Goal: Task Accomplishment & Management: Complete application form

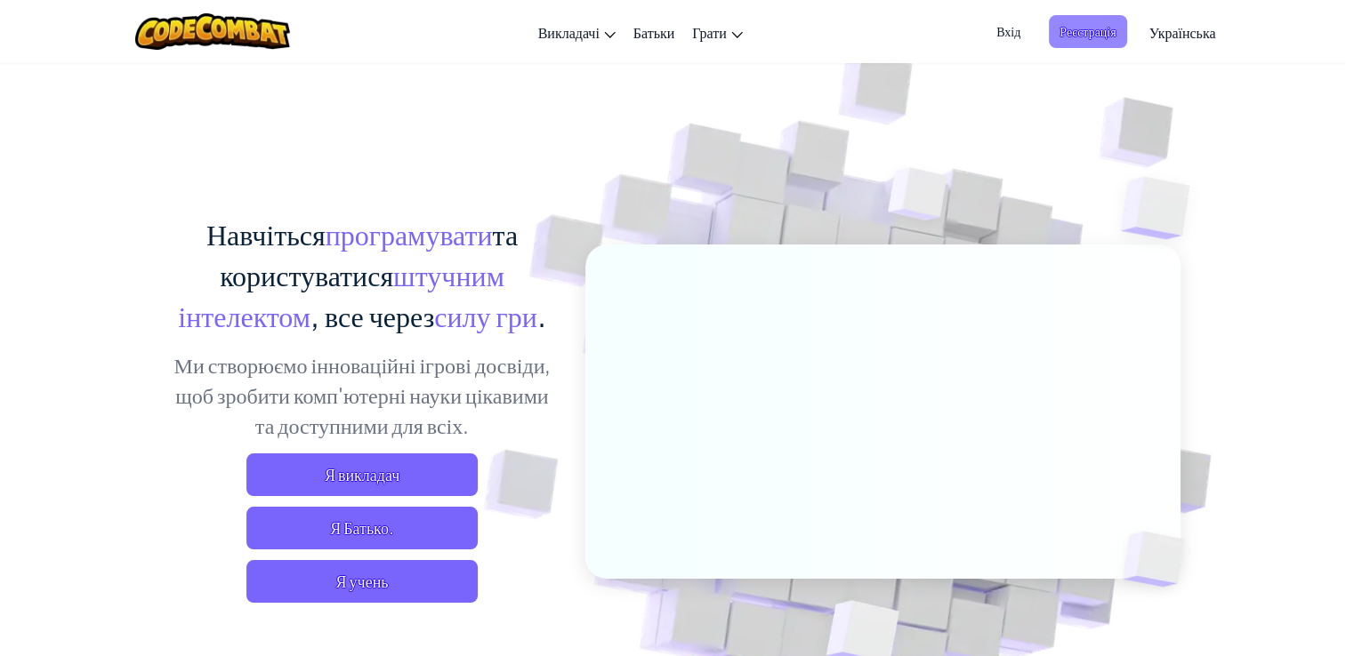
click at [1106, 40] on span "Реєстрація" at bounding box center [1087, 31] width 77 height 33
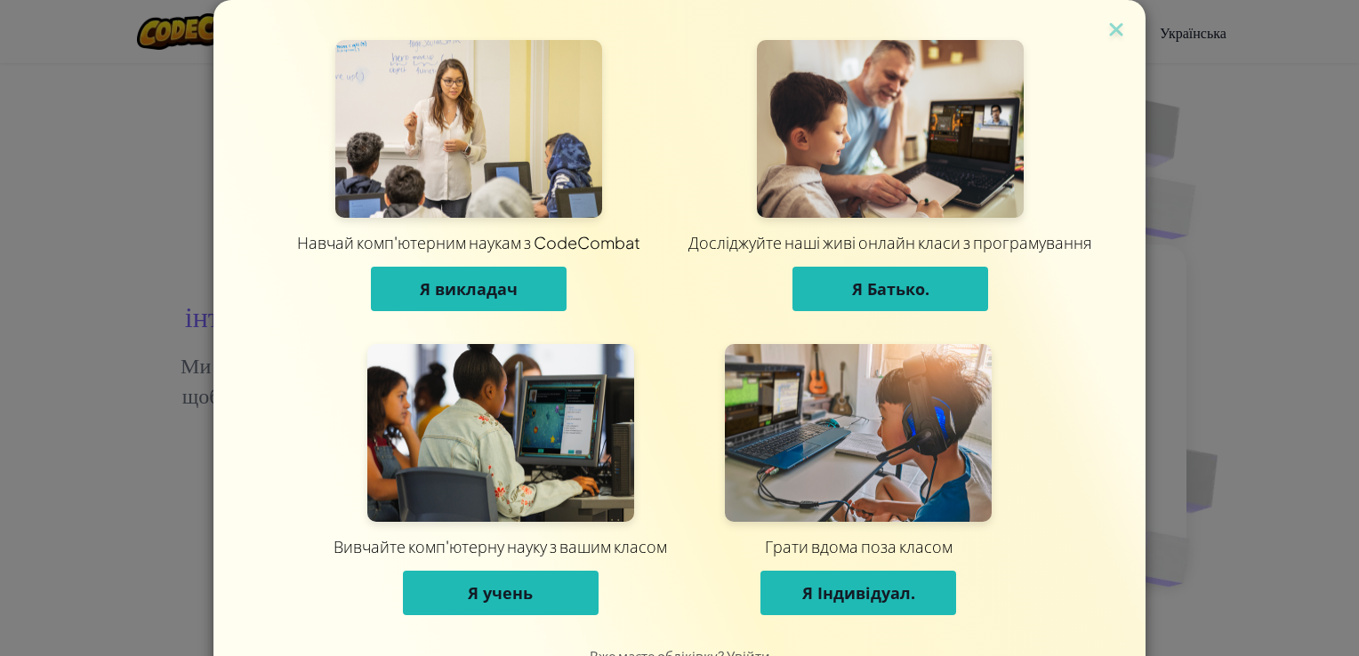
click at [456, 588] on button "Я учень" at bounding box center [501, 593] width 196 height 44
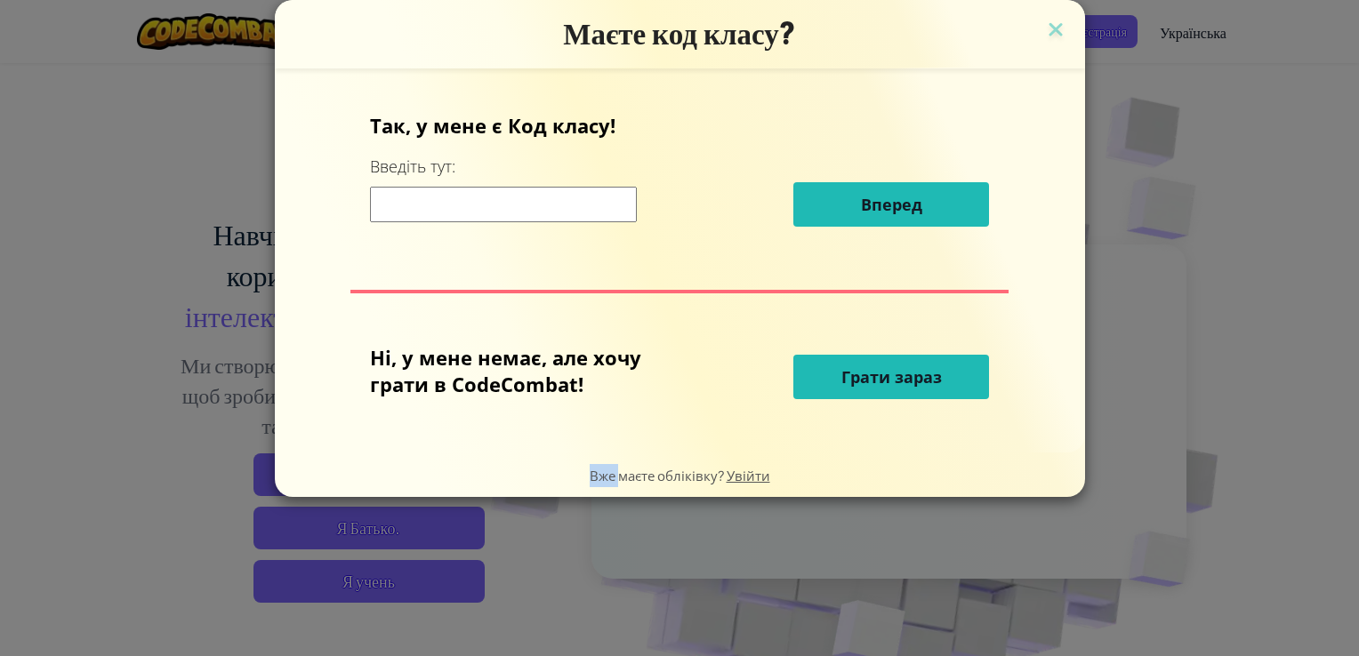
click at [456, 588] on div "Маєте код класу? Так, у мене є Код класу! Введіть тут: Вперед Ні, у мене немає,…" at bounding box center [679, 328] width 1359 height 656
click at [493, 180] on div "Так, у мене є Код класу! Введіть тут: Вперед" at bounding box center [680, 176] width 620 height 128
click at [508, 215] on input at bounding box center [503, 205] width 267 height 36
click at [422, 197] on input at bounding box center [503, 205] width 267 height 36
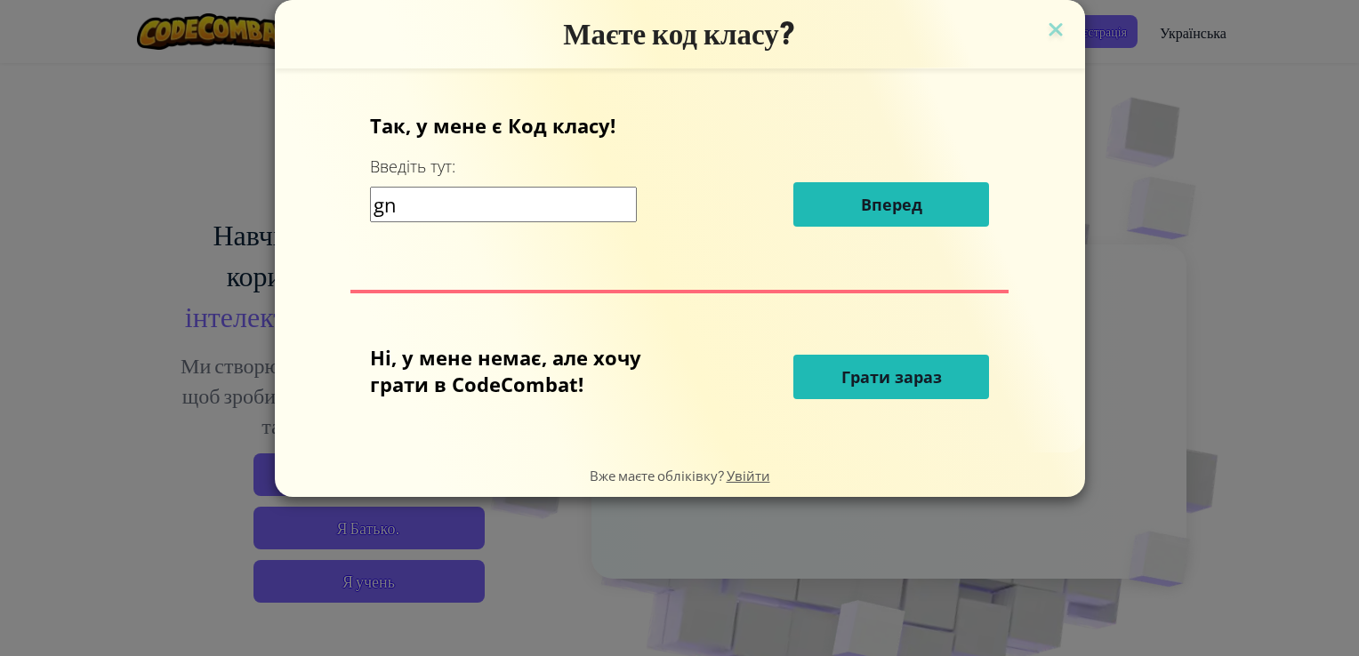
type input "g"
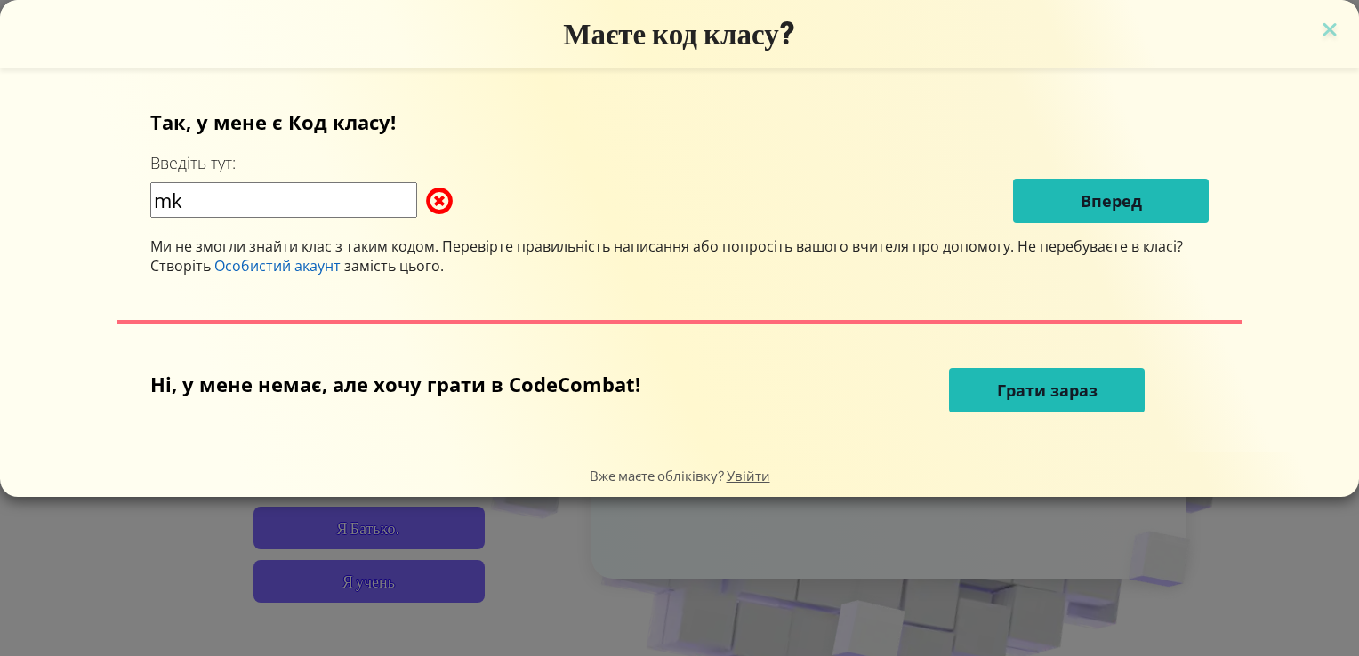
type input "m"
type input "DeskWestBoy"
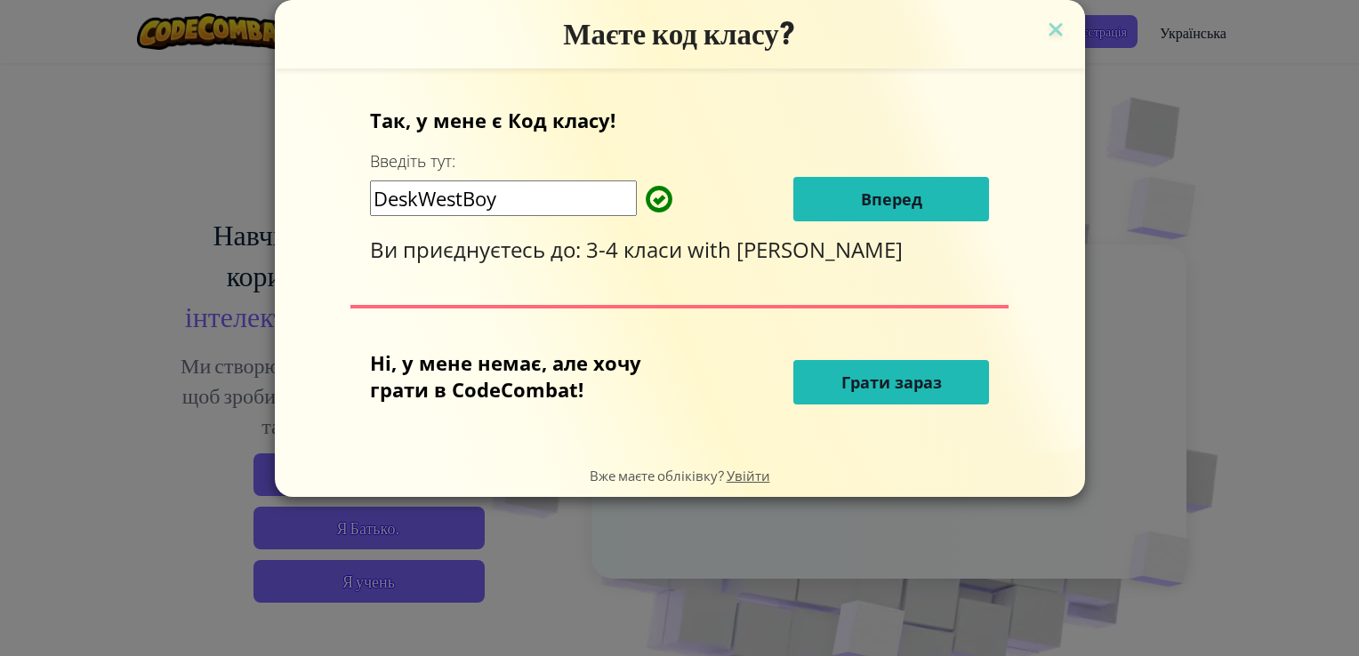
click button "Вперед" at bounding box center [891, 199] width 196 height 44
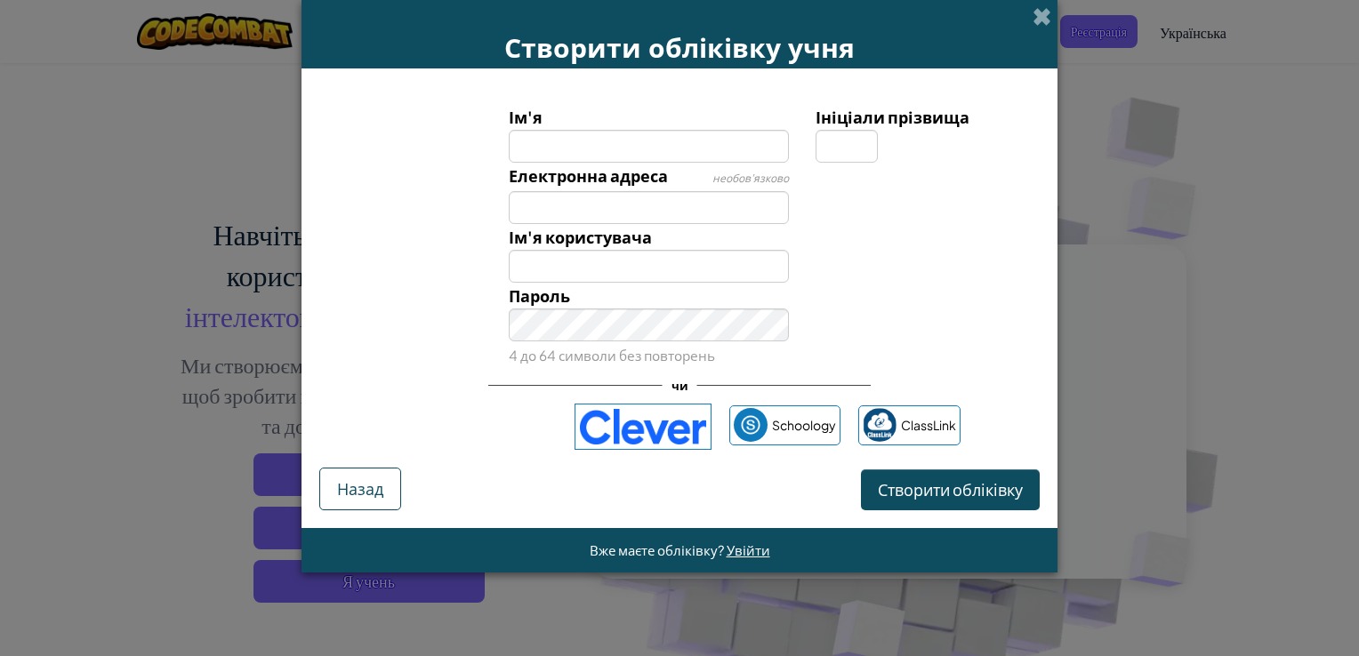
type input "м"
type input "Маргаріта"
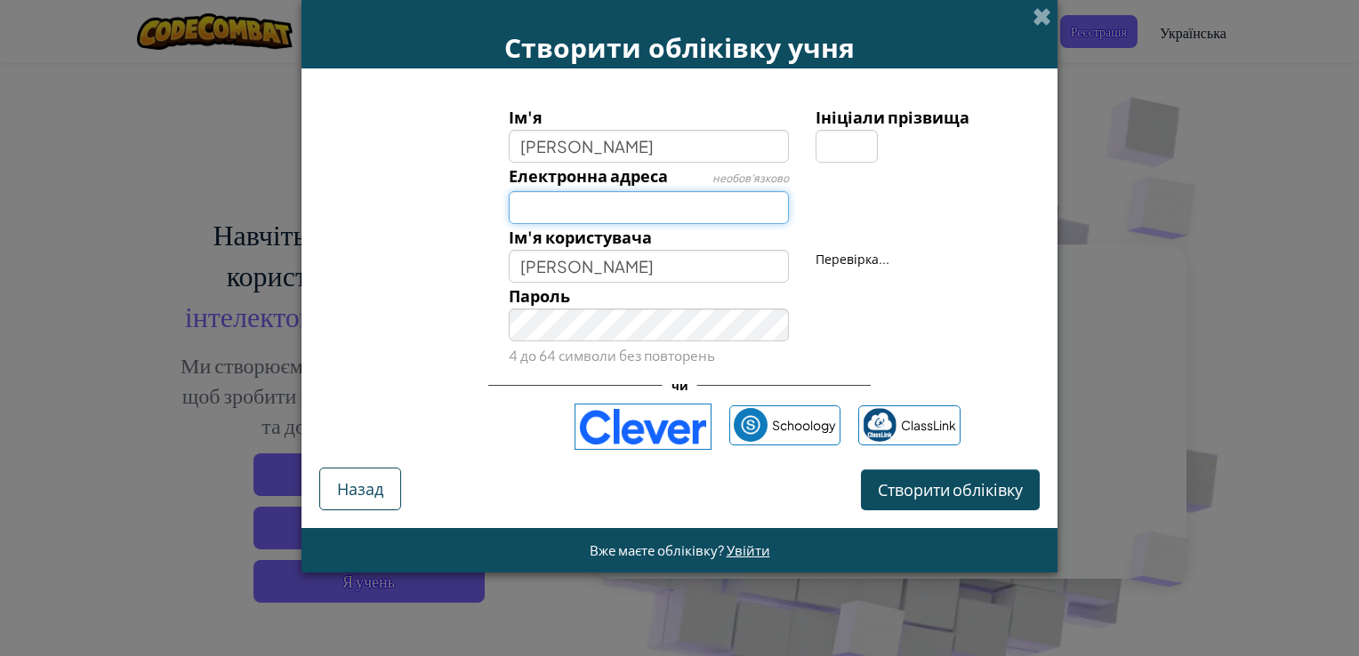
click at [580, 206] on input "Електронна адреса" at bounding box center [649, 207] width 281 height 33
click at [366, 309] on div "Пароль 4 до 64 символи без повторень" at bounding box center [679, 325] width 738 height 85
click at [966, 454] on div "Ім'я Маргаріта Ініціали прізвища Електронна адреса необов’язково Ім'я користува…" at bounding box center [679, 277] width 720 height 382
click at [984, 511] on form "Ім'я Маргаріта Ініціали прізвища Електронна адреса необов’язково Ім'я користува…" at bounding box center [679, 298] width 756 height 460
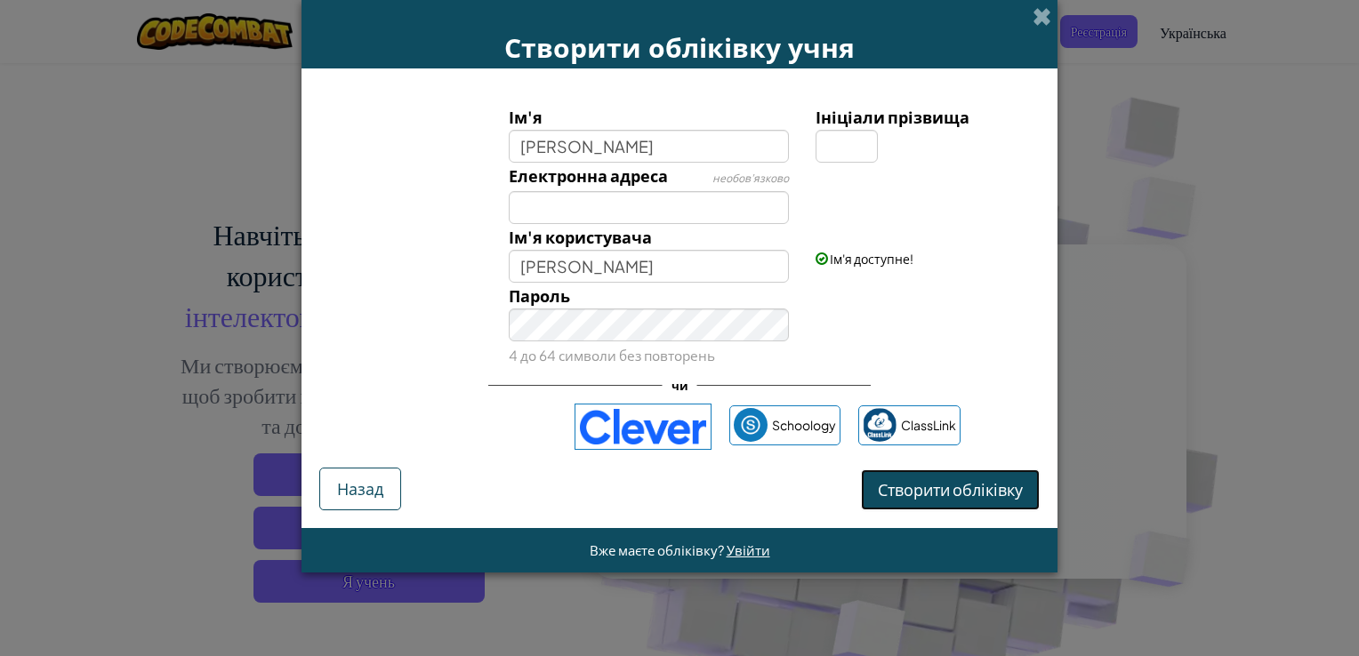
click at [985, 493] on span "Створити обліківку" at bounding box center [950, 489] width 145 height 20
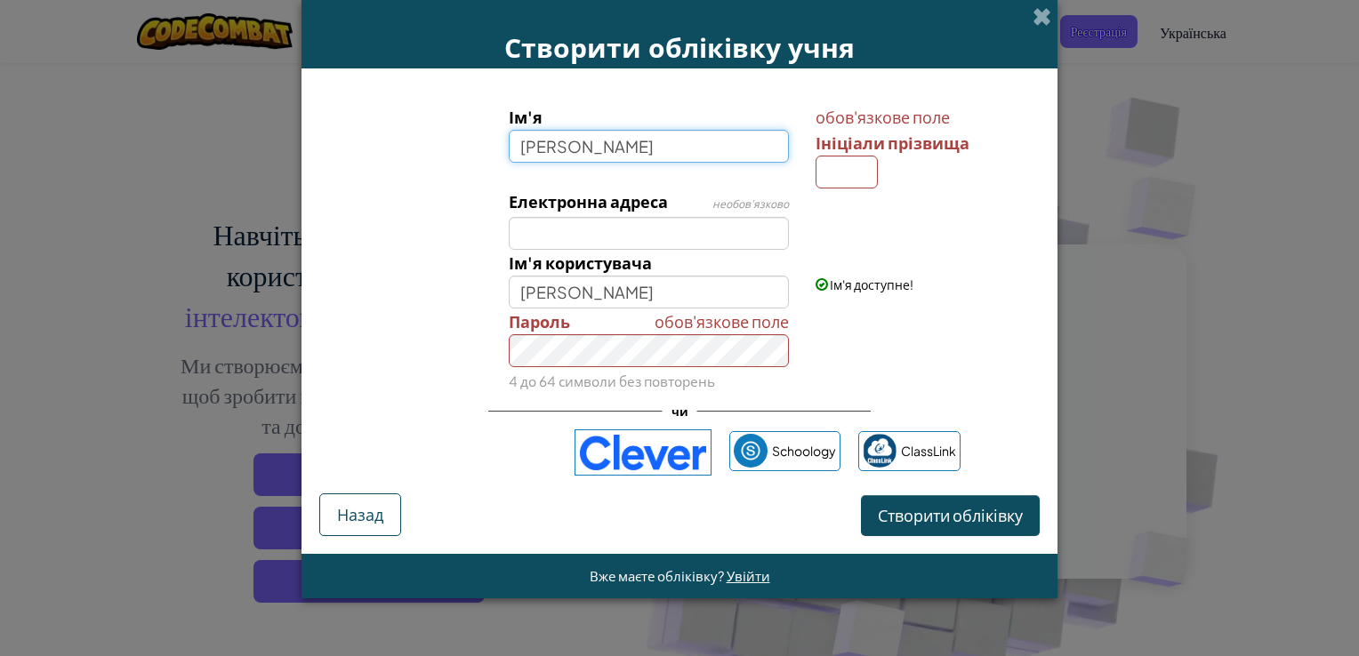
click at [632, 156] on input "Маргаріта" at bounding box center [649, 146] width 281 height 33
type input "М"
type input "медяк"
click at [861, 495] on button "Створити обліківку" at bounding box center [950, 515] width 179 height 41
type input "Медяк"
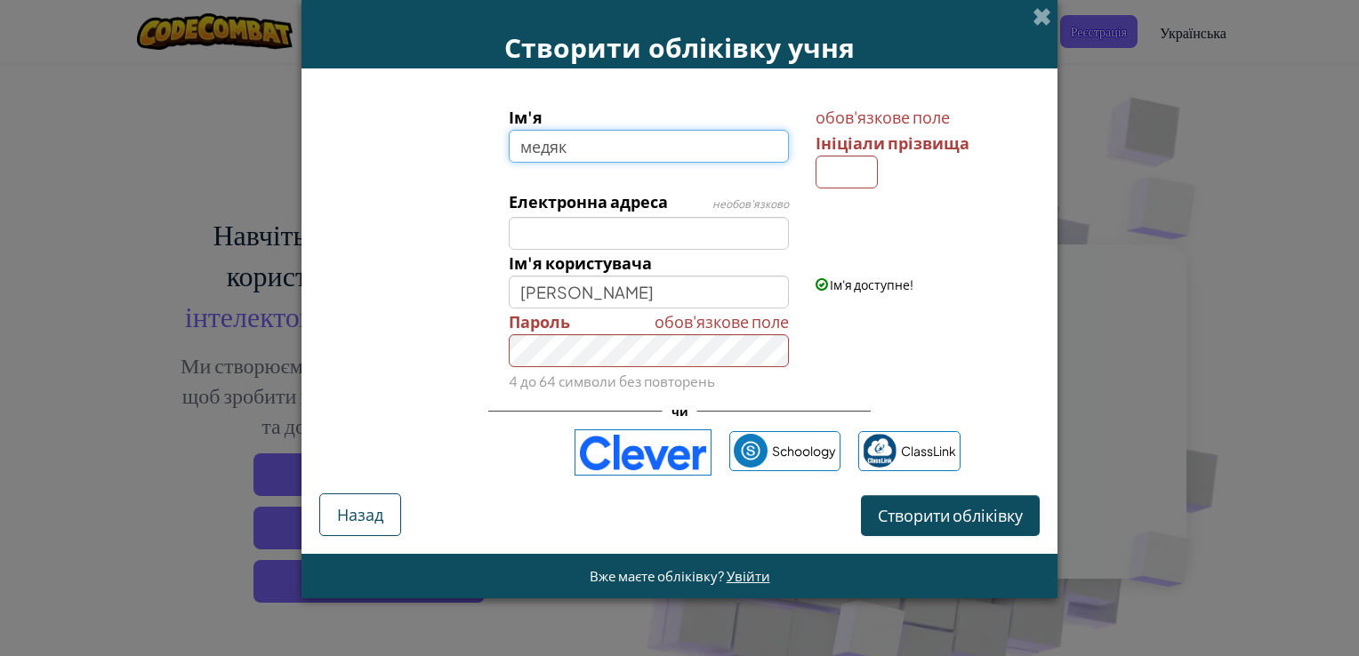
click at [861, 495] on button "Створити обліківку" at bounding box center [950, 515] width 179 height 41
click at [534, 146] on input "медяк" at bounding box center [649, 146] width 281 height 33
type input "Медяк"
click at [861, 495] on button "Створити обліківку" at bounding box center [950, 515] width 179 height 41
click at [608, 158] on input "Медяк" at bounding box center [649, 146] width 281 height 33
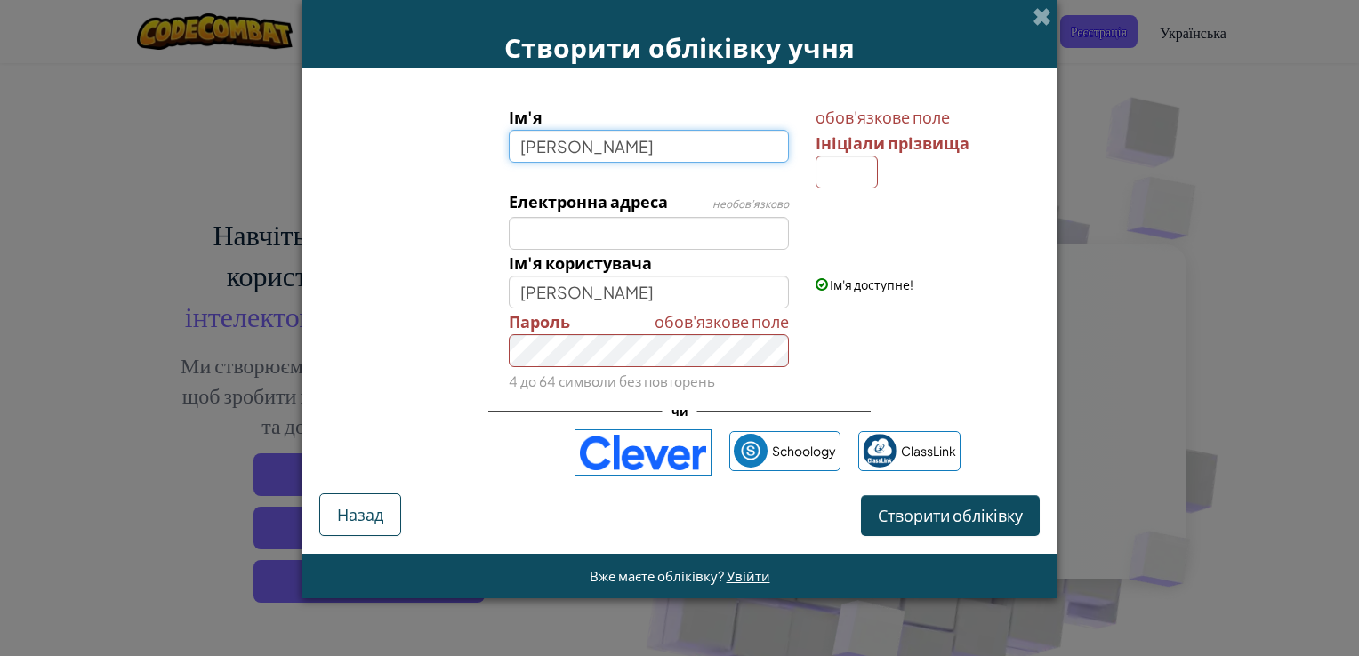
click at [861, 495] on button "Створити обліківку" at bounding box center [950, 515] width 179 height 41
click at [818, 317] on div "обов'язкове поле Пароль 4 до 64 символи без повторень" at bounding box center [679, 351] width 738 height 85
click at [828, 175] on input "Ініціали прізвища" at bounding box center [847, 172] width 62 height 33
type input "М"
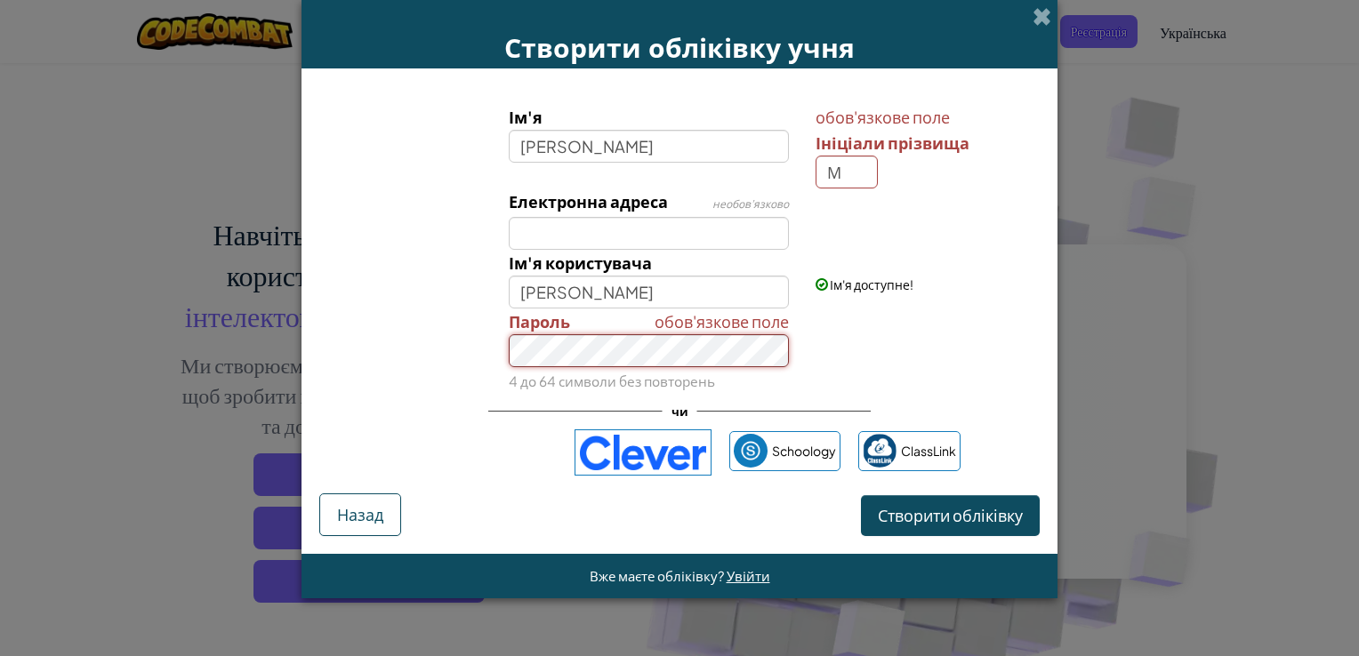
type input "[PERSON_NAME]"
click at [861, 495] on button "Створити обліківку" at bounding box center [950, 515] width 179 height 41
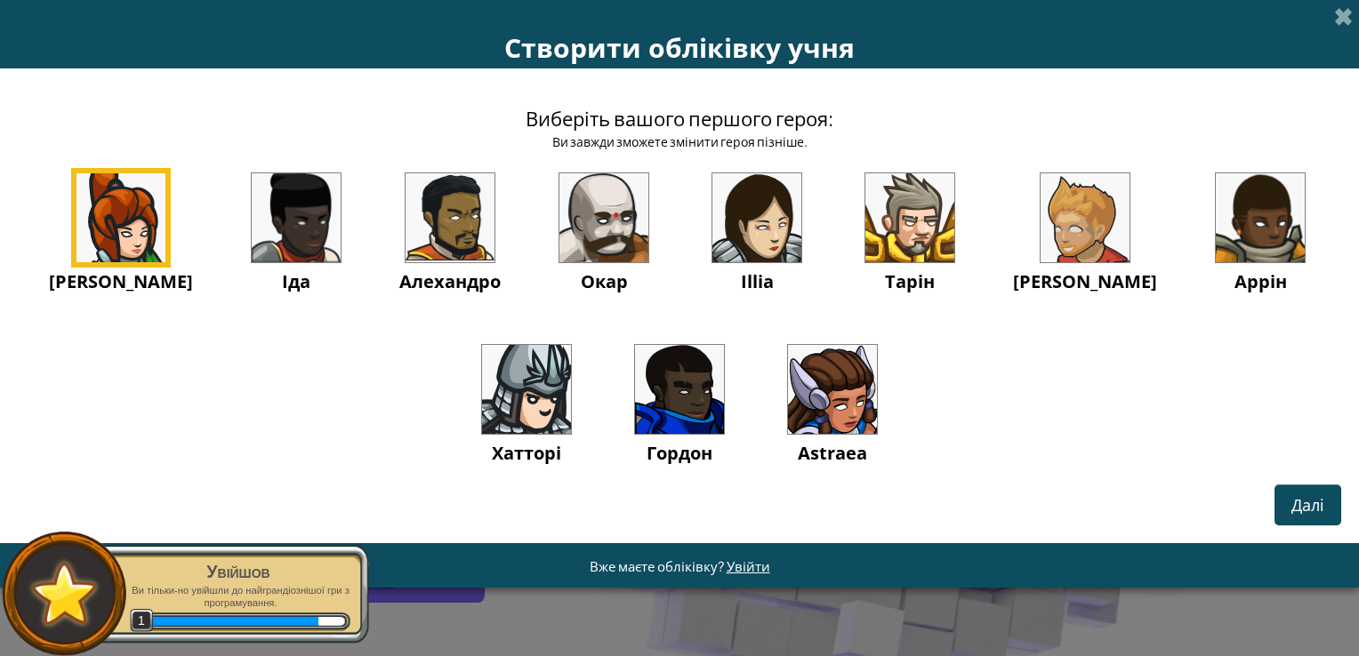
click at [806, 404] on img at bounding box center [832, 389] width 89 height 89
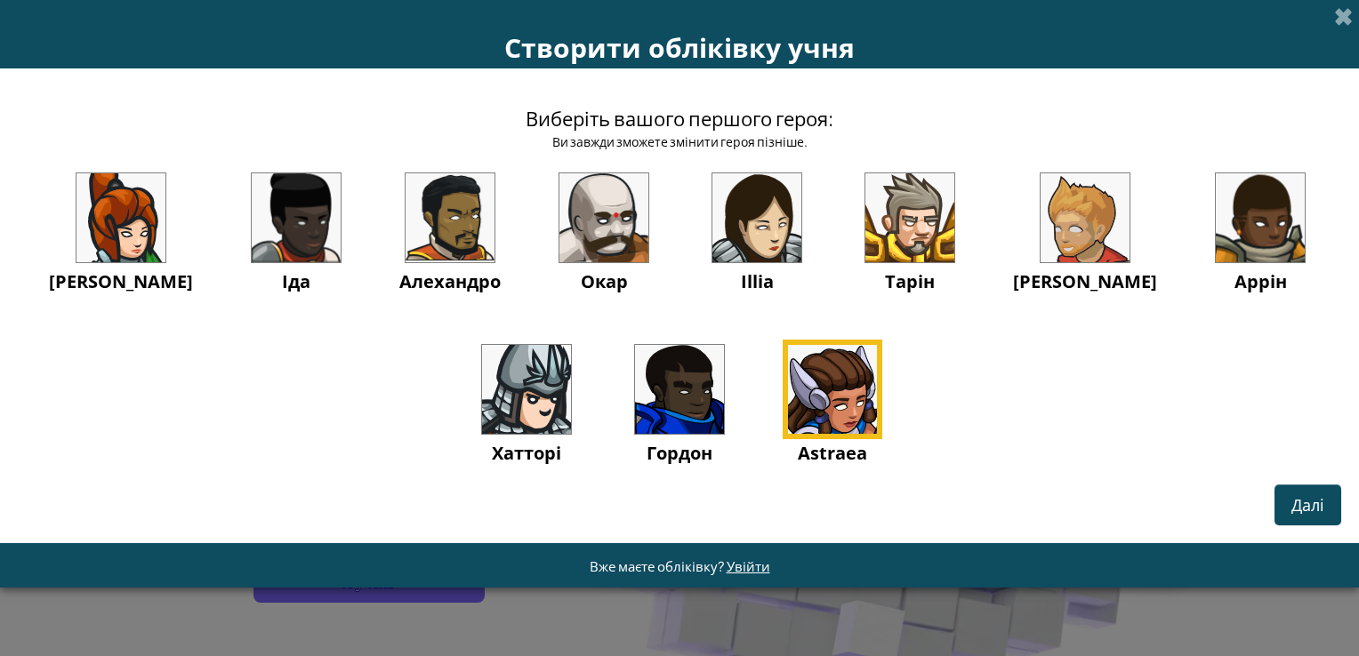
click at [759, 229] on img at bounding box center [756, 217] width 89 height 89
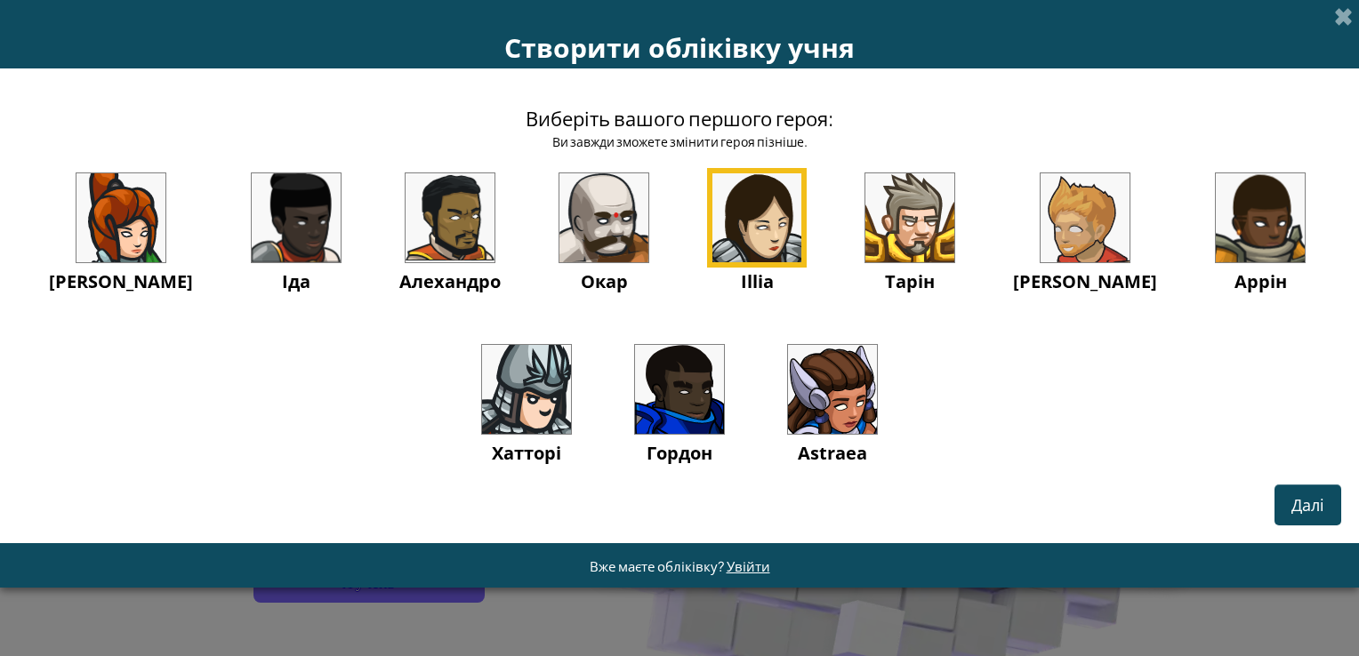
click at [1297, 484] on div "[PERSON_NAME] [PERSON_NAME] [PERSON_NAME] [PERSON_NAME] [PERSON_NAME]" at bounding box center [679, 339] width 1323 height 343
click at [1296, 500] on span "Далі" at bounding box center [1307, 504] width 33 height 20
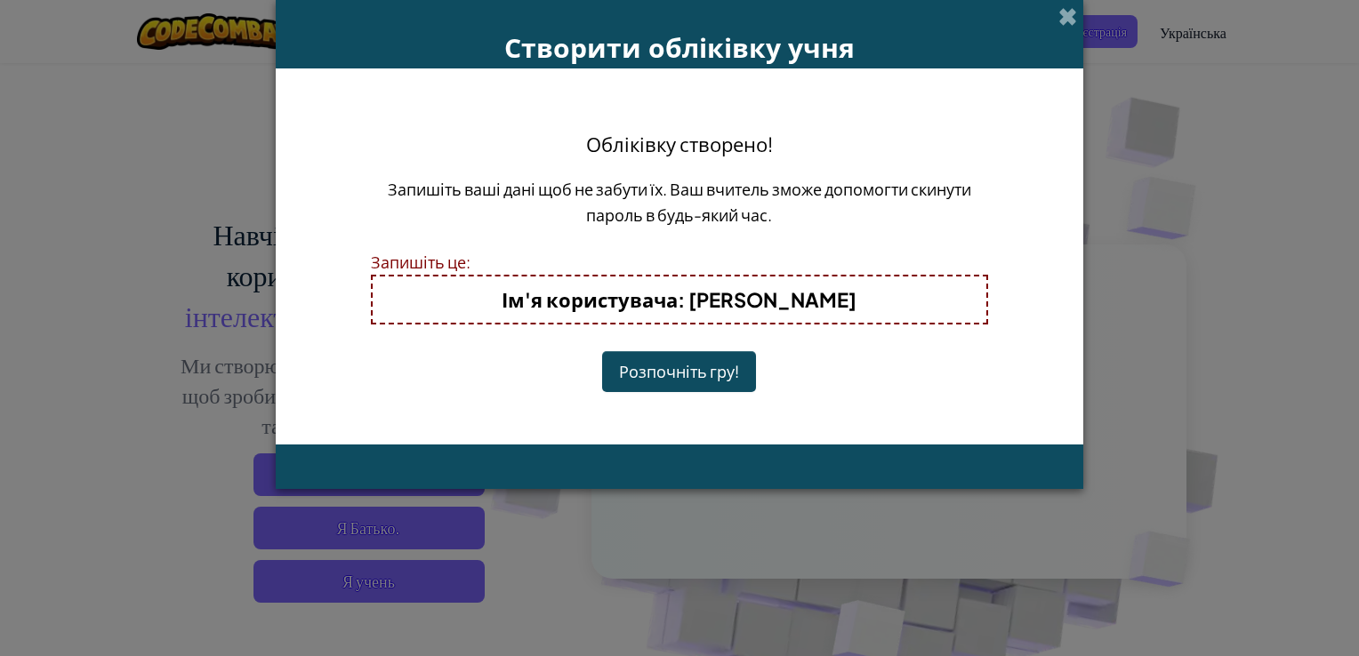
click at [714, 372] on button "Розпочніть гру!" at bounding box center [679, 371] width 154 height 41
click at [719, 365] on button "Розпочніть гру!" at bounding box center [679, 371] width 154 height 41
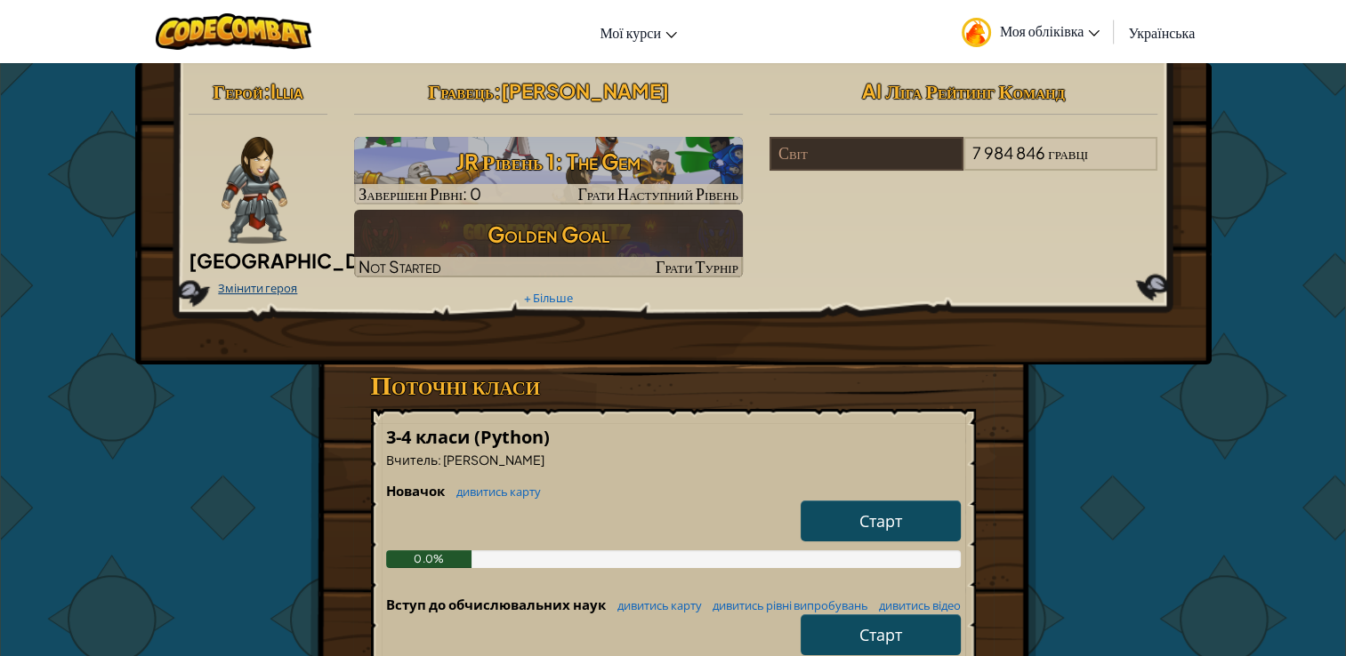
click at [241, 287] on link "Змінити героя" at bounding box center [257, 288] width 79 height 14
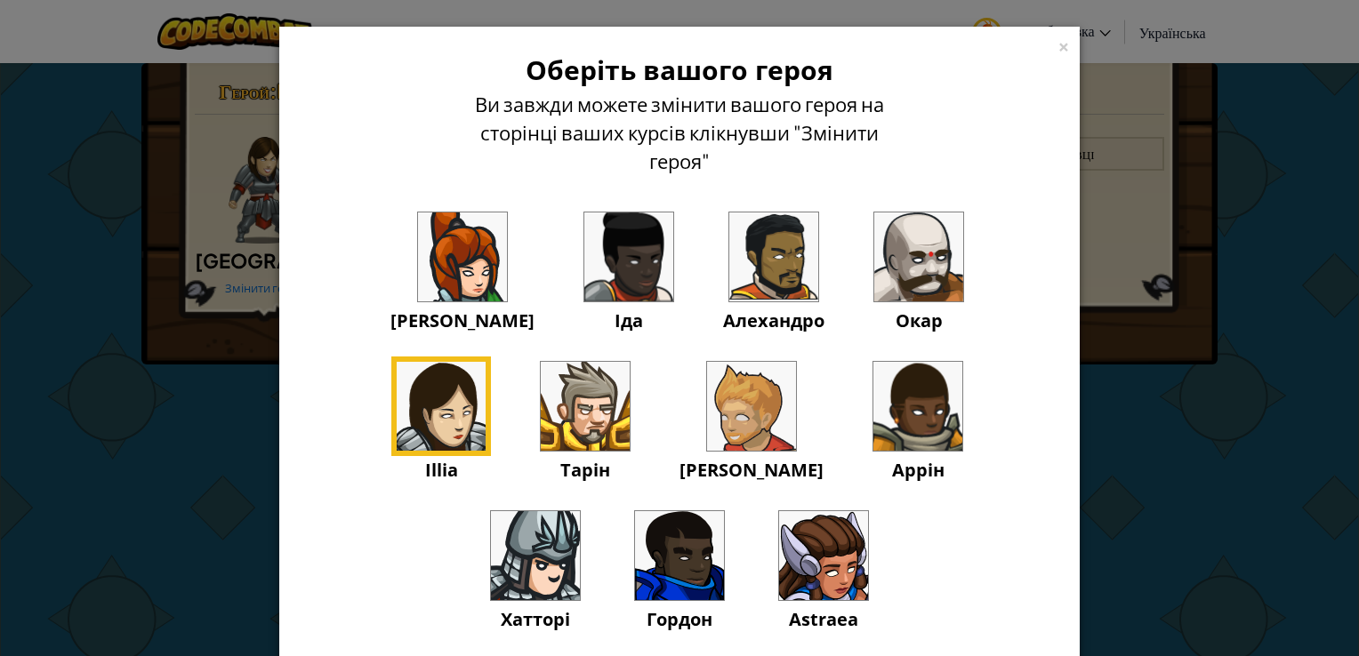
drag, startPoint x: 714, startPoint y: 559, endPoint x: 601, endPoint y: 568, distance: 113.3
click at [630, 569] on div "[PERSON_NAME] [PERSON_NAME] [PERSON_NAME] [PERSON_NAME] [PERSON_NAME]" at bounding box center [679, 431] width 745 height 448
click at [601, 568] on div "[PERSON_NAME] [PERSON_NAME] [PERSON_NAME] [PERSON_NAME] [PERSON_NAME]" at bounding box center [679, 431] width 745 height 448
click at [779, 565] on img at bounding box center [823, 555] width 89 height 89
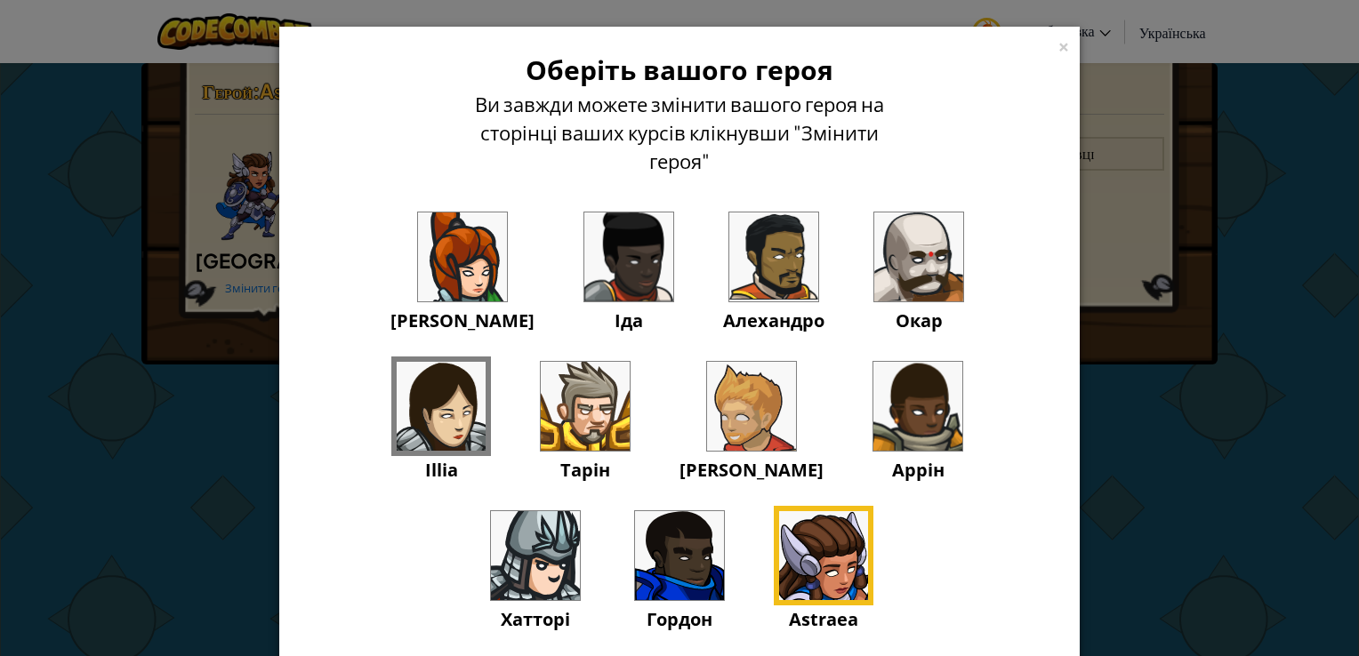
click at [779, 565] on img at bounding box center [823, 555] width 89 height 89
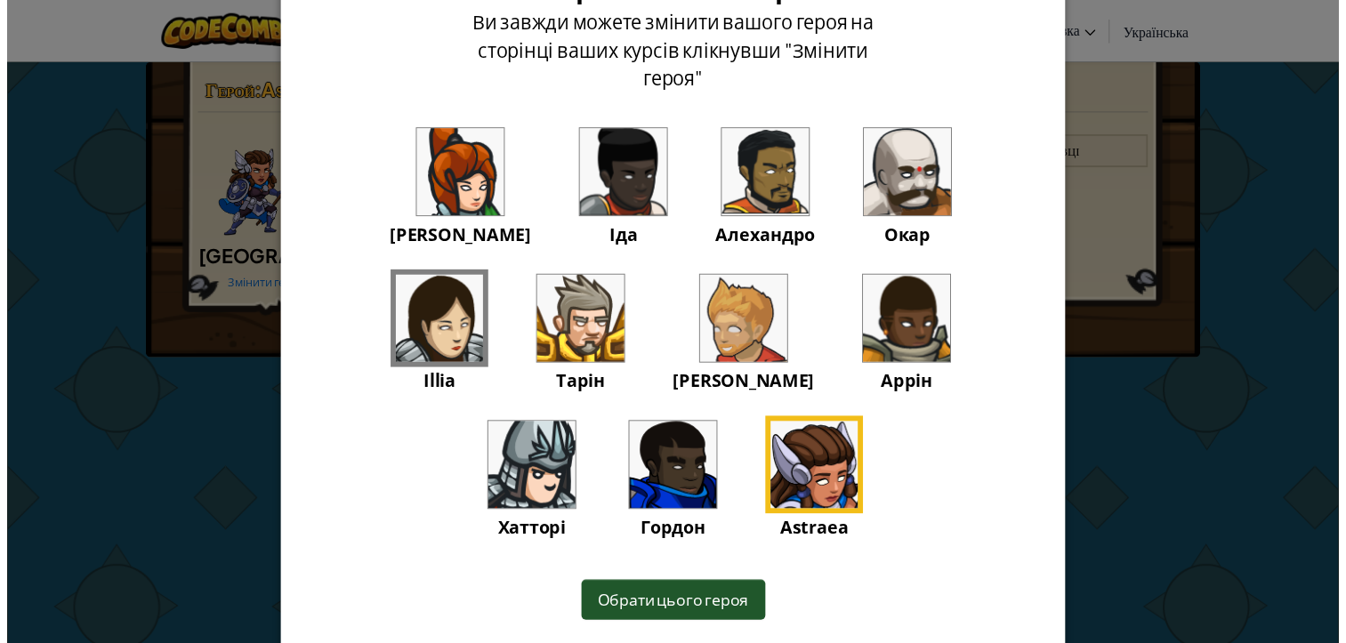
scroll to position [137, 0]
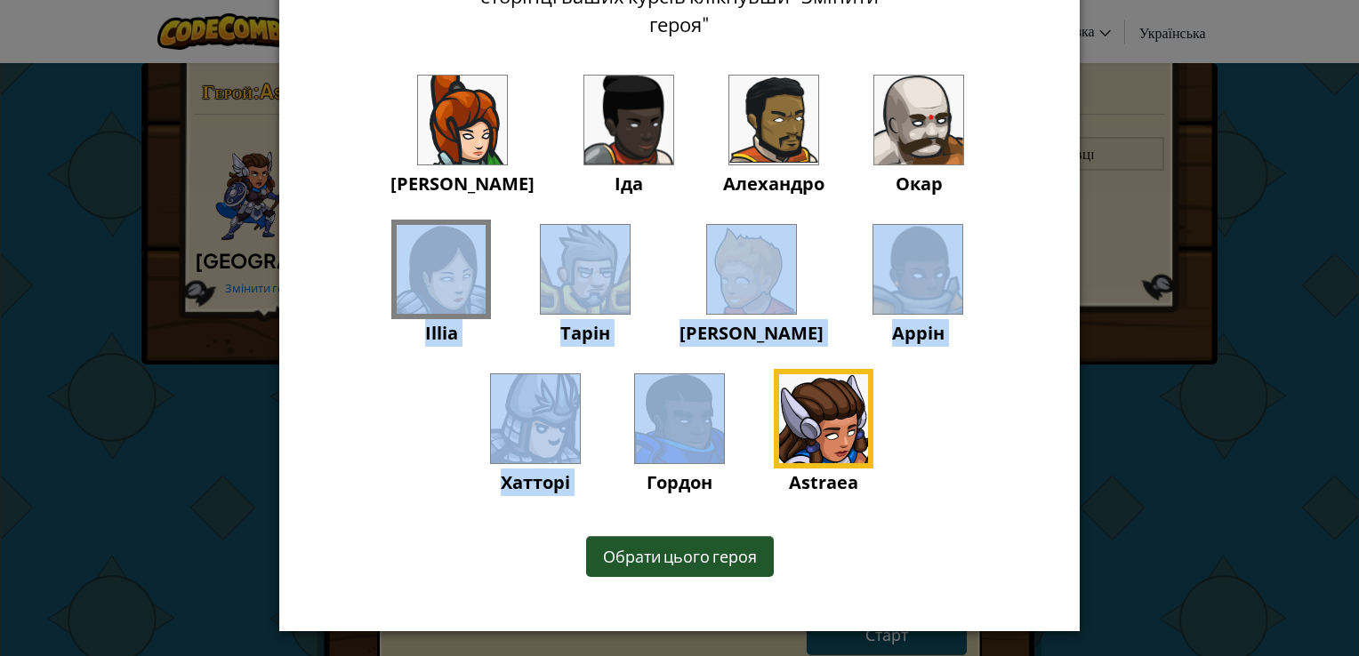
drag, startPoint x: 1202, startPoint y: 327, endPoint x: 1318, endPoint y: 83, distance: 270.5
click at [1318, 83] on div "× Оберіть вашого героя [PERSON_NAME] завжди можете змінити вашого героя на стор…" at bounding box center [679, 328] width 1359 height 656
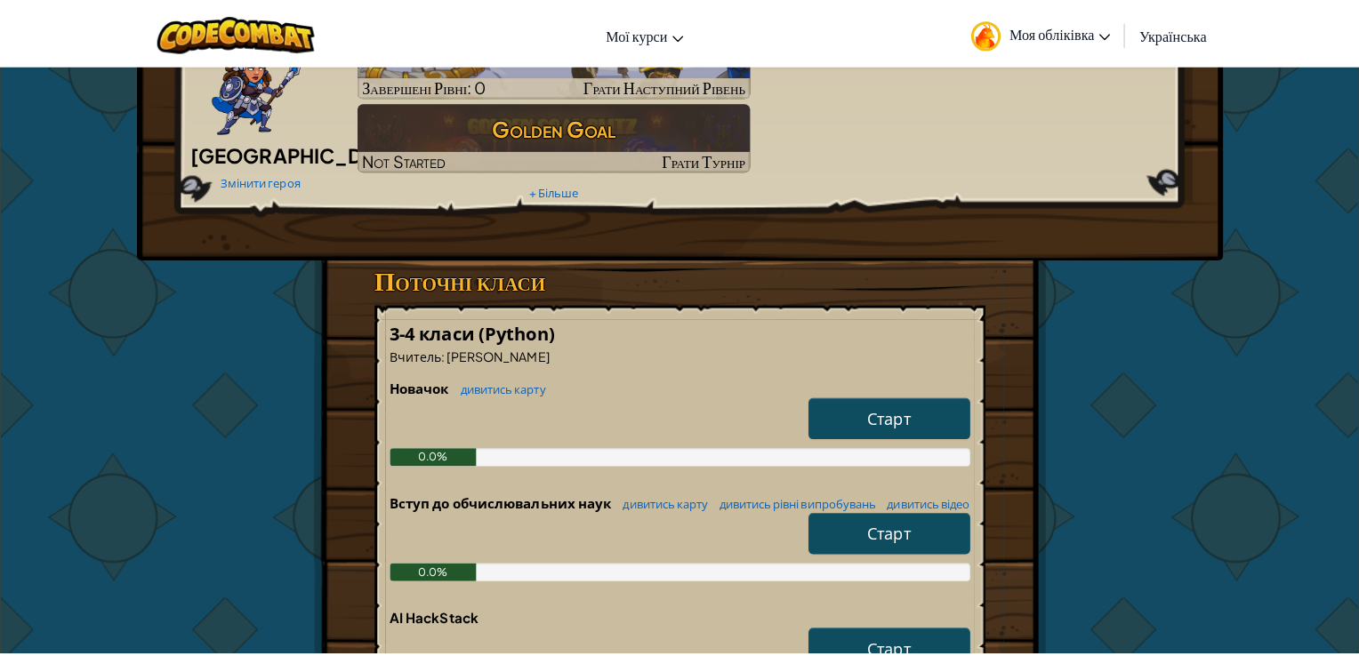
scroll to position [0, 0]
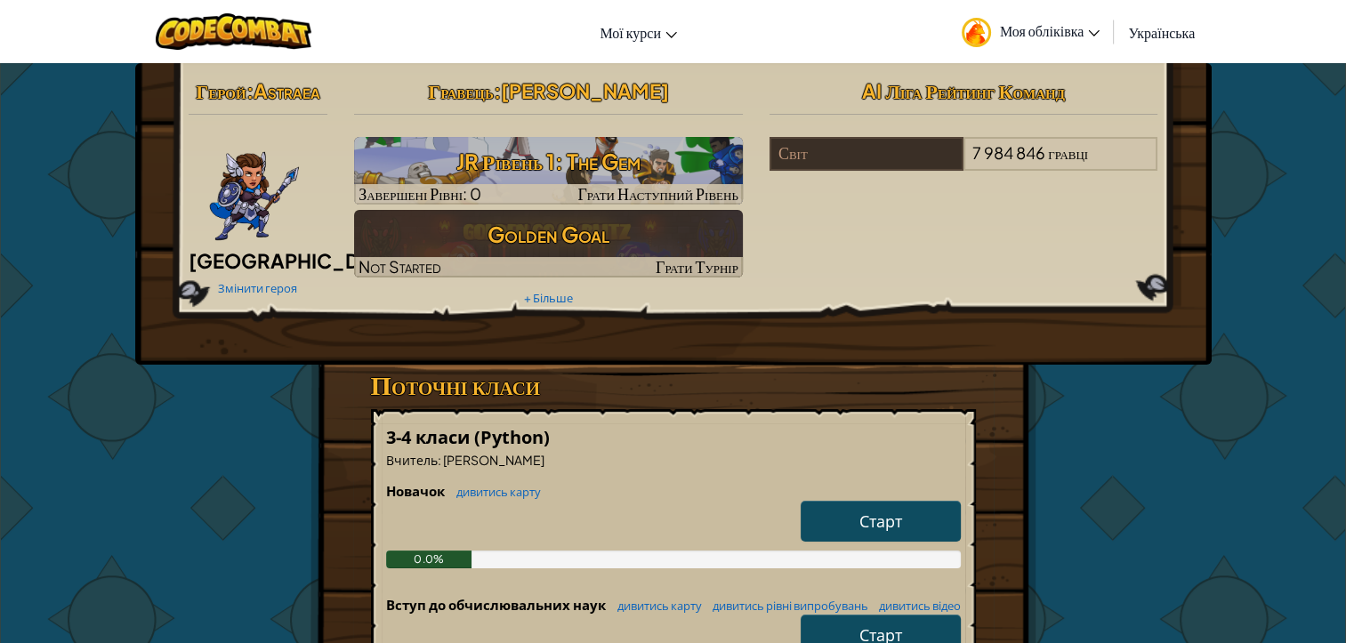
click at [862, 526] on span "Старт" at bounding box center [880, 520] width 43 height 20
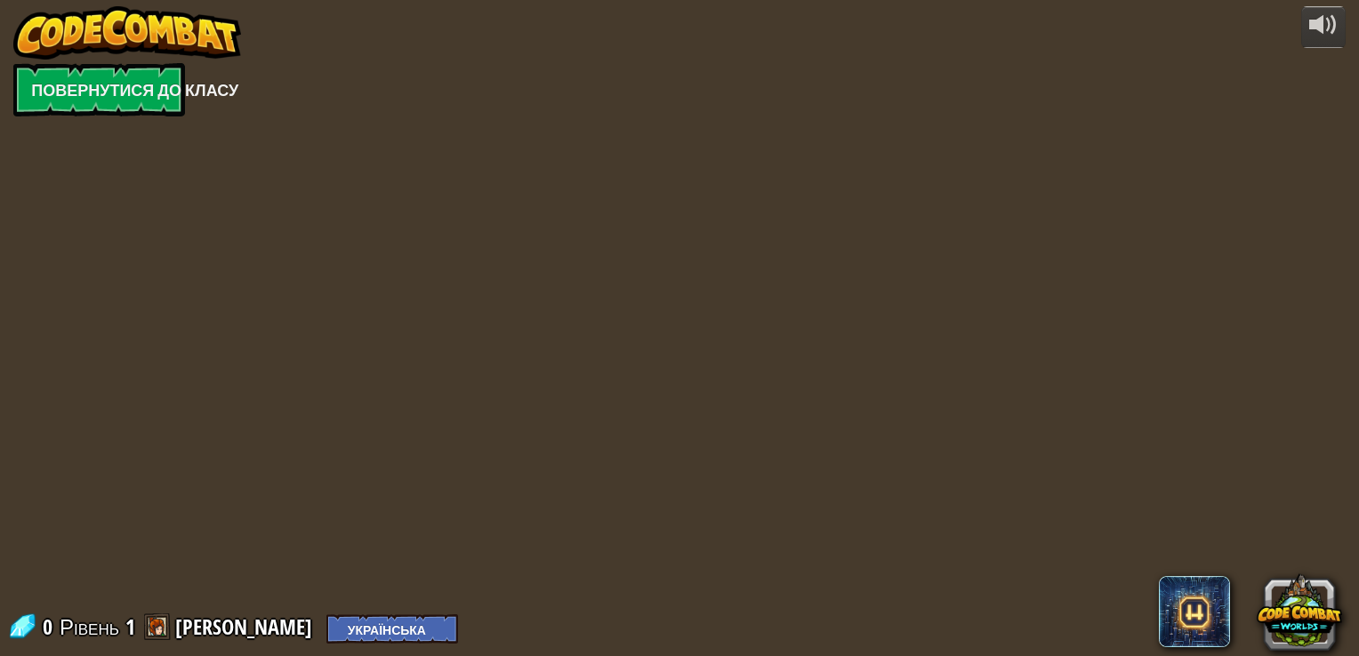
select select "uk"
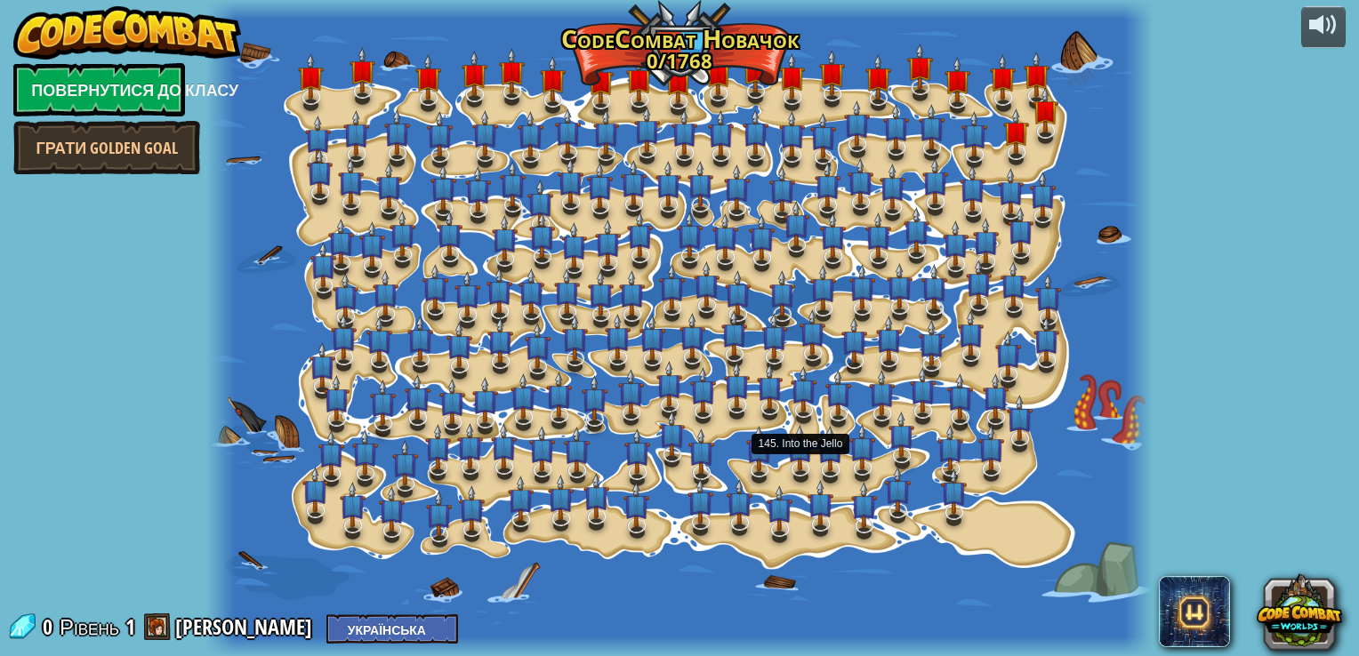
select select "uk"
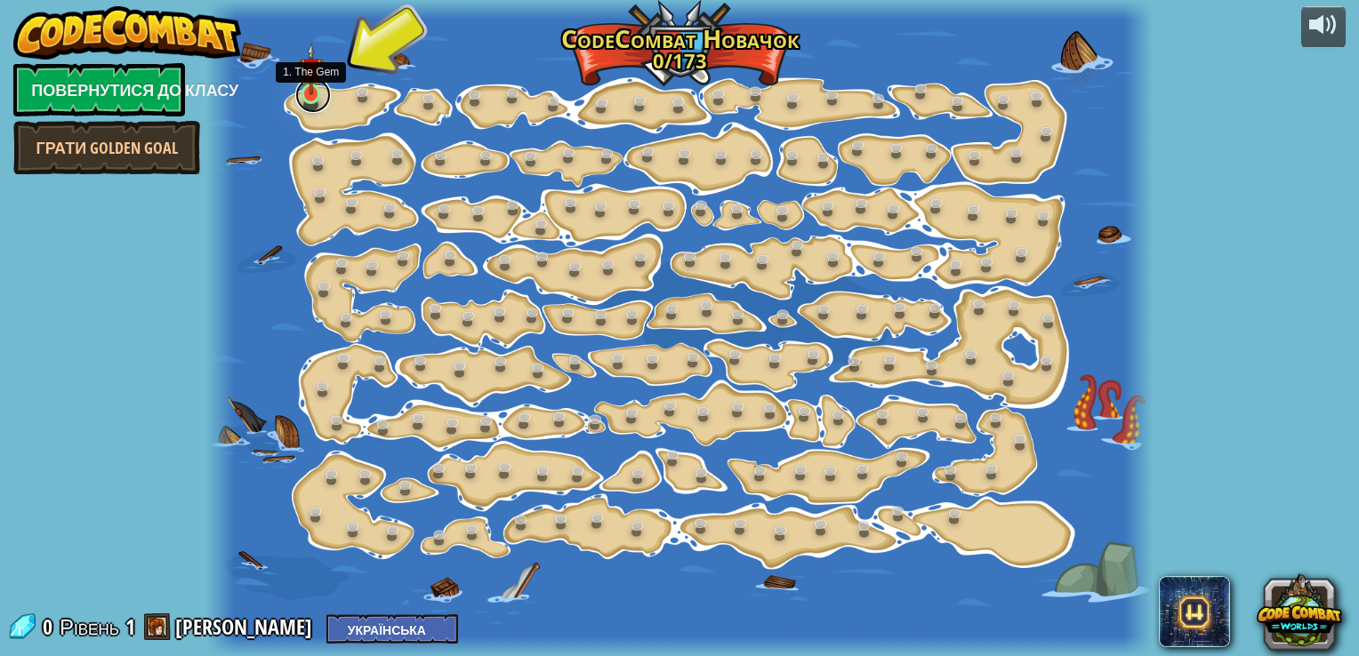
click at [319, 99] on link at bounding box center [313, 95] width 36 height 36
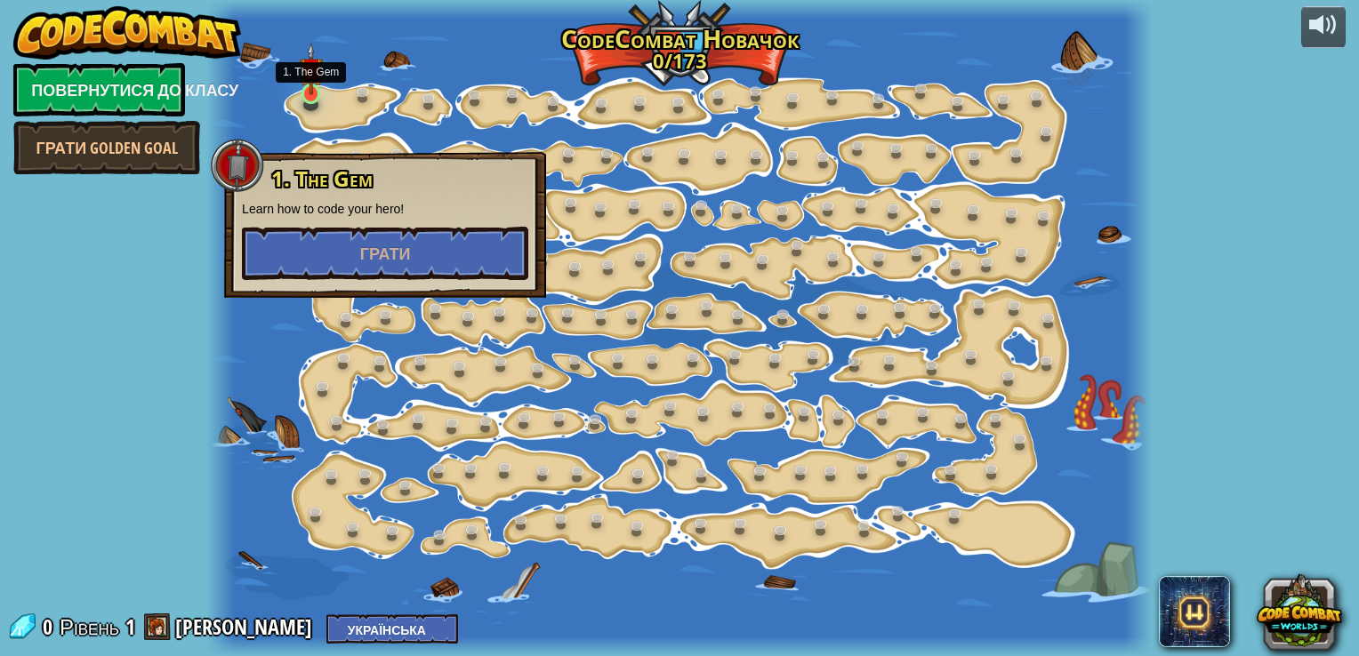
click at [309, 93] on img at bounding box center [311, 69] width 23 height 53
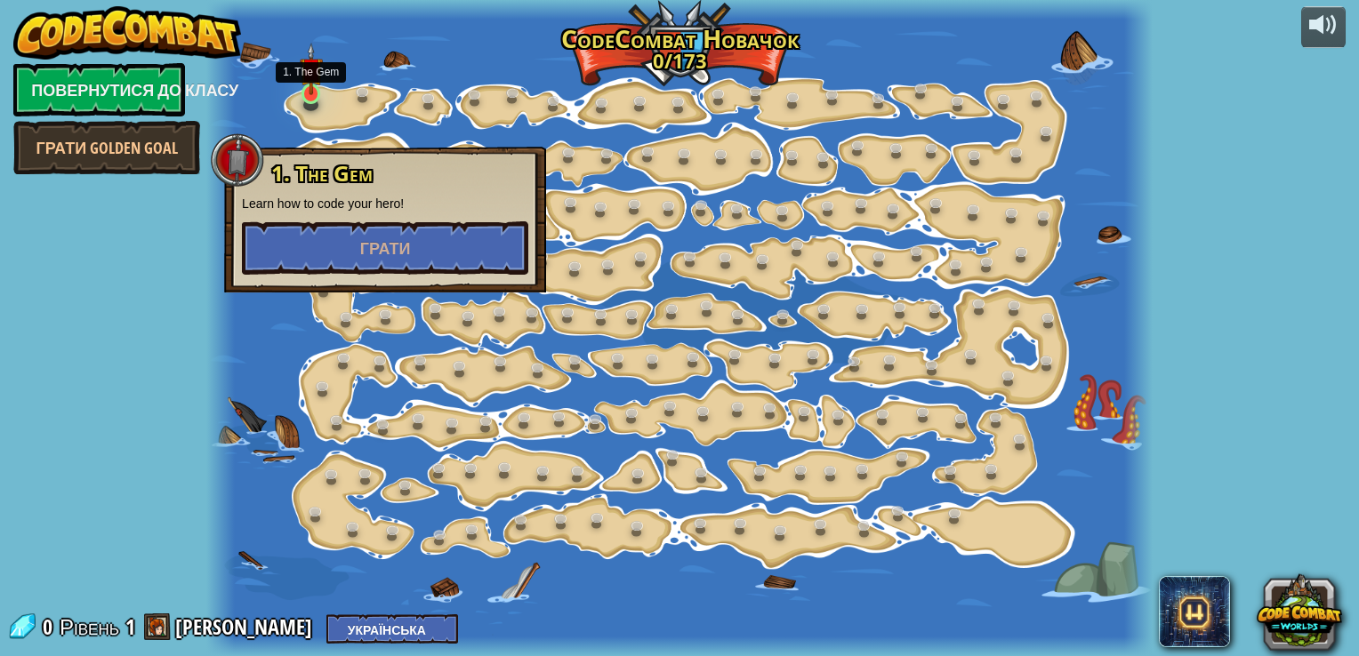
click at [307, 91] on img at bounding box center [311, 69] width 23 height 53
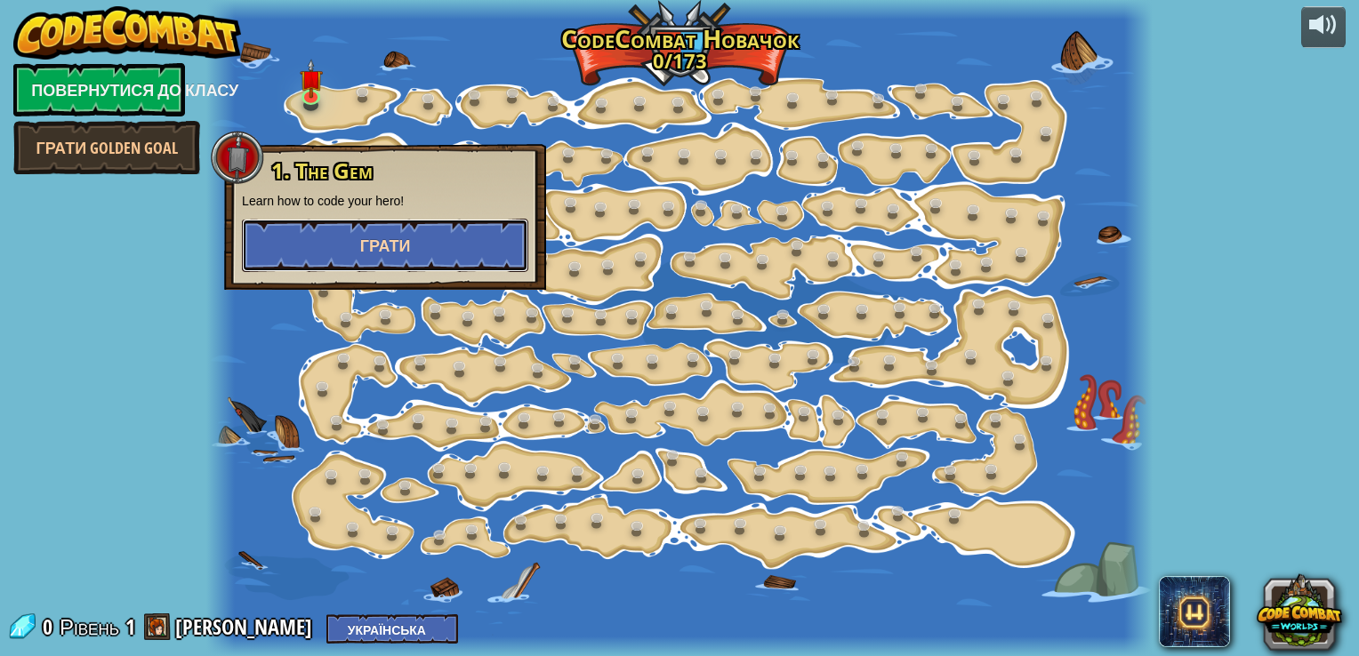
click at [406, 240] on span "Грати" at bounding box center [385, 246] width 51 height 22
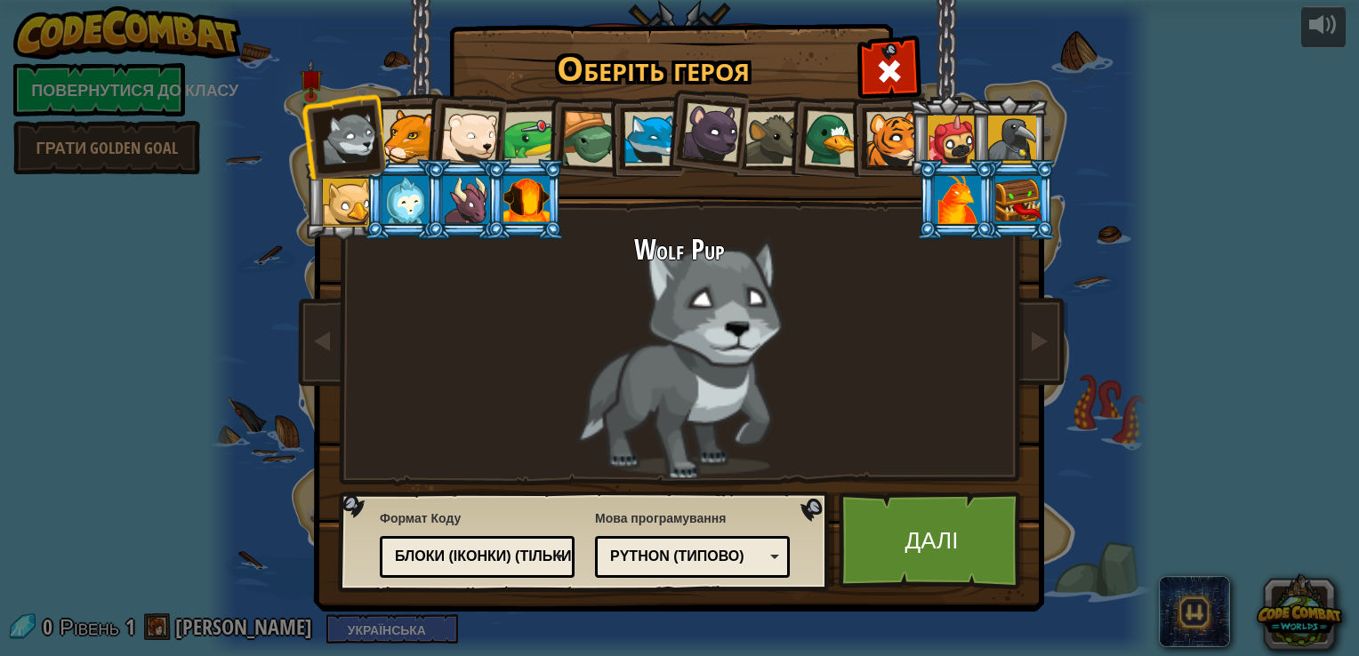
click at [937, 202] on div at bounding box center [958, 200] width 46 height 48
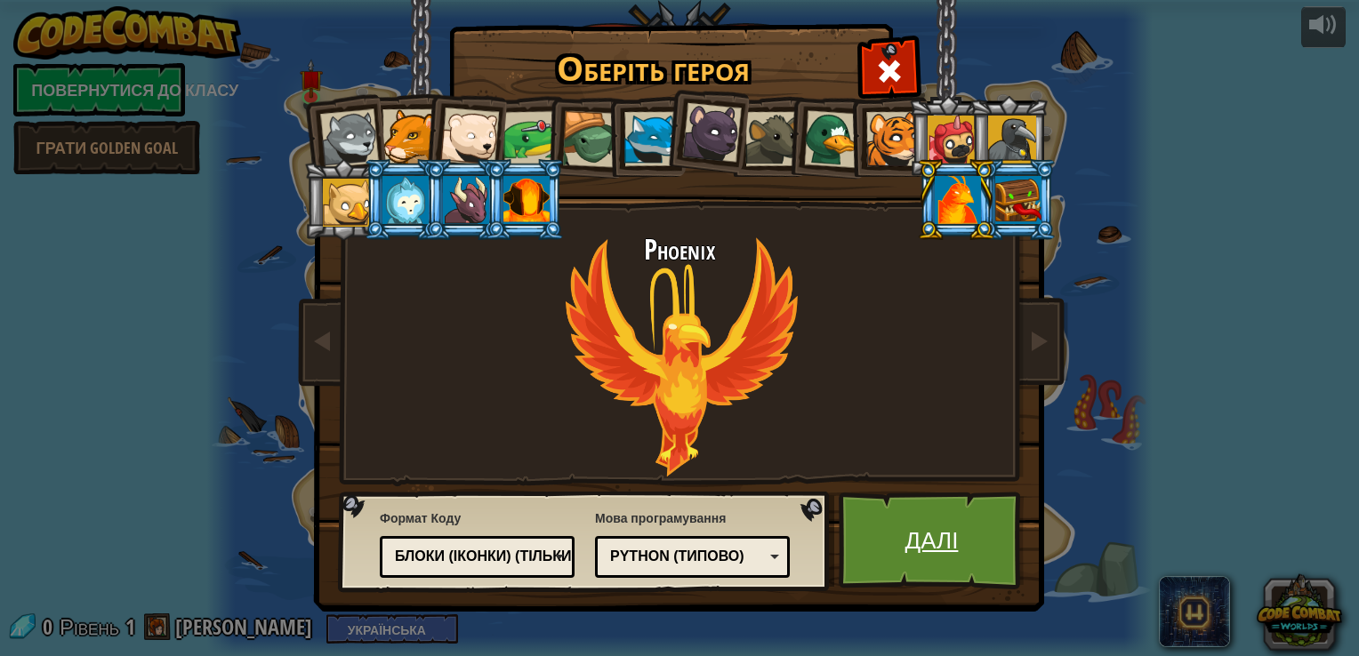
click at [932, 553] on link "Далі" at bounding box center [932, 541] width 186 height 98
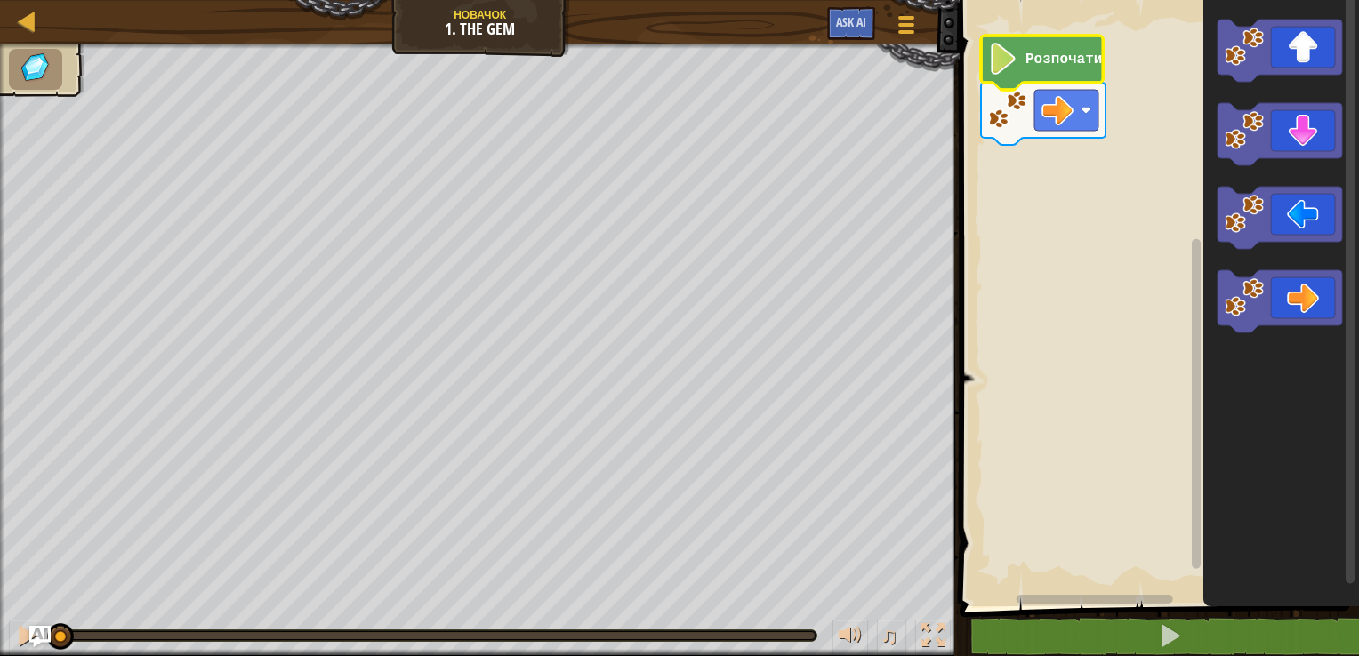
click at [1015, 52] on image "Робоча область Blockly" at bounding box center [1003, 59] width 30 height 32
click at [1060, 28] on rect "Робоча область Blockly" at bounding box center [1156, 298] width 405 height 615
click at [1027, 53] on text "Розпочати" at bounding box center [1063, 60] width 76 height 16
click at [1292, 62] on icon "Робоча область Blockly" at bounding box center [1279, 51] width 125 height 62
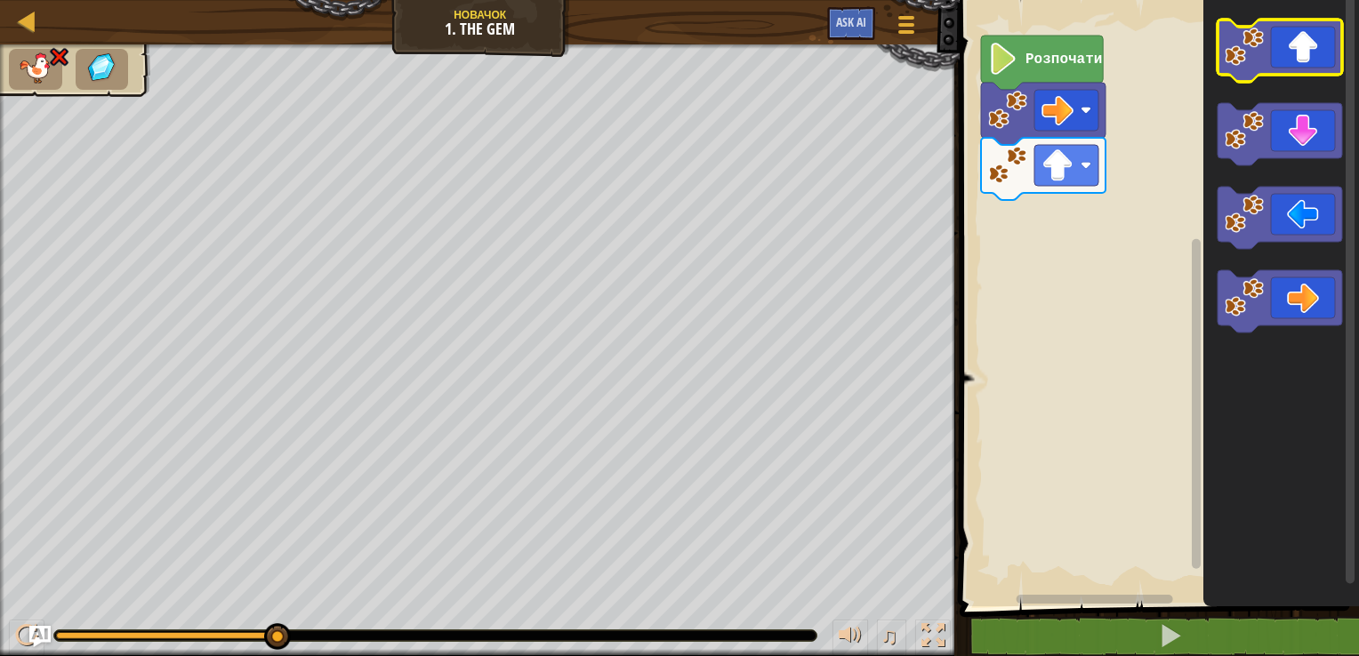
click at [1306, 48] on icon "Робоча область Blockly" at bounding box center [1279, 51] width 125 height 62
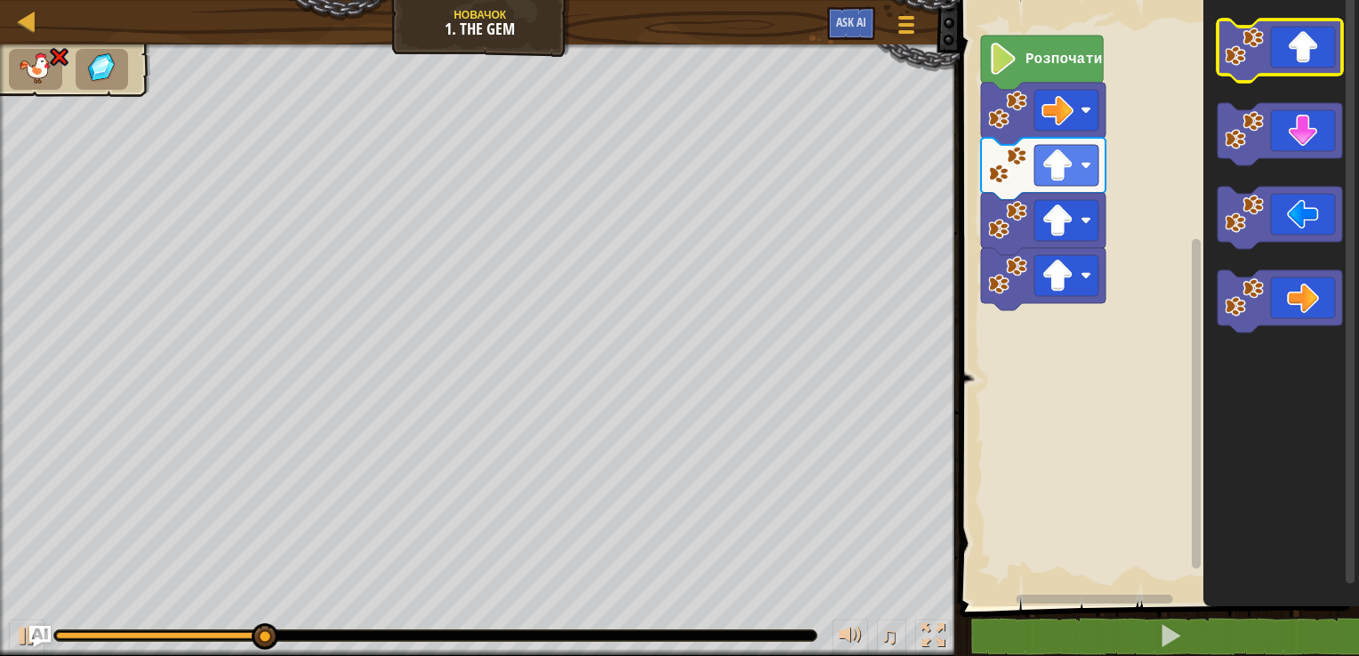
click at [1220, 50] on icon "Робоча область Blockly" at bounding box center [1279, 51] width 125 height 62
click at [1316, 44] on icon "Робоча область Blockly" at bounding box center [1279, 51] width 125 height 62
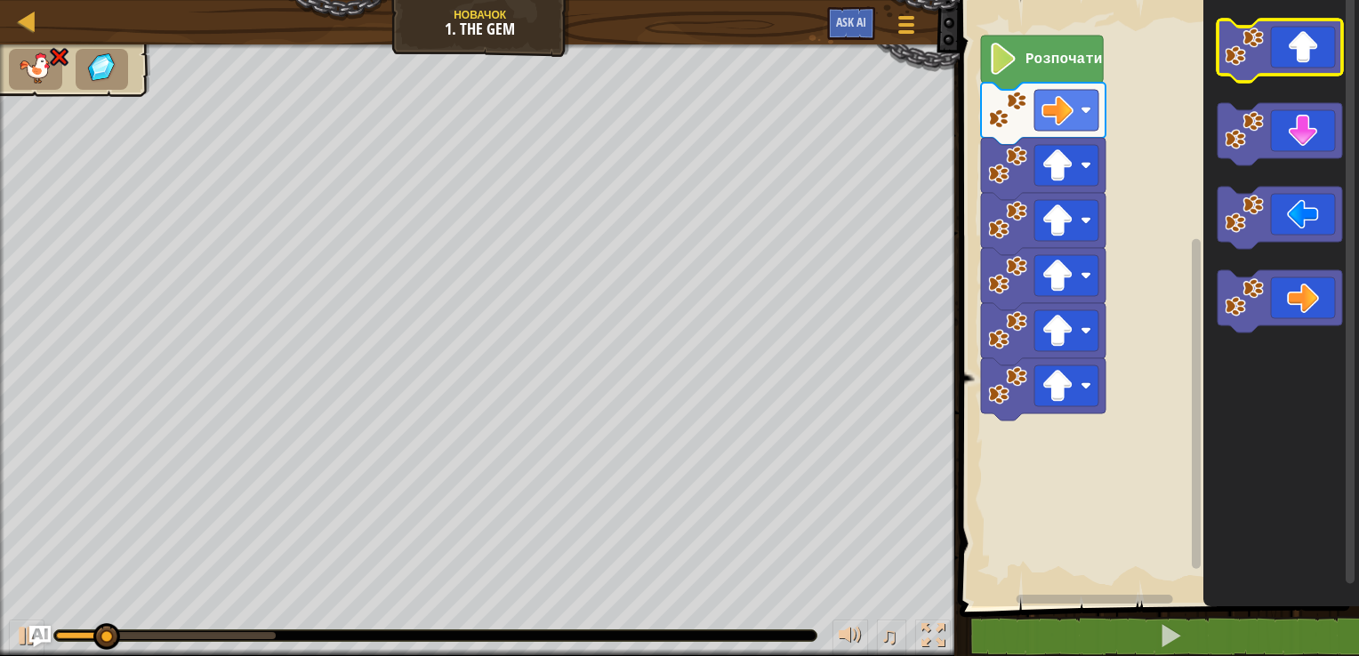
click at [1316, 44] on icon "Робоча область Blockly" at bounding box center [1279, 51] width 125 height 62
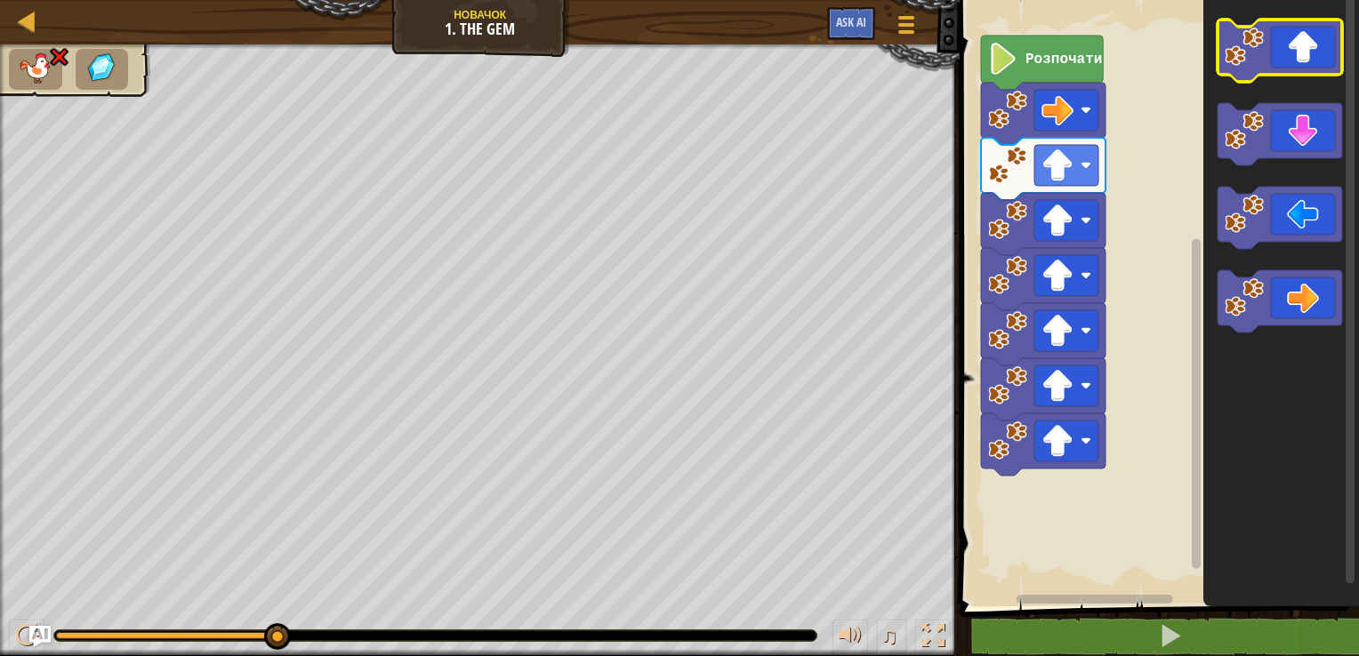
click at [1309, 35] on icon "Робоча область Blockly" at bounding box center [1279, 51] width 125 height 62
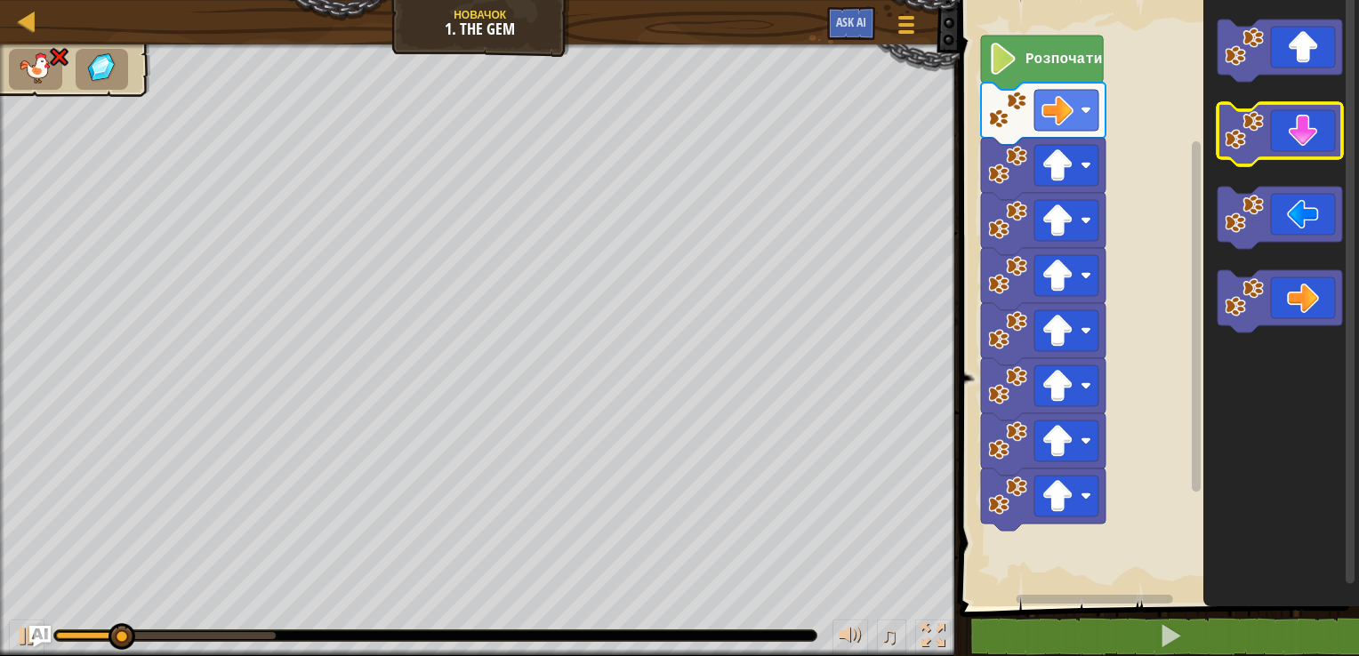
click at [1291, 139] on icon "Робоча область Blockly" at bounding box center [1279, 134] width 125 height 62
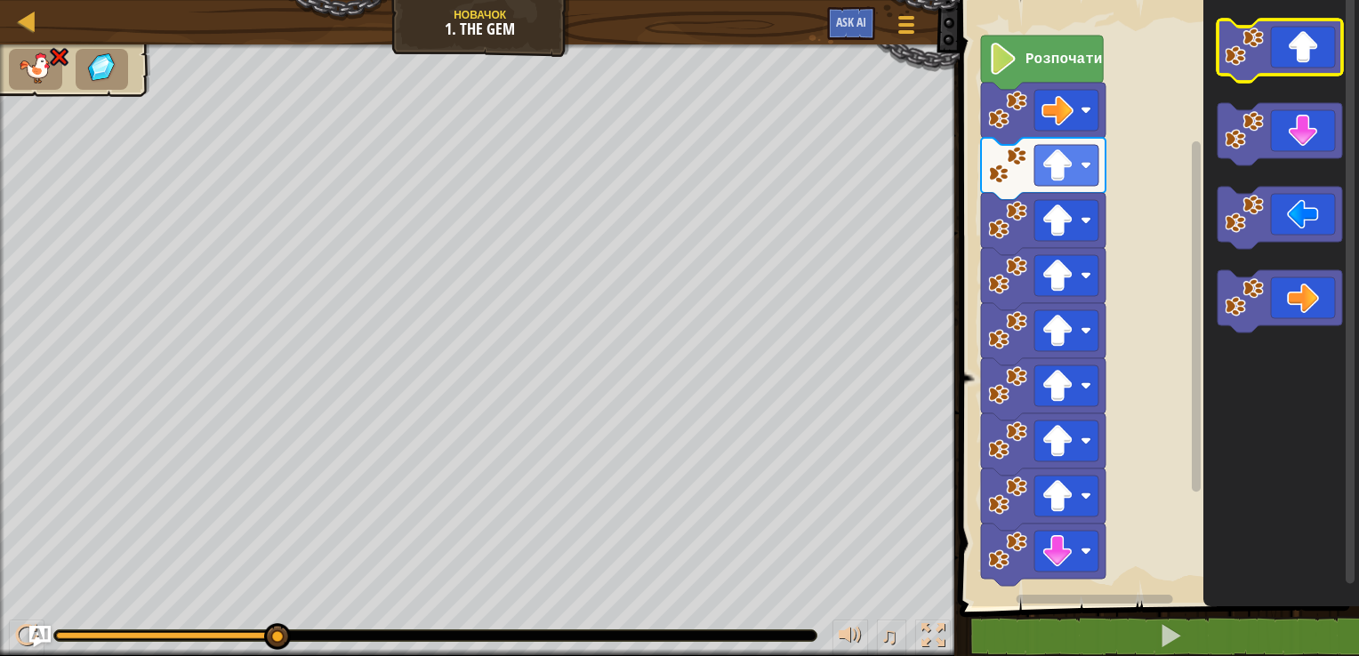
click at [1283, 41] on icon "Робоча область Blockly" at bounding box center [1279, 51] width 125 height 62
click at [1325, 51] on icon "Робоча область Blockly" at bounding box center [1279, 51] width 125 height 62
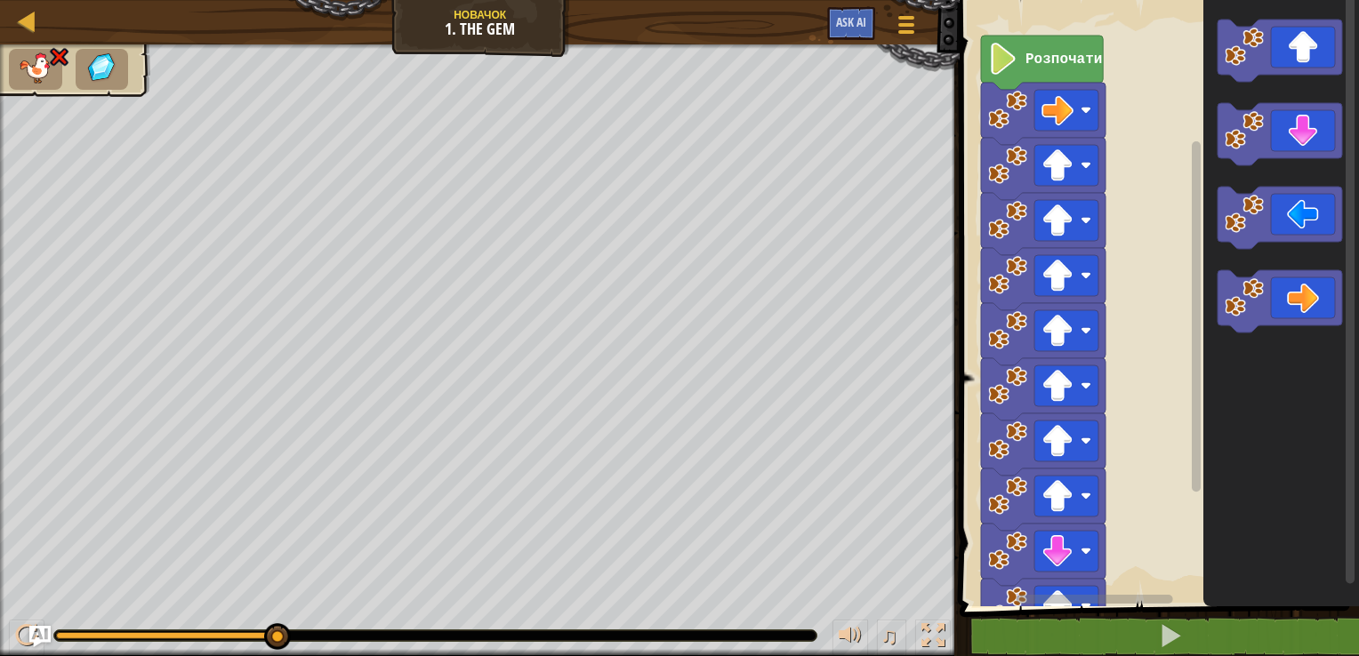
click at [1323, 52] on icon "Робоча область Blockly" at bounding box center [1279, 51] width 125 height 62
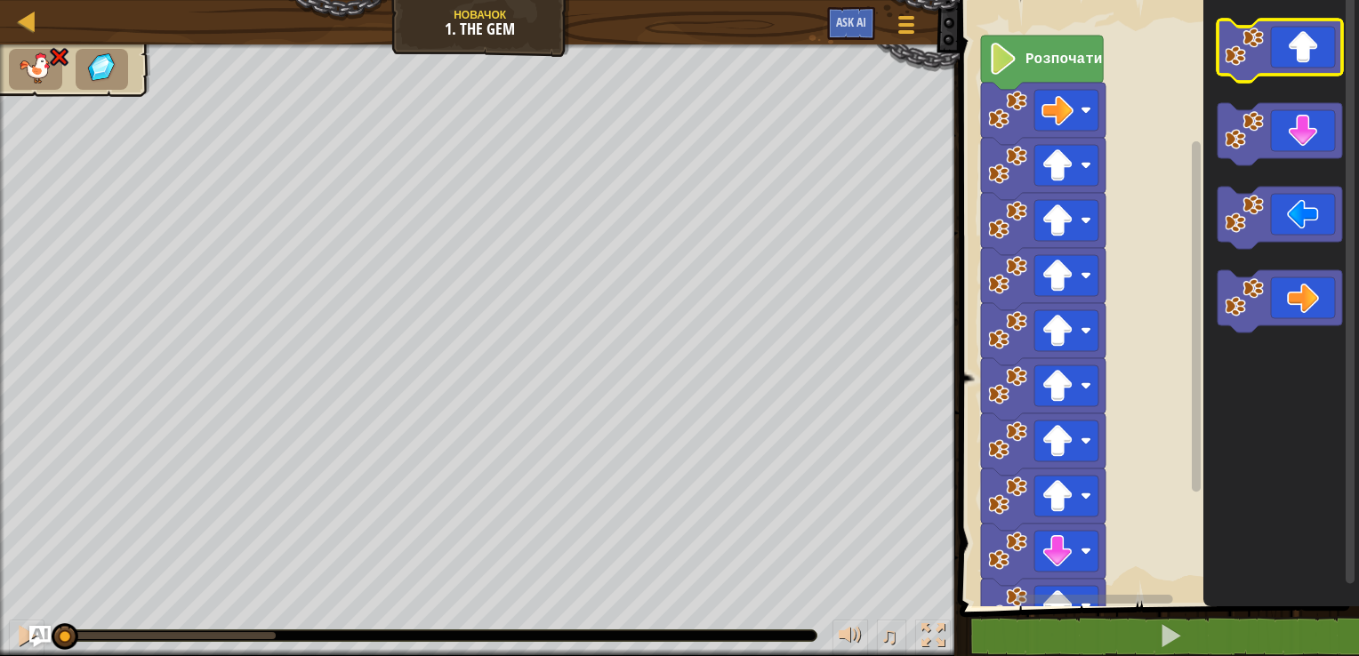
click at [1323, 52] on icon "Робоча область Blockly" at bounding box center [1279, 51] width 125 height 62
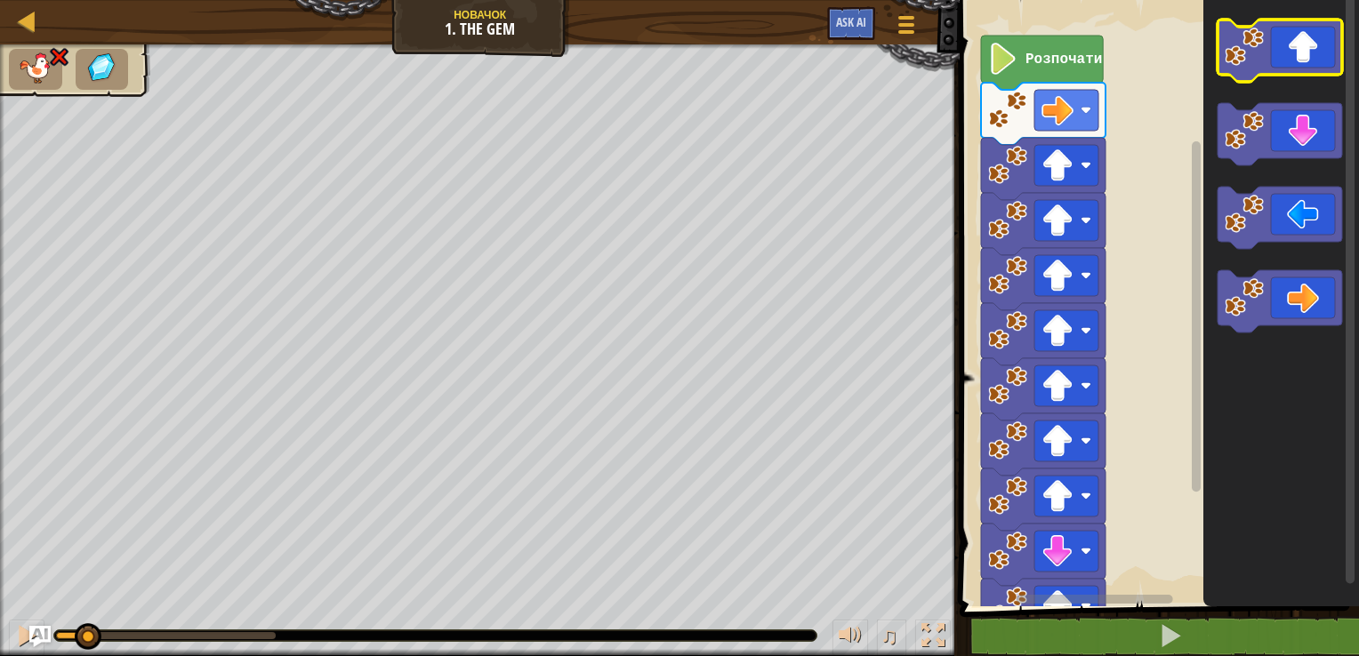
click at [1323, 52] on icon "Робоча область Blockly" at bounding box center [1279, 51] width 125 height 62
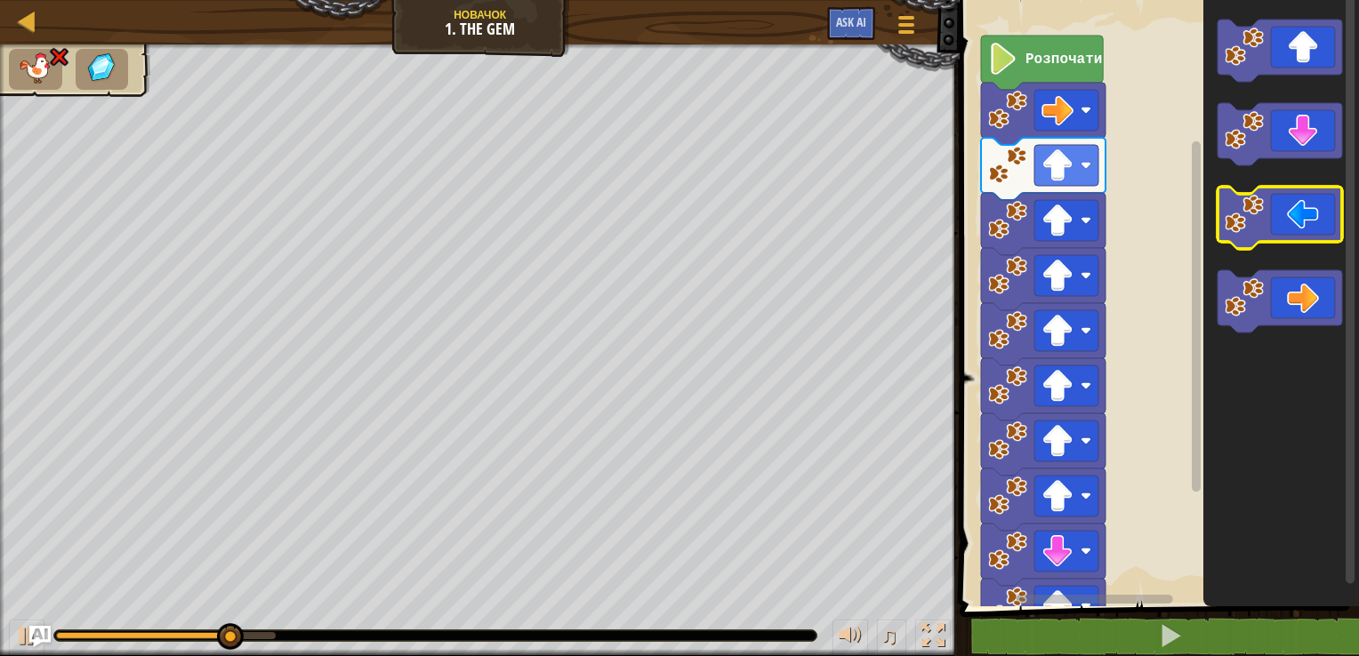
click at [1292, 228] on icon "Робоча область Blockly" at bounding box center [1279, 218] width 125 height 62
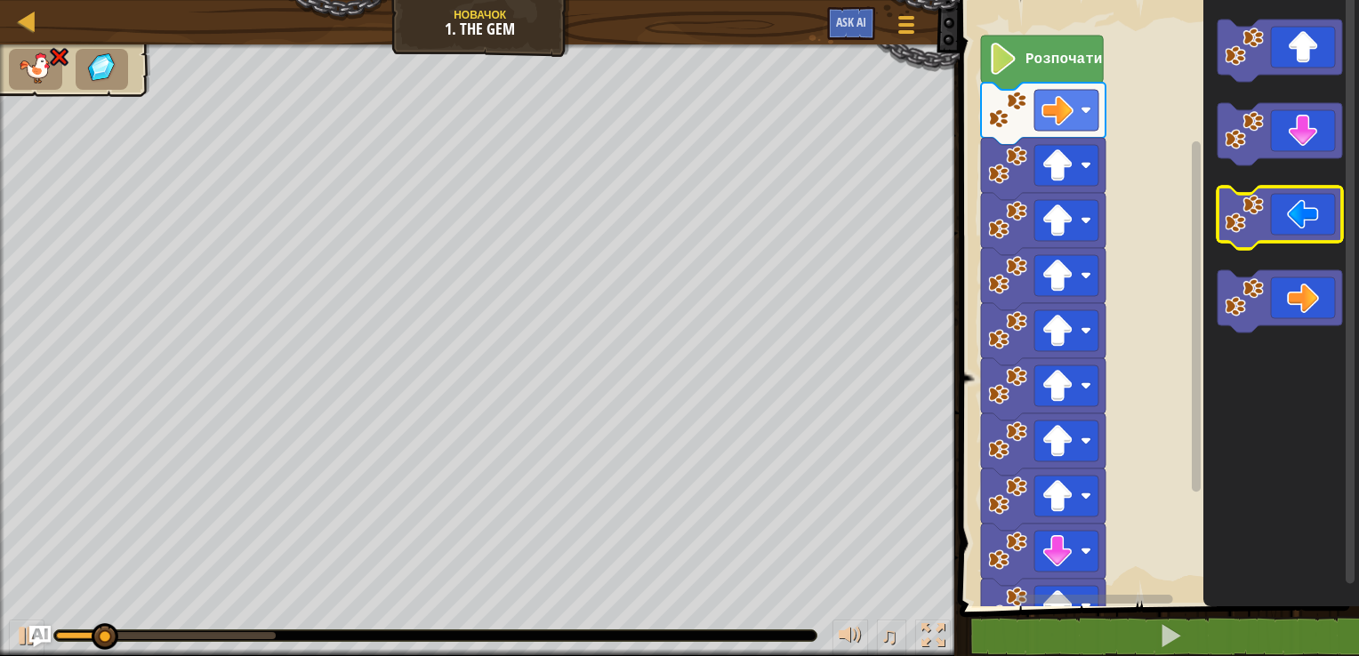
click at [1292, 228] on icon "Робоча область Blockly" at bounding box center [1279, 218] width 125 height 62
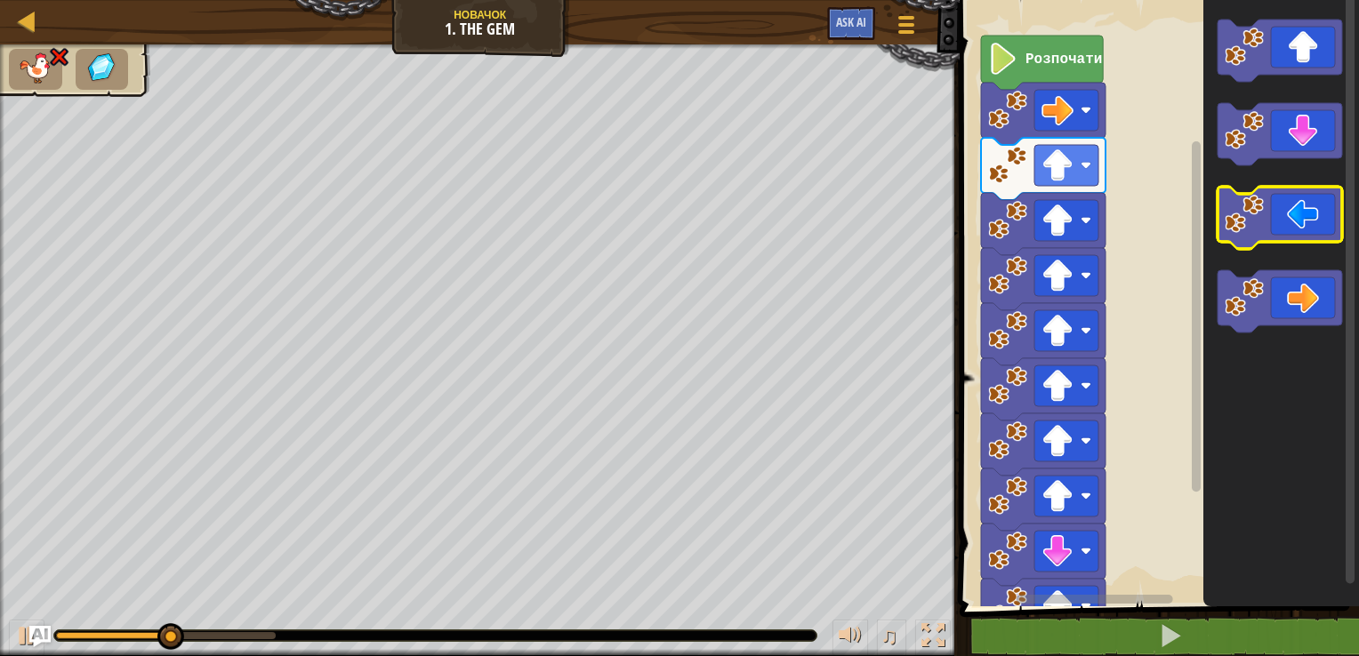
click at [1292, 228] on icon "Робоча область Blockly" at bounding box center [1279, 218] width 125 height 62
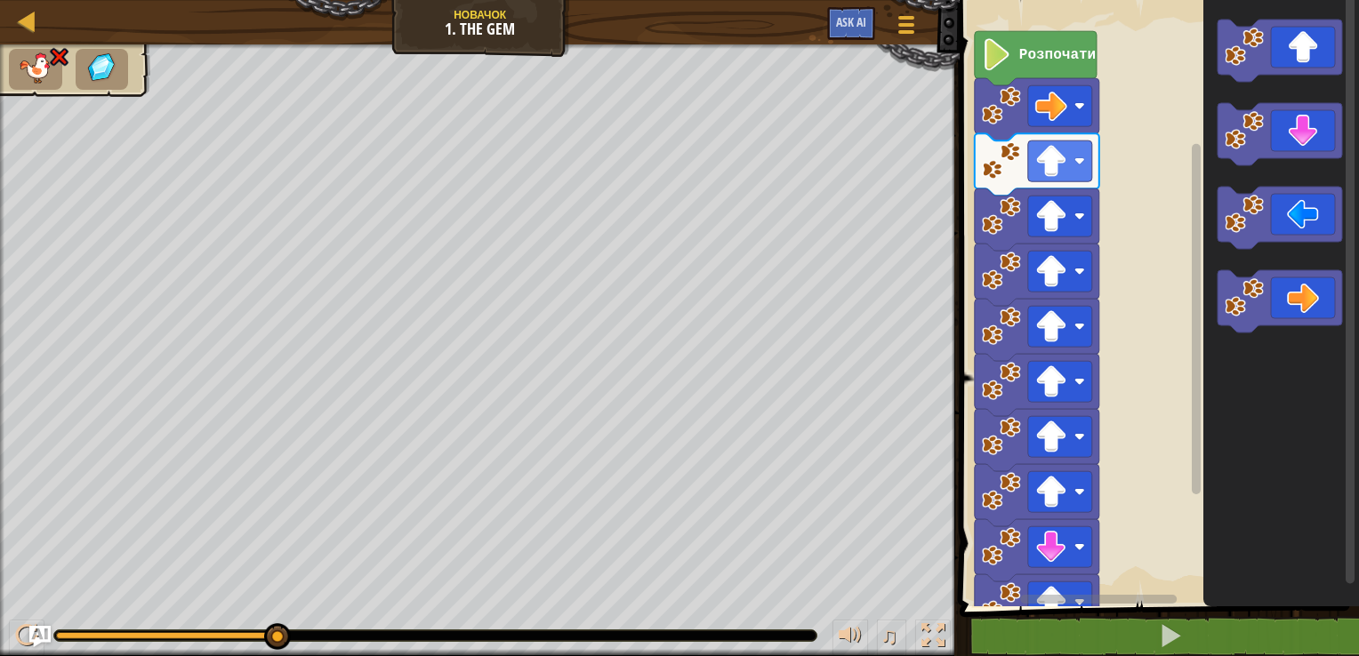
click at [1103, 170] on rect "Робоча область Blockly" at bounding box center [1156, 298] width 405 height 615
click at [1101, 169] on rect "Робоча область Blockly" at bounding box center [1156, 298] width 405 height 615
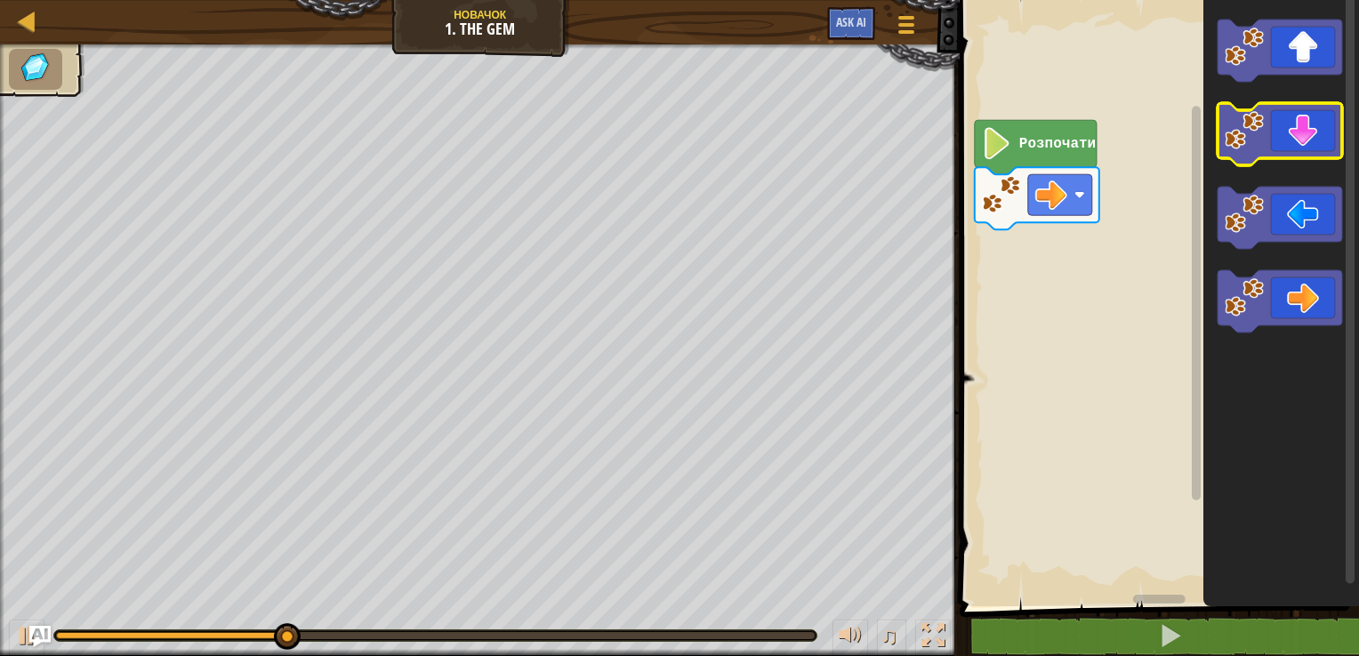
click at [1322, 133] on icon "Робоча область Blockly" at bounding box center [1279, 134] width 125 height 62
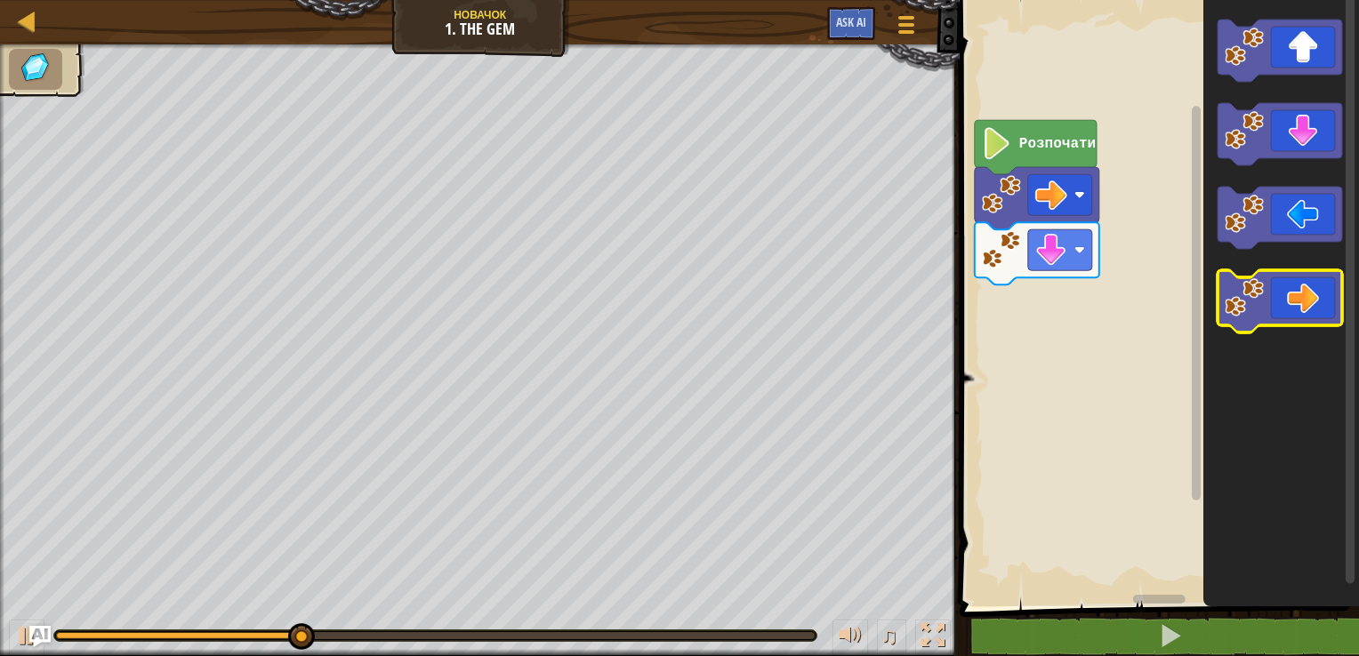
click at [1318, 309] on icon "Робоча область Blockly" at bounding box center [1279, 301] width 125 height 62
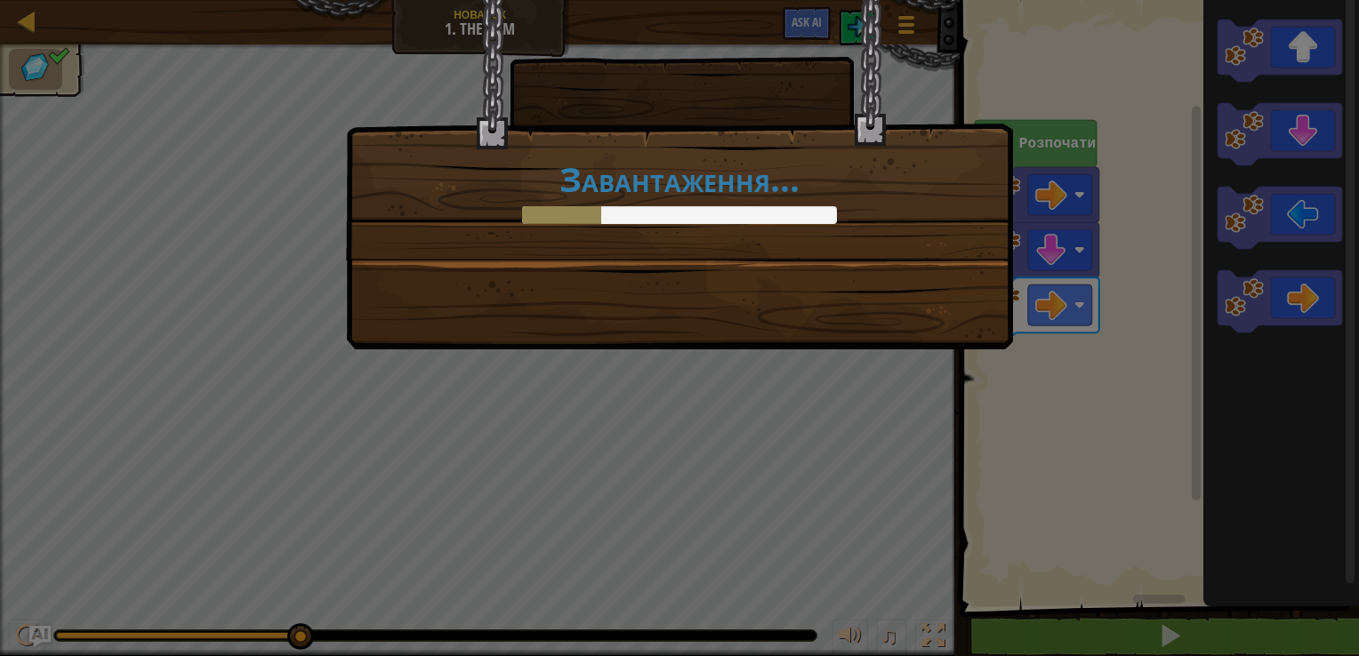
drag, startPoint x: 874, startPoint y: 208, endPoint x: 748, endPoint y: 305, distance: 159.2
click at [748, 305] on div "Завантаження..." at bounding box center [679, 175] width 667 height 350
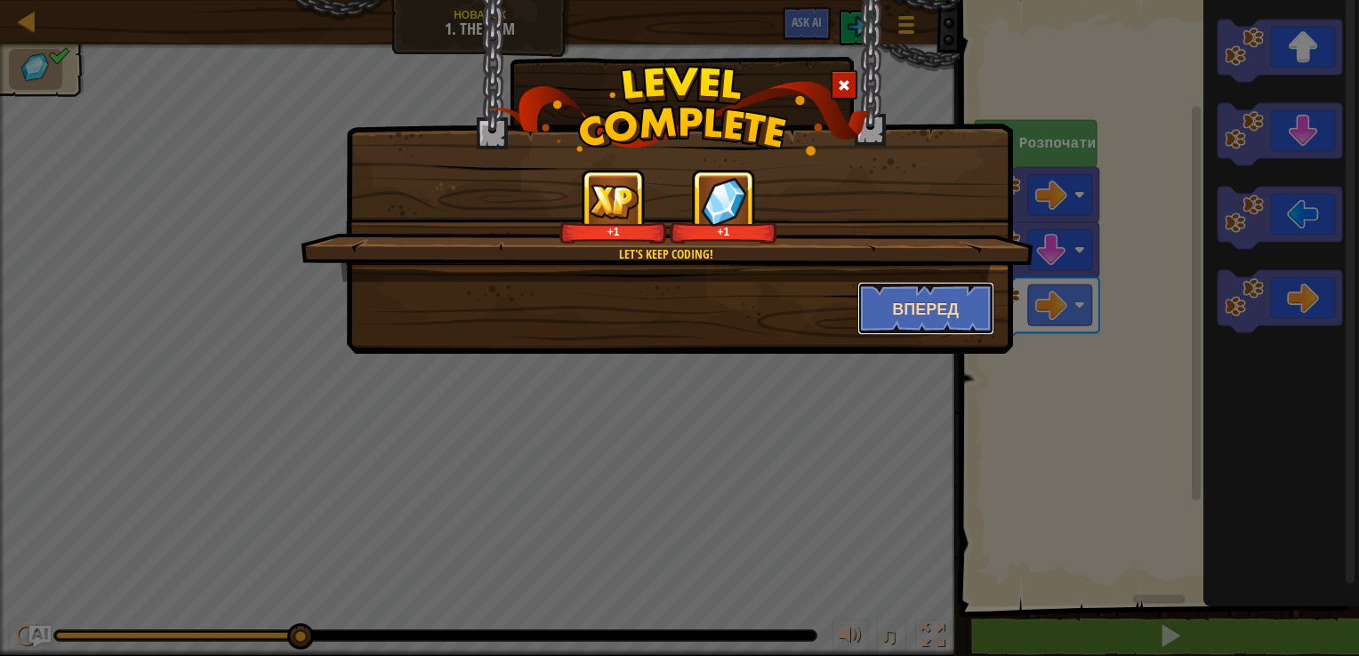
click at [875, 298] on button "Вперед" at bounding box center [926, 308] width 138 height 53
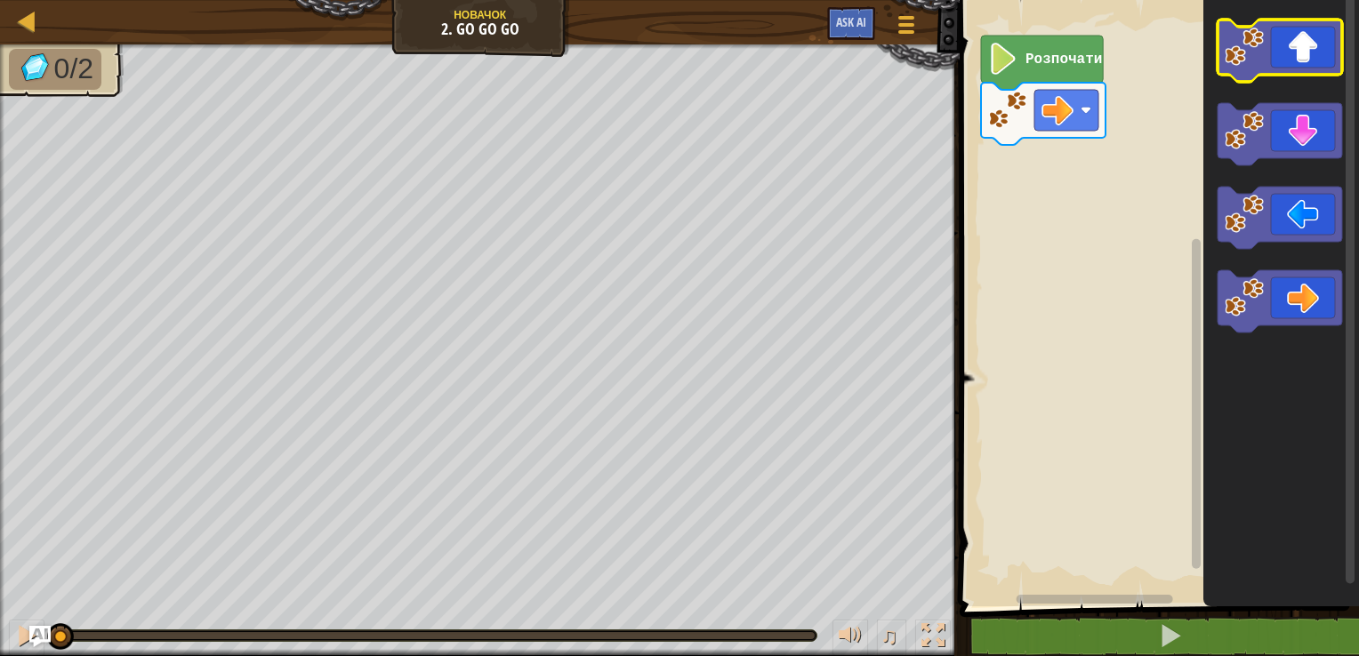
click at [1250, 61] on image "Робоча область Blockly" at bounding box center [1244, 47] width 39 height 39
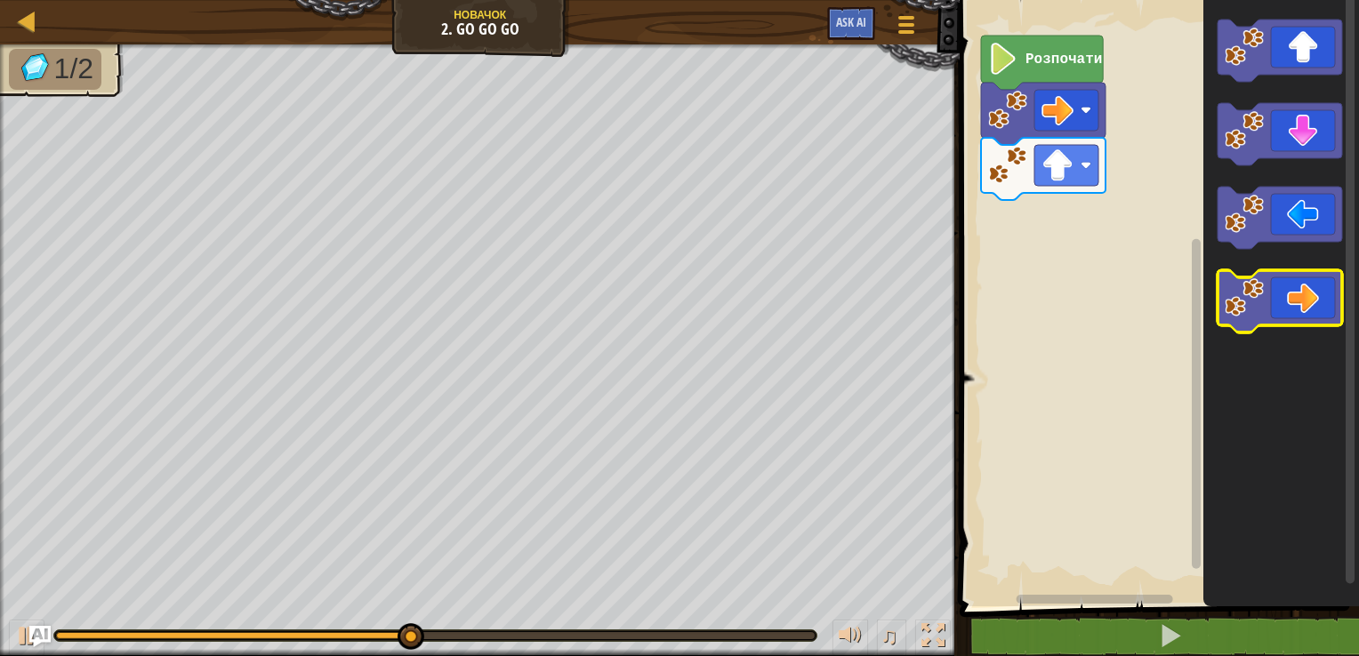
click at [1306, 299] on icon "Робоча область Blockly" at bounding box center [1279, 301] width 125 height 62
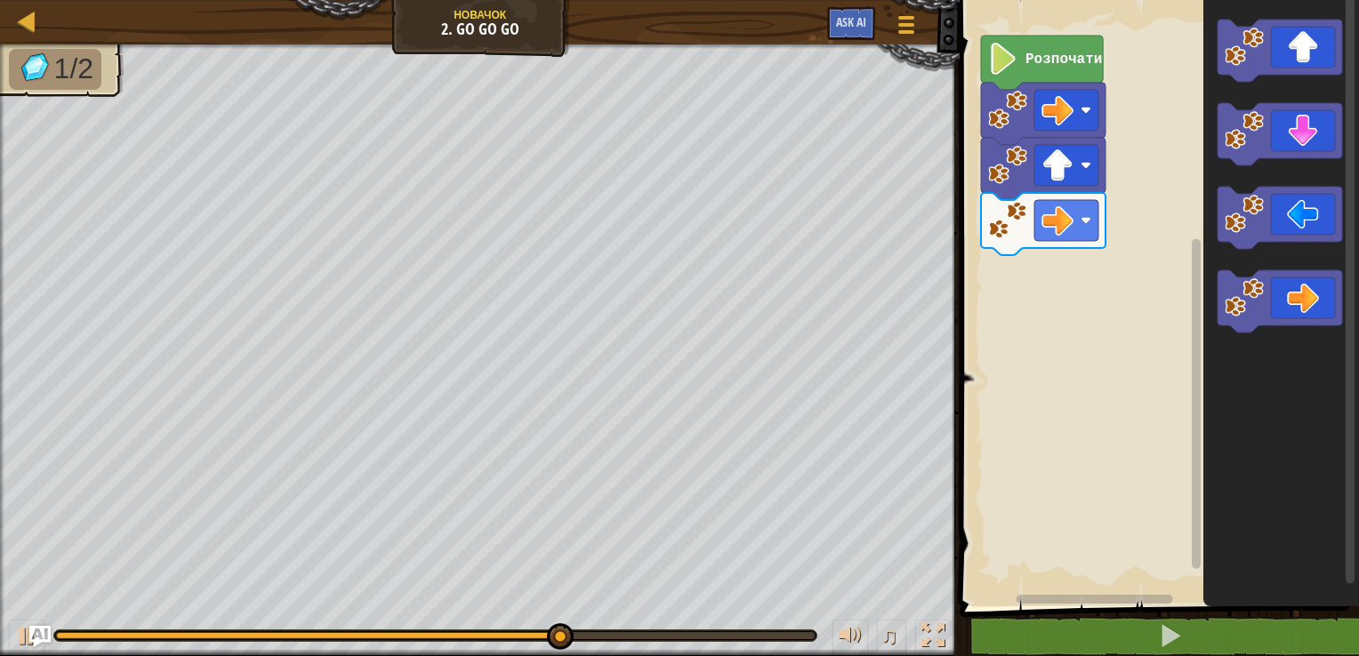
click at [1195, 286] on rect "Робоча область Blockly" at bounding box center [1196, 404] width 9 height 330
click at [1313, 315] on icon "Робоча область Blockly" at bounding box center [1279, 301] width 125 height 62
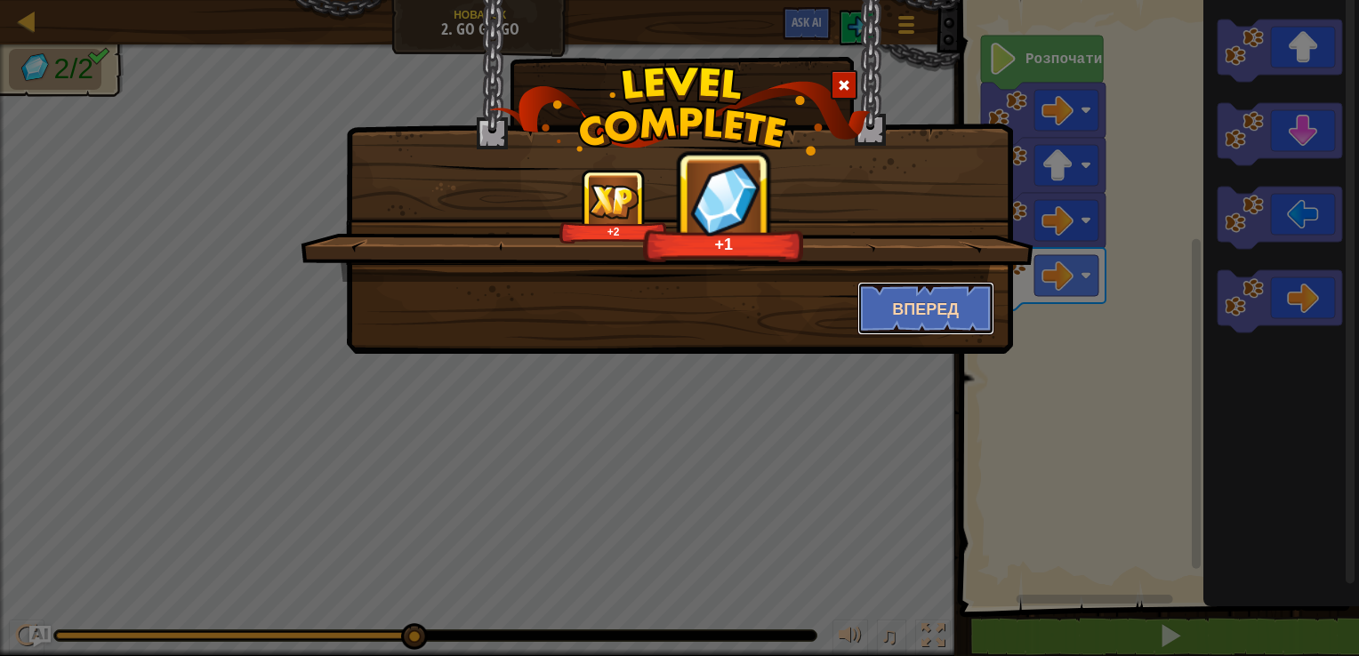
click at [928, 309] on button "Вперед" at bounding box center [926, 308] width 138 height 53
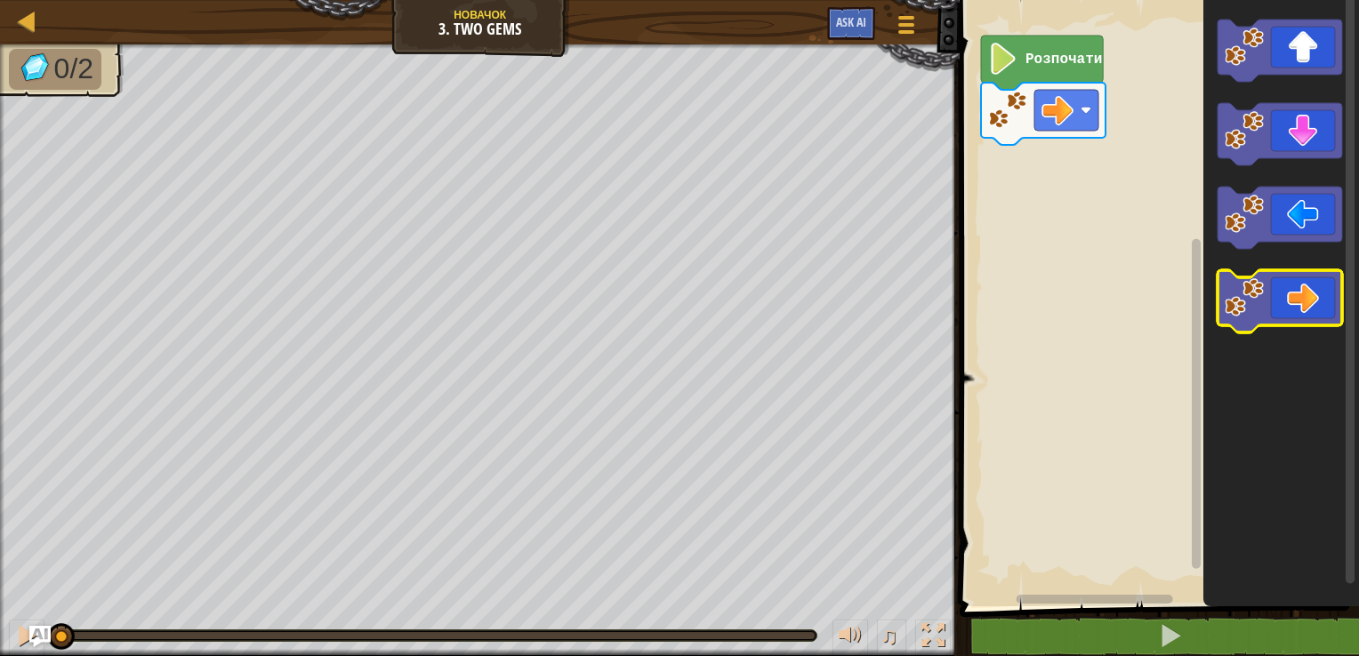
click at [1313, 318] on icon "Робоча область Blockly" at bounding box center [1279, 301] width 125 height 62
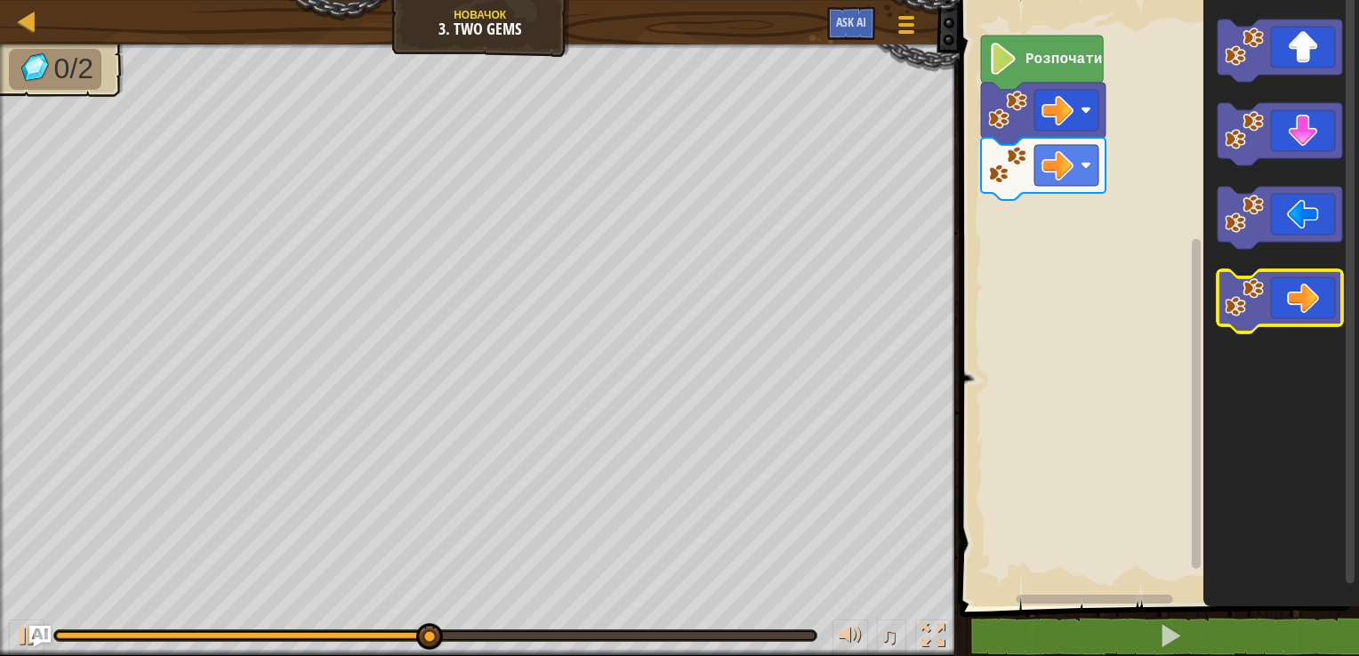
click at [1313, 318] on icon "Робоча область Blockly" at bounding box center [1279, 301] width 125 height 62
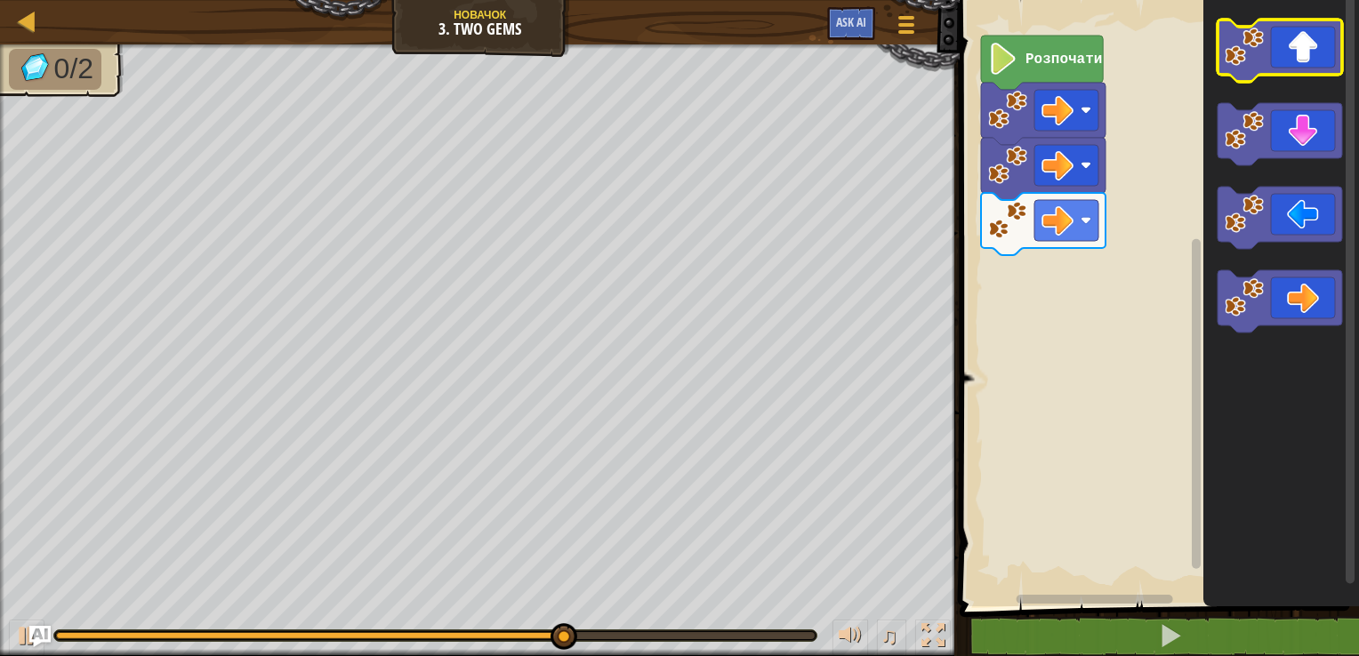
click at [1293, 45] on icon "Робоча область Blockly" at bounding box center [1279, 51] width 125 height 62
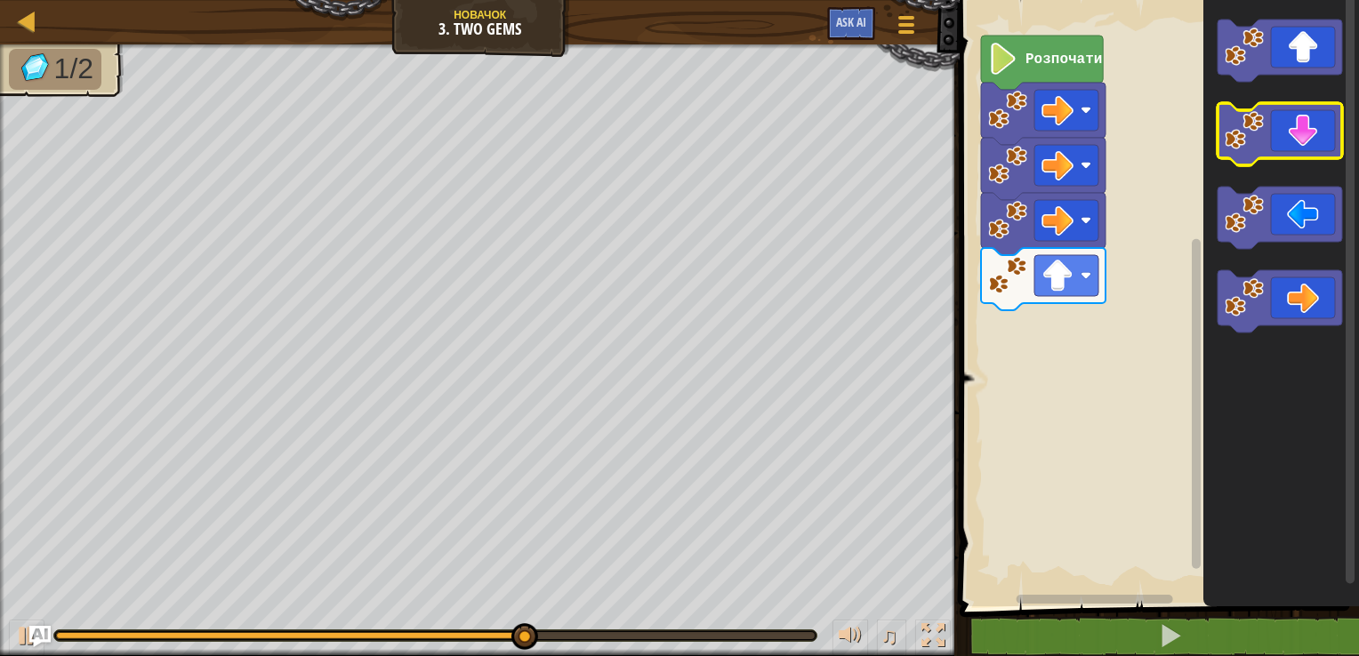
click at [1316, 151] on icon "Робоча область Blockly" at bounding box center [1279, 134] width 125 height 62
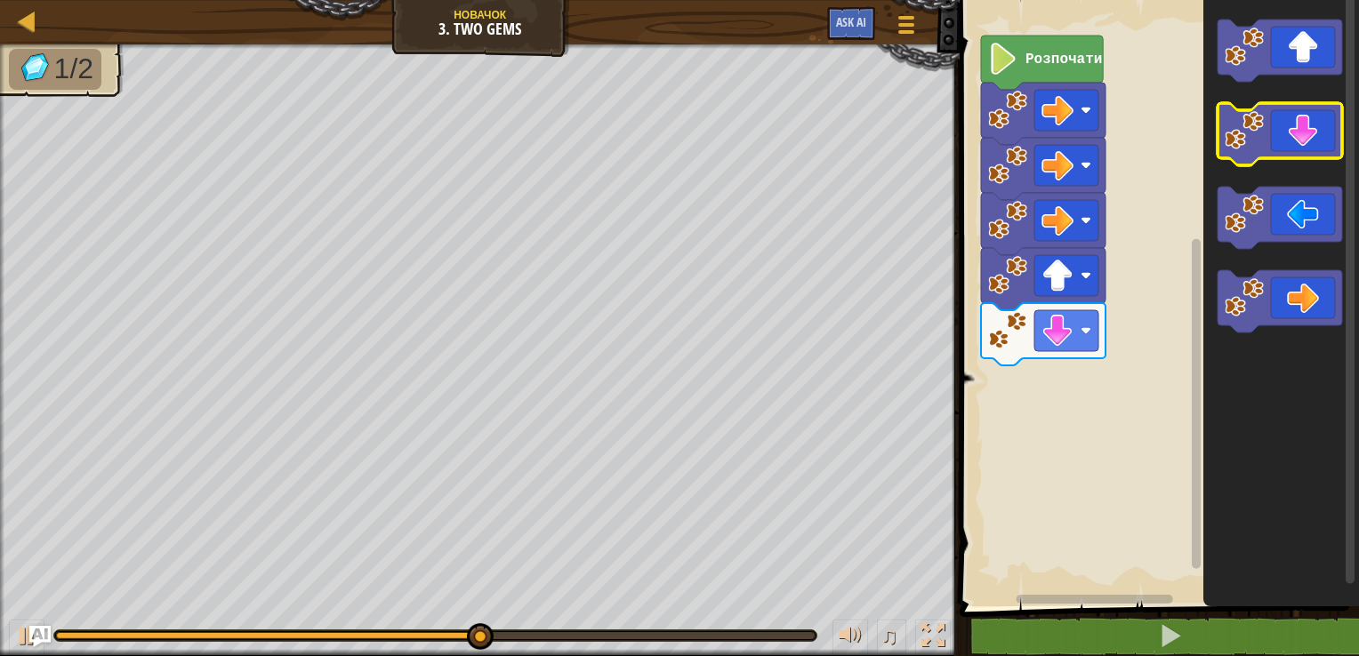
click at [1316, 151] on icon "Робоча область Blockly" at bounding box center [1279, 134] width 125 height 62
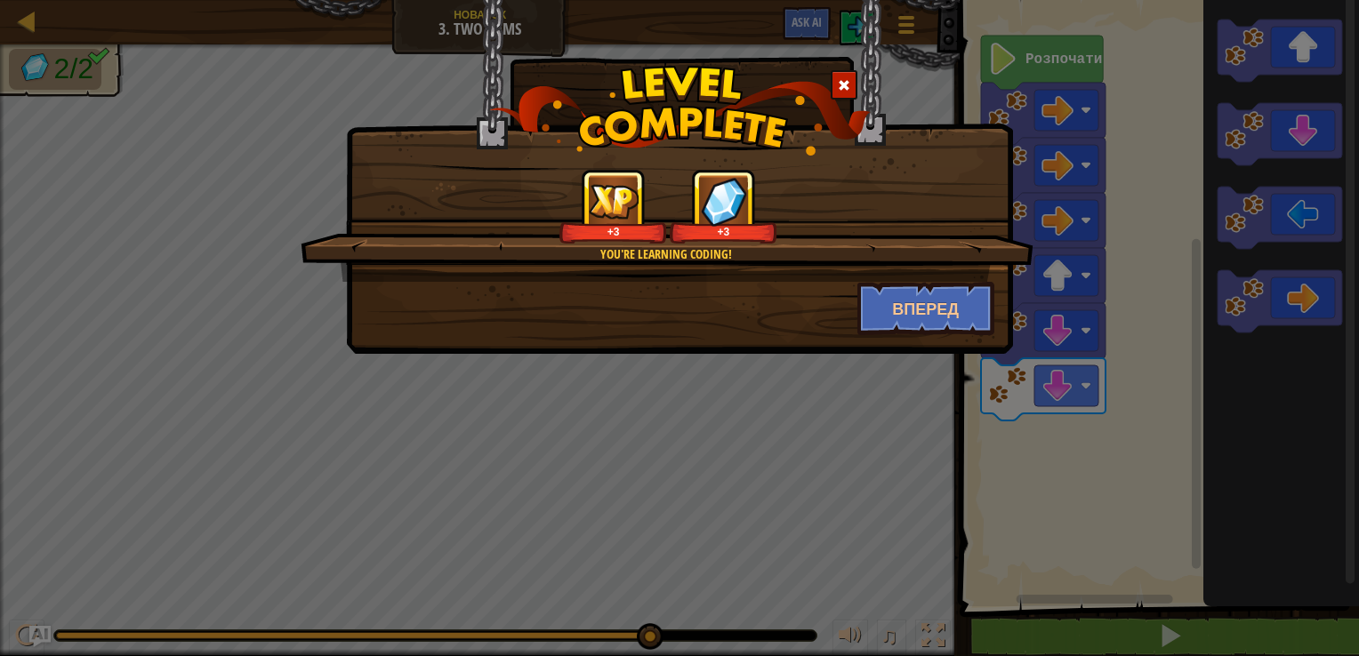
click at [848, 81] on span at bounding box center [844, 85] width 12 height 12
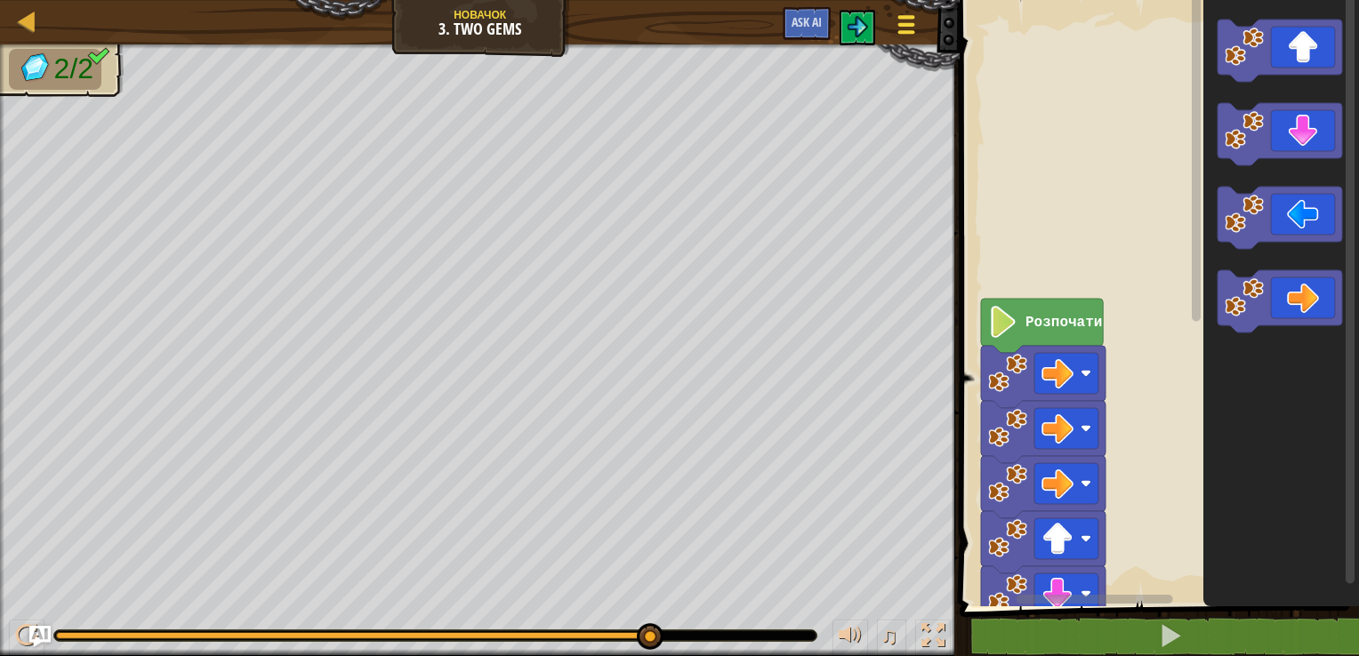
click at [891, 35] on button "Ігрове меню" at bounding box center [906, 28] width 47 height 44
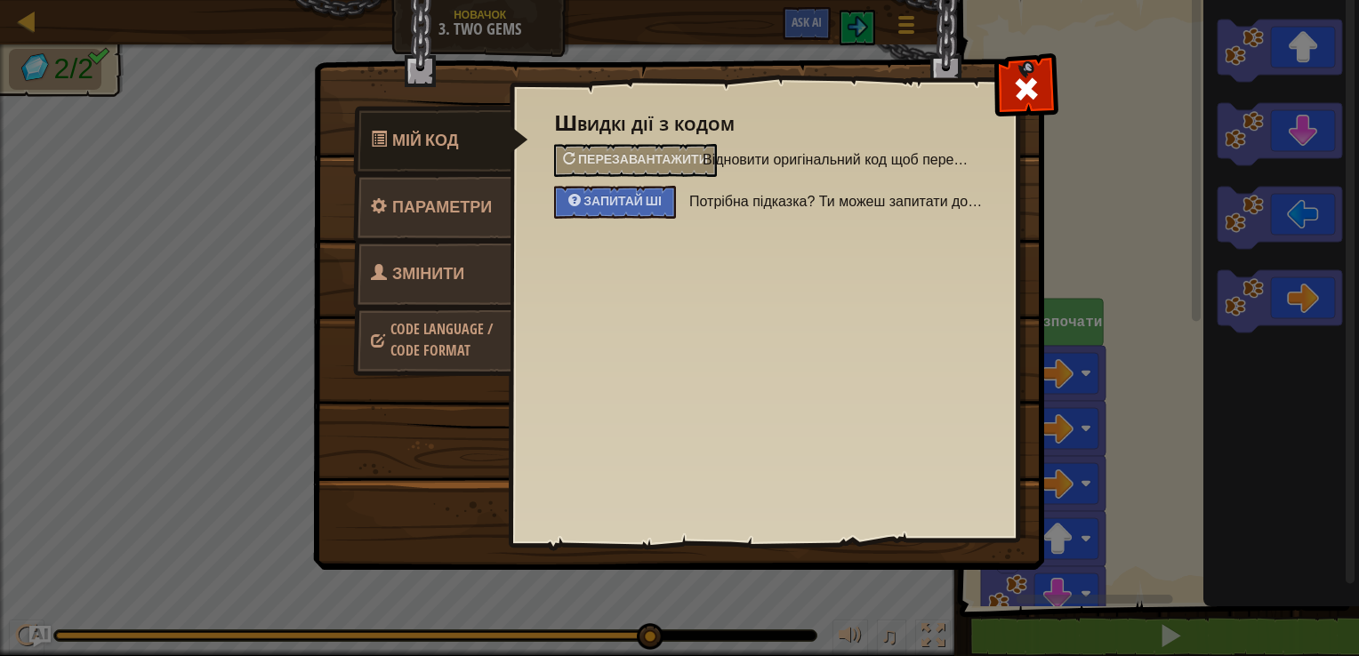
click at [438, 306] on link "Code Language / Code Format" at bounding box center [432, 340] width 158 height 68
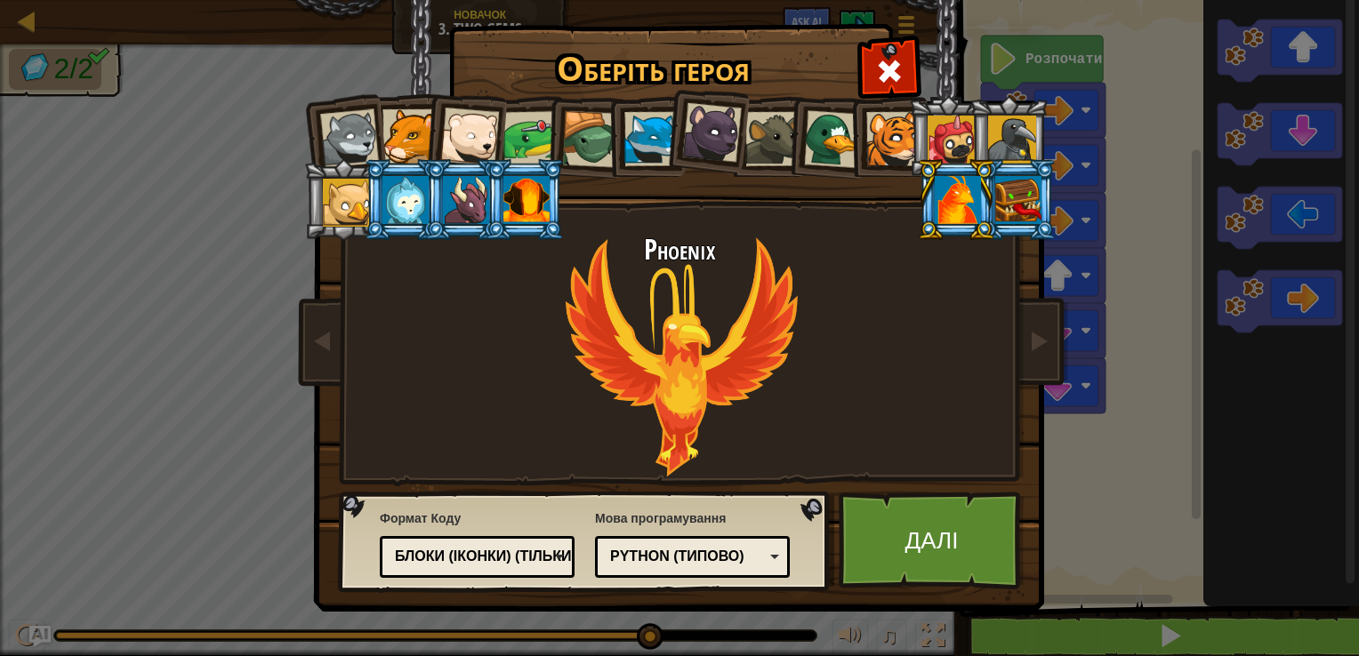
click at [451, 567] on div "Блоки (іконки) (тільки для молодших)" at bounding box center [477, 557] width 172 height 28
click at [903, 571] on link "Далі" at bounding box center [932, 541] width 186 height 98
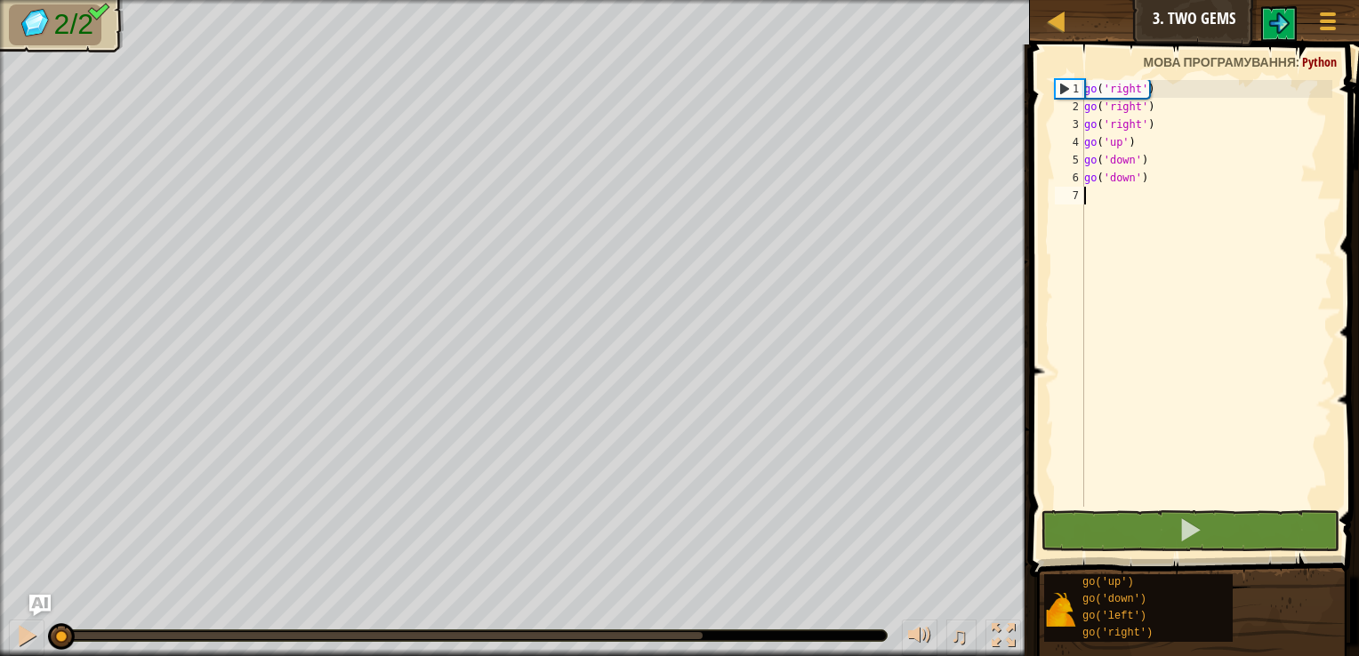
click at [1062, 84] on div "1" at bounding box center [1070, 89] width 28 height 18
type textarea "go('down')"
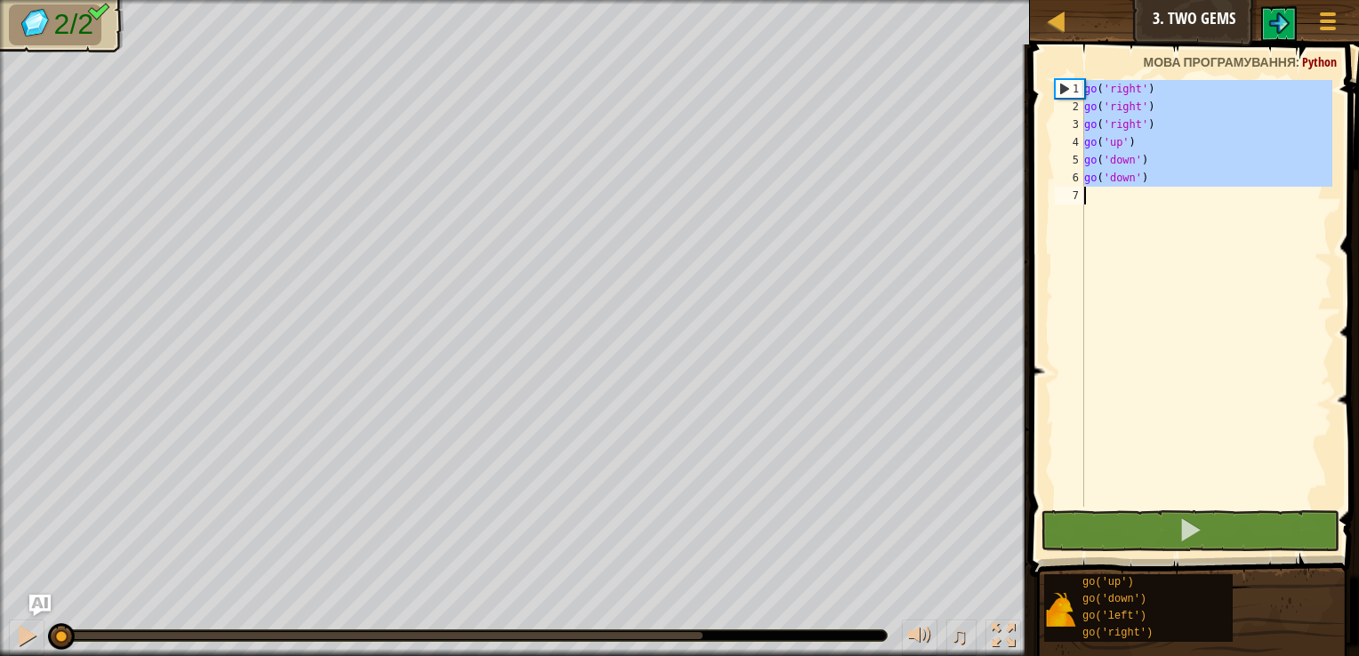
click at [1062, 84] on div "1" at bounding box center [1070, 89] width 28 height 18
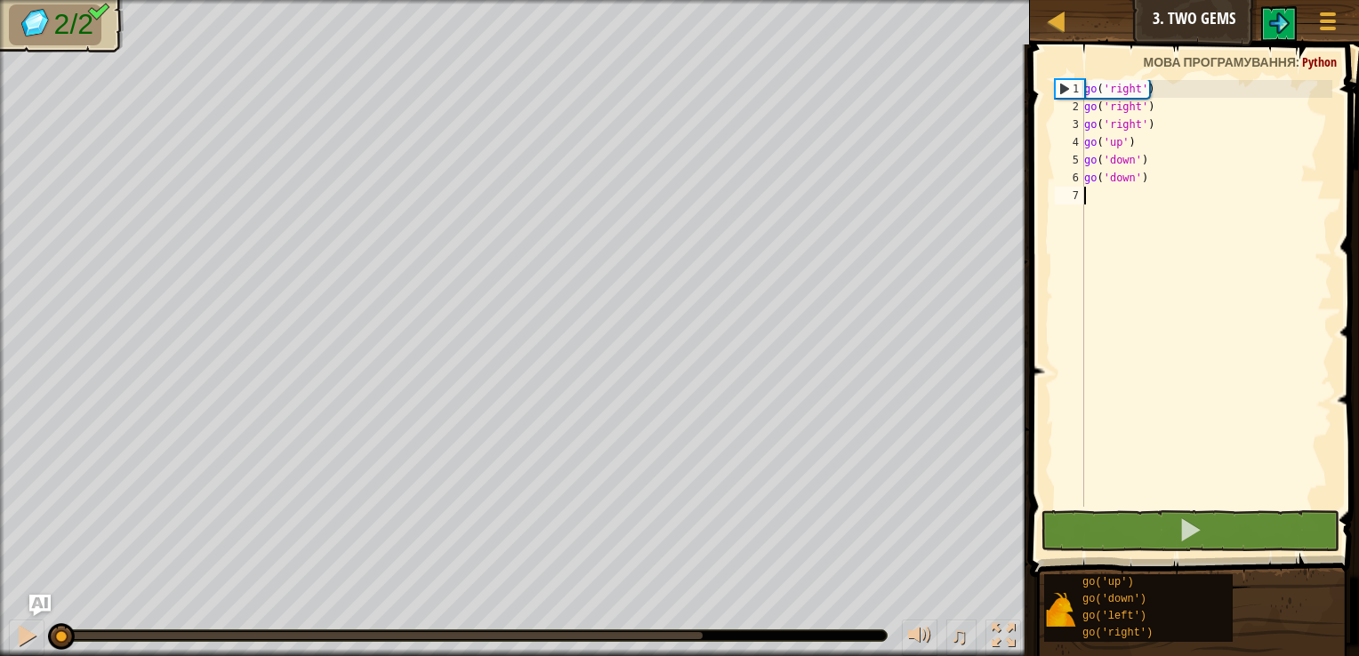
click at [1062, 84] on div "1" at bounding box center [1070, 89] width 28 height 18
click at [1196, 85] on div "go ( 'right' ) go ( 'right' ) go ( 'right' ) go ( 'up' ) go ( 'down' ) go ( 'do…" at bounding box center [1207, 311] width 252 height 462
click at [1193, 85] on div "go ( 'right' ) go ( 'right' ) go ( 'right' ) go ( 'up' ) go ( 'down' ) go ( 'do…" at bounding box center [1207, 311] width 252 height 462
click at [1131, 91] on div "go ( 'right' ) go ( 'right' ) go ( 'right' ) go ( 'up' ) go ( 'down' ) go ( 'do…" at bounding box center [1207, 311] width 252 height 462
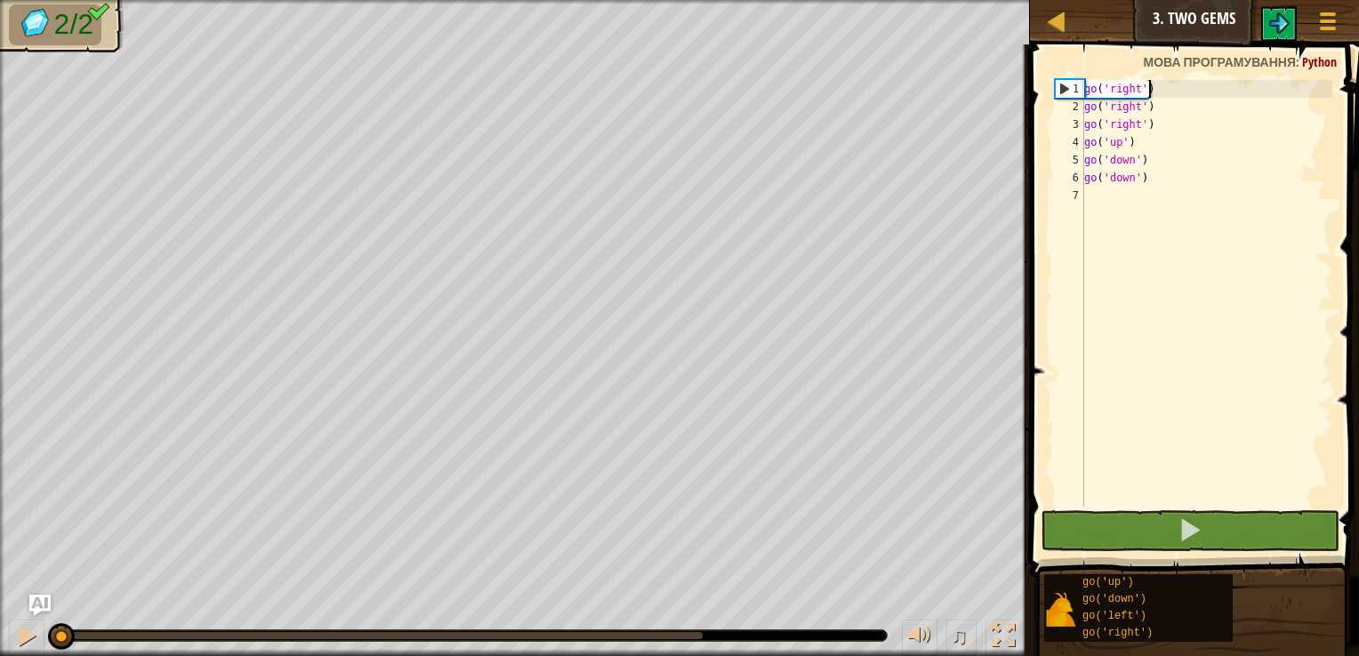
click at [1156, 87] on div "go ( 'right' ) go ( 'right' ) go ( 'right' ) go ( 'up' ) go ( 'down' ) go ( 'do…" at bounding box center [1207, 311] width 252 height 462
click at [1186, 87] on div "go ( 'right' ) go ( 'right' ) go ( 'right' ) go ( 'up' ) go ( 'down' ) go ( 'do…" at bounding box center [1207, 311] width 252 height 462
click at [1169, 89] on div "go ( 'right' ) go ( 'right' ) go ( 'right' ) go ( 'up' ) go ( 'down' ) go ( 'do…" at bounding box center [1207, 311] width 252 height 462
click at [1145, 81] on div "go ( 'right' ) go ( 'right' ) go ( 'right' ) go ( 'up' ) go ( 'down' ) go ( 'do…" at bounding box center [1207, 311] width 252 height 462
click at [1165, 84] on div "go ( 'right' ) go ( 'right' ) go ( 'right' ) go ( 'up' ) go ( 'down' ) go ( 'do…" at bounding box center [1207, 311] width 252 height 462
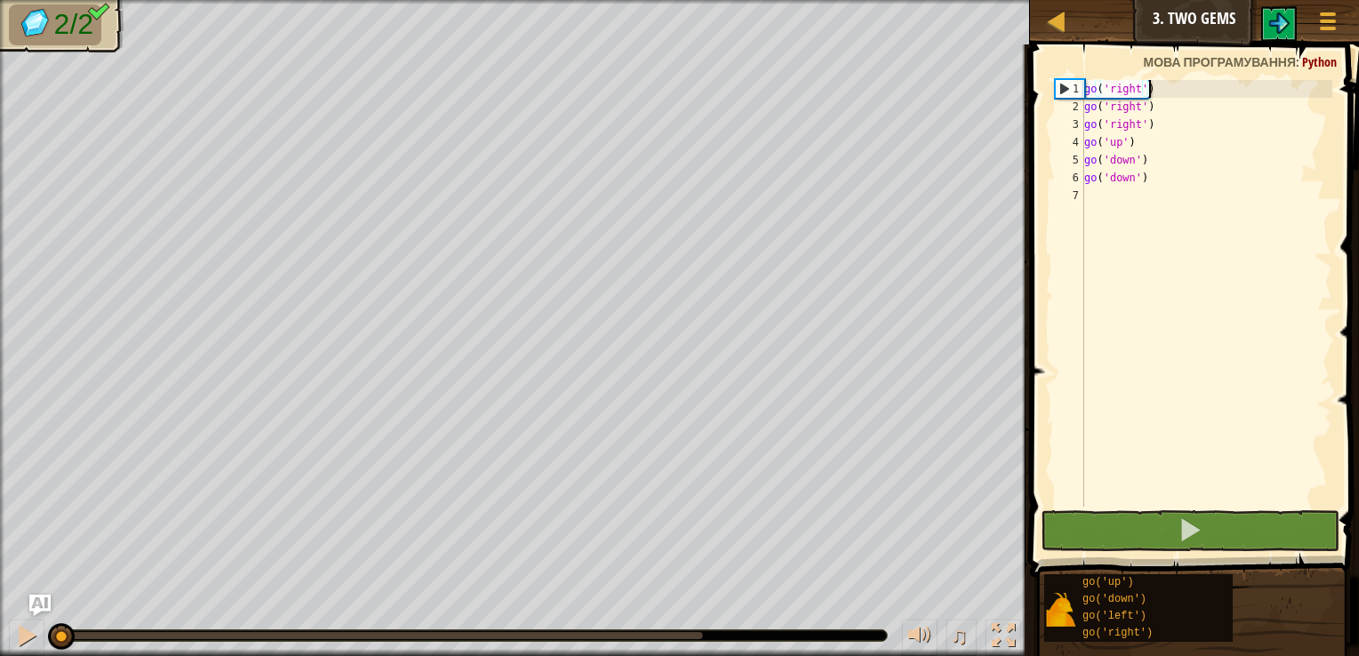
click at [1163, 86] on div "go ( 'right' ) go ( 'right' ) go ( 'right' ) go ( 'up' ) go ( 'down' ) go ( 'do…" at bounding box center [1207, 311] width 252 height 462
click at [1139, 96] on div "go ( 'right' ) go ( 'right' ) go ( 'right' ) go ( 'up' ) go ( 'down' ) go ( 'do…" at bounding box center [1207, 293] width 252 height 427
click at [1066, 87] on div "1" at bounding box center [1070, 89] width 28 height 18
type textarea "go('right')"
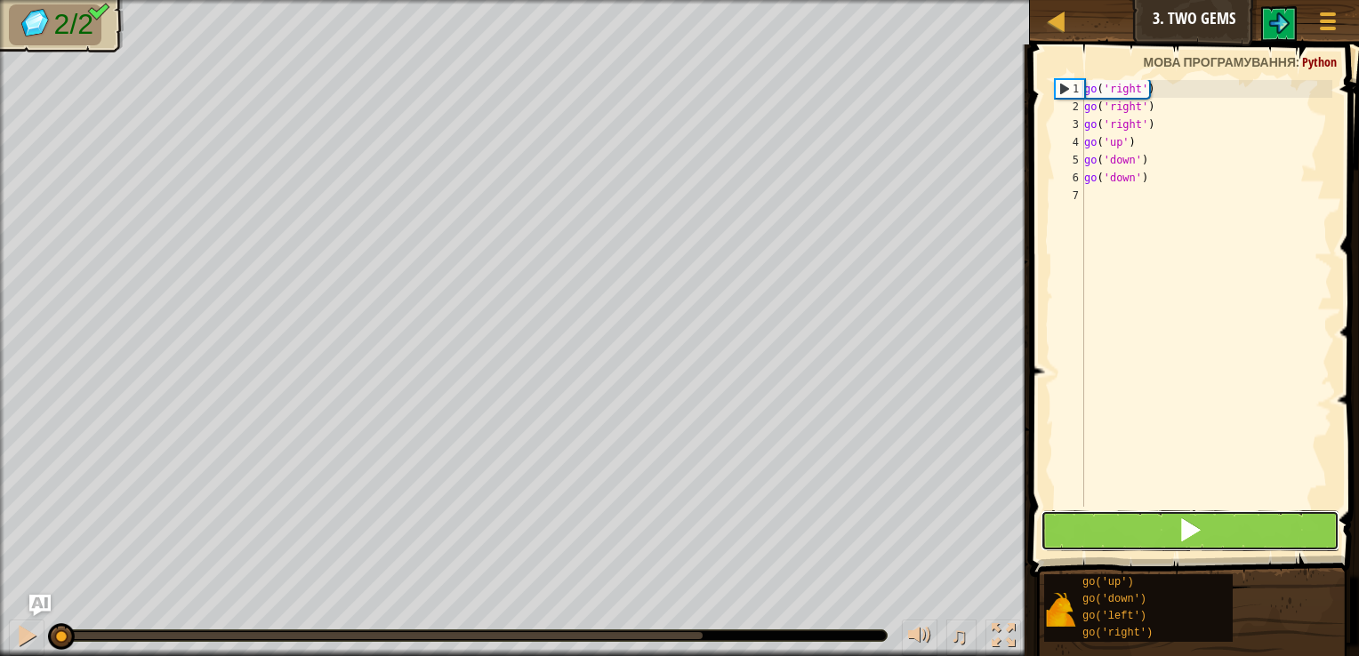
click at [1082, 530] on button at bounding box center [1190, 530] width 299 height 41
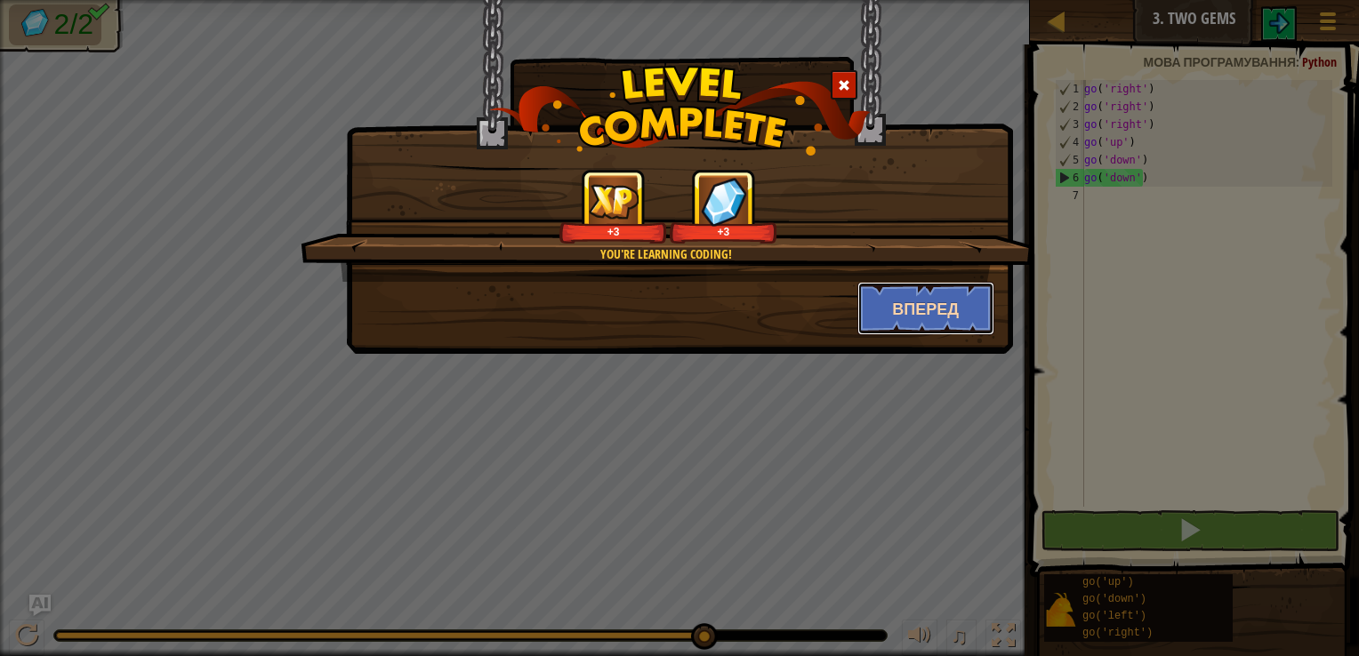
click at [893, 312] on button "Вперед" at bounding box center [926, 308] width 138 height 53
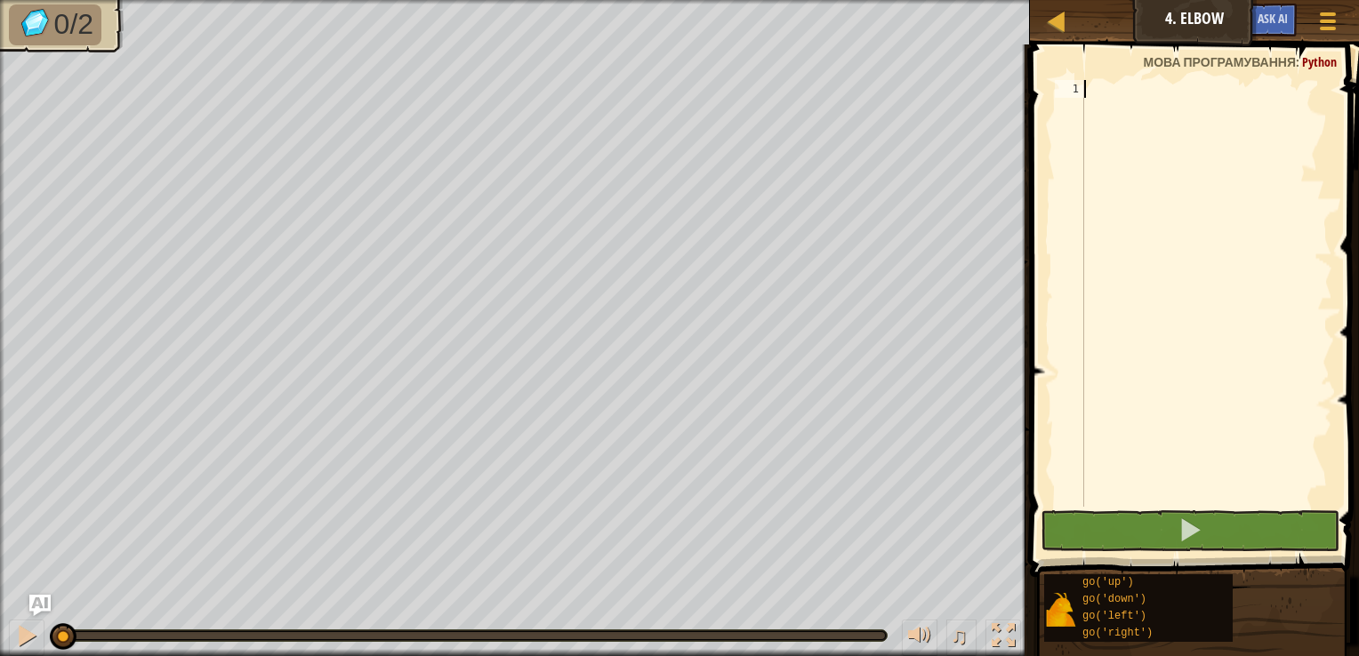
type textarea "п"
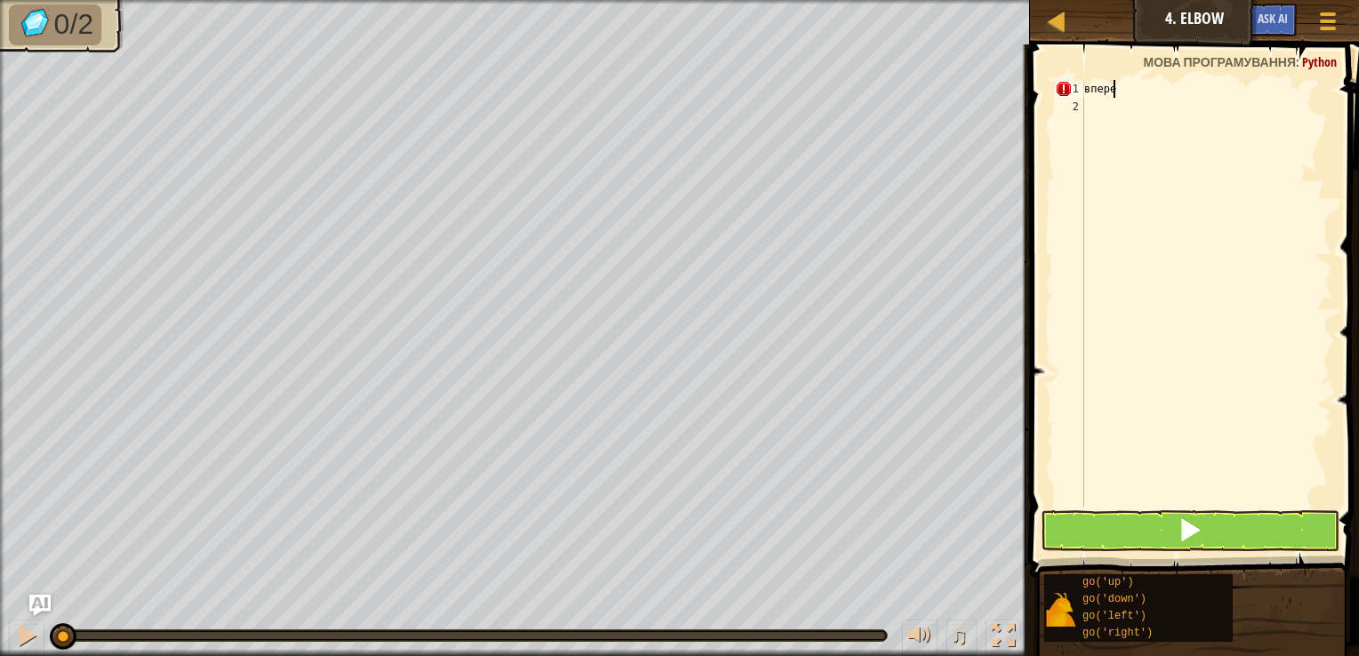
scroll to position [8, 1]
type textarea "вперед"
click at [1131, 99] on div "вперед" at bounding box center [1207, 311] width 252 height 462
click at [1129, 84] on div "вперед" at bounding box center [1207, 311] width 252 height 462
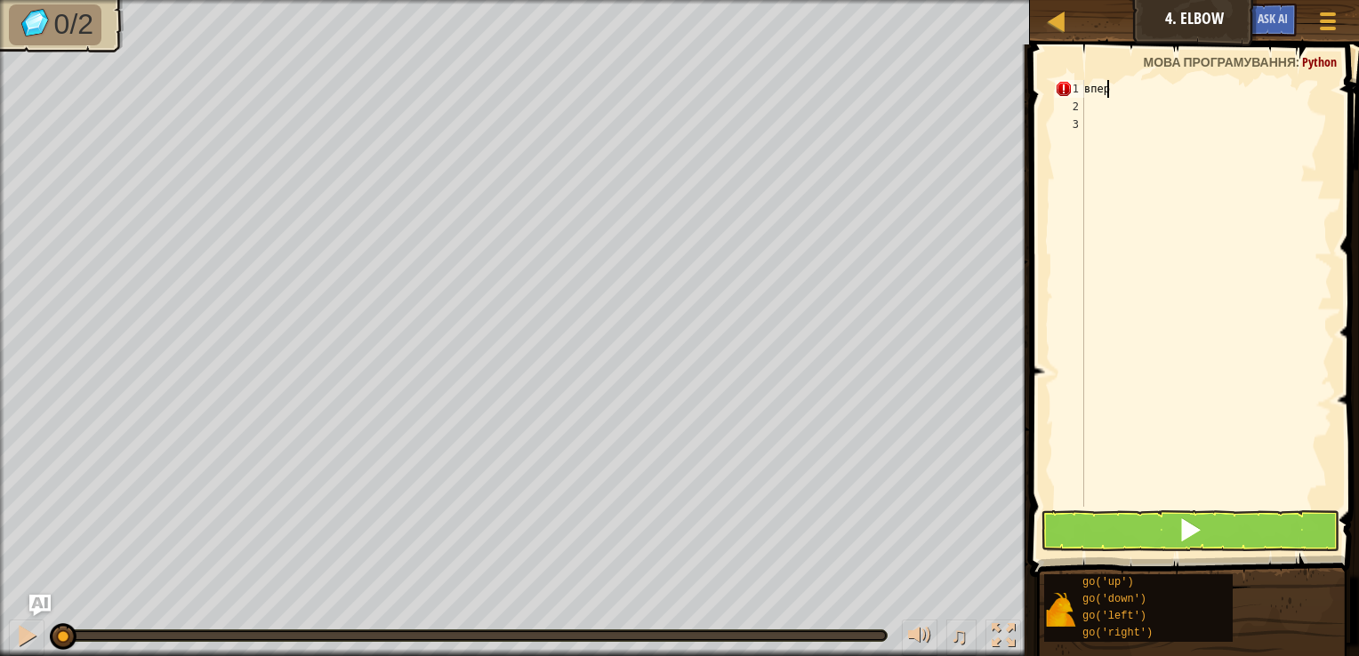
type textarea "в"
type textarea "п"
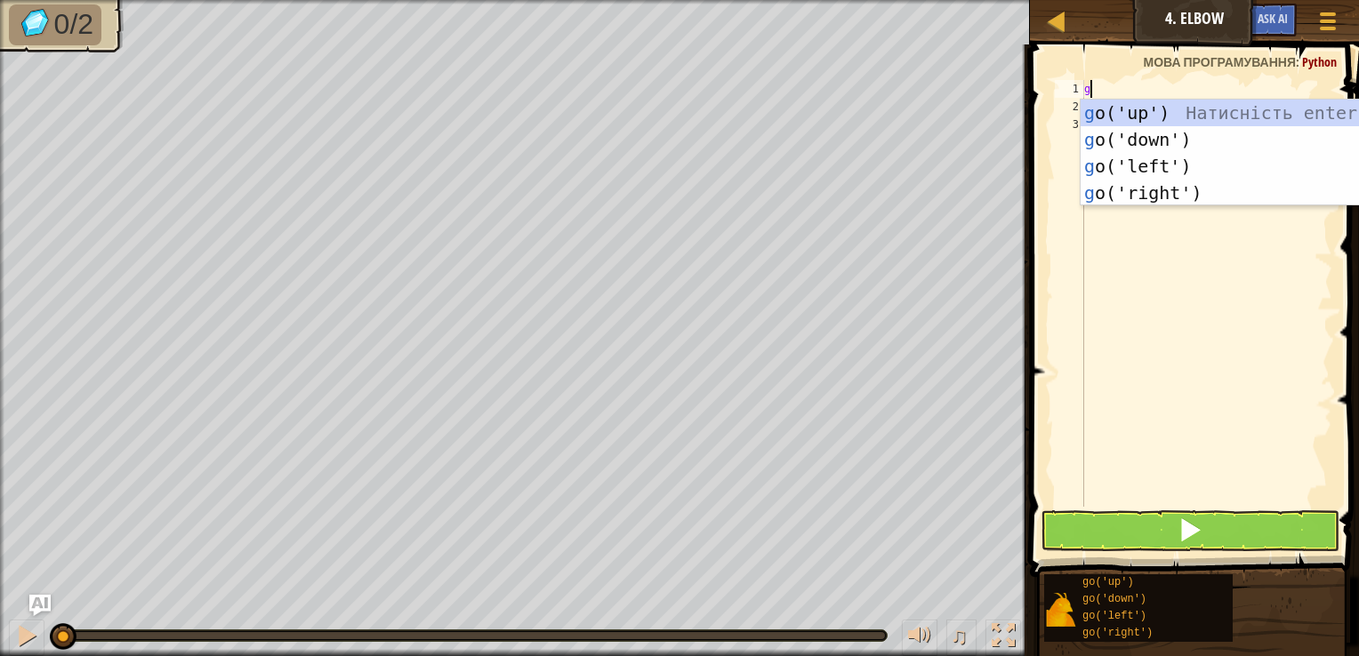
type textarea "go"
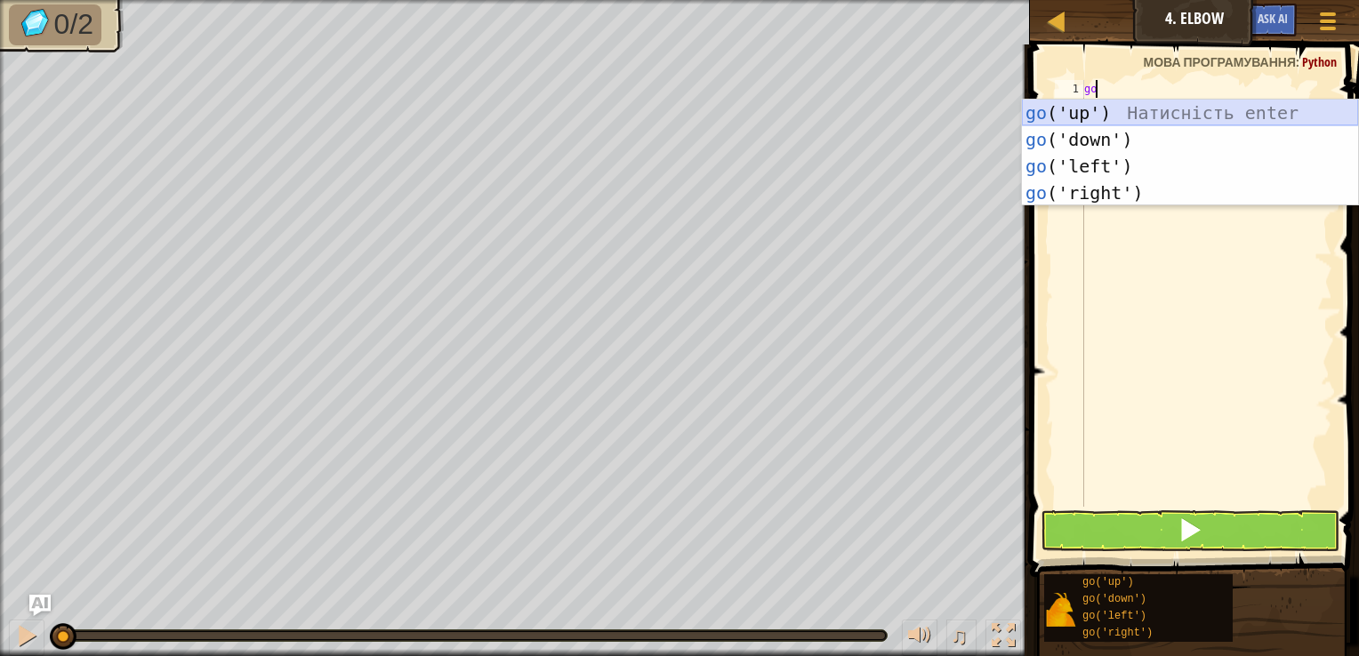
click at [1076, 115] on div "go ('up') Натисність enter go ('down') Натисність enter go ('left') Натисність …" at bounding box center [1190, 180] width 336 height 160
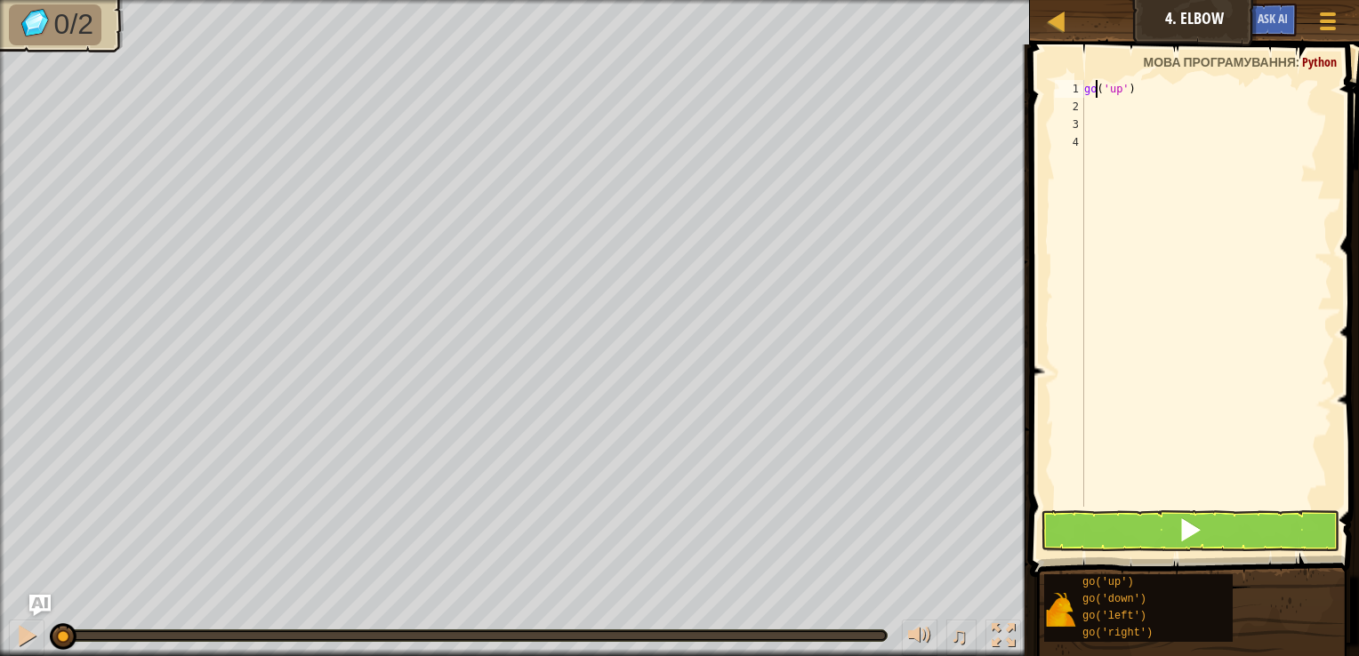
click at [1098, 97] on div "go ( 'up' )" at bounding box center [1207, 311] width 252 height 462
click at [1110, 87] on div "go ( 'up' )" at bounding box center [1207, 311] width 252 height 462
click at [1115, 91] on div "go ( 'up' )" at bounding box center [1207, 311] width 252 height 462
click at [1116, 84] on div "go ( '' )" at bounding box center [1207, 311] width 252 height 462
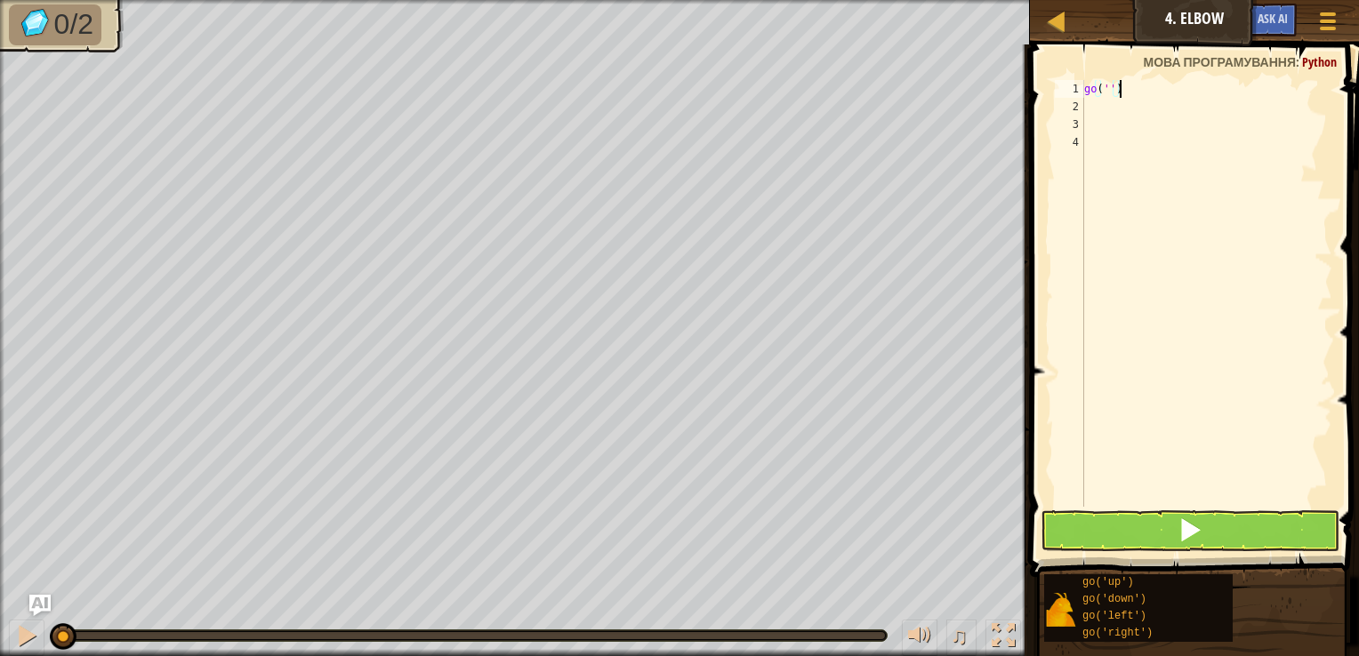
click at [1127, 80] on div "go ( '' )" at bounding box center [1207, 311] width 252 height 462
type textarea "go"
drag, startPoint x: 1094, startPoint y: 115, endPoint x: 1096, endPoint y: 89, distance: 25.9
click at [1096, 89] on div "go" at bounding box center [1207, 311] width 252 height 462
click at [1096, 88] on div "go" at bounding box center [1207, 311] width 252 height 462
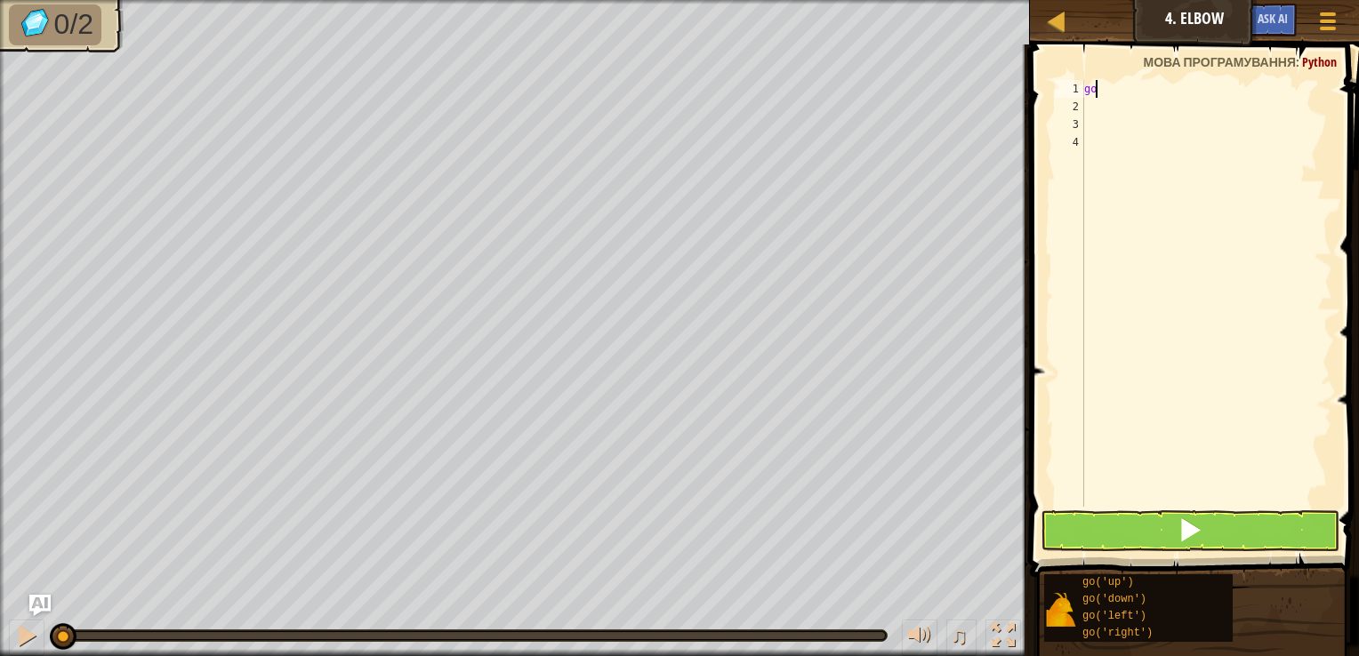
type textarea "g"
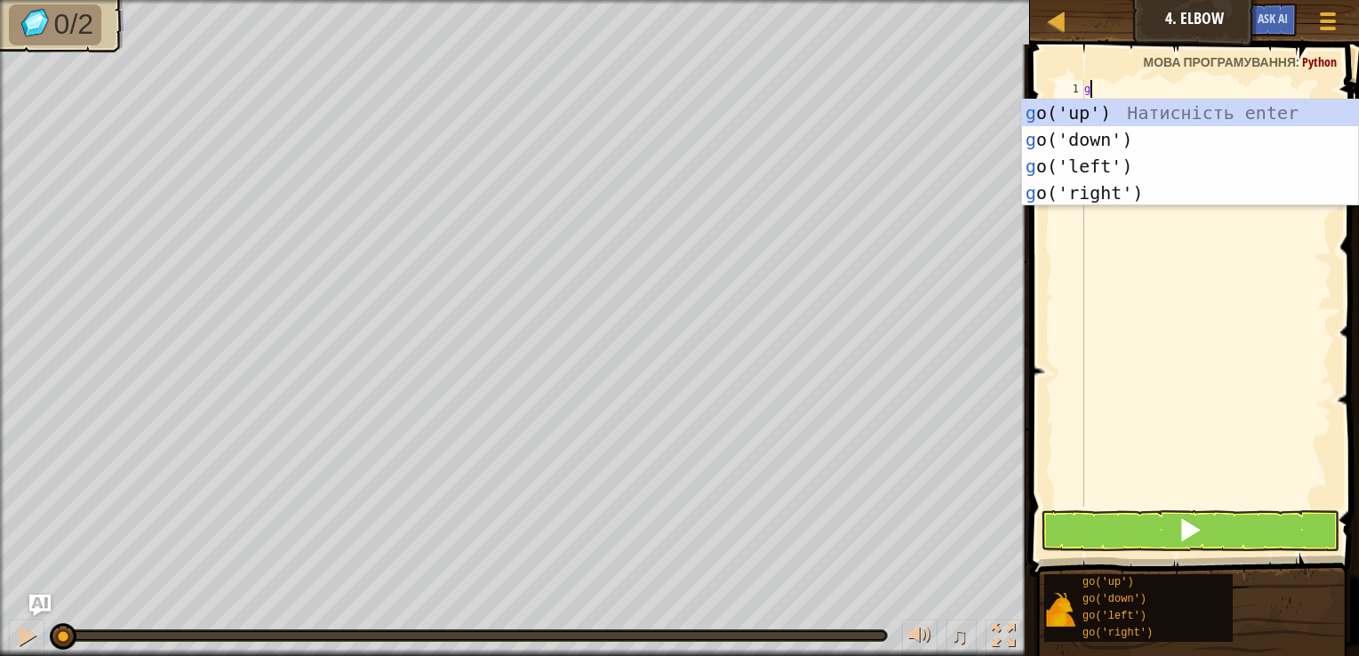
type textarea "go"
click at [1068, 108] on div "go ('up') Натисність enter go ('down') Натисність enter go ('left') Натисність …" at bounding box center [1190, 180] width 336 height 160
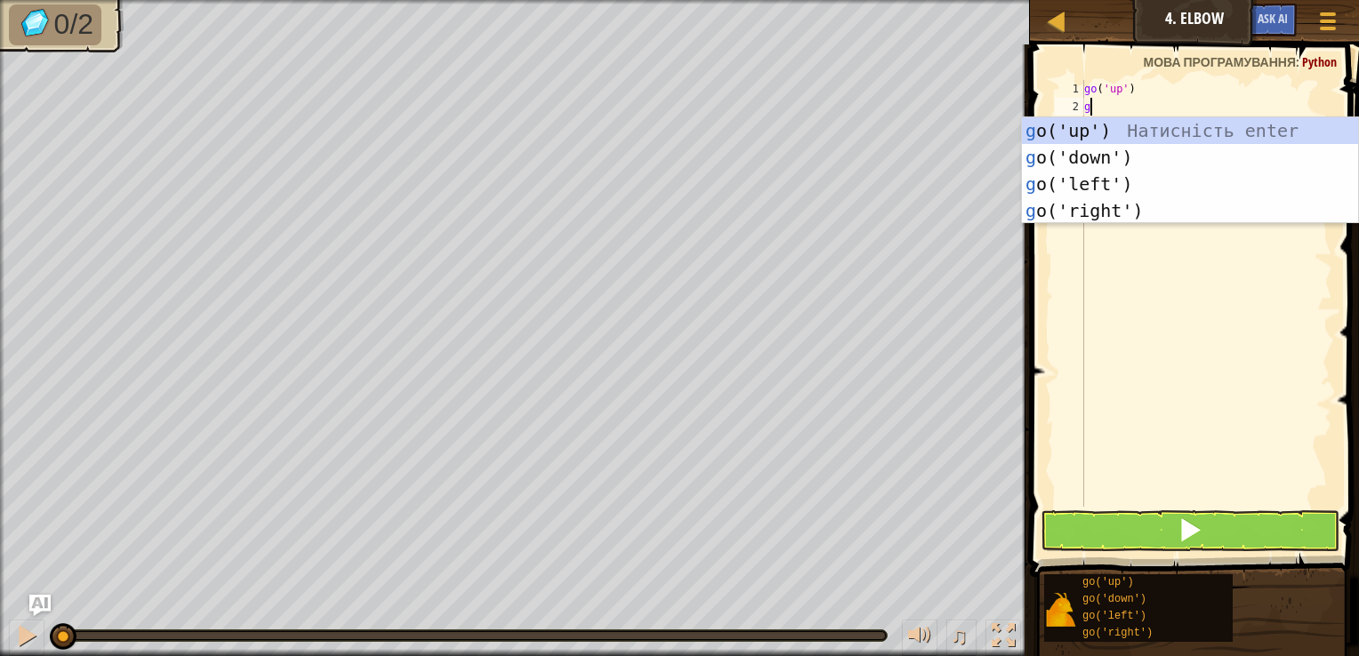
type textarea "go"
click at [1062, 134] on div "go ('up') Натисність enter go ('down') Натисність enter go ('left') Натисність …" at bounding box center [1190, 197] width 336 height 160
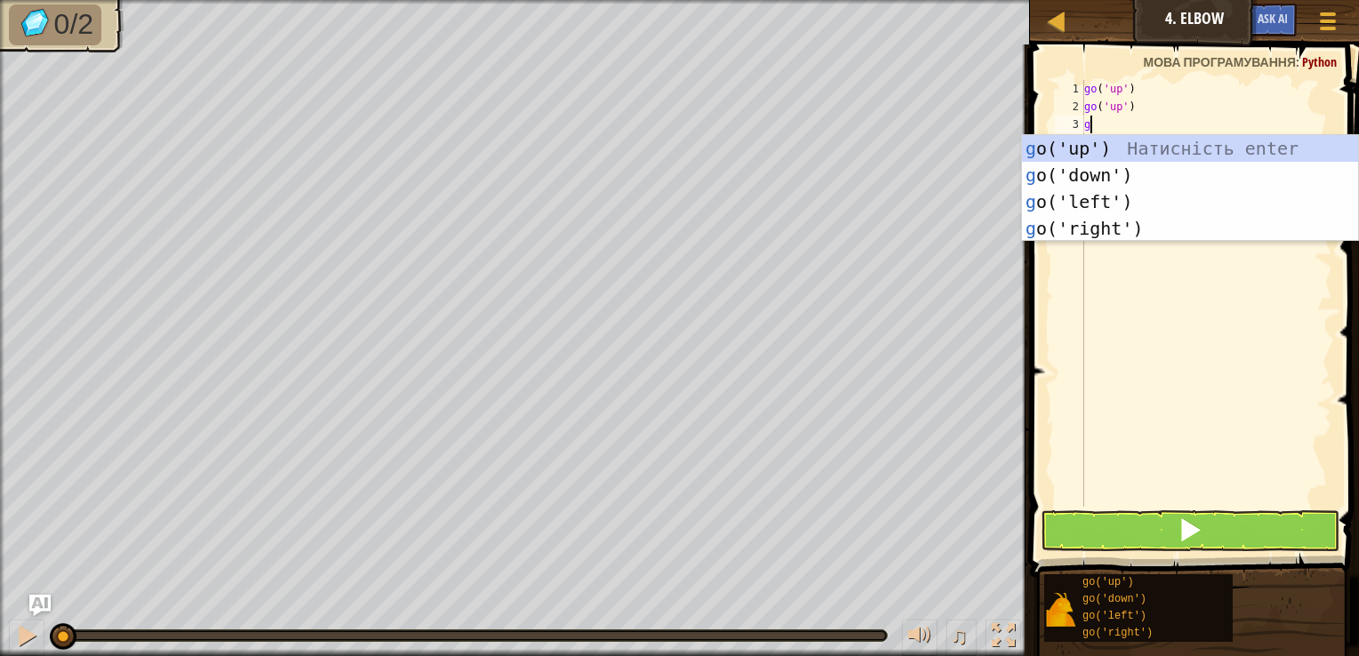
type textarea "go"
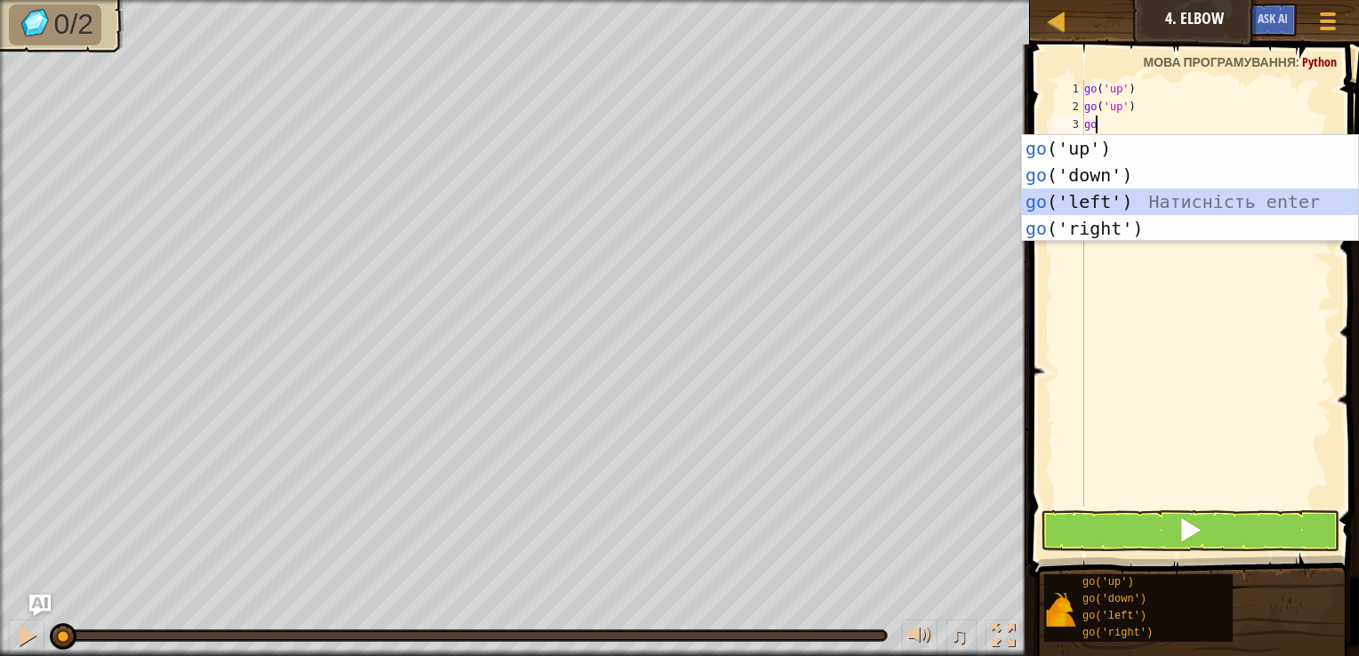
click at [1081, 190] on div "go ('up') Натисність enter go ('down') Натисність enter go ('left') Натисність …" at bounding box center [1190, 215] width 336 height 160
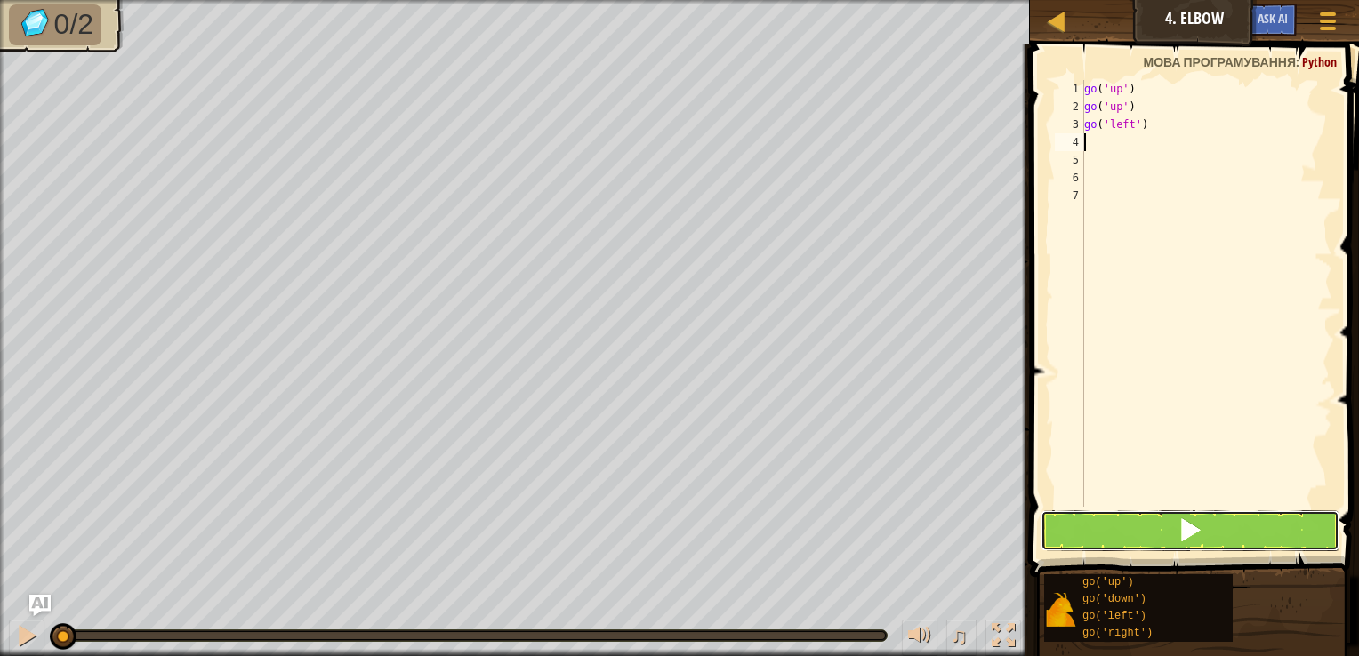
click at [1095, 523] on button at bounding box center [1190, 530] width 299 height 41
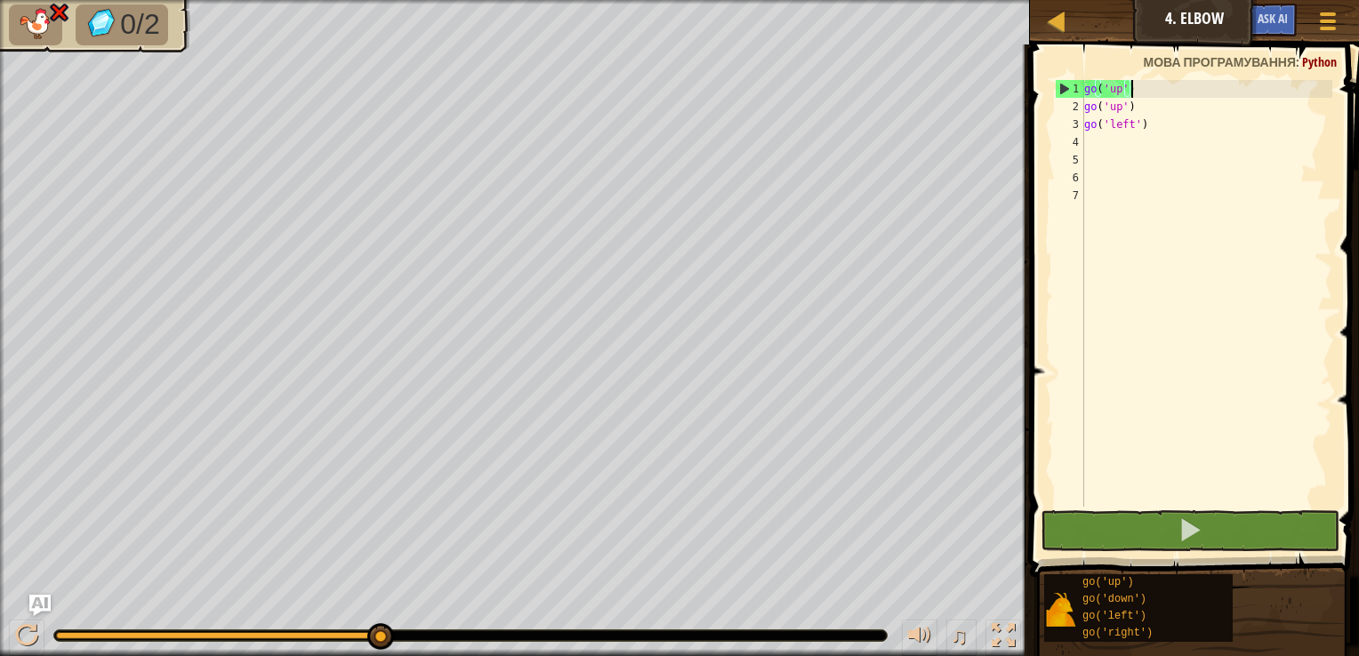
click at [1130, 85] on div "go ( 'up' ) go ( 'up' ) go ( 'left' )" at bounding box center [1207, 311] width 252 height 462
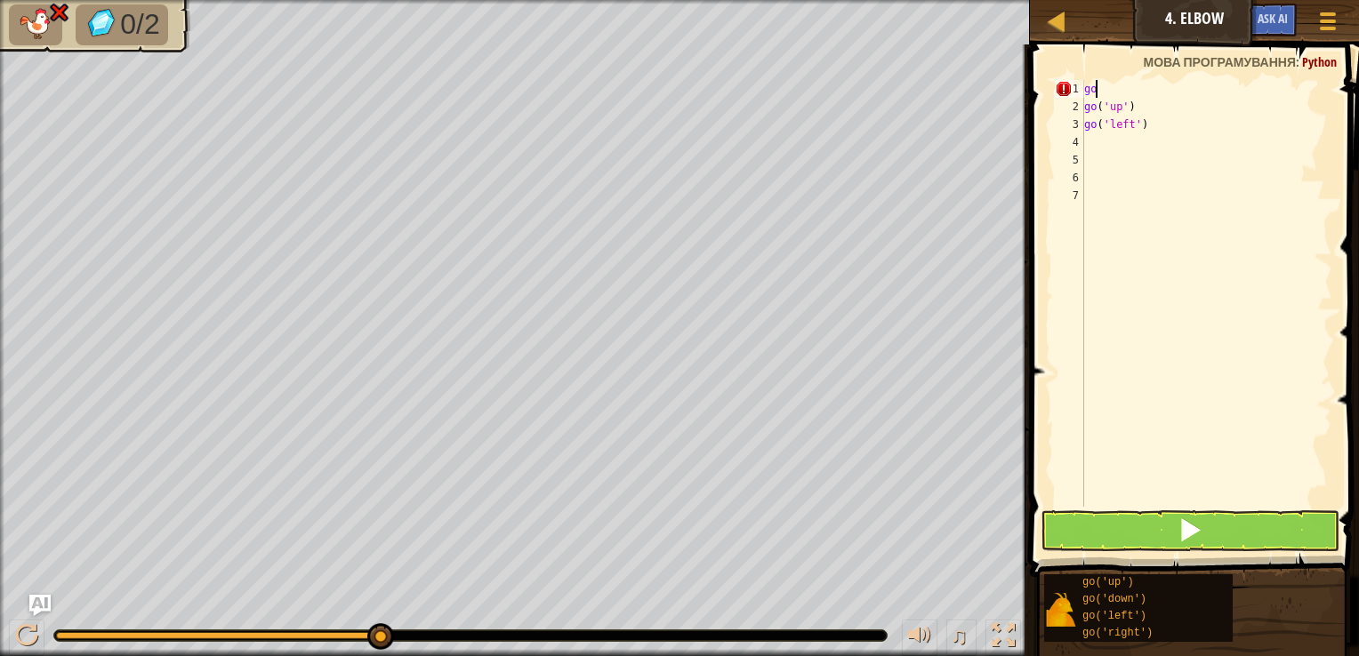
type textarea "g"
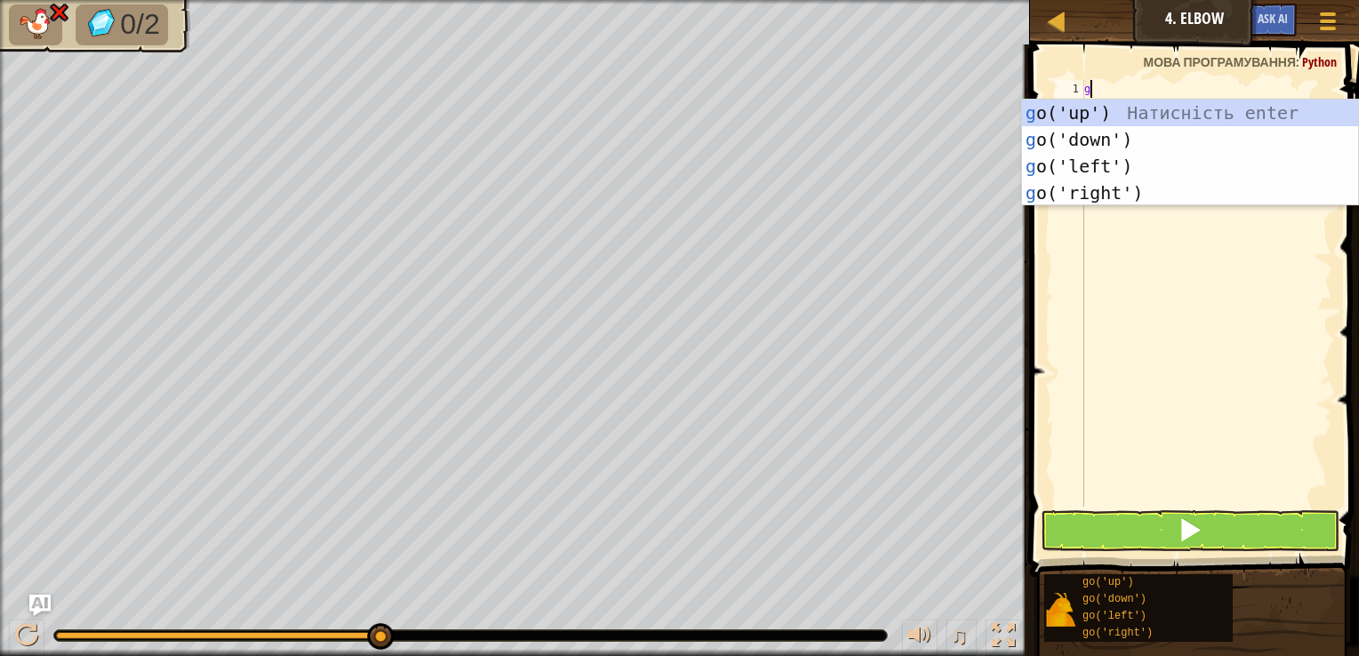
type textarea "go"
click at [1124, 133] on div "go ('up') Натисність enter go ('down') Натисність enter go ('left') Натисність …" at bounding box center [1190, 180] width 336 height 160
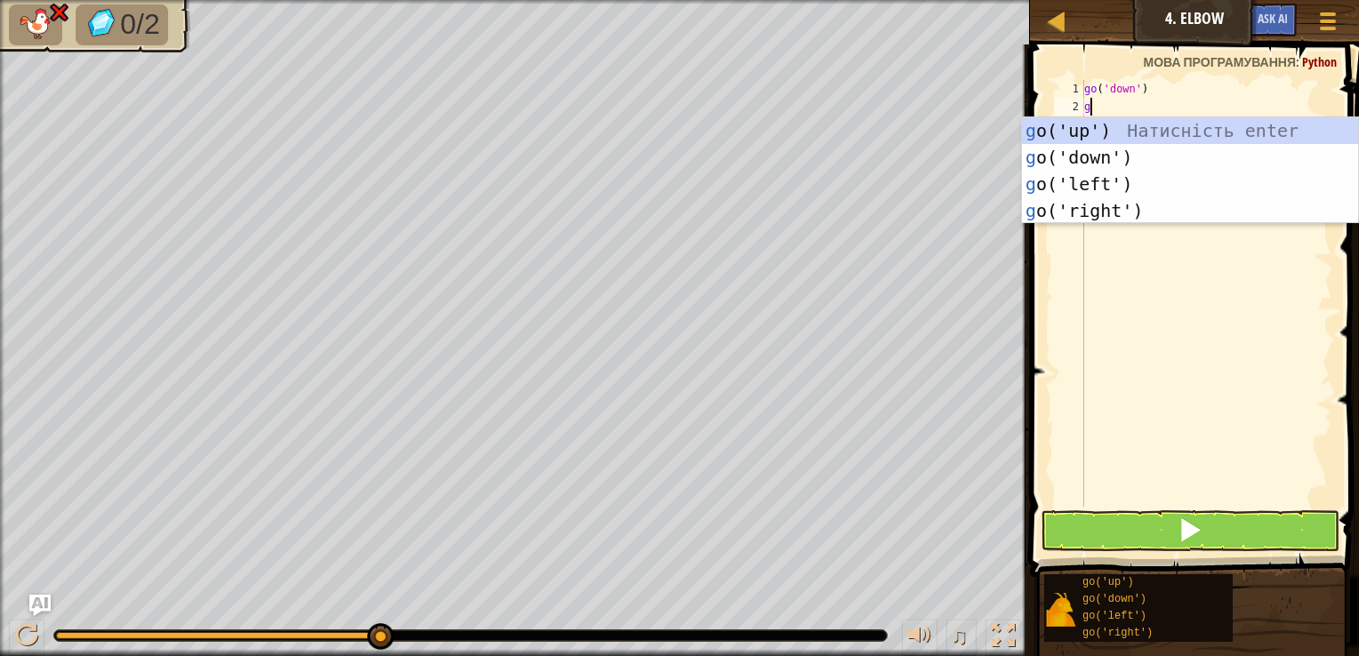
type textarea "go"
click at [1103, 161] on div "go ('up') Натисність enter go ('down') Натисність enter go ('left') Натисність …" at bounding box center [1190, 197] width 336 height 160
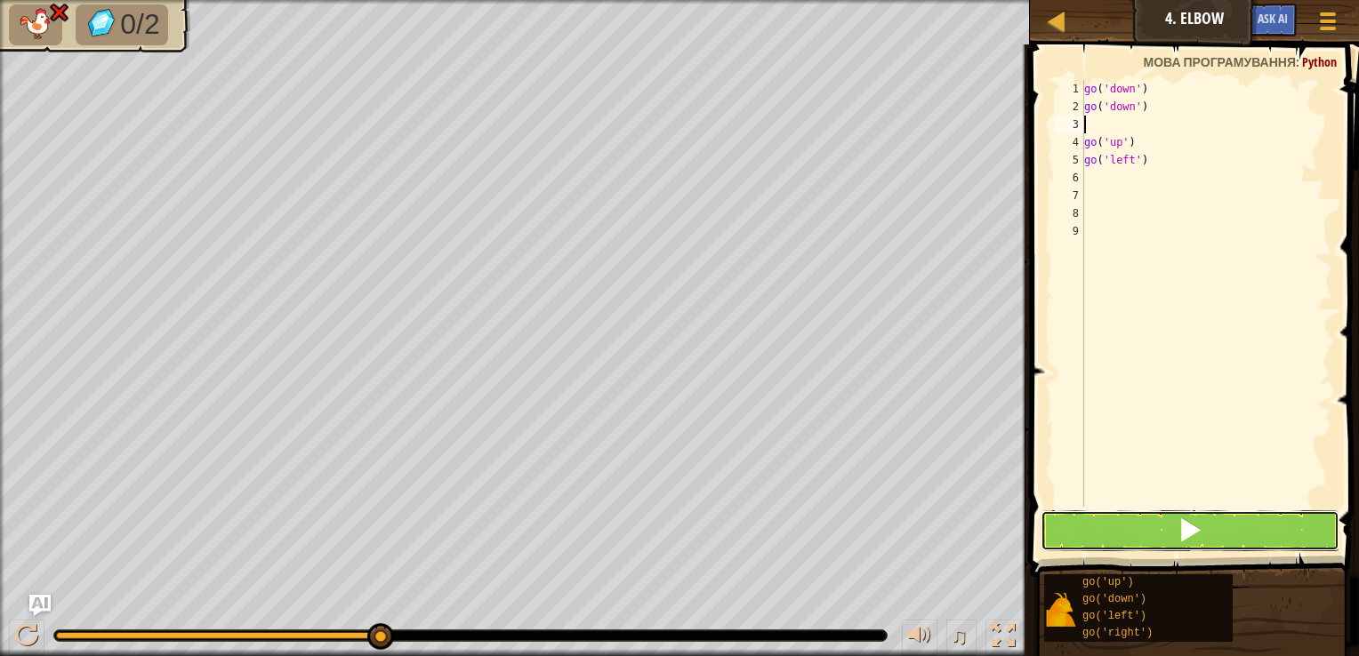
click at [1153, 525] on button at bounding box center [1190, 530] width 299 height 41
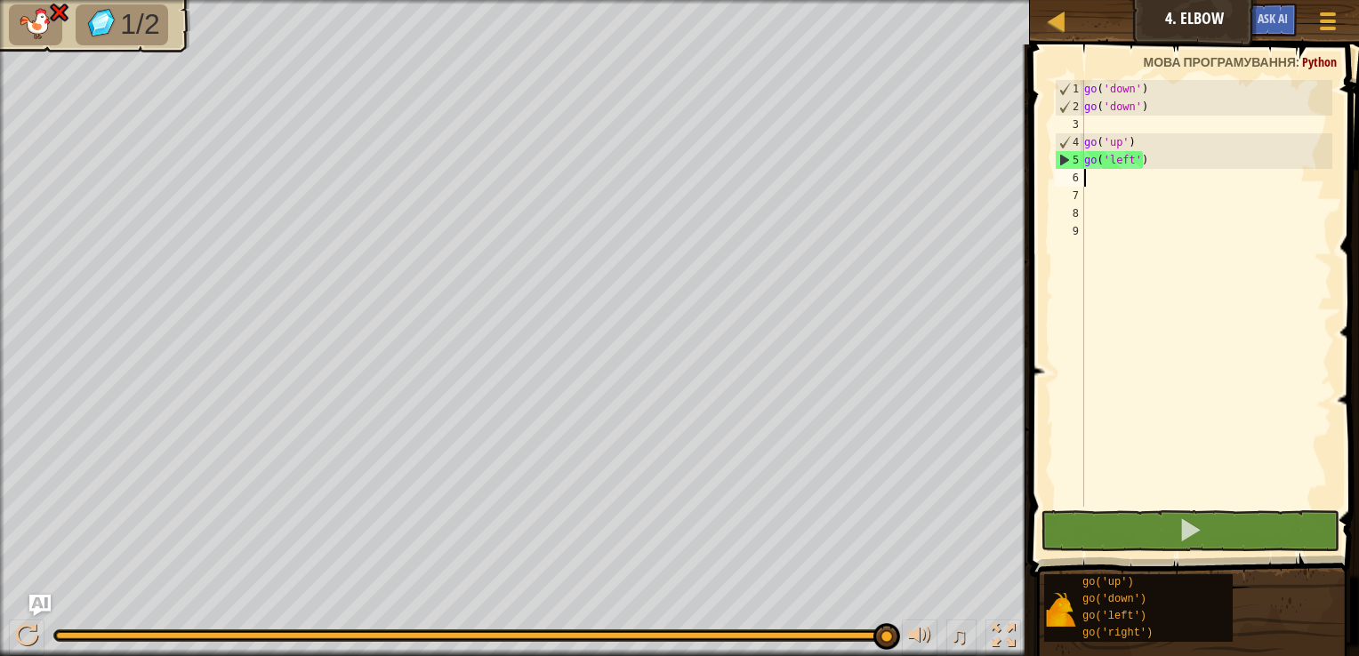
click at [1177, 169] on div "go ( 'down' ) go ( 'down' ) go ( 'up' ) go ( 'left' )" at bounding box center [1207, 311] width 252 height 462
drag, startPoint x: 1141, startPoint y: 142, endPoint x: 1149, endPoint y: 169, distance: 27.9
click at [1141, 148] on div "go ( 'down' ) go ( 'down' ) go ( 'up' ) go ( 'left' )" at bounding box center [1207, 311] width 252 height 462
type textarea "go('up')"
click at [1149, 169] on div "go ( 'down' ) go ( 'down' ) go ( 'up' ) go ( 'left' )" at bounding box center [1207, 311] width 252 height 462
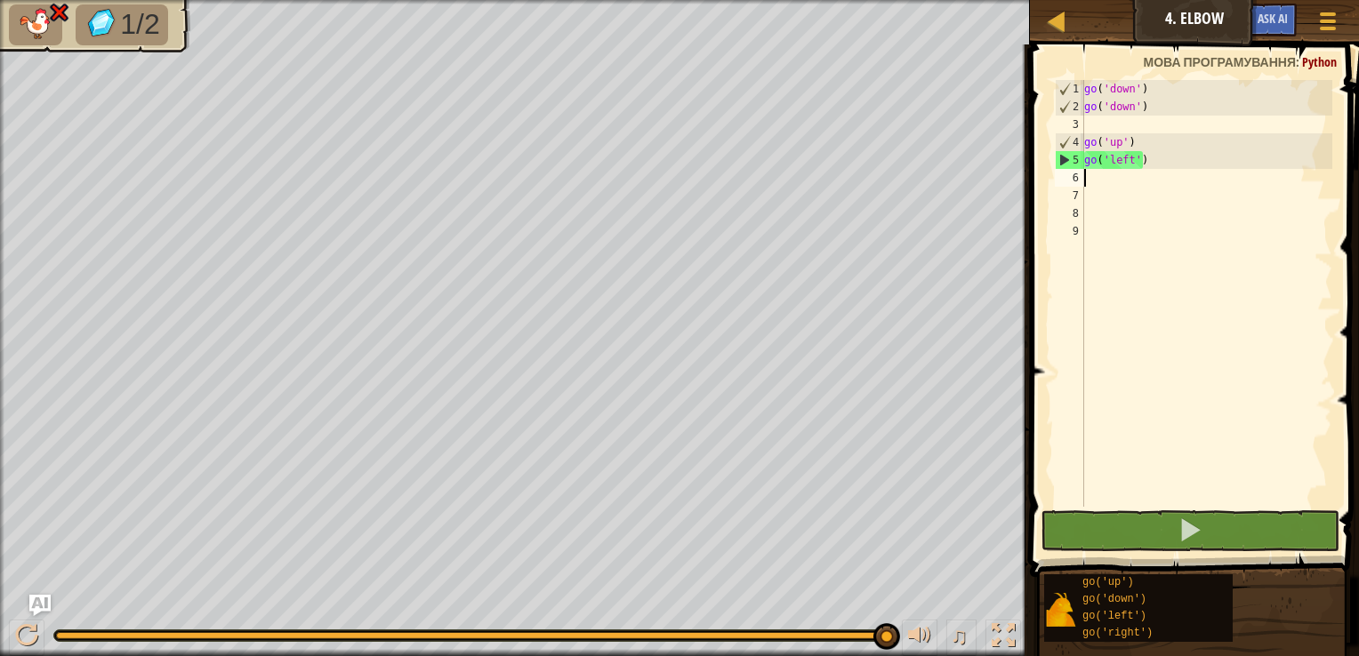
click at [1145, 162] on div "go ( 'down' ) go ( 'down' ) go ( 'up' ) go ( 'left' )" at bounding box center [1207, 311] width 252 height 462
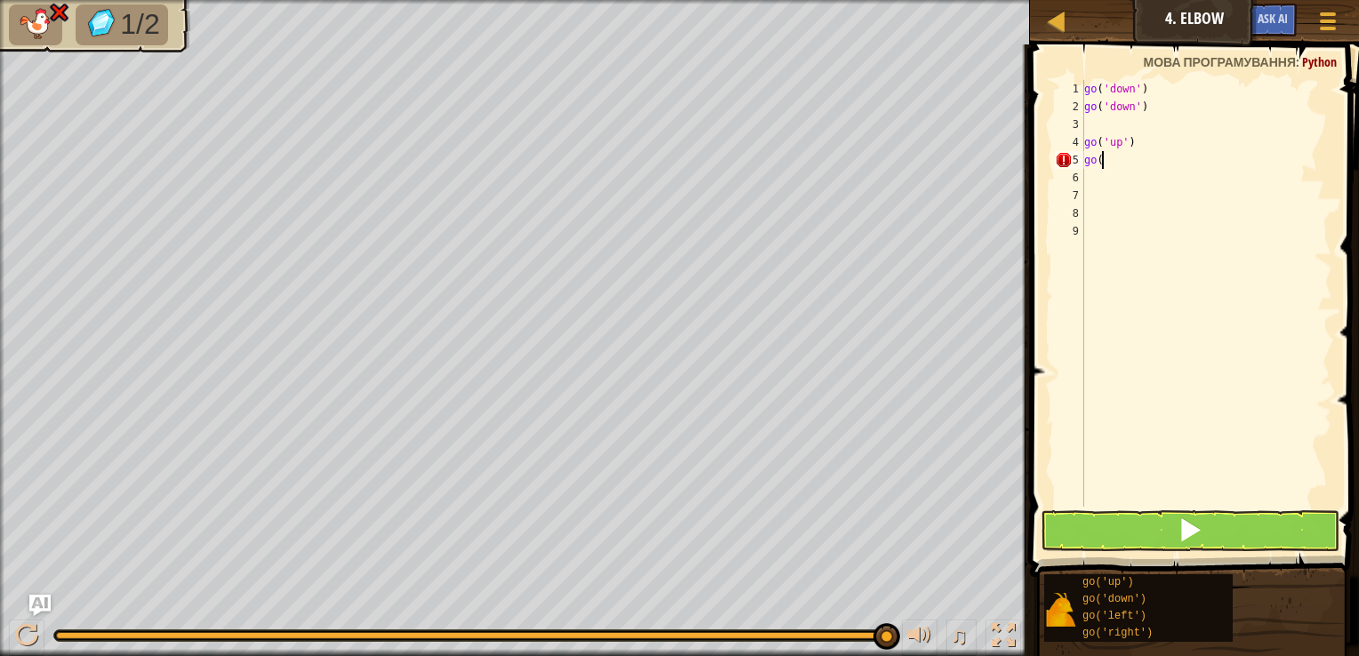
type textarea "g"
click at [1132, 141] on div "go ( 'down' ) go ( 'down' ) go ( 'up' )" at bounding box center [1207, 311] width 252 height 462
type textarea "g"
click at [1087, 119] on div "go ( 'down' ) go ( 'down' )" at bounding box center [1207, 311] width 252 height 462
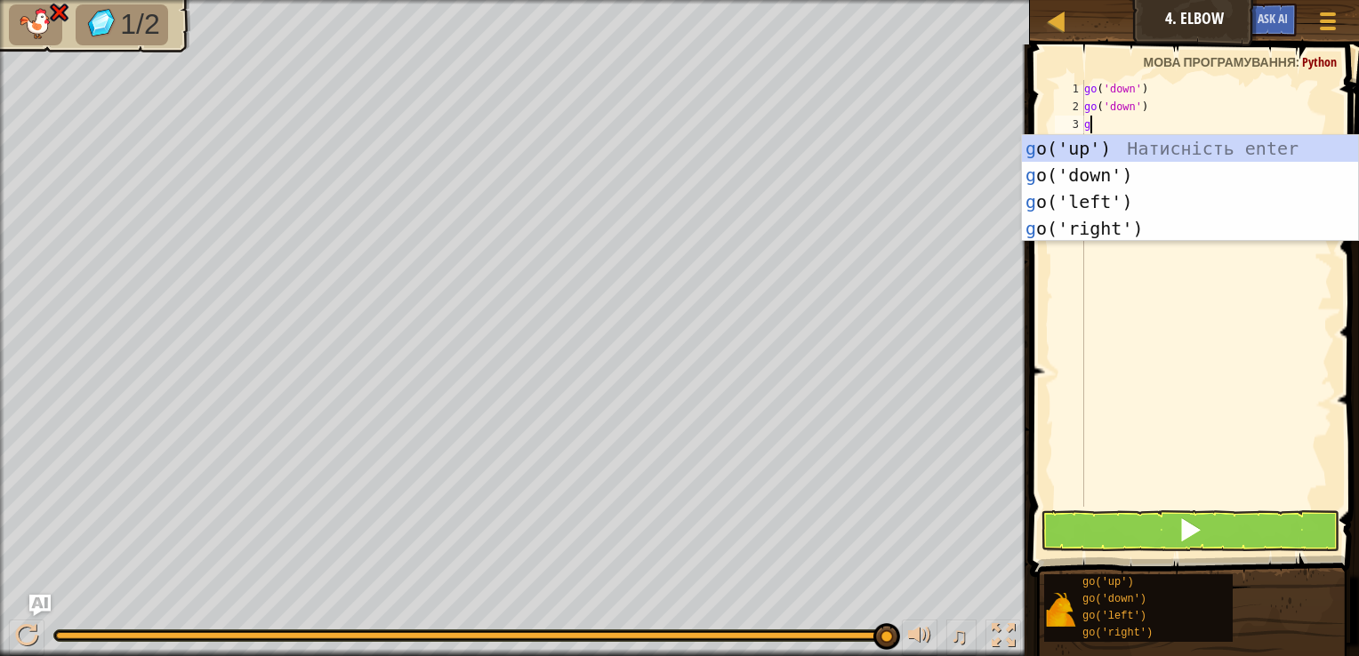
type textarea "go"
click at [1047, 160] on div "go ('up') Натисність enter go ('down') Натисність enter go ('left') Натисність …" at bounding box center [1190, 215] width 336 height 160
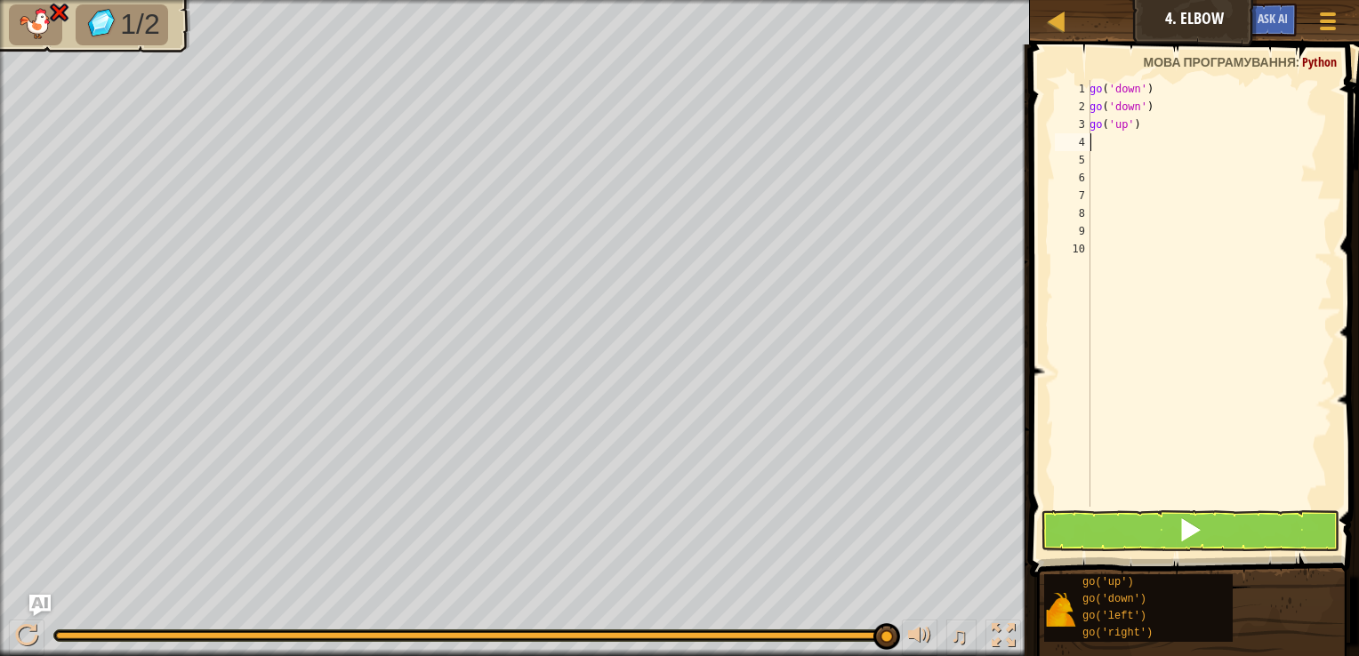
click at [1138, 126] on div "go ( 'down' ) go ( 'down' ) go ( 'up' )" at bounding box center [1209, 311] width 246 height 462
type textarea "g"
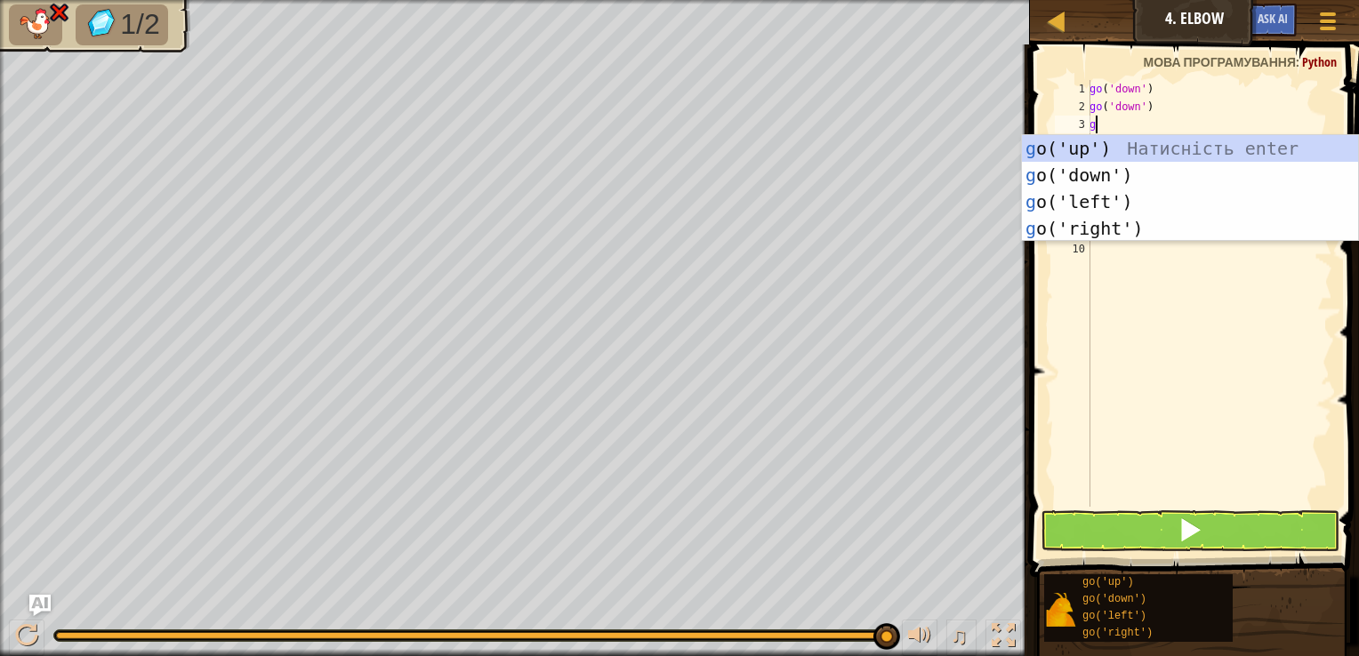
type textarea "go"
click at [1079, 173] on div "go ('up') Натисність enter go ('down') Натисність enter go ('left') Натисність …" at bounding box center [1190, 215] width 336 height 160
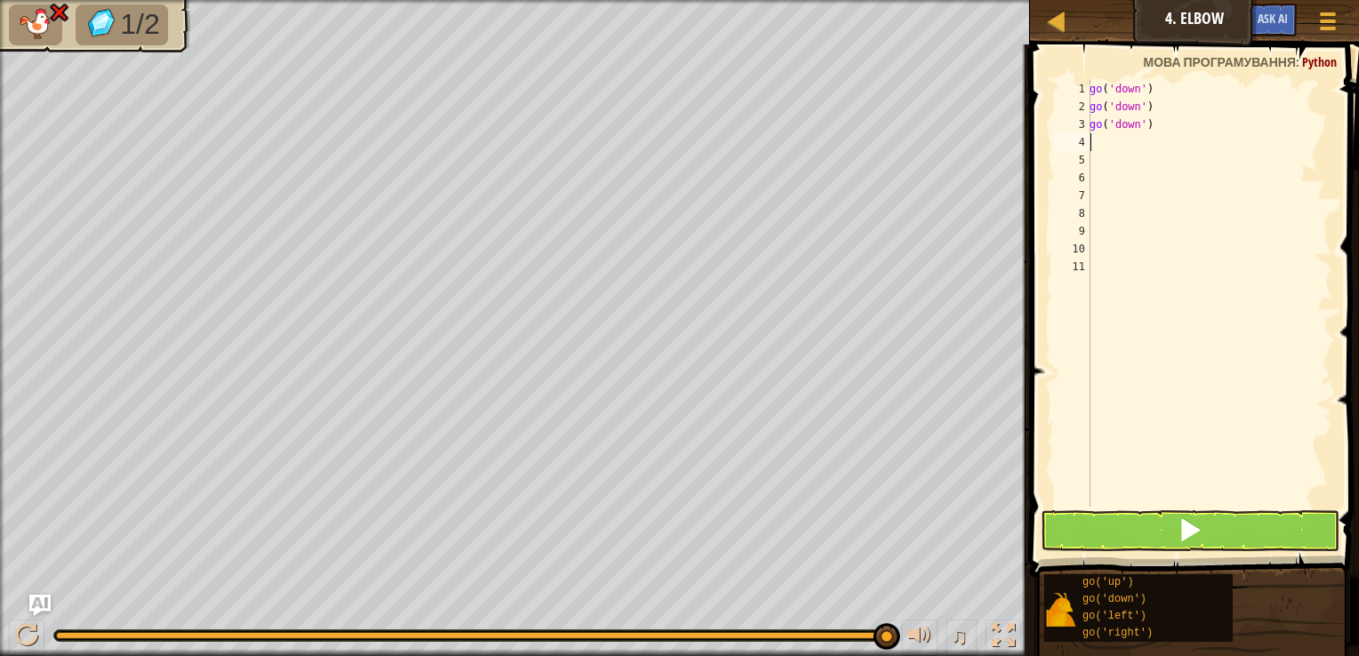
click at [1118, 150] on div "go ( 'down' ) go ( 'down' ) go ( 'down' )" at bounding box center [1209, 311] width 246 height 462
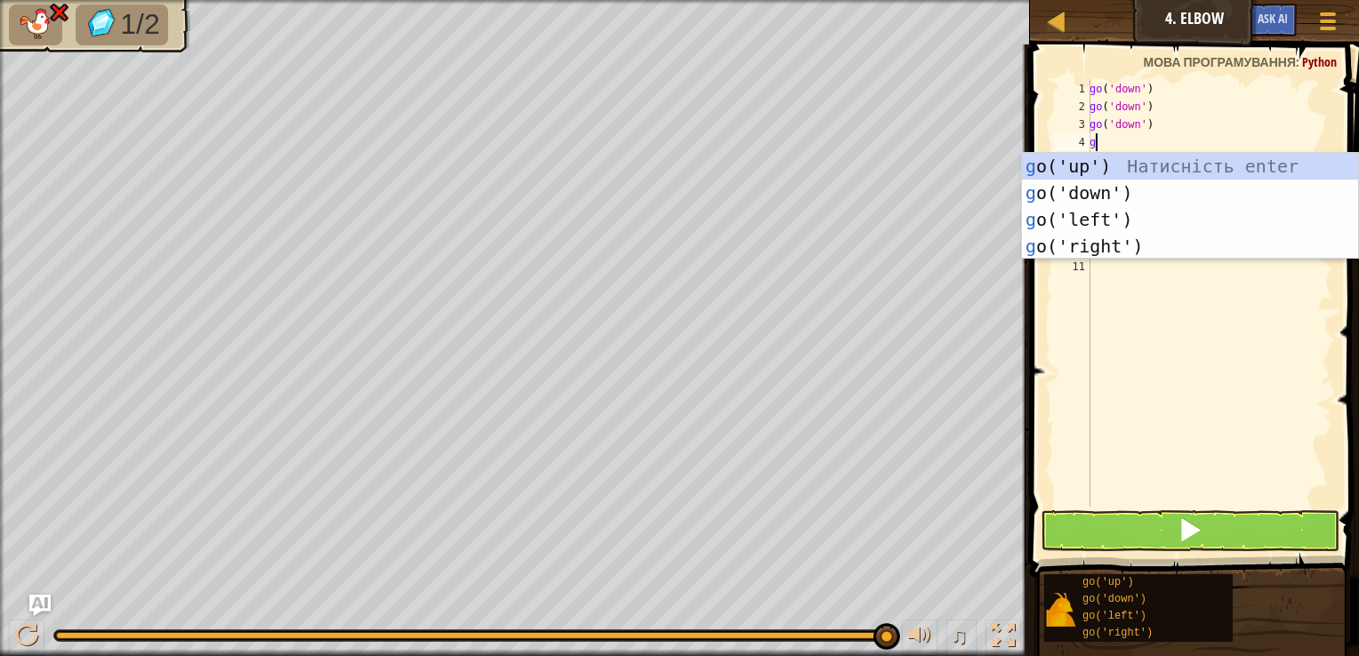
type textarea "go"
click at [1049, 227] on div "go ('up') Натисність enter go ('down') Натисність enter go ('left') Натисність …" at bounding box center [1190, 233] width 336 height 160
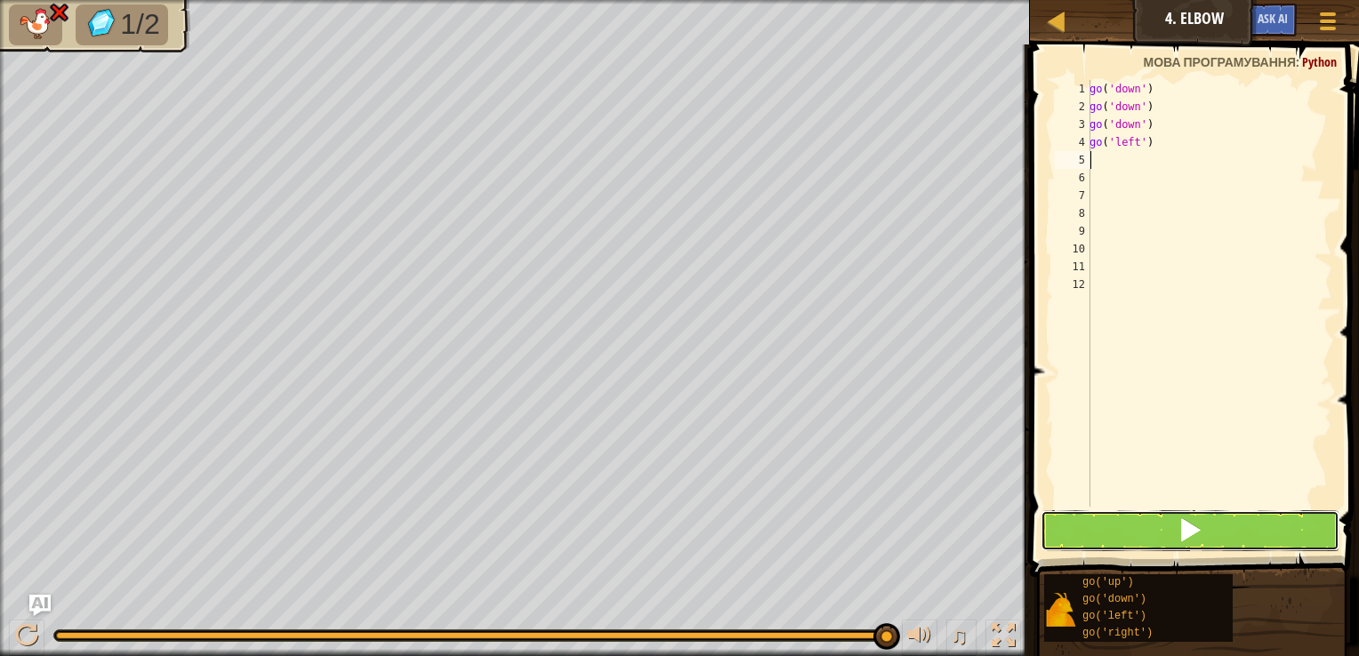
click at [1201, 540] on span at bounding box center [1189, 530] width 25 height 25
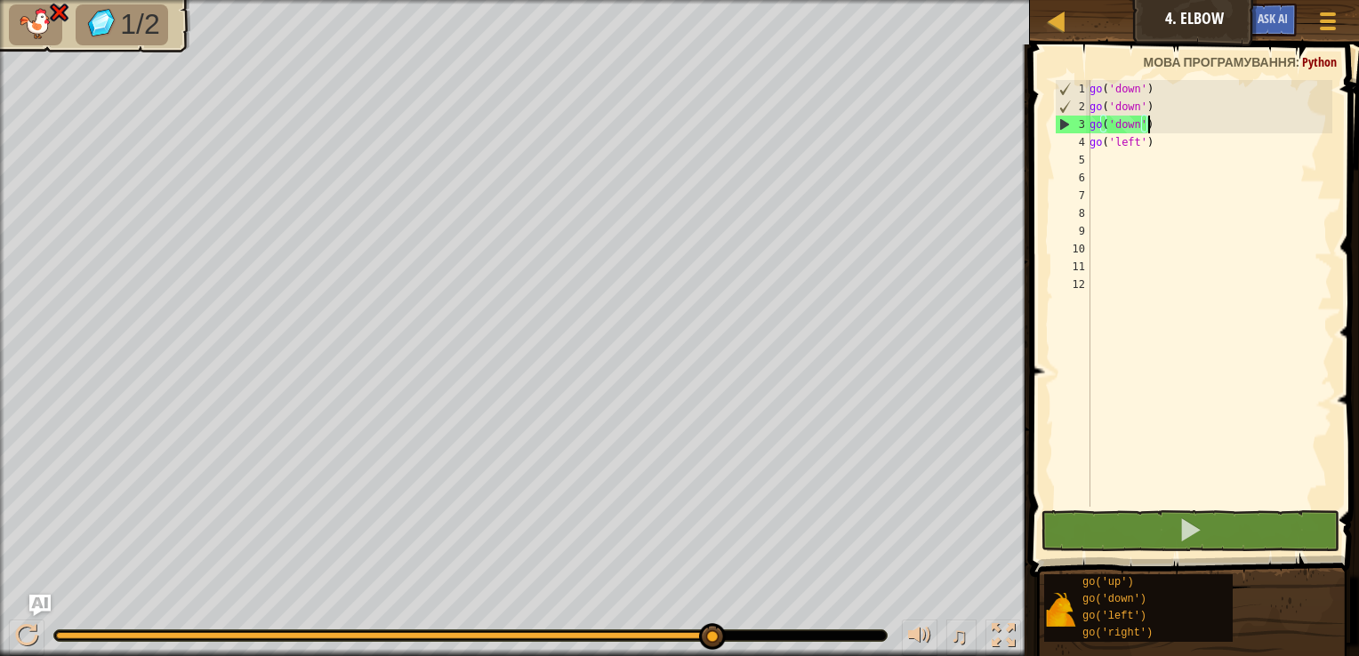
click at [1160, 118] on div "go ( 'down' ) go ( 'down' ) go ( 'down' ) go ( 'left' )" at bounding box center [1209, 311] width 246 height 462
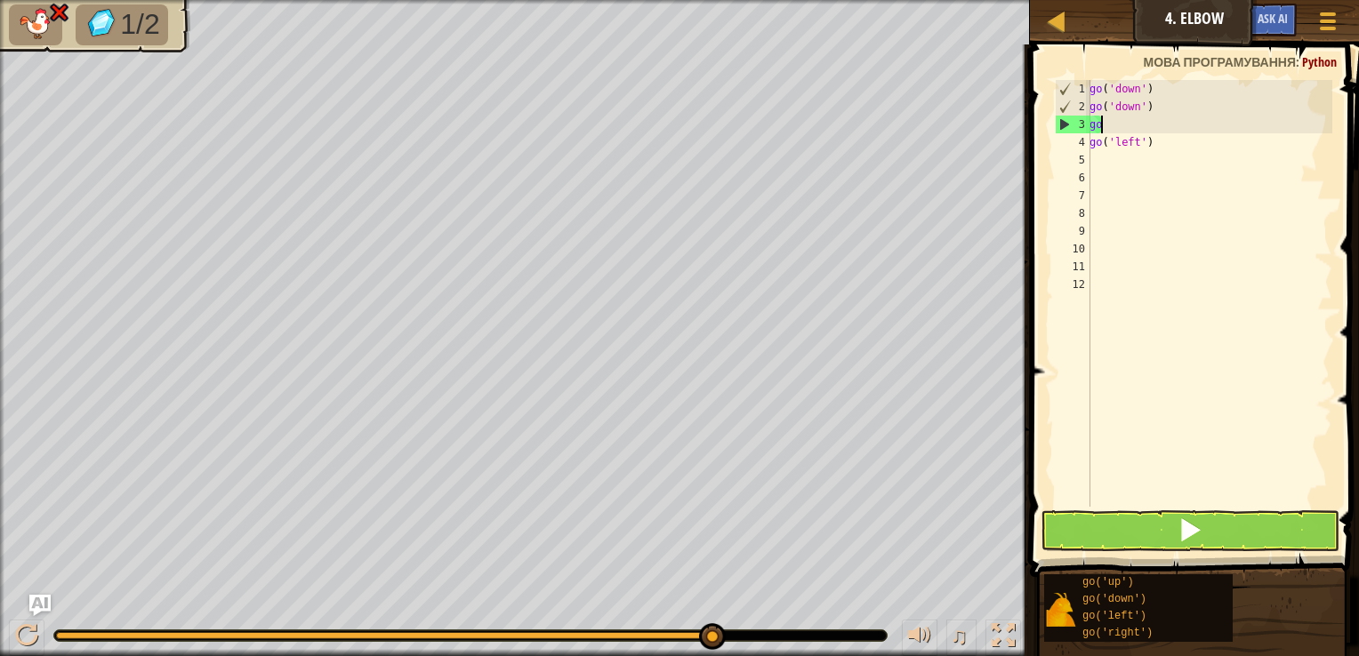
type textarea "g"
click at [1172, 149] on div "go ( 'down' ) go ( 'down' ) go ( 'left' )" at bounding box center [1209, 311] width 246 height 462
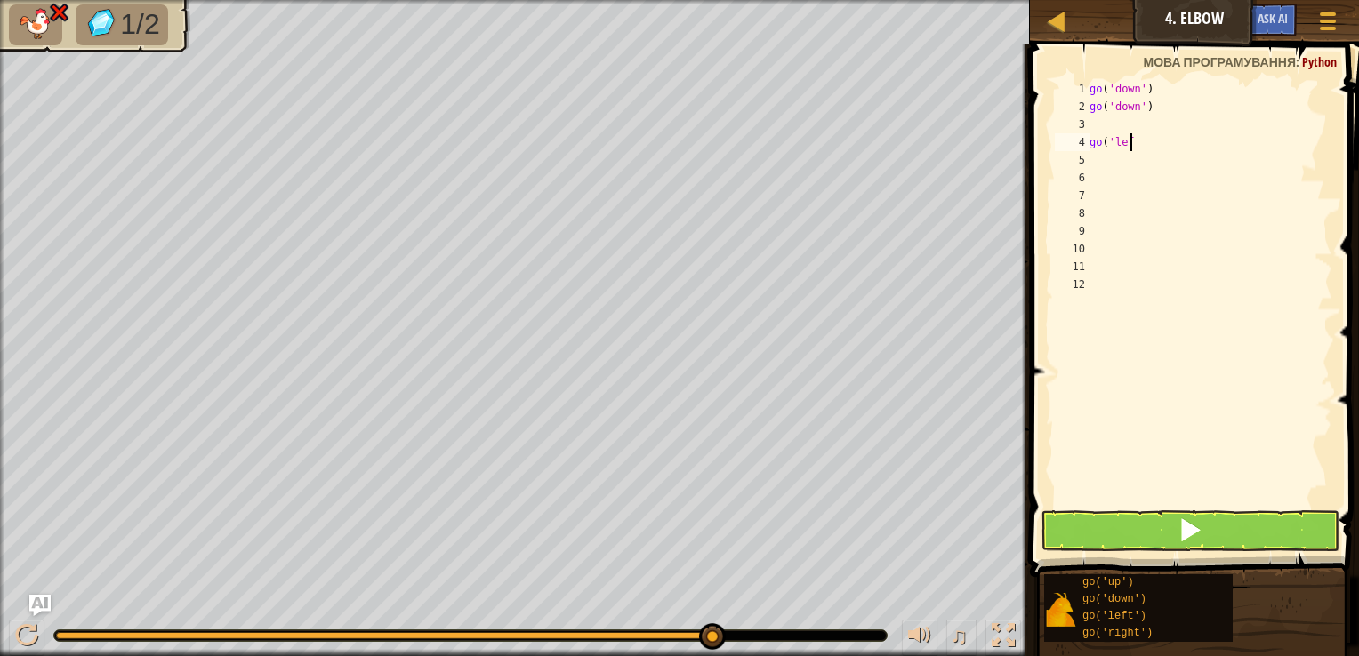
type textarea "g"
click at [1123, 125] on div "go ( 'down' ) go ( 'down' )" at bounding box center [1209, 311] width 246 height 462
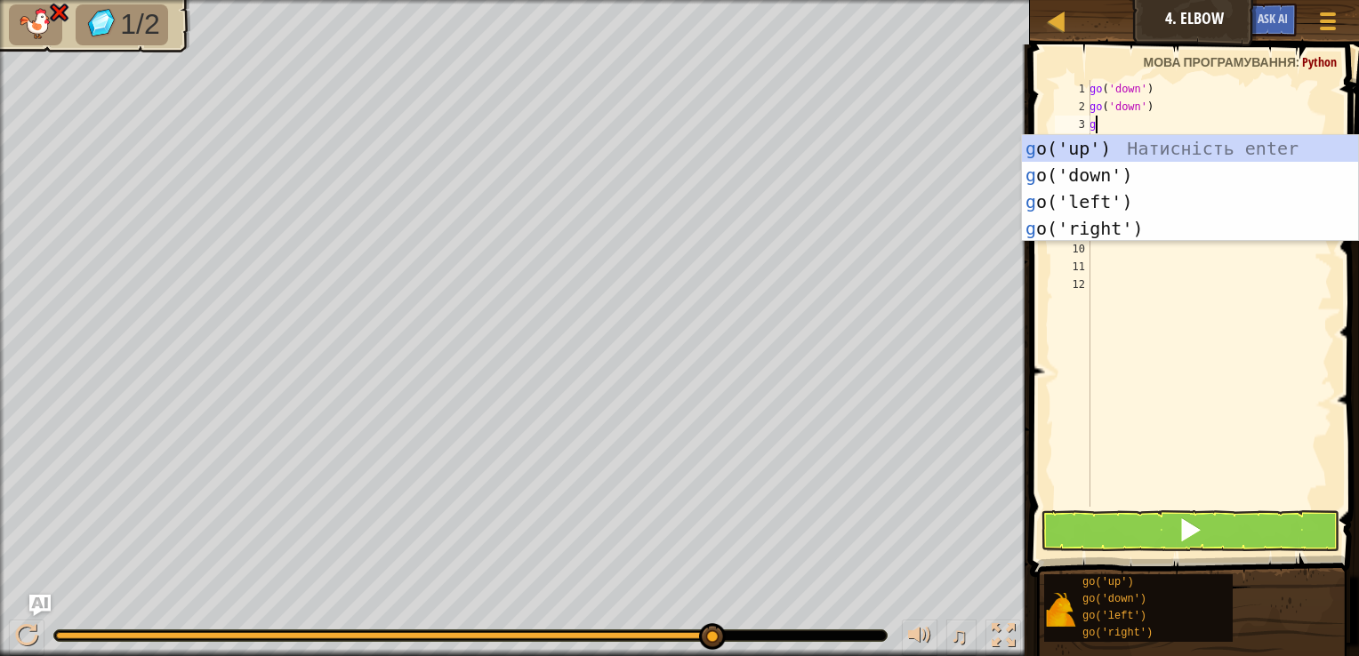
type textarea "go"
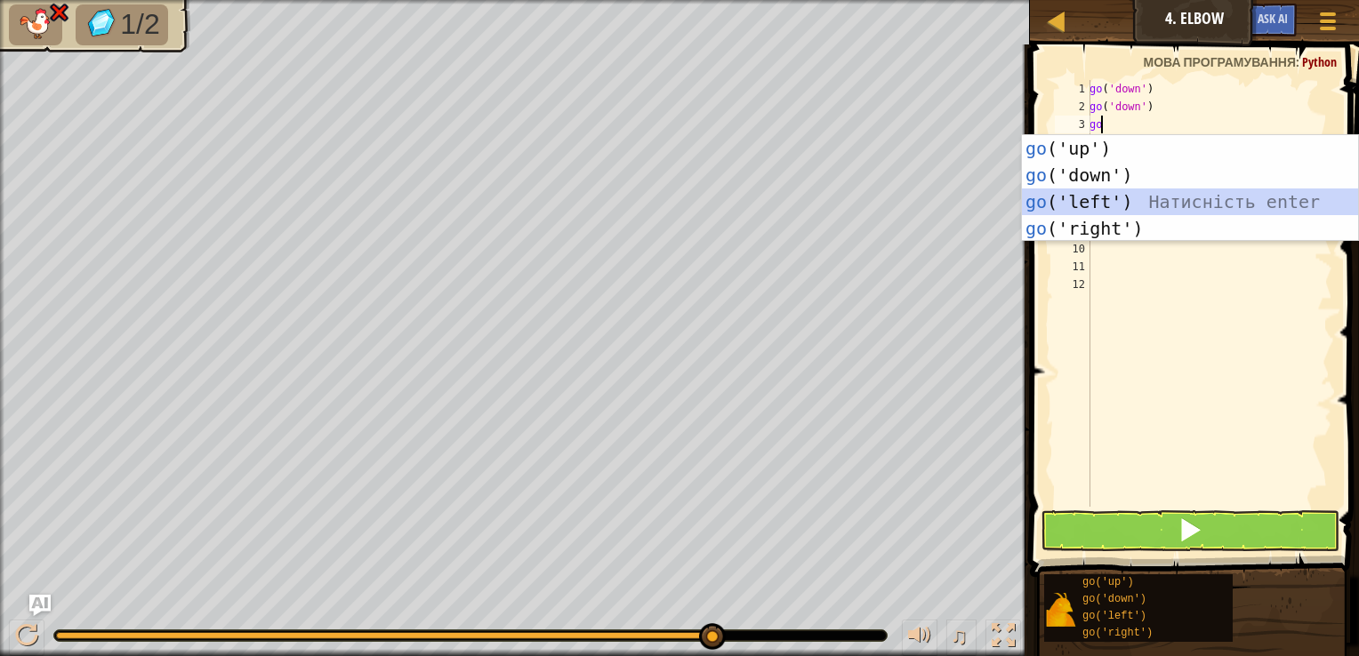
click at [1110, 199] on div "go ('up') Натисність enter go ('down') Натисність enter go ('left') Натисність …" at bounding box center [1190, 215] width 336 height 160
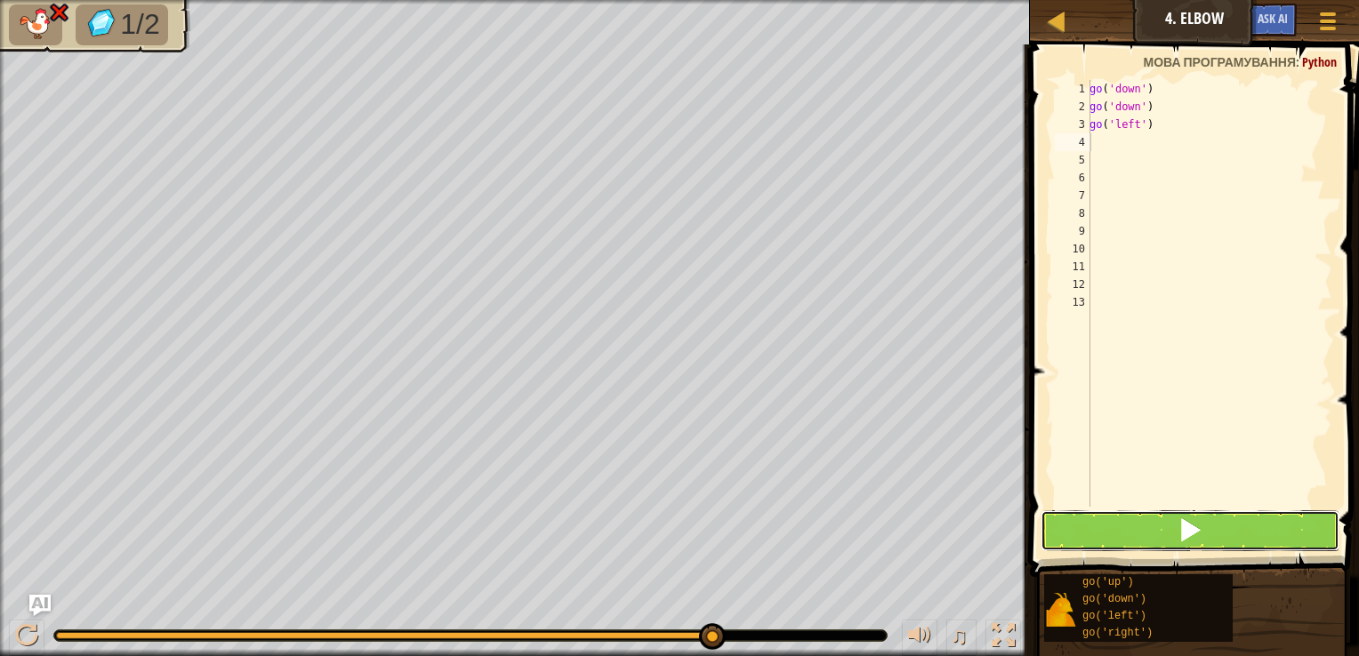
click at [1107, 521] on button at bounding box center [1190, 530] width 299 height 41
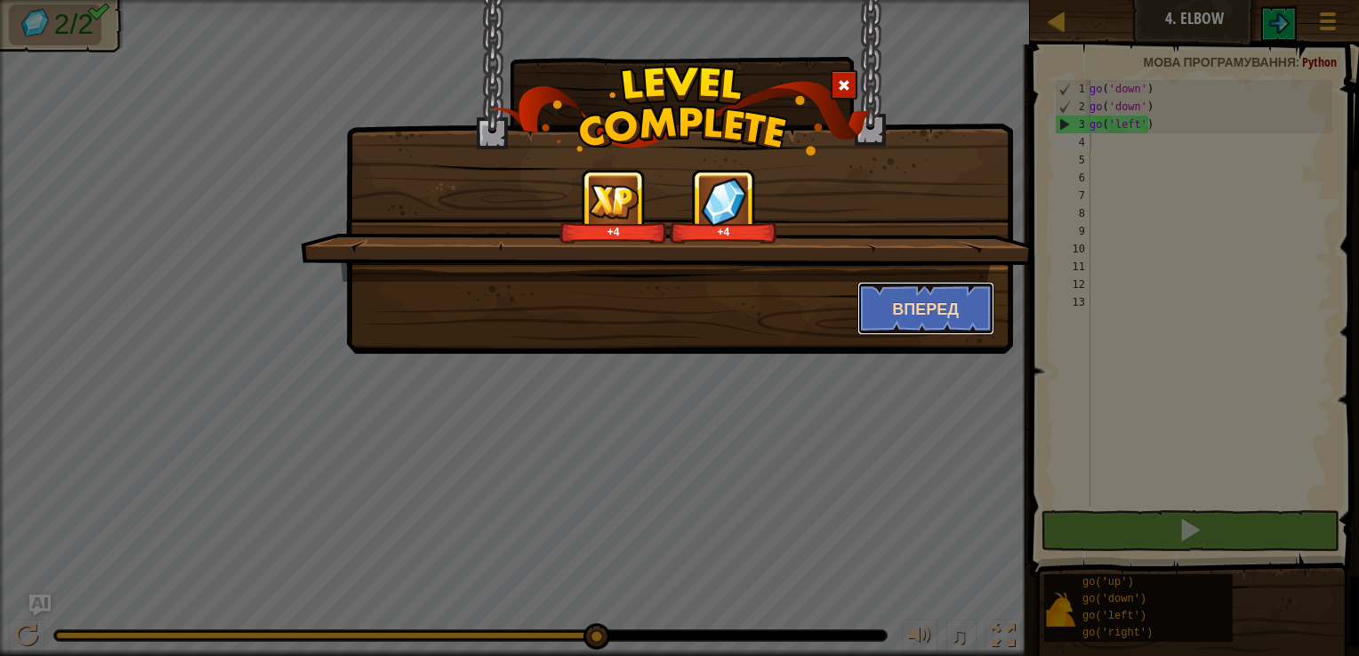
click at [873, 303] on button "Вперед" at bounding box center [926, 308] width 138 height 53
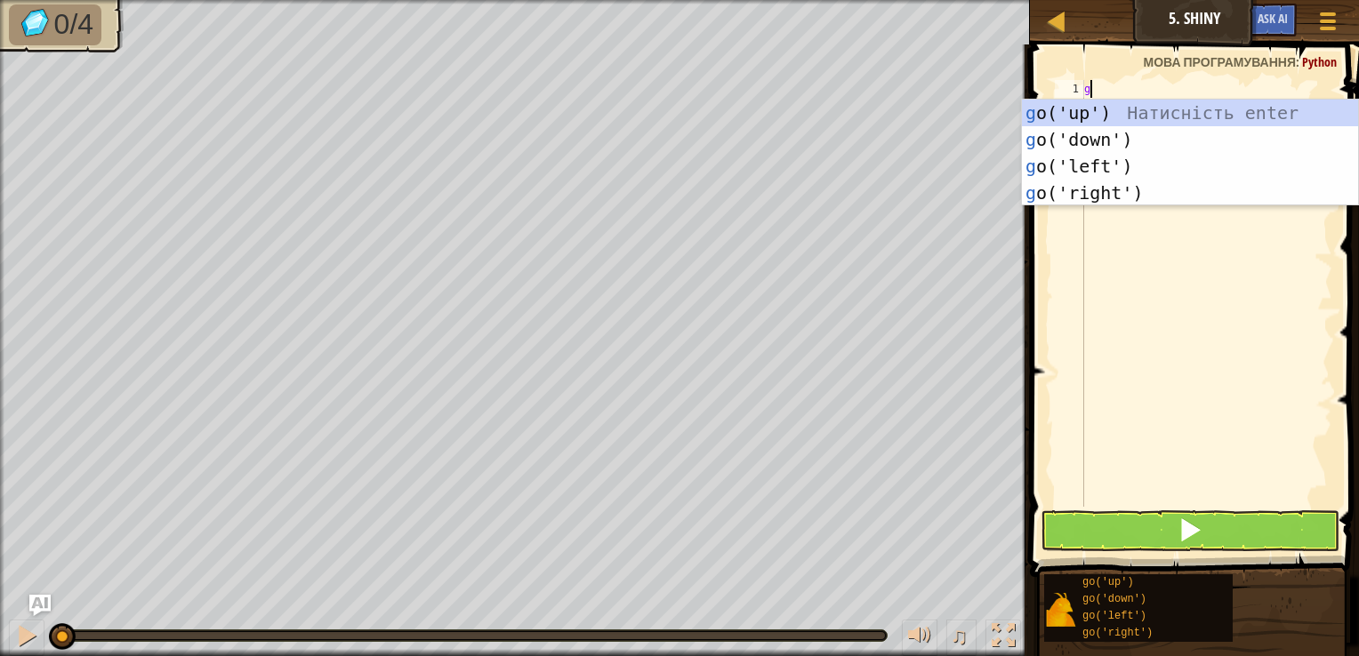
scroll to position [8, 0]
type textarea "go"
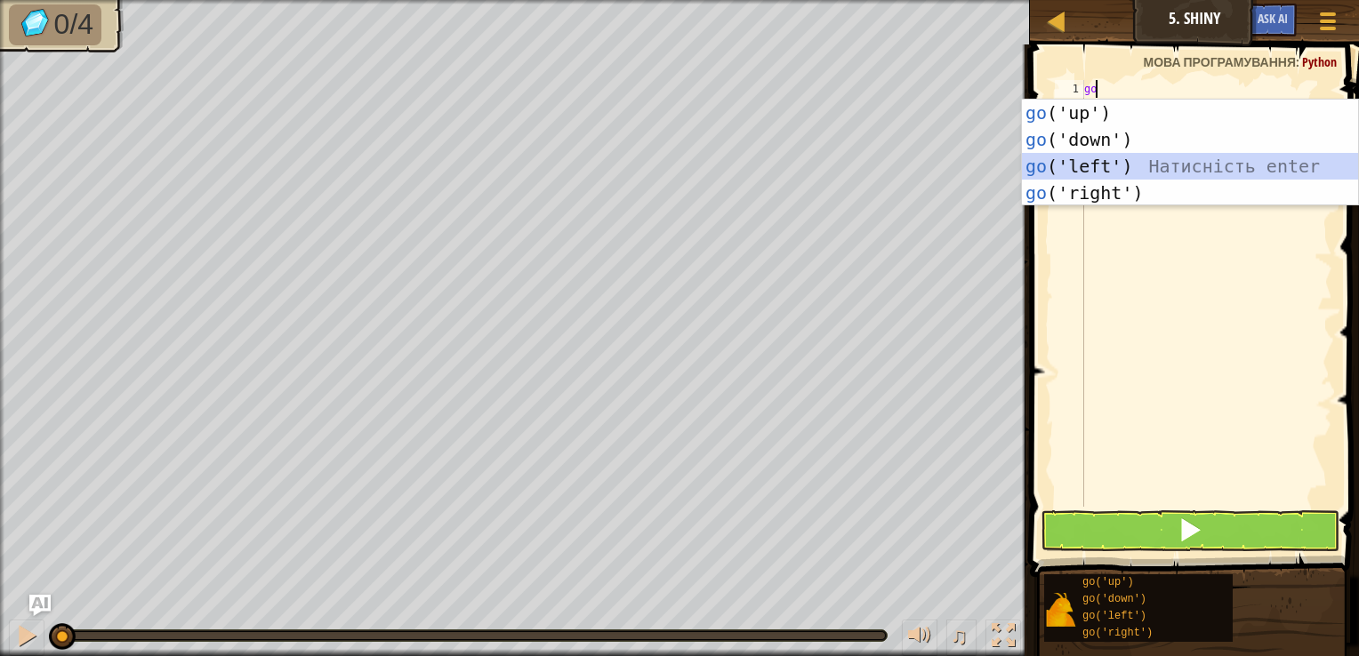
click at [1206, 156] on div "go ('up') Натисність enter go ('down') Натисність enter go ('left') Натисність …" at bounding box center [1190, 180] width 336 height 160
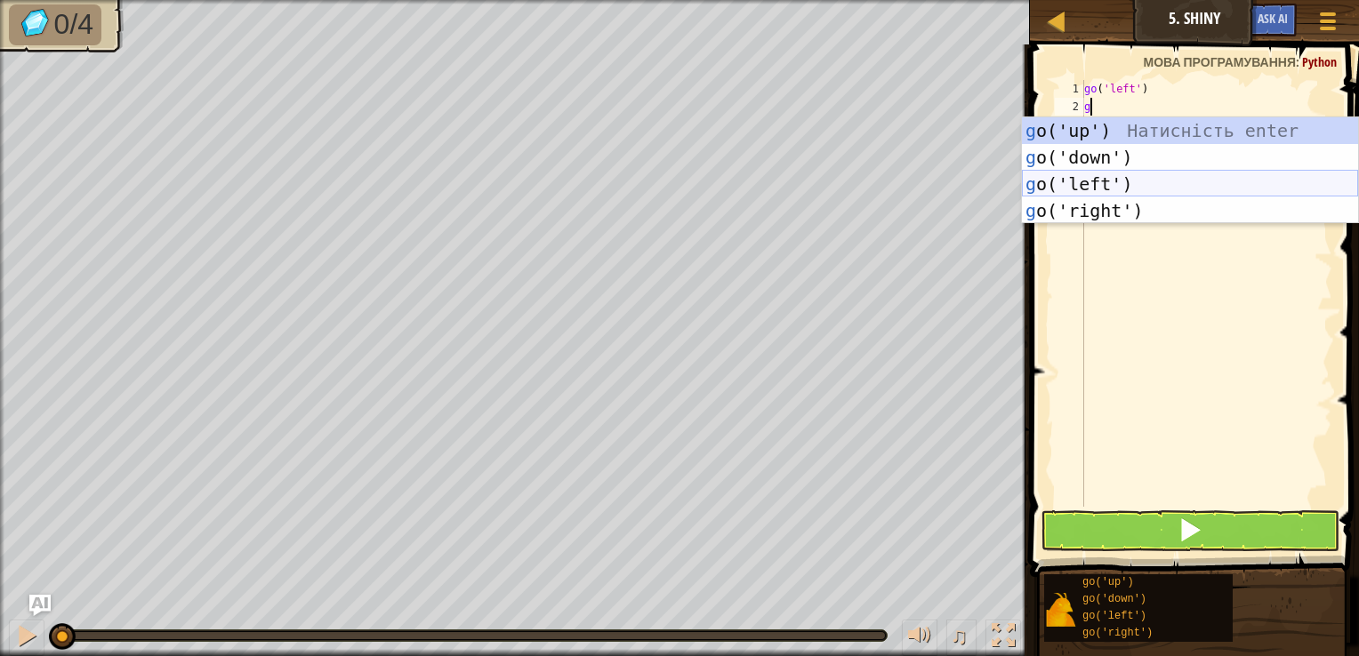
type textarea "go"
click at [1084, 184] on div "go ('up') Натисність enter go ('down') Натисність enter go ('left') Натисність …" at bounding box center [1190, 197] width 336 height 160
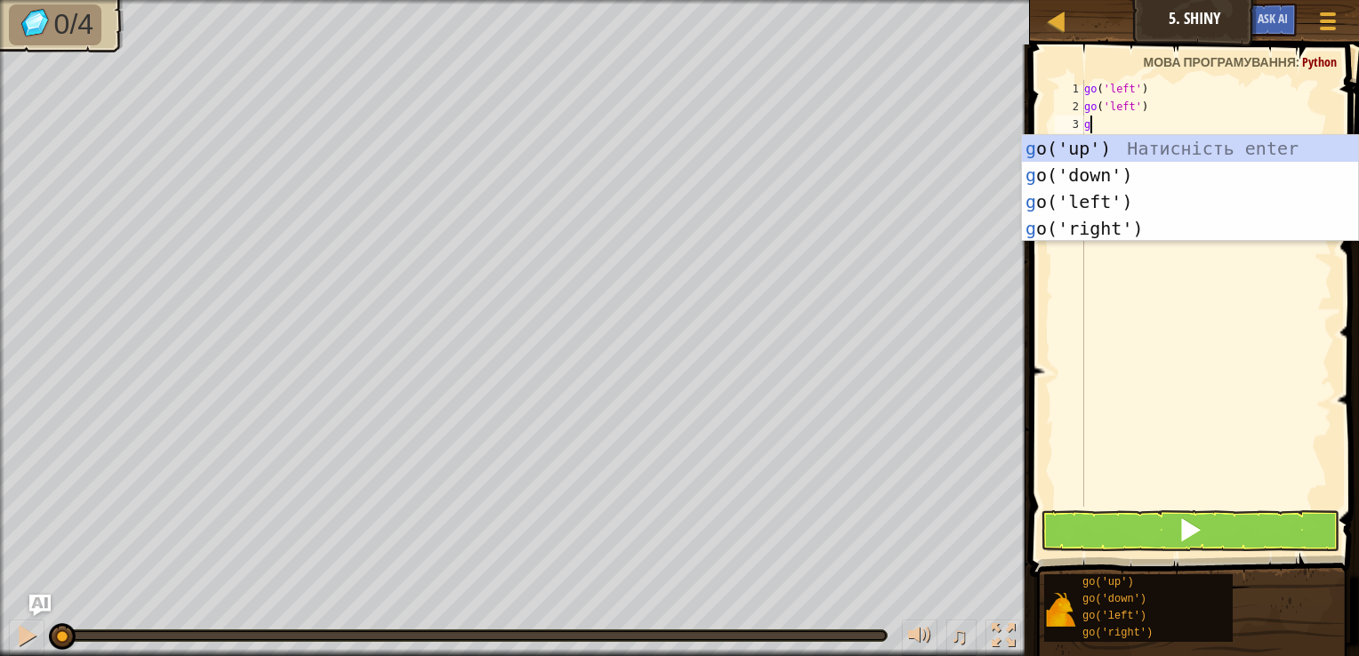
type textarea "go"
click at [1043, 182] on div "go ('up') Натисність enter go ('down') Натисність enter go ('left') Натисність …" at bounding box center [1190, 215] width 336 height 160
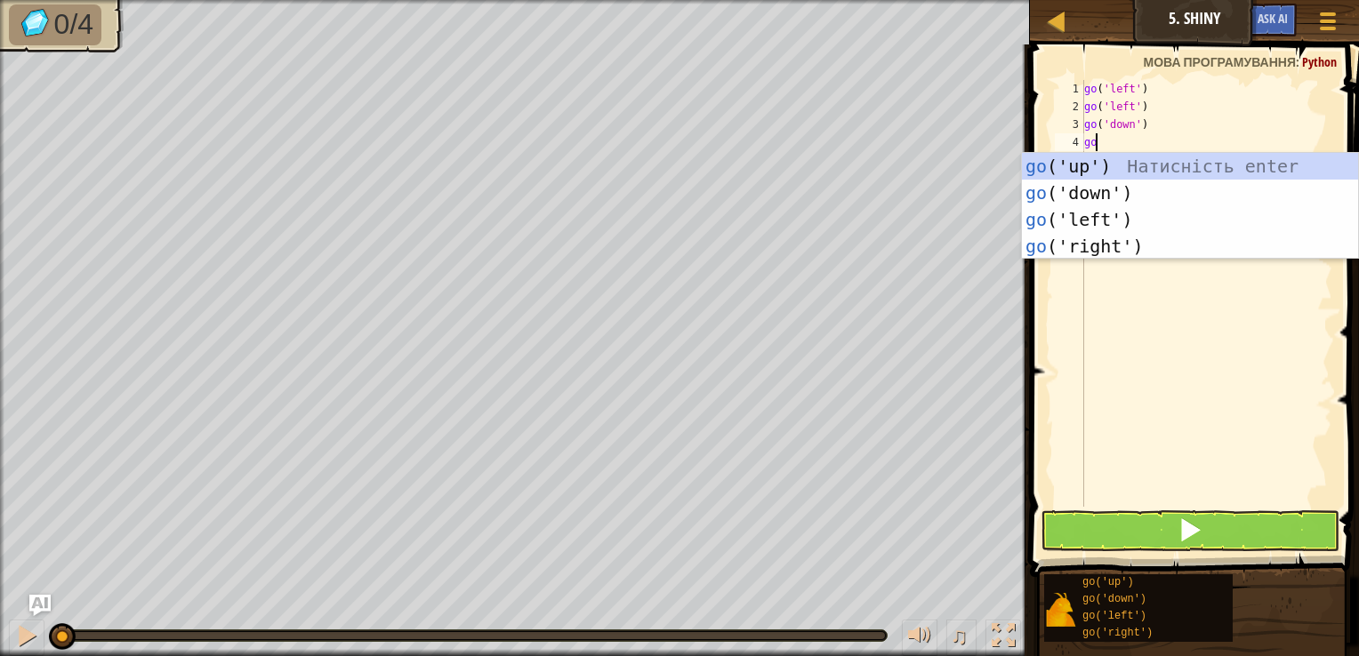
type textarea "go"
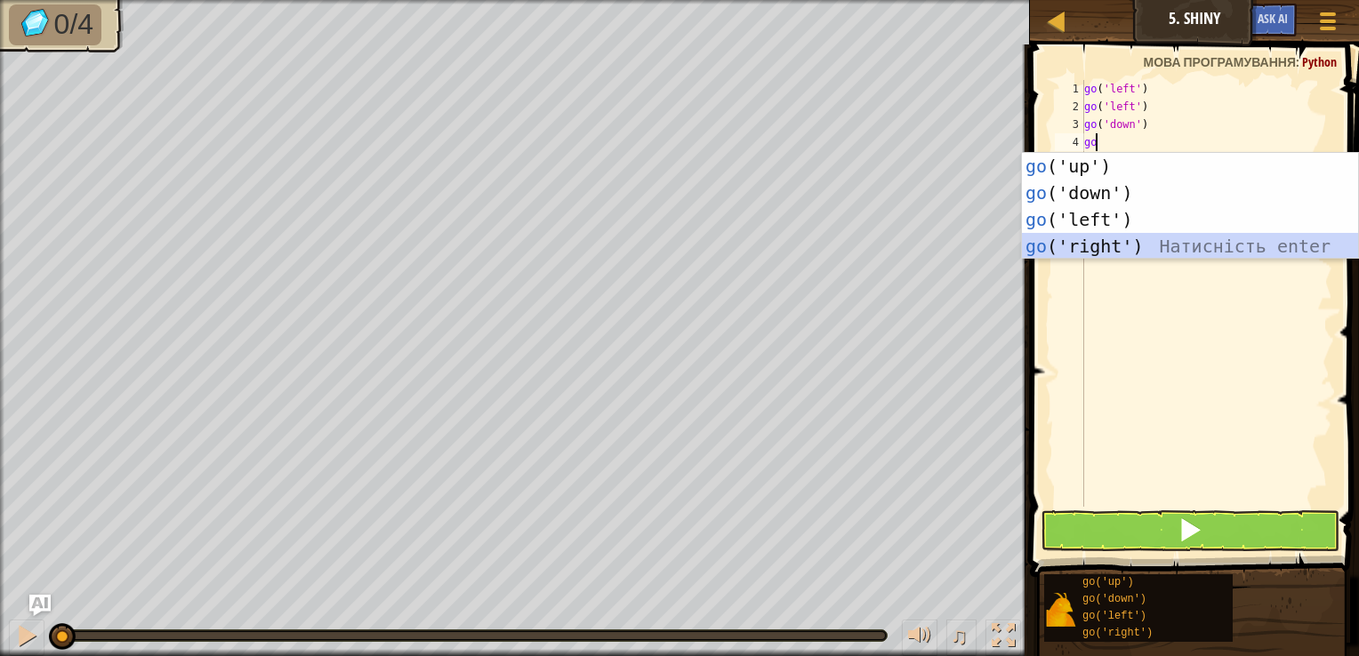
click at [1089, 247] on div "go ('up') Натисність enter go ('down') Натисність enter go ('left') Натисність …" at bounding box center [1190, 233] width 336 height 160
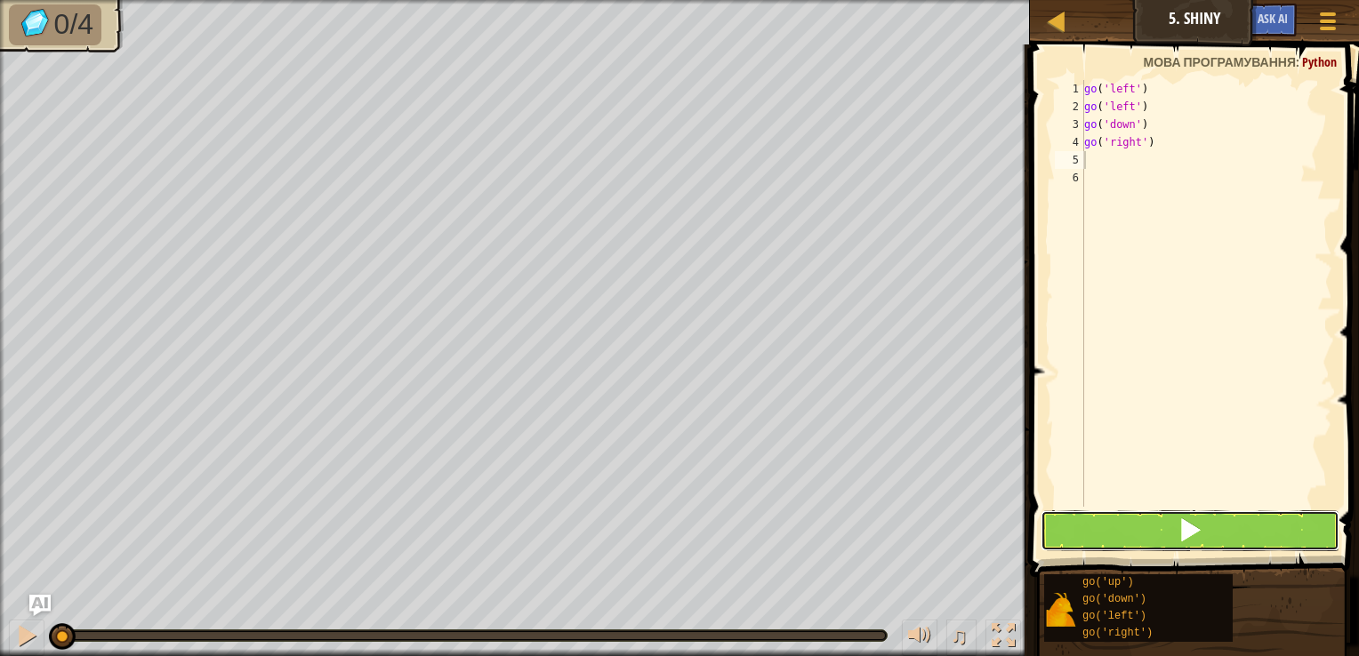
click at [1129, 512] on button at bounding box center [1190, 530] width 299 height 41
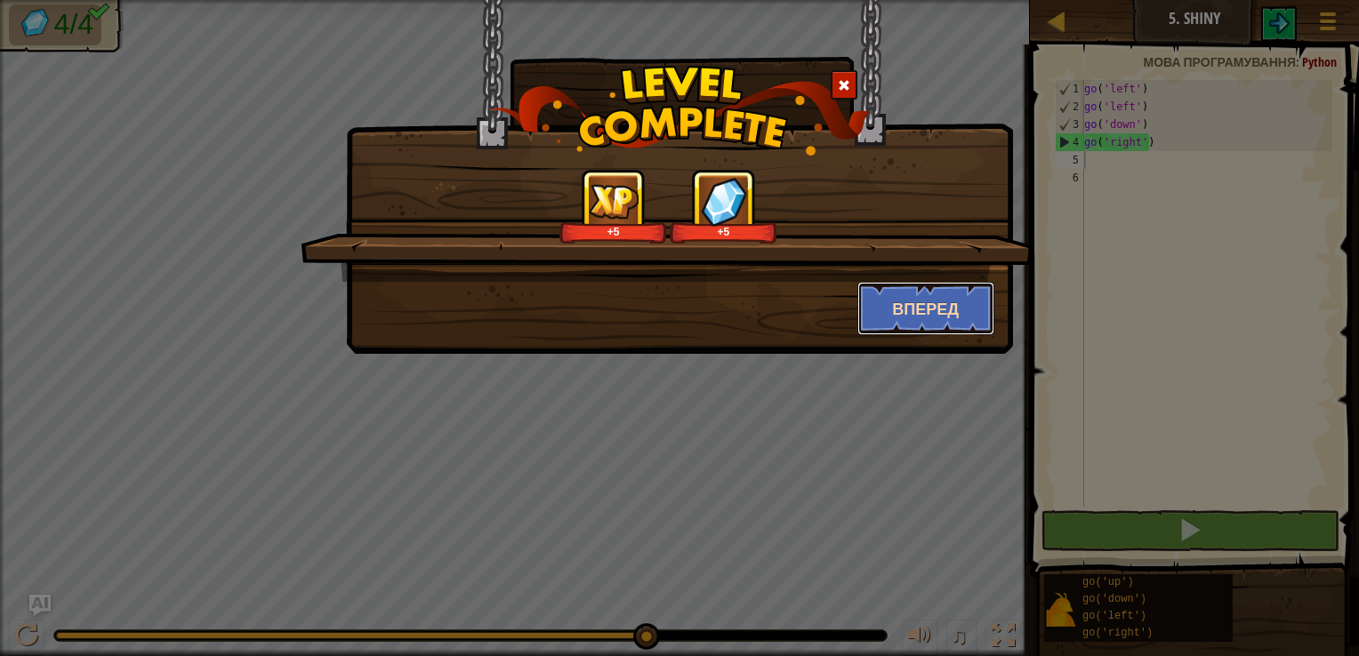
click at [869, 290] on button "Вперед" at bounding box center [926, 308] width 138 height 53
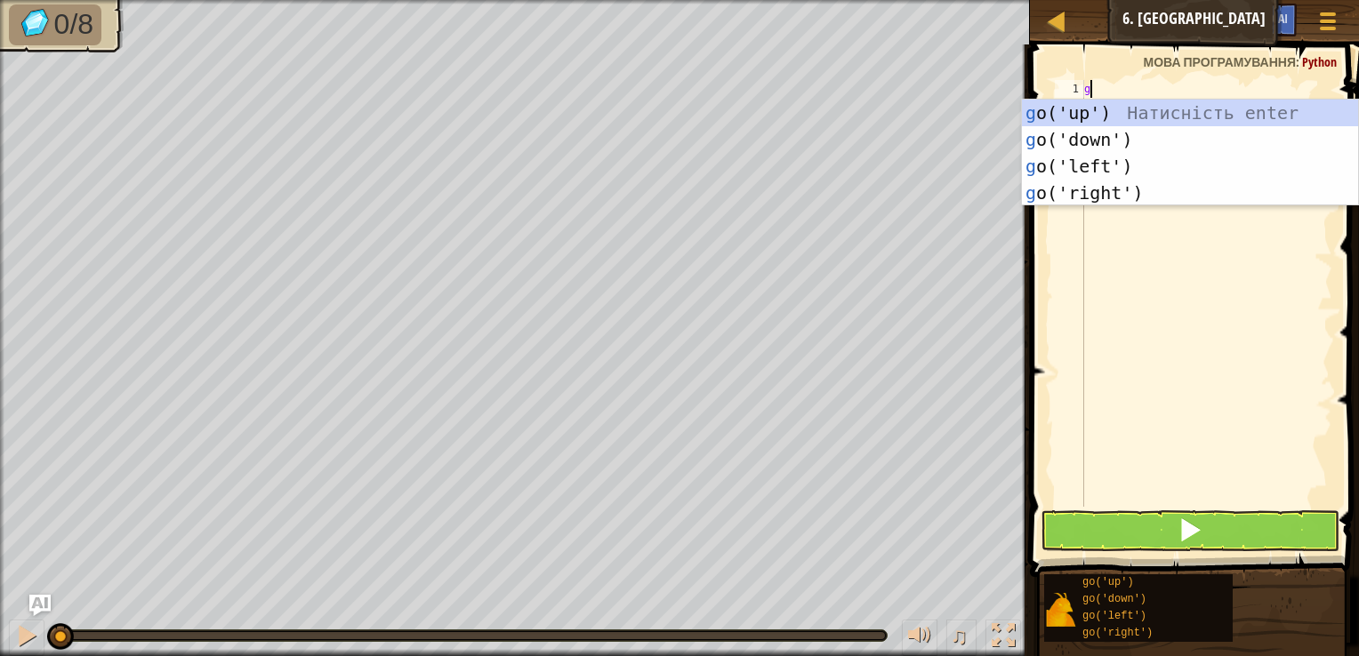
scroll to position [8, 0]
type textarea "go"
click at [1131, 176] on div "go ('up') Натисність enter go ('down') Натисність enter go ('left') Натисність …" at bounding box center [1190, 180] width 336 height 160
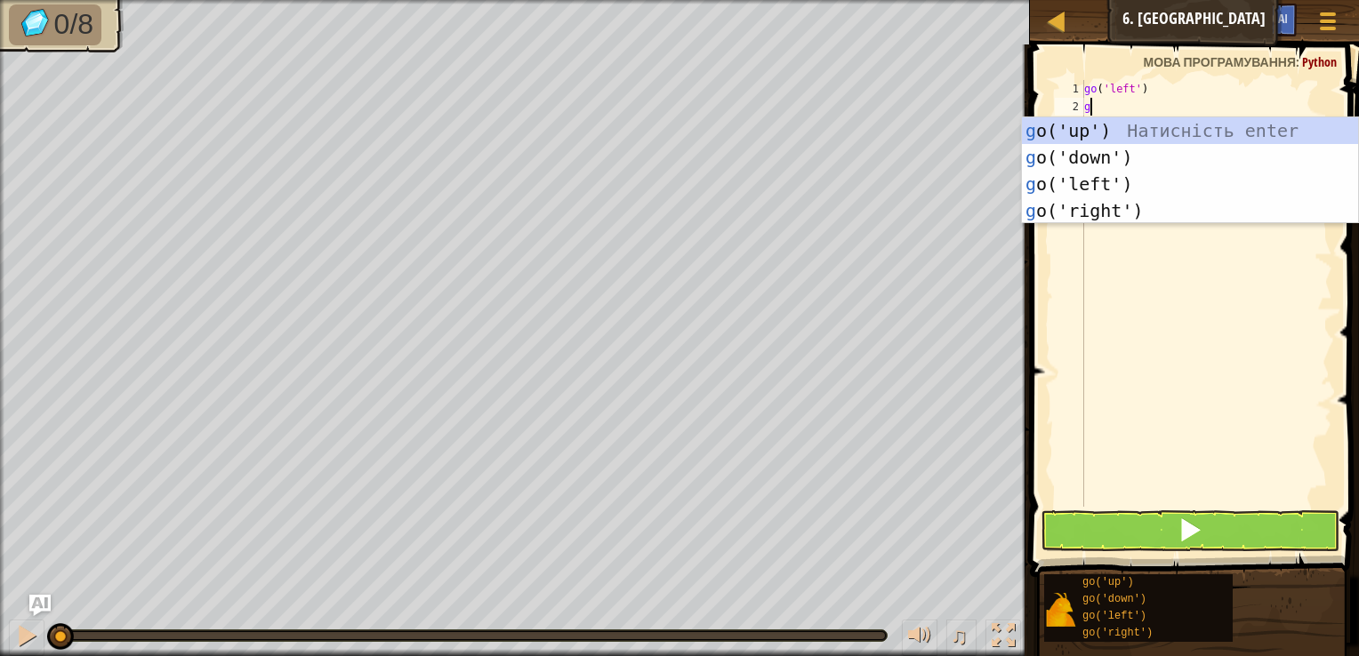
type textarea "go"
click at [1099, 130] on div "go ('up') Натисність enter go ('down') Натисність enter go ('left') Натисність …" at bounding box center [1190, 197] width 336 height 160
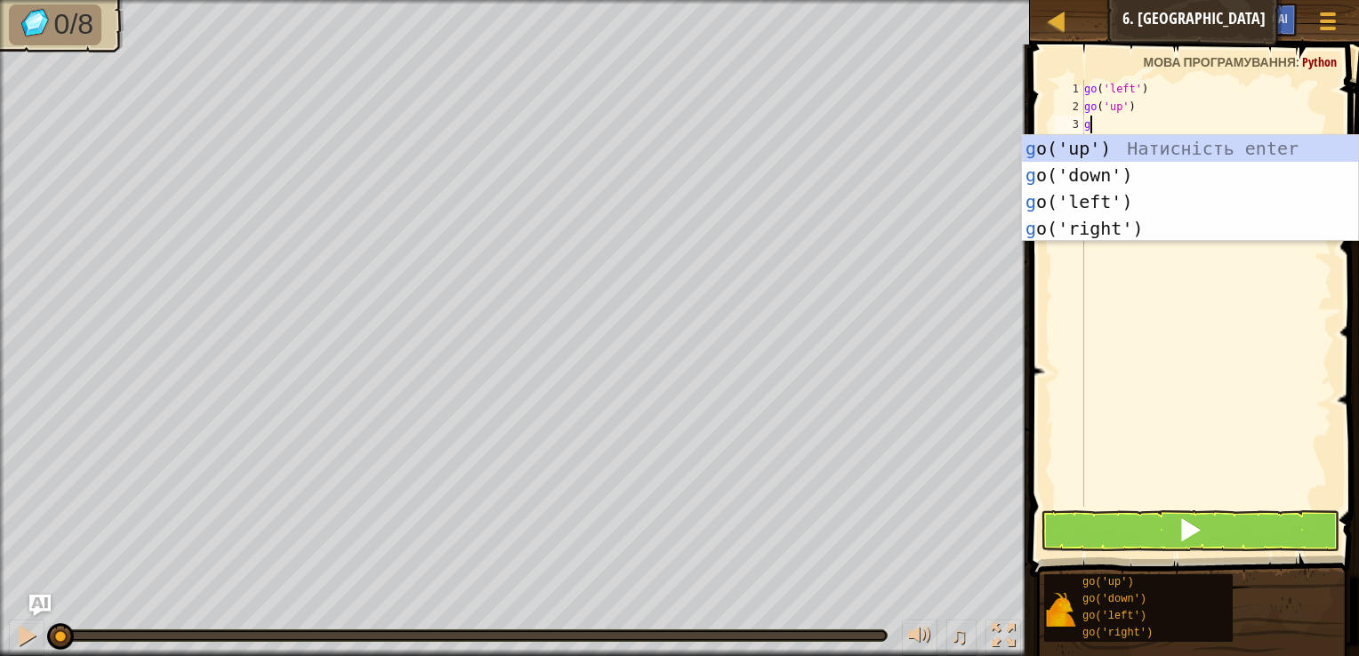
type textarea "go"
click at [1072, 195] on div "go ('up') Натисність enter go ('down') Натисність enter go ('left') Натисність …" at bounding box center [1190, 215] width 336 height 160
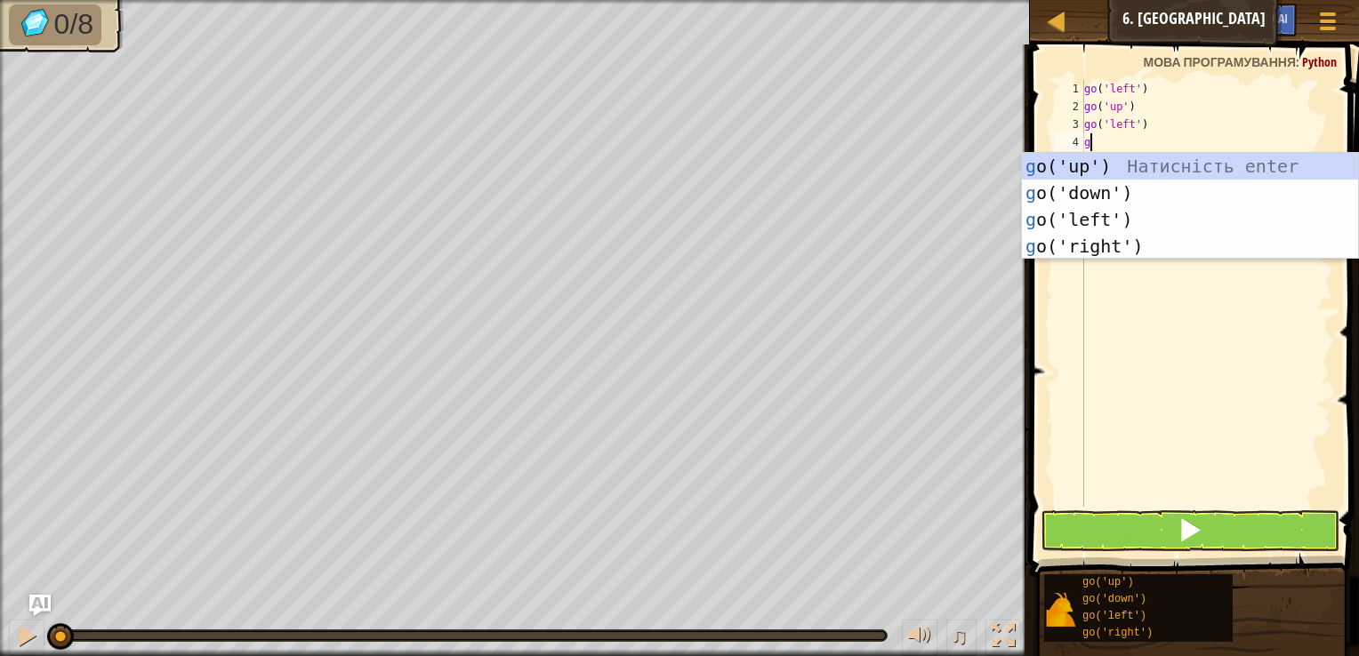
type textarea "go"
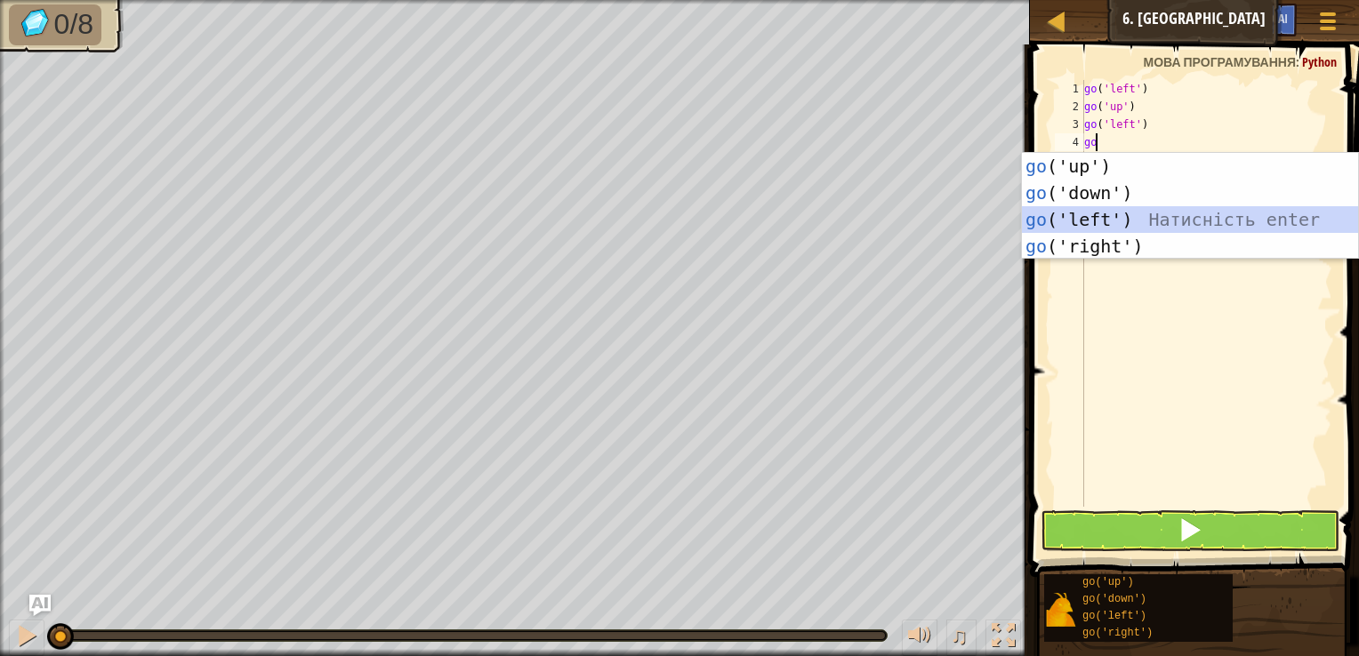
click at [1122, 212] on div "go ('up') Натисність enter go ('down') Натисність enter go ('left') Натисність …" at bounding box center [1190, 233] width 336 height 160
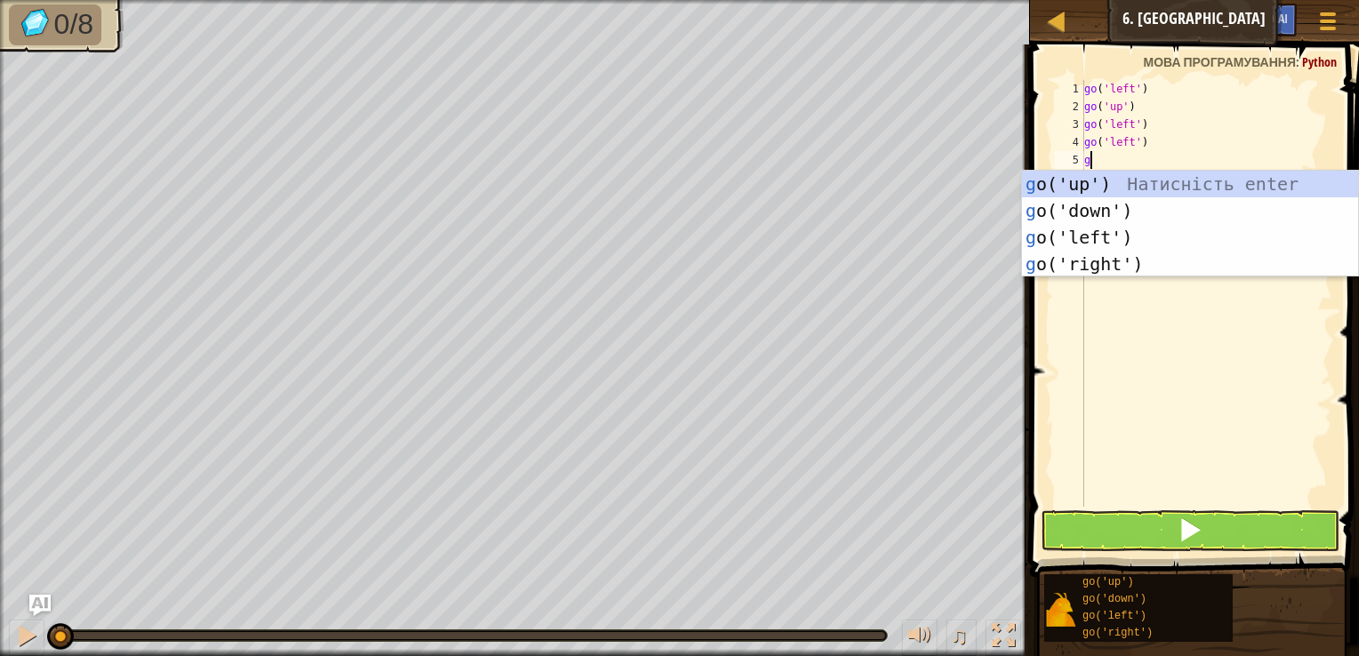
type textarea "go"
click at [1118, 197] on div "go ('up') Натисність enter go ('down') Натисність enter go ('left') Натисність …" at bounding box center [1190, 251] width 336 height 160
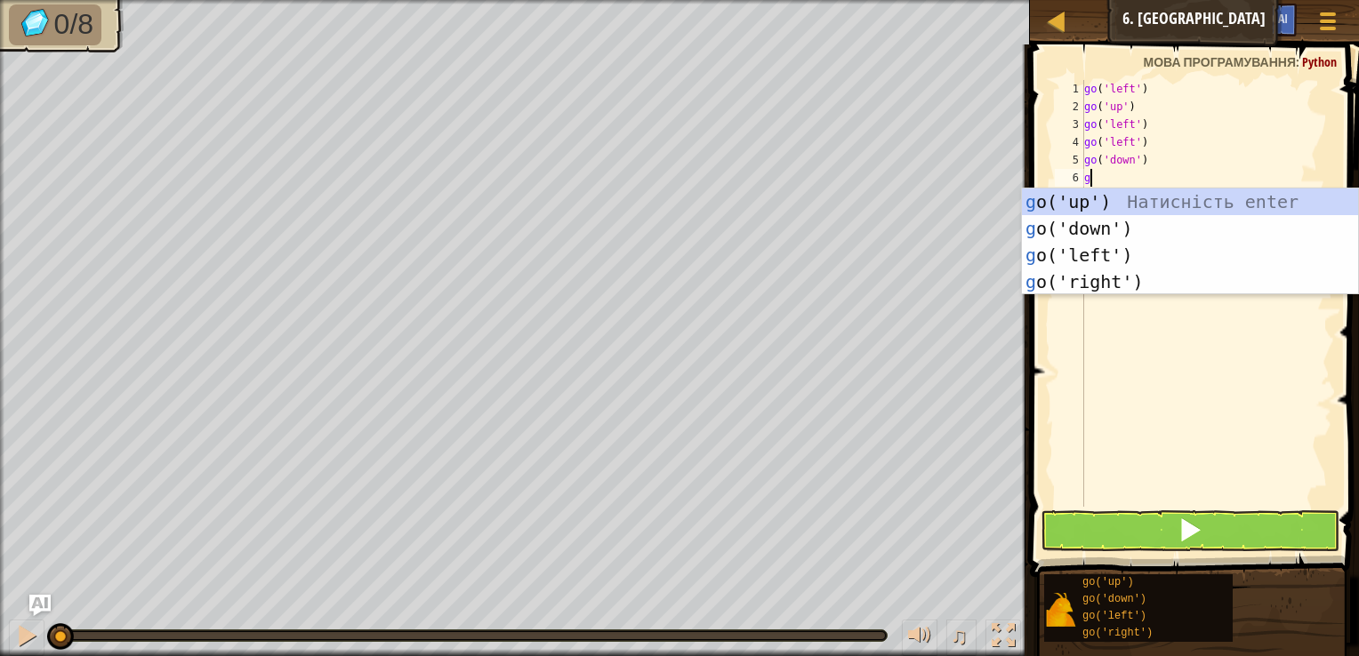
type textarea "go"
click at [1081, 229] on div "go ('up') Натисність enter go ('down') Натисність enter go ('left') Натисність …" at bounding box center [1190, 269] width 336 height 160
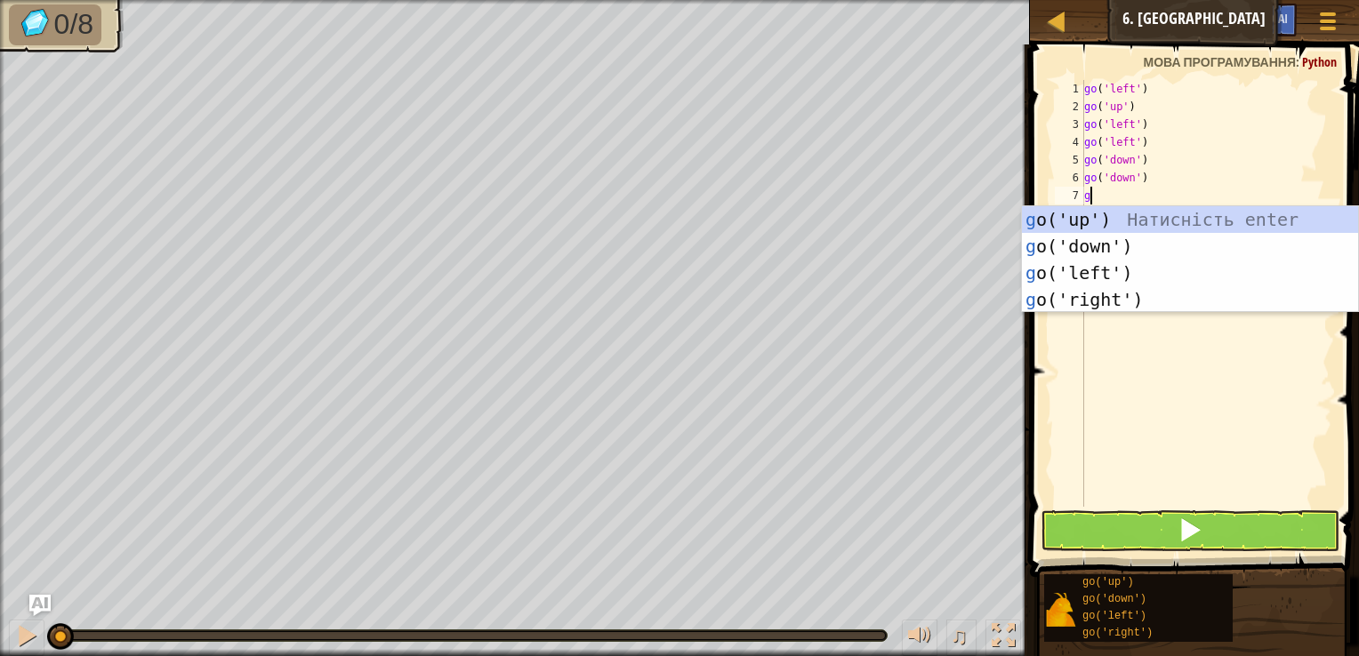
type textarea "go"
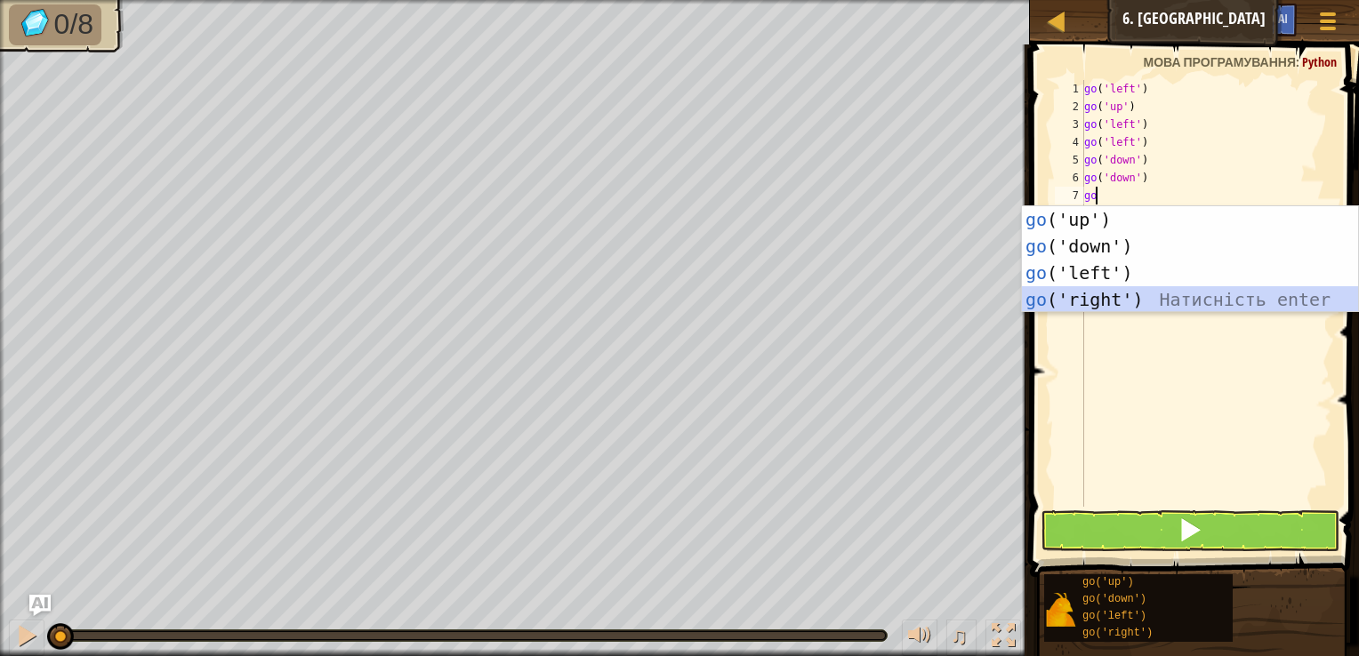
click at [1098, 297] on div "go ('up') Натисність enter go ('down') Натисність enter go ('left') Натисність …" at bounding box center [1190, 286] width 336 height 160
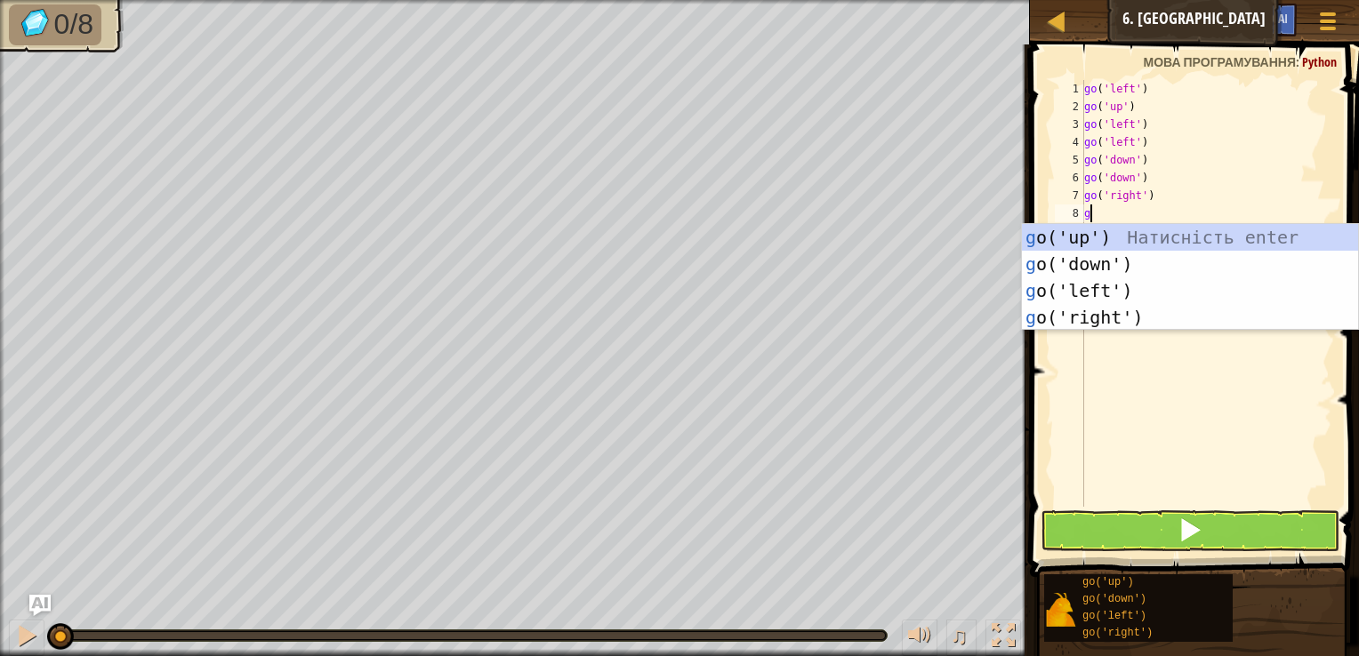
type textarea "go"
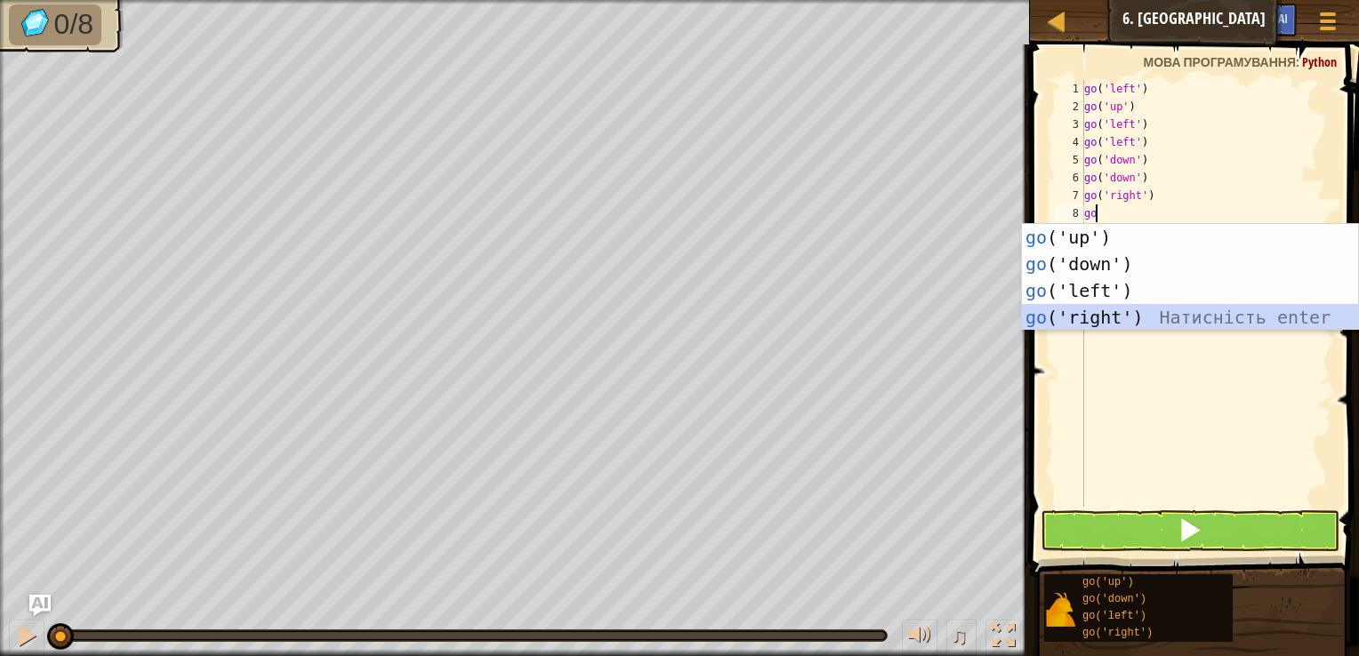
click at [1057, 317] on div "go ('up') Натисність enter go ('down') Натисність enter go ('left') Натисність …" at bounding box center [1190, 304] width 336 height 160
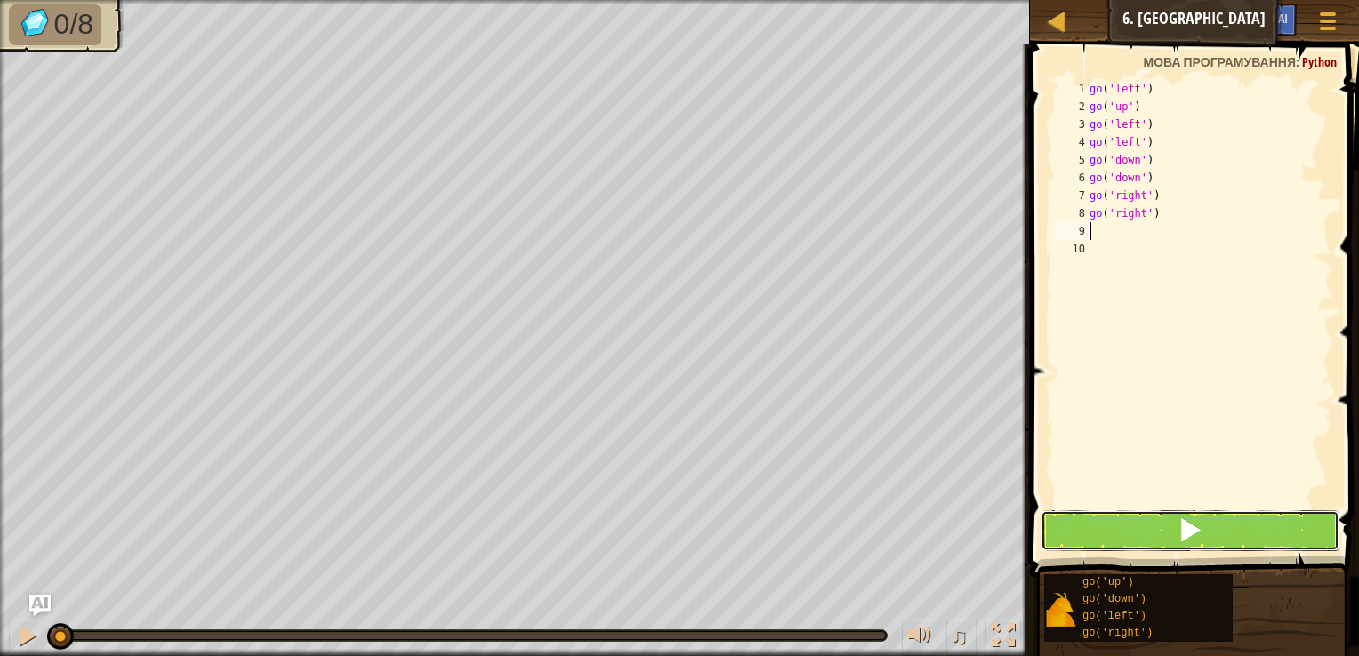
click at [1192, 521] on span at bounding box center [1189, 530] width 25 height 25
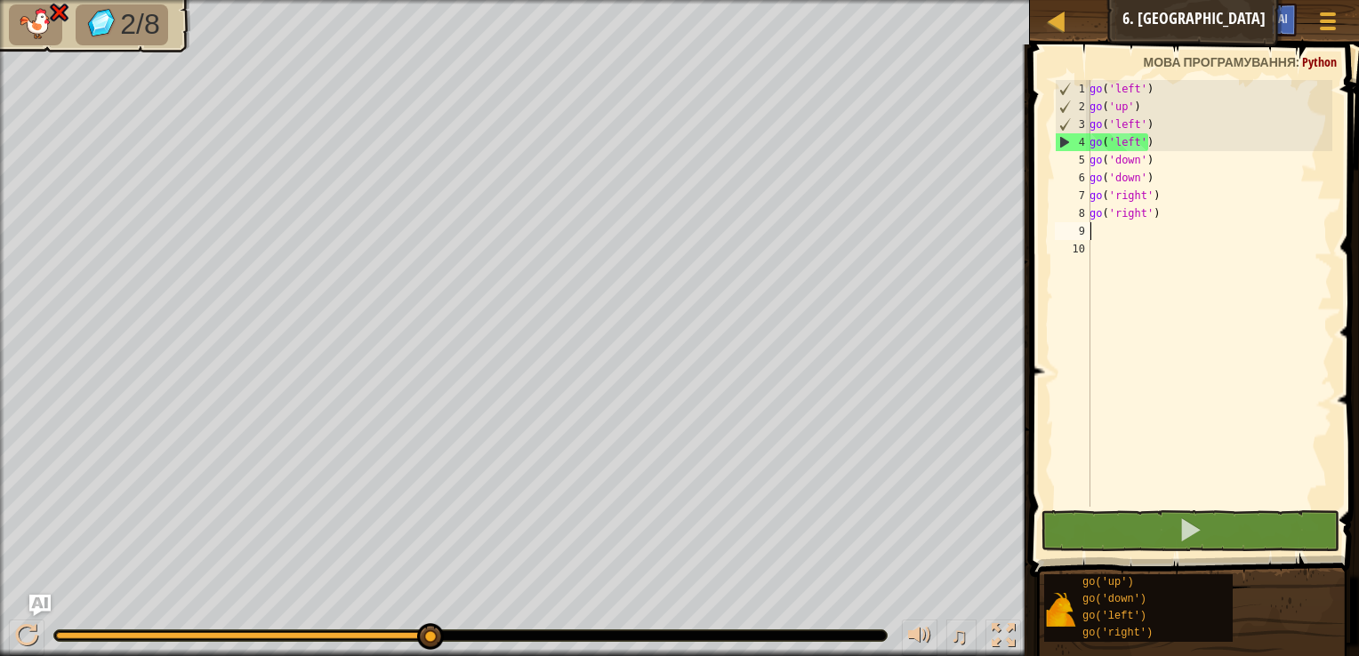
click at [1176, 206] on div "go ( 'left' ) go ( 'up' ) go ( 'left' ) go ( 'left' ) go ( 'down' ) go ( 'down'…" at bounding box center [1209, 311] width 246 height 462
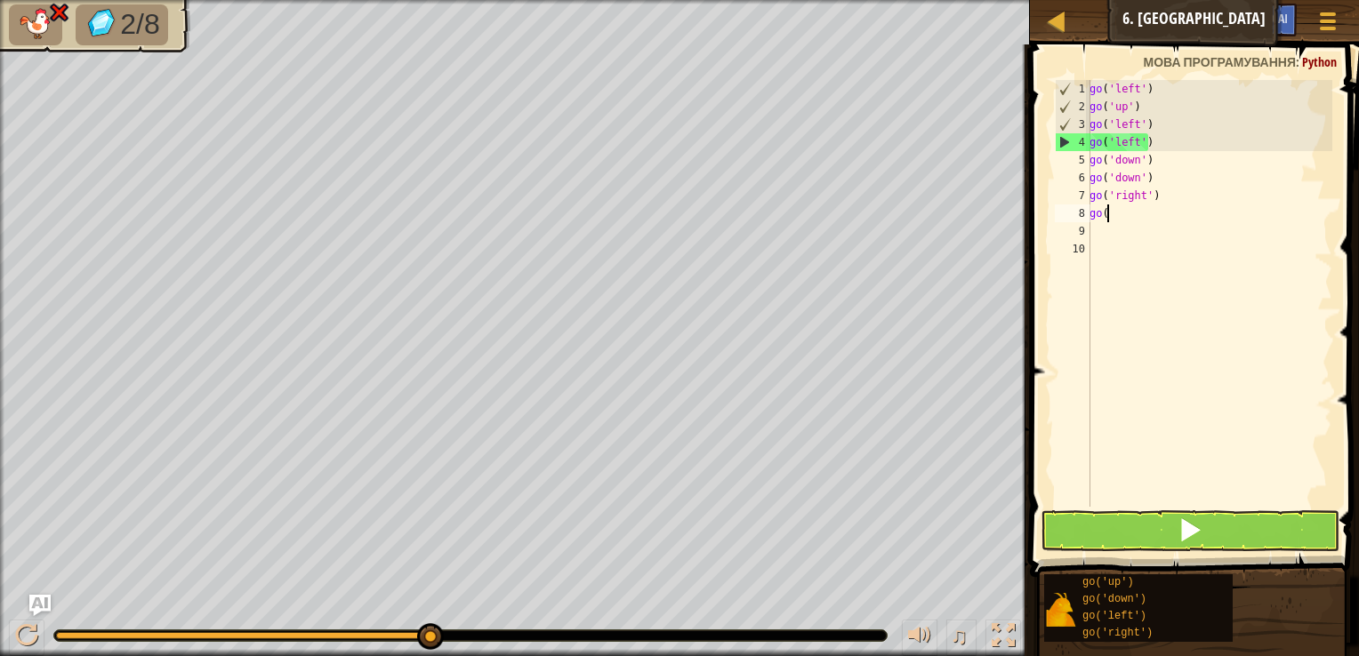
type textarea "g"
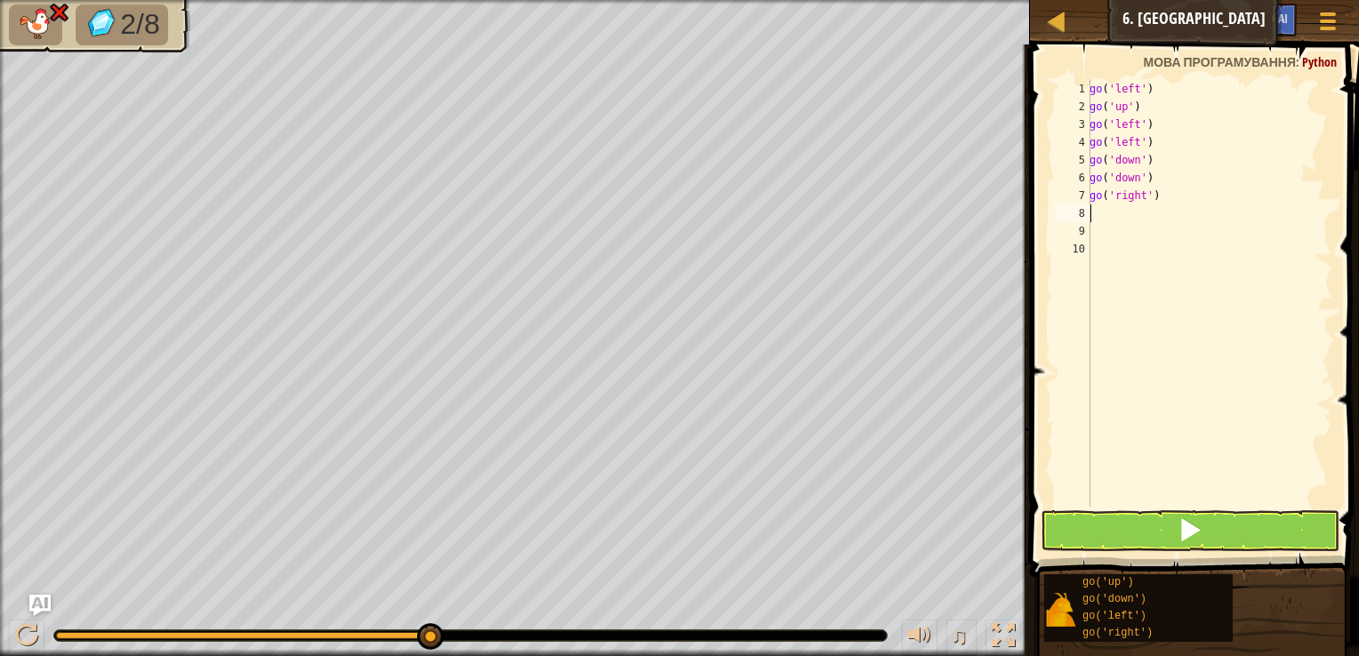
click at [1176, 203] on div "go ( 'left' ) go ( 'up' ) go ( 'left' ) go ( 'left' ) go ( 'down' ) go ( 'down'…" at bounding box center [1209, 311] width 246 height 462
type textarea "g"
click at [1154, 162] on div "go ( 'left' ) go ( 'up' ) go ( 'left' ) go ( 'left' ) go ( 'down' ) go ( 'down'…" at bounding box center [1209, 311] width 246 height 462
click at [1158, 186] on div "go ( 'left' ) go ( 'up' ) go ( 'left' ) go ( 'left' ) go ( 'down' ) go ( 'down'…" at bounding box center [1209, 311] width 246 height 462
type textarea "g"
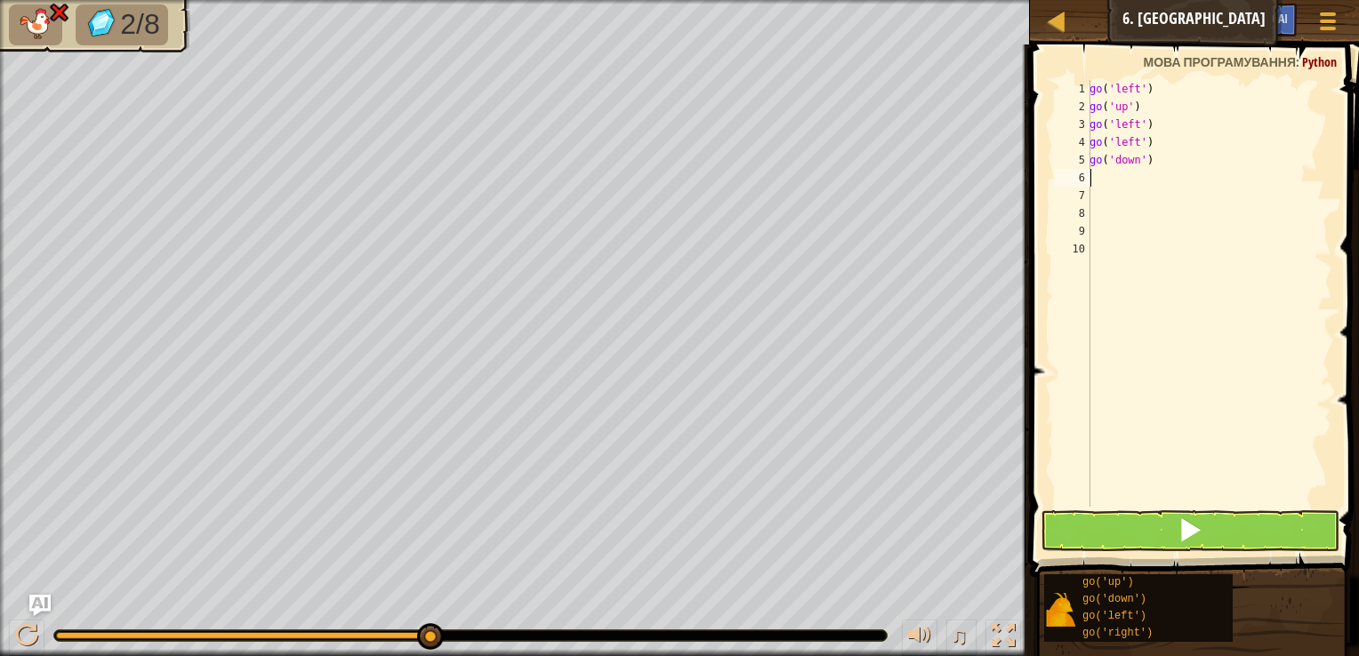
click at [1158, 171] on div "go ( 'left' ) go ( 'up' ) go ( 'left' ) go ( 'left' ) go ( 'down' )" at bounding box center [1209, 311] width 246 height 462
type textarea "g"
click at [1157, 141] on div "go ( 'left' ) go ( 'up' ) go ( 'left' ) go ( 'left' )" at bounding box center [1206, 311] width 253 height 462
type textarea "g"
click at [1151, 121] on div "go ( 'left' ) go ( 'up' ) go ( 'left' )" at bounding box center [1206, 311] width 253 height 462
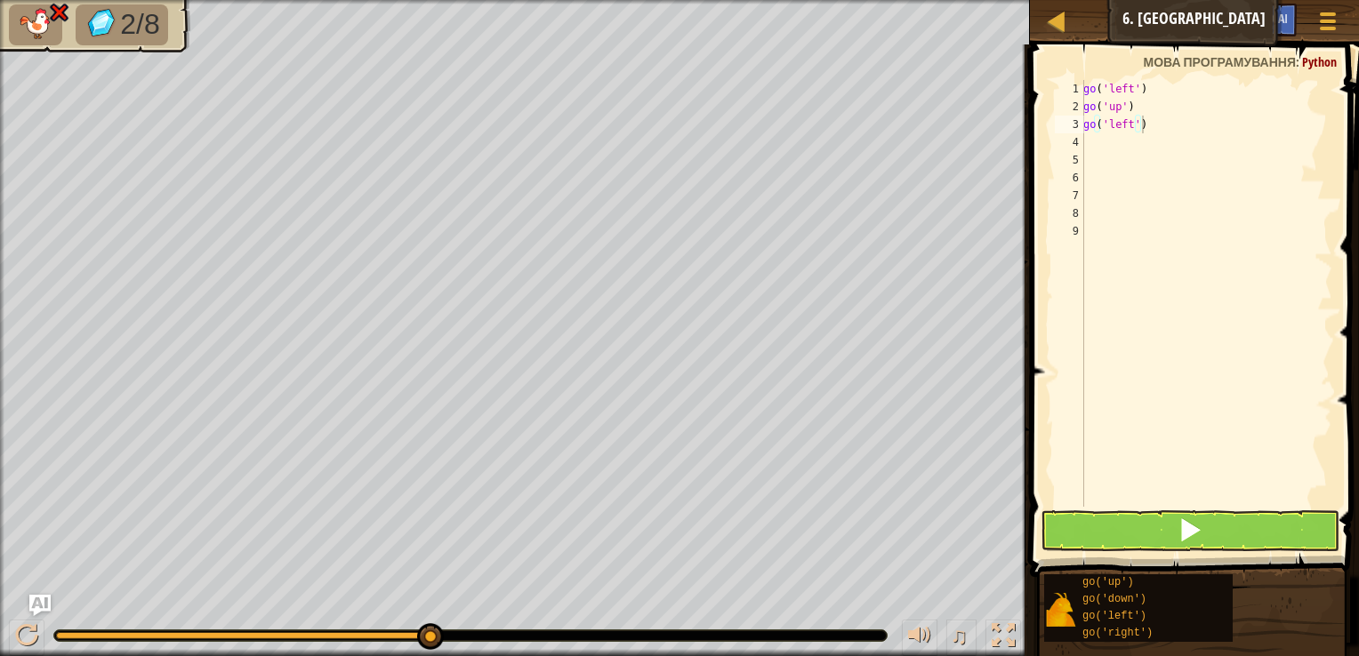
click at [1146, 77] on span at bounding box center [1195, 285] width 343 height 585
click at [1135, 89] on div "go ( 'left' ) go ( 'up' ) go ( 'left' )" at bounding box center [1206, 311] width 253 height 462
click at [1192, 82] on div "go ( 'left' ) go ( 'up' ) go ( 'left' )" at bounding box center [1206, 311] width 253 height 462
type textarea "g"
click at [1151, 100] on div "go ( 'up' ) go ( 'left' )" at bounding box center [1206, 311] width 253 height 462
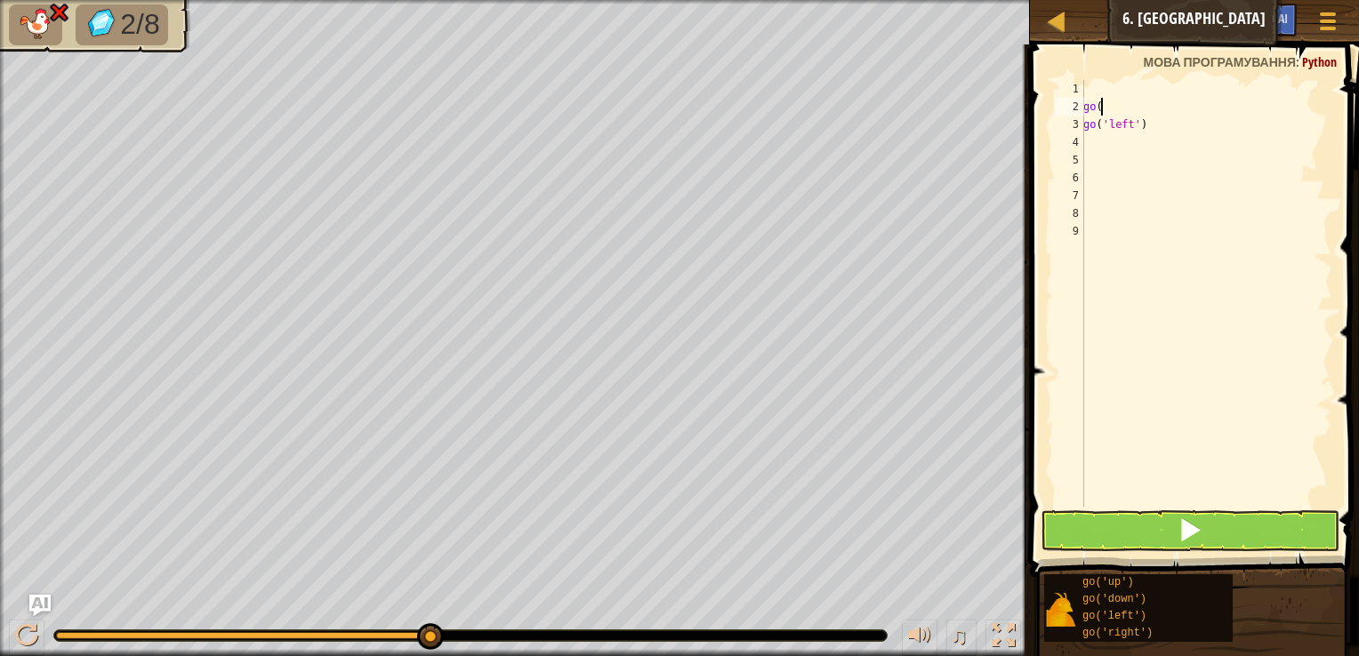
type textarea "g"
click at [1179, 129] on div "go ( 'left' )" at bounding box center [1206, 311] width 253 height 462
type textarea "g"
click at [1145, 76] on span at bounding box center [1195, 285] width 343 height 585
click at [1124, 80] on div at bounding box center [1206, 311] width 253 height 462
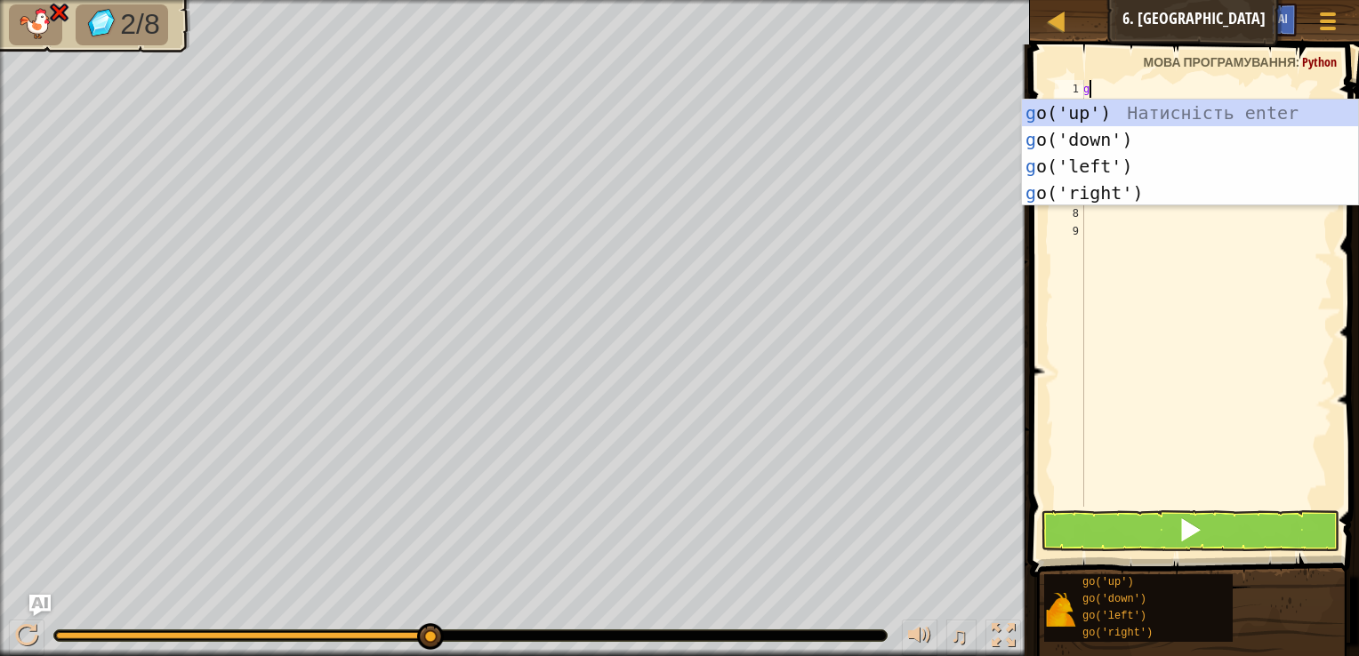
type textarea "go"
click at [1108, 188] on div "go ('up') Натисність enter go ('down') Натисність enter go ('left') Натисність …" at bounding box center [1190, 180] width 336 height 160
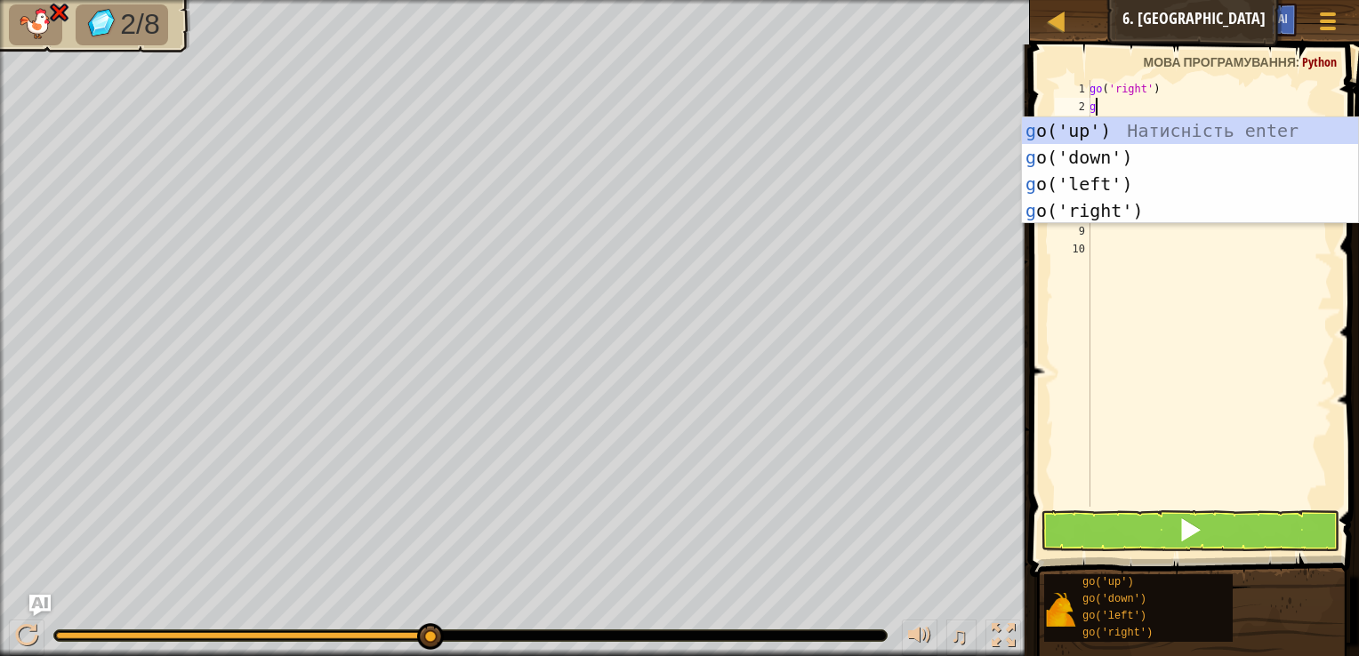
type textarea "go"
click at [1049, 162] on div "go ('up') Натисність enter go ('down') Натисність enter go ('left') Натисність …" at bounding box center [1190, 197] width 336 height 160
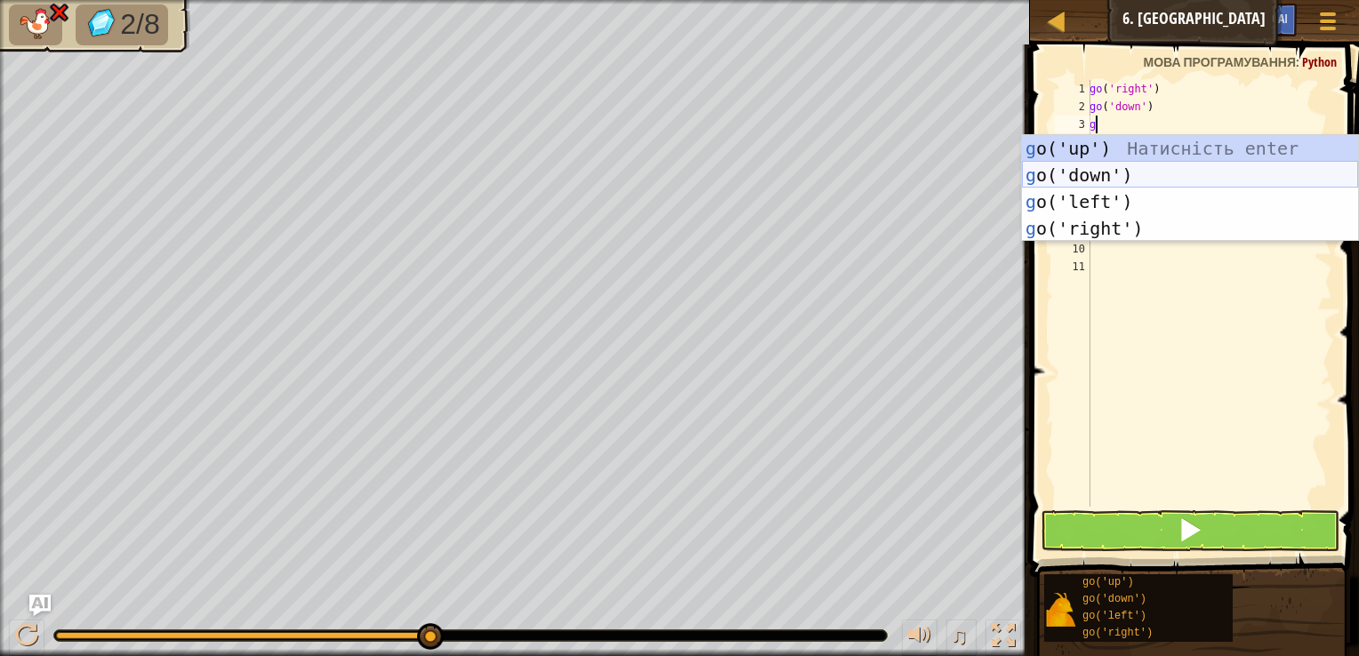
type textarea "go"
click at [1081, 149] on div "go ('up') Натисність enter go ('down') Натисність enter go ('left') Натисність …" at bounding box center [1190, 215] width 336 height 160
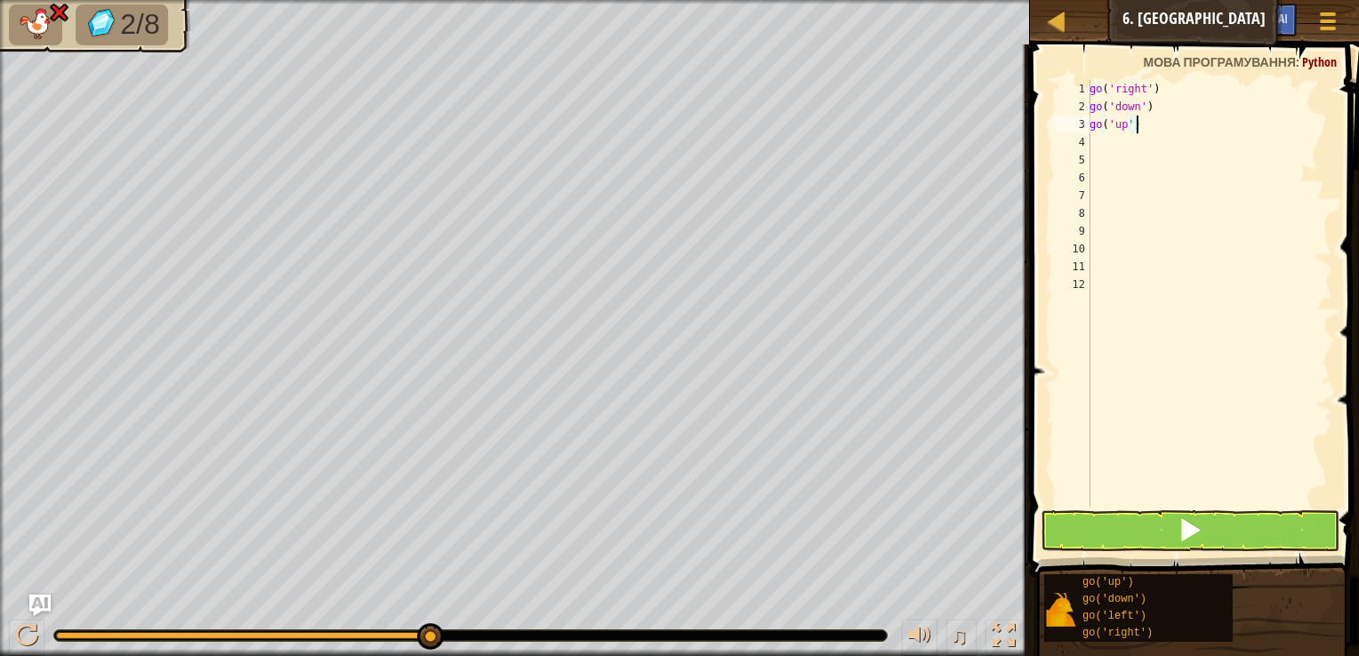
click at [1142, 123] on div "go ( 'right' ) go ( 'down' ) go ( 'up' )" at bounding box center [1209, 311] width 246 height 462
type textarea "g"
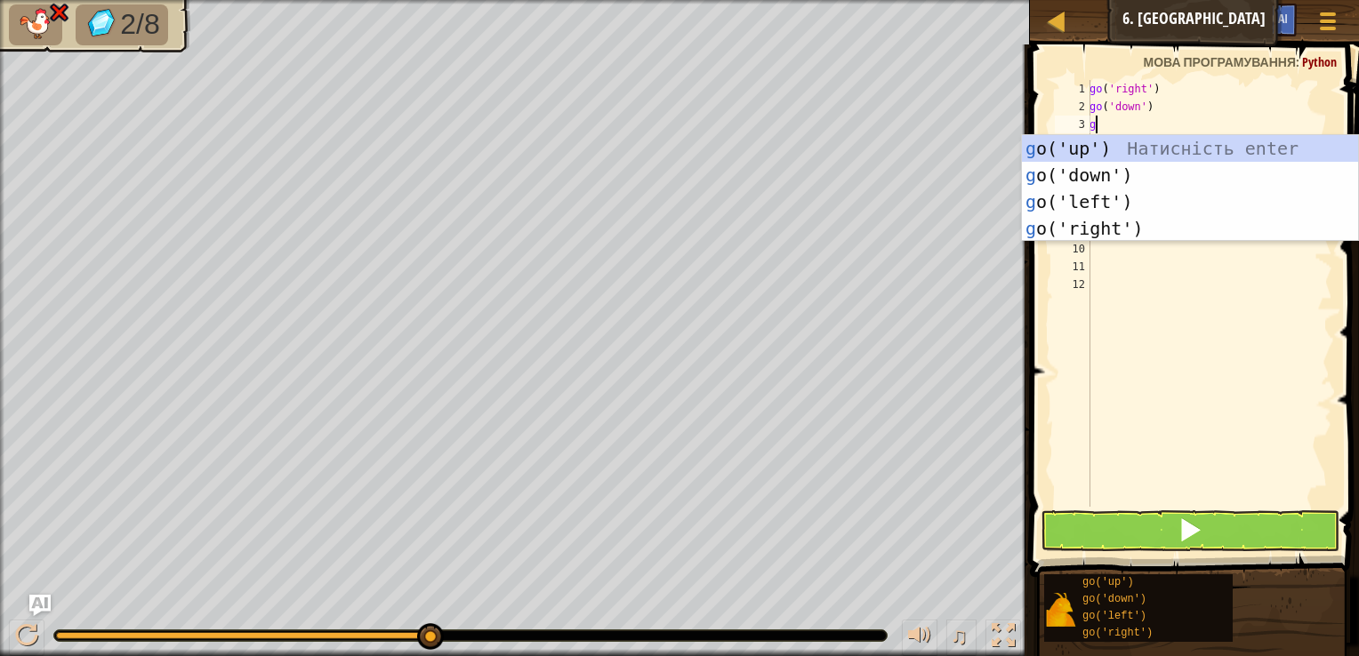
type textarea "go"
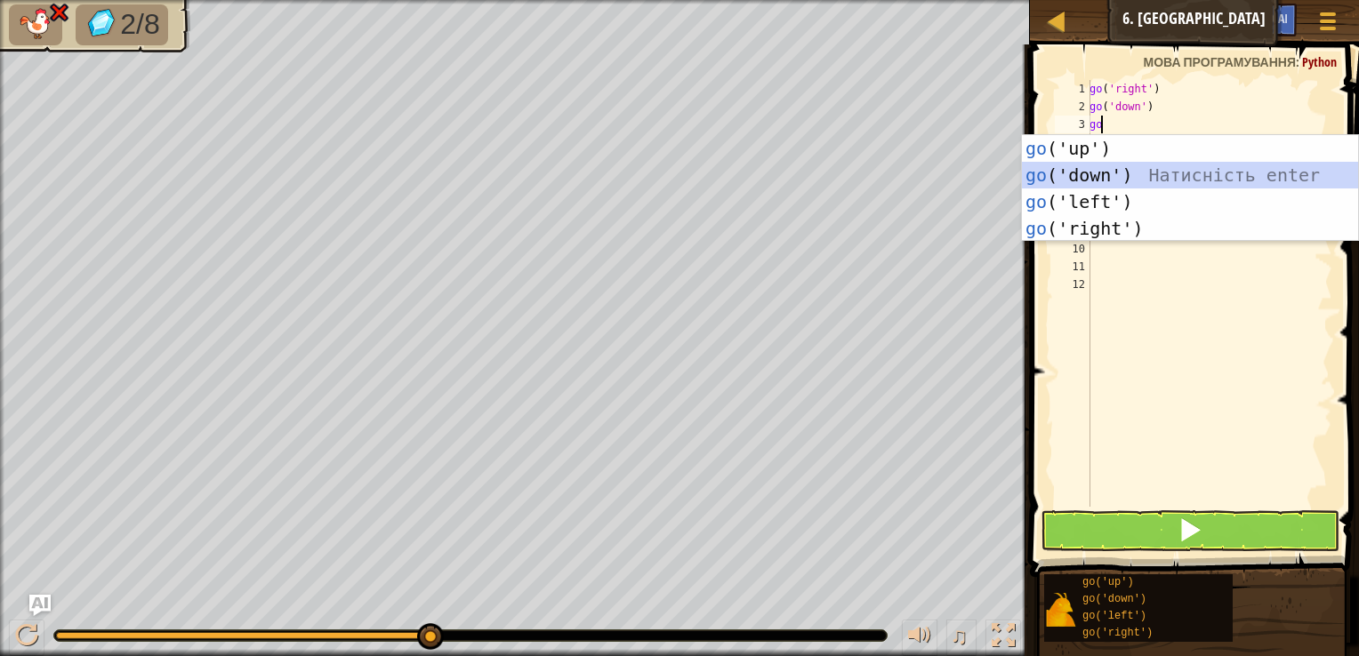
click at [1129, 169] on div "go ('up') Натисність enter go ('down') Натисність enter go ('left') Натисність …" at bounding box center [1190, 215] width 336 height 160
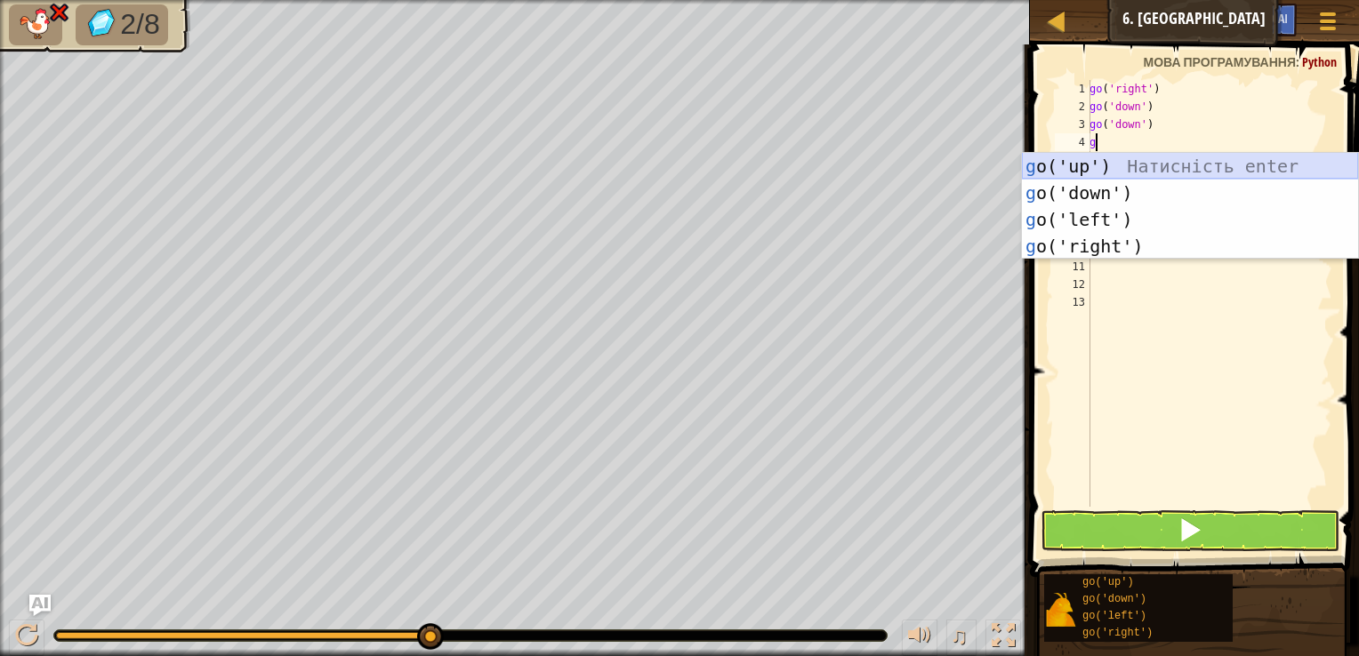
type textarea "go"
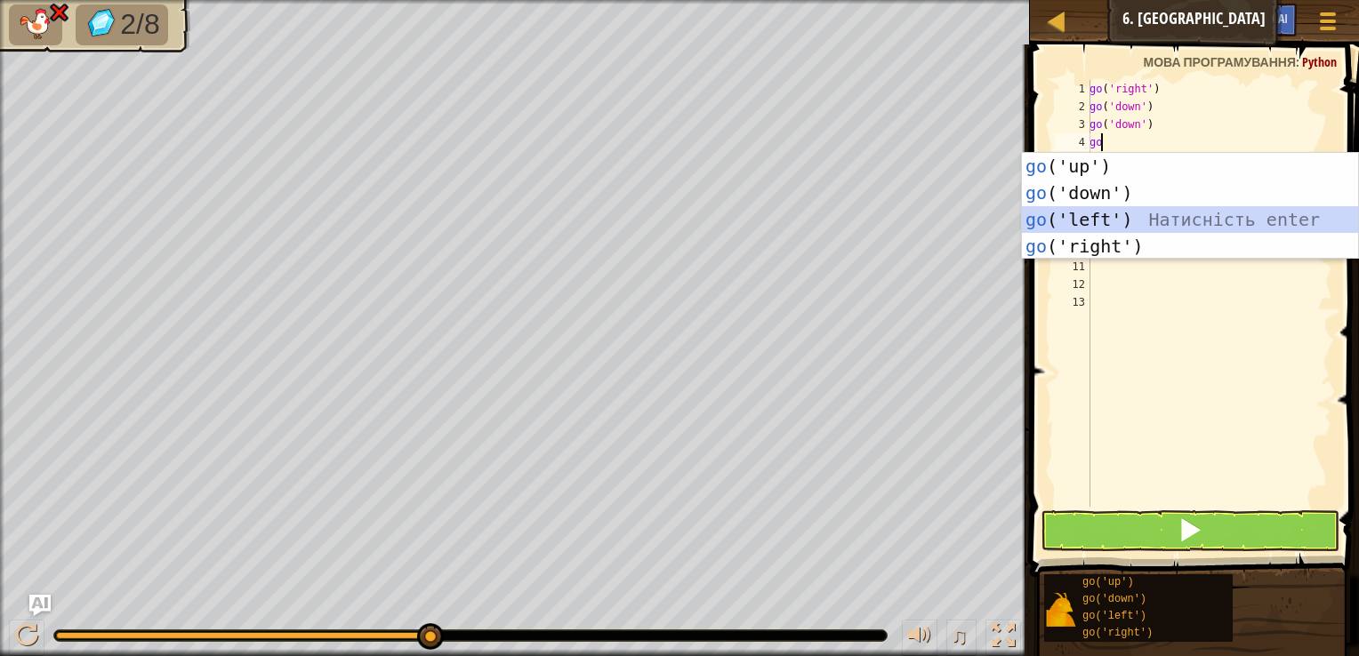
click at [1085, 223] on div "go ('up') Натисність enter go ('down') Натисність enter go ('left') Натисність …" at bounding box center [1190, 233] width 336 height 160
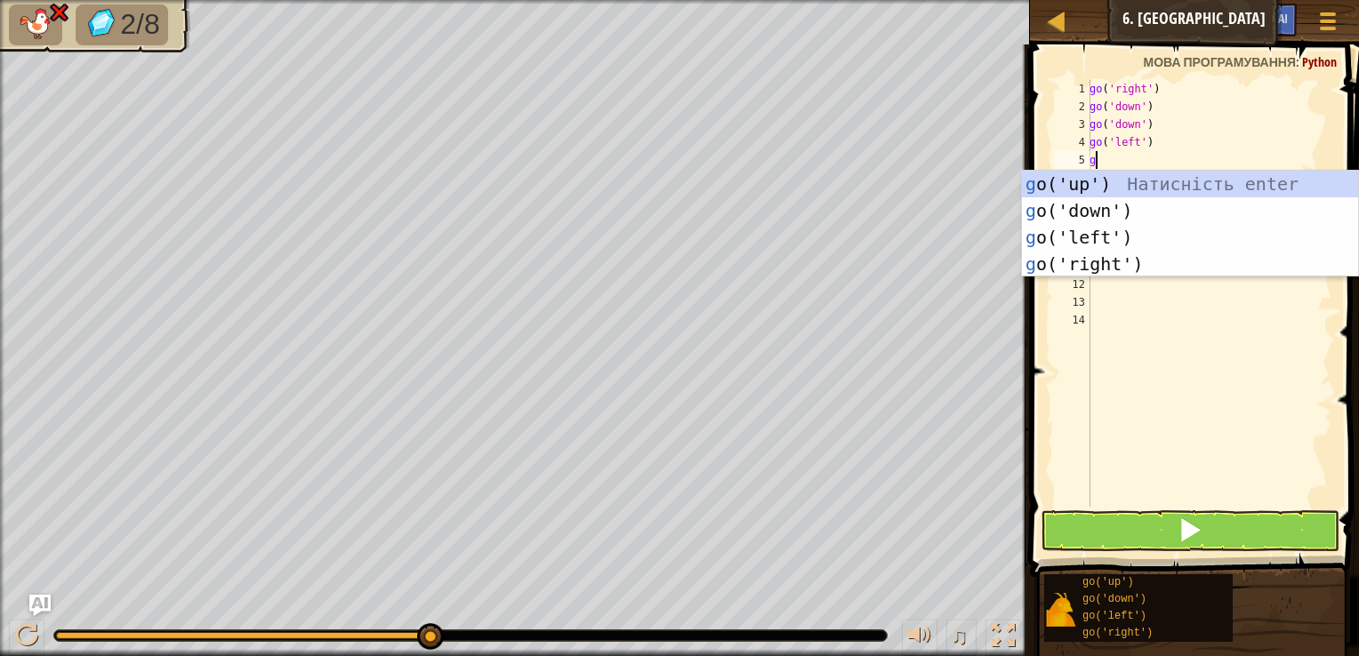
type textarea "go"
click at [1074, 242] on div "go ('up') Натисність enter go ('down') Натисність enter go ('left') Натисність …" at bounding box center [1190, 251] width 336 height 160
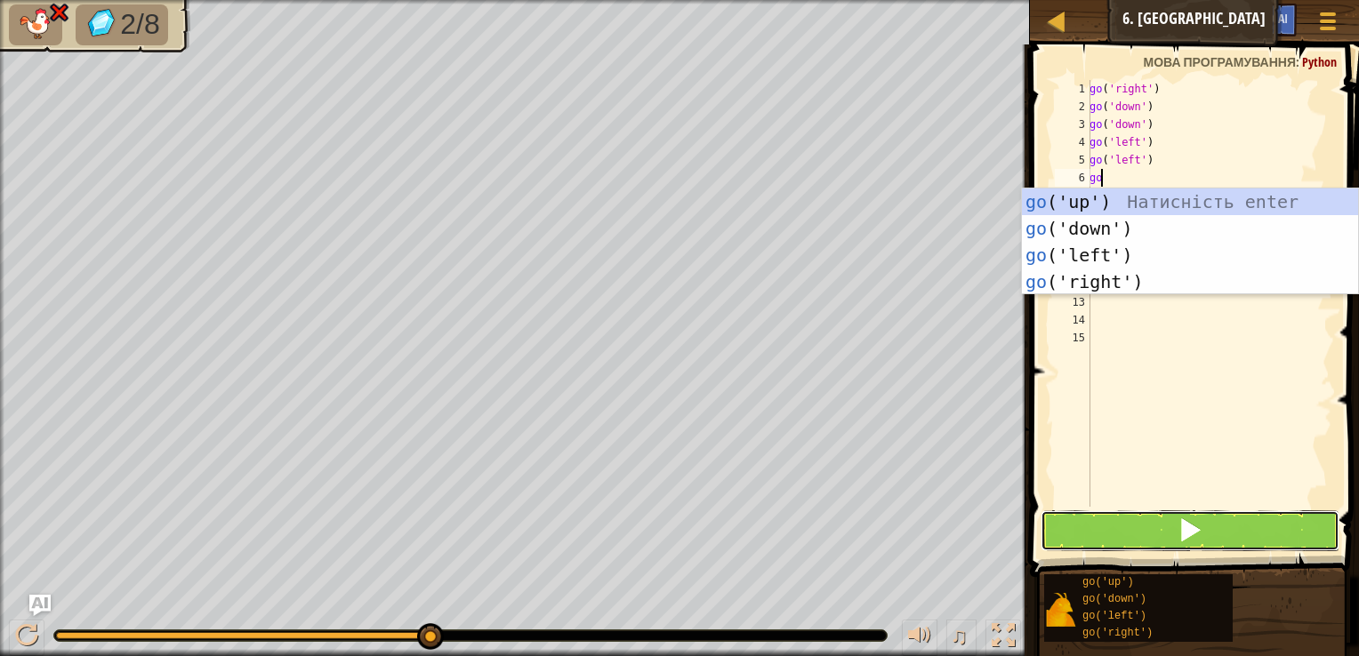
click at [1194, 534] on span at bounding box center [1189, 530] width 25 height 25
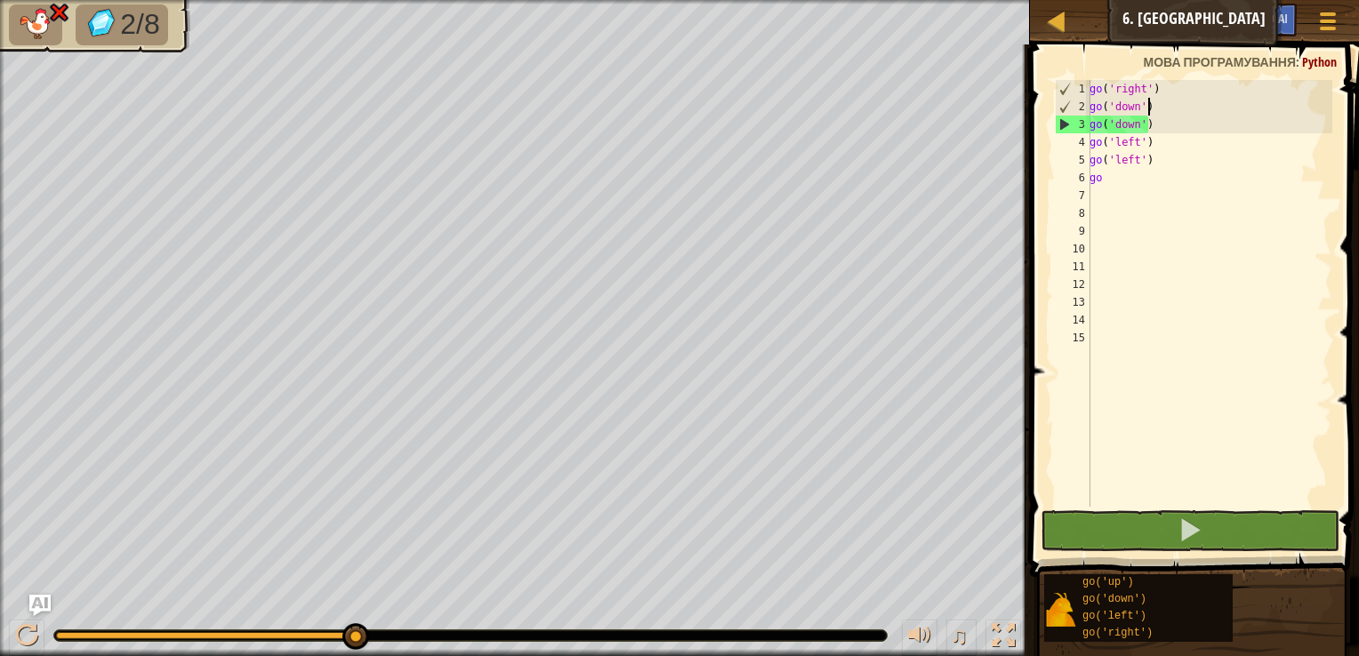
click at [1154, 105] on div "go ( 'right' ) go ( 'down' ) go ( 'down' ) go ( 'left' ) go ( 'left' ) go" at bounding box center [1209, 311] width 246 height 462
click at [1155, 116] on div "go ( 'right' ) go ( 'down' ) go ( 'down' ) go ( 'left' ) go ( 'left' ) go" at bounding box center [1209, 311] width 246 height 462
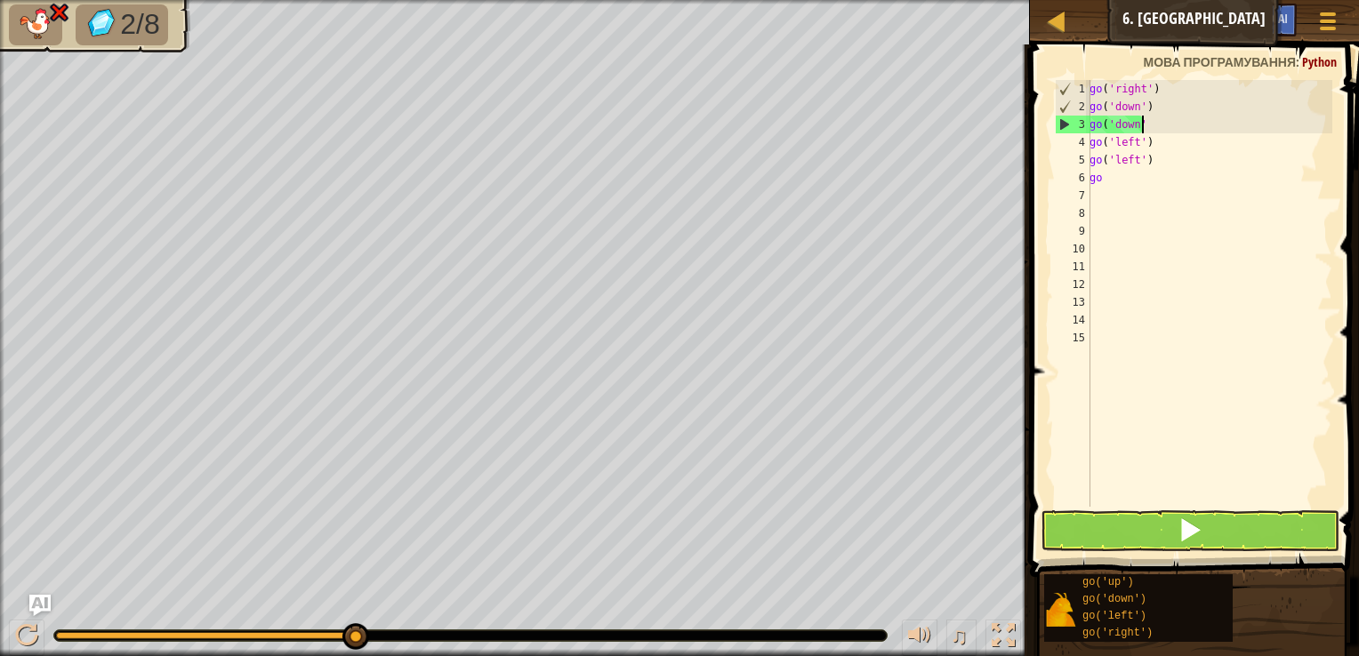
type textarea "g"
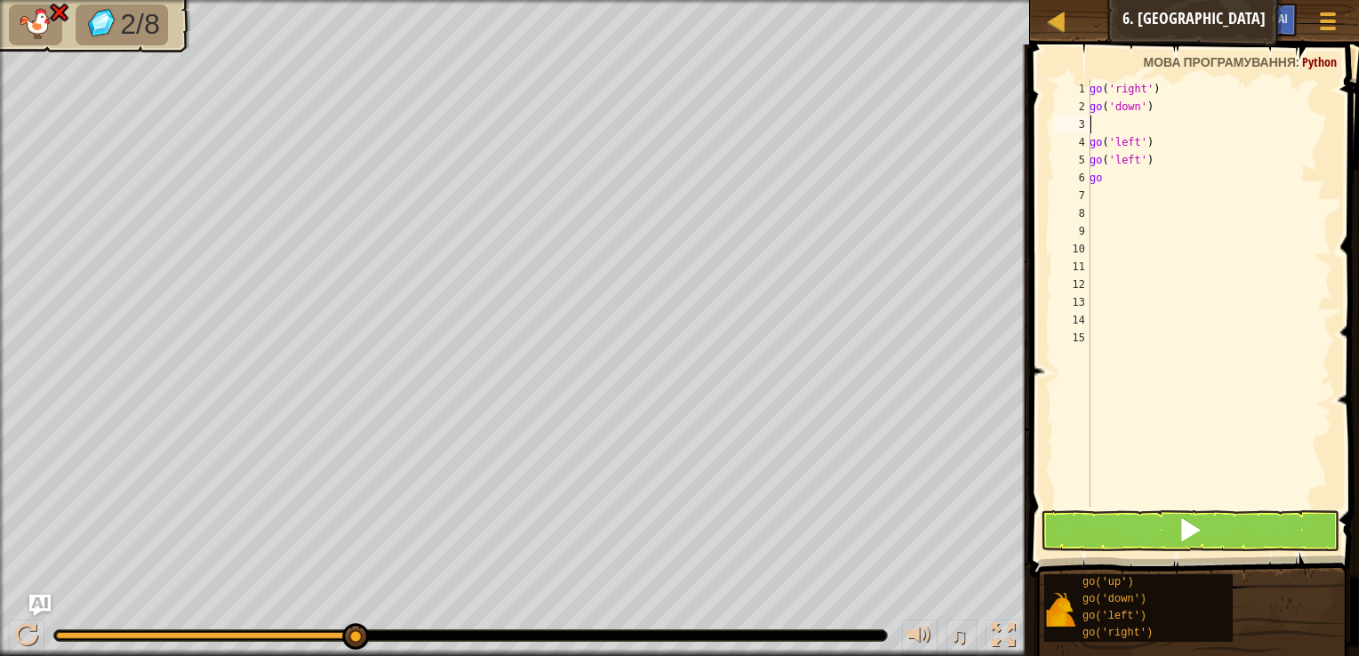
click at [1155, 151] on div "go ( 'right' ) go ( 'down' ) go ( 'left' ) go ( 'left' ) go" at bounding box center [1209, 311] width 246 height 462
type textarea "g"
click at [1155, 149] on div "go ( 'right' ) go ( 'down' ) go ( 'left' ) go" at bounding box center [1209, 311] width 246 height 462
type textarea "g"
click at [1105, 181] on div "go ( 'right' ) go ( 'down' ) go" at bounding box center [1209, 311] width 246 height 462
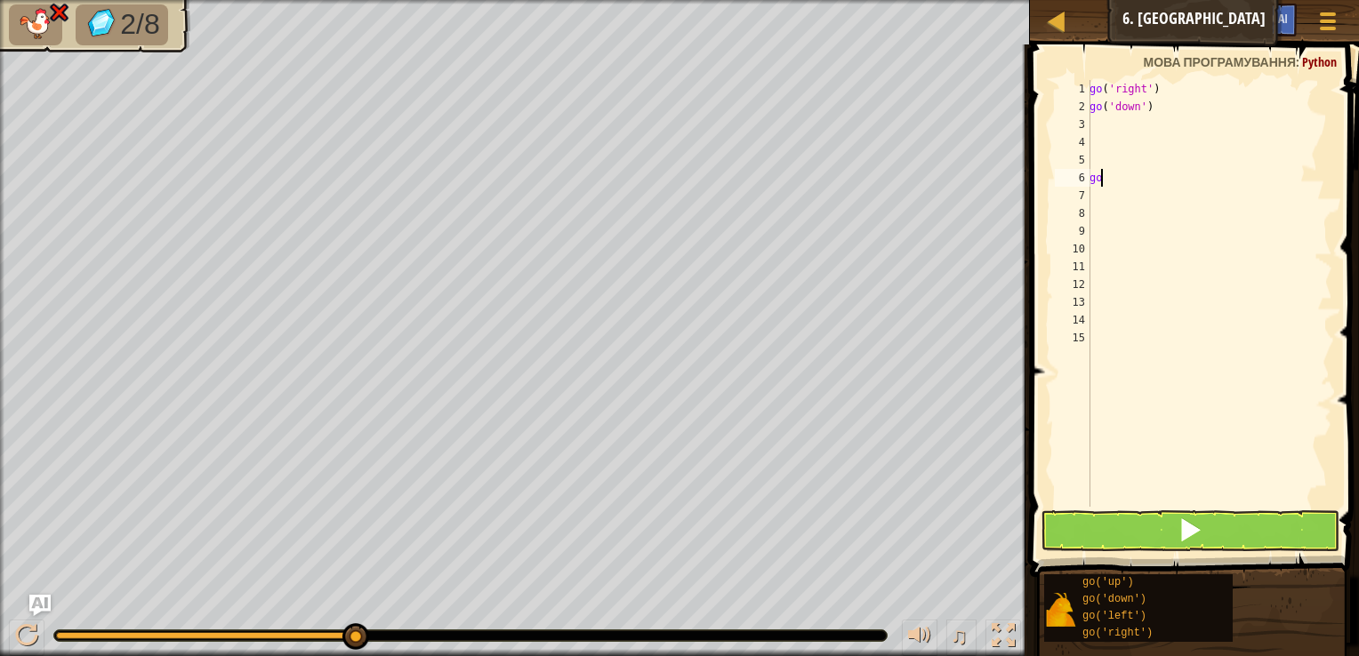
type textarea "g"
click at [1097, 120] on div "go ( 'right' ) go ( 'down' )" at bounding box center [1209, 311] width 246 height 462
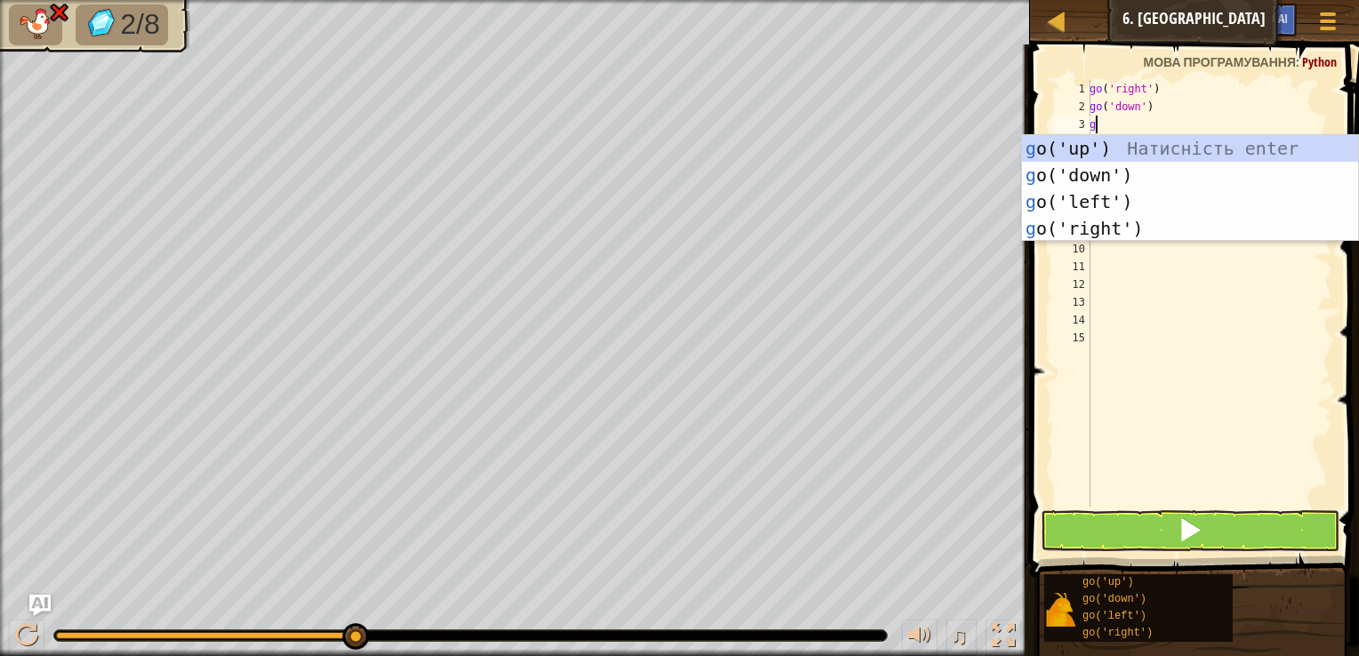
type textarea "go"
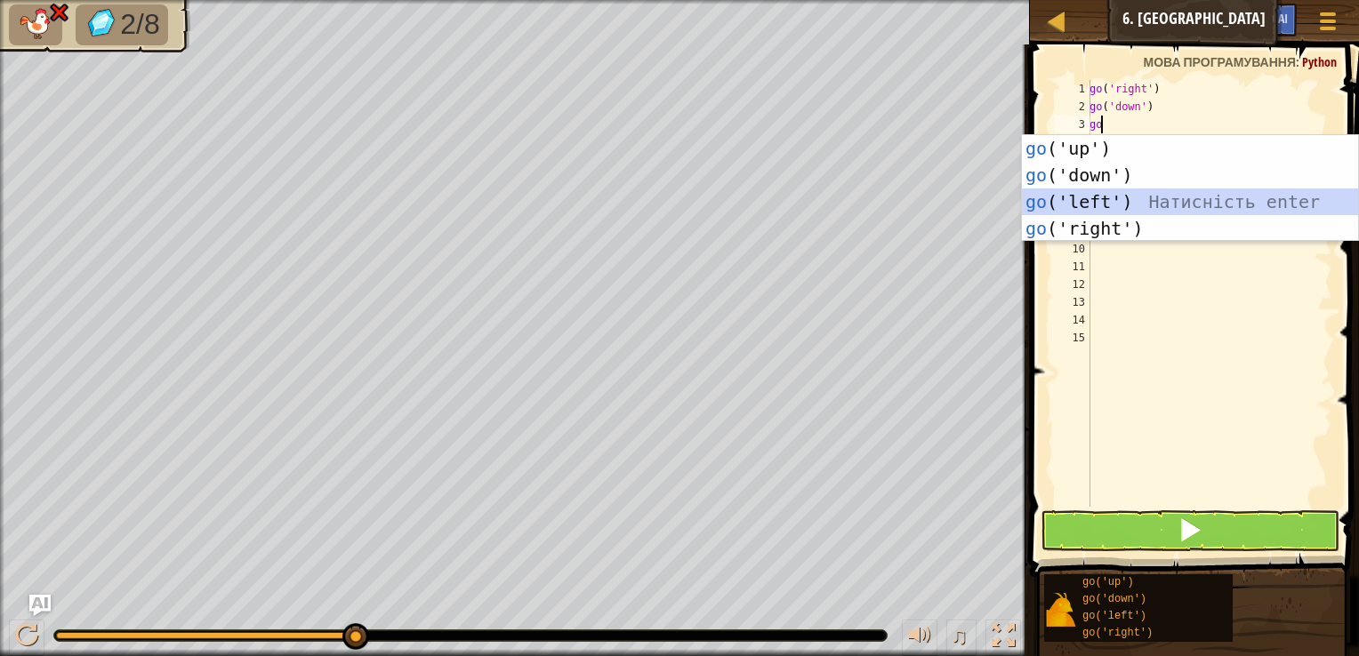
click at [1092, 192] on div "go ('up') Натисність enter go ('down') Натисність enter go ('left') Натисність …" at bounding box center [1190, 215] width 336 height 160
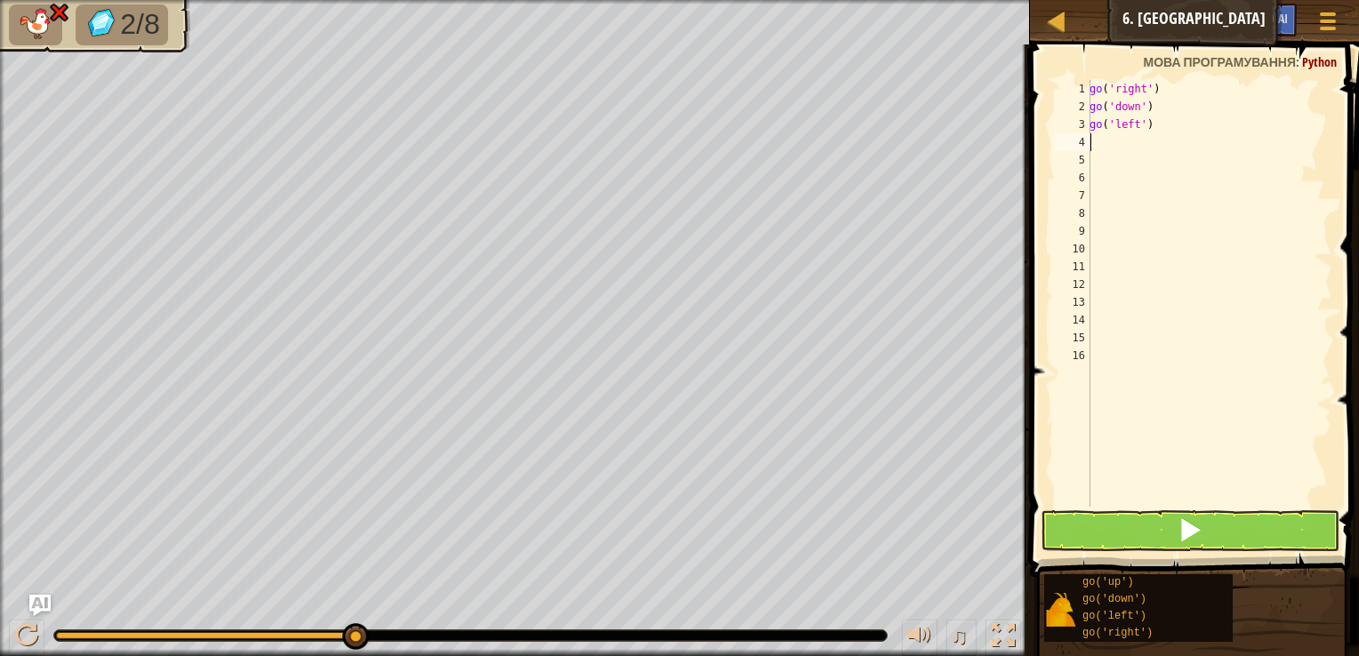
click at [1113, 144] on div "go ( 'right' ) go ( 'down' ) go ( 'left' )" at bounding box center [1209, 311] width 246 height 462
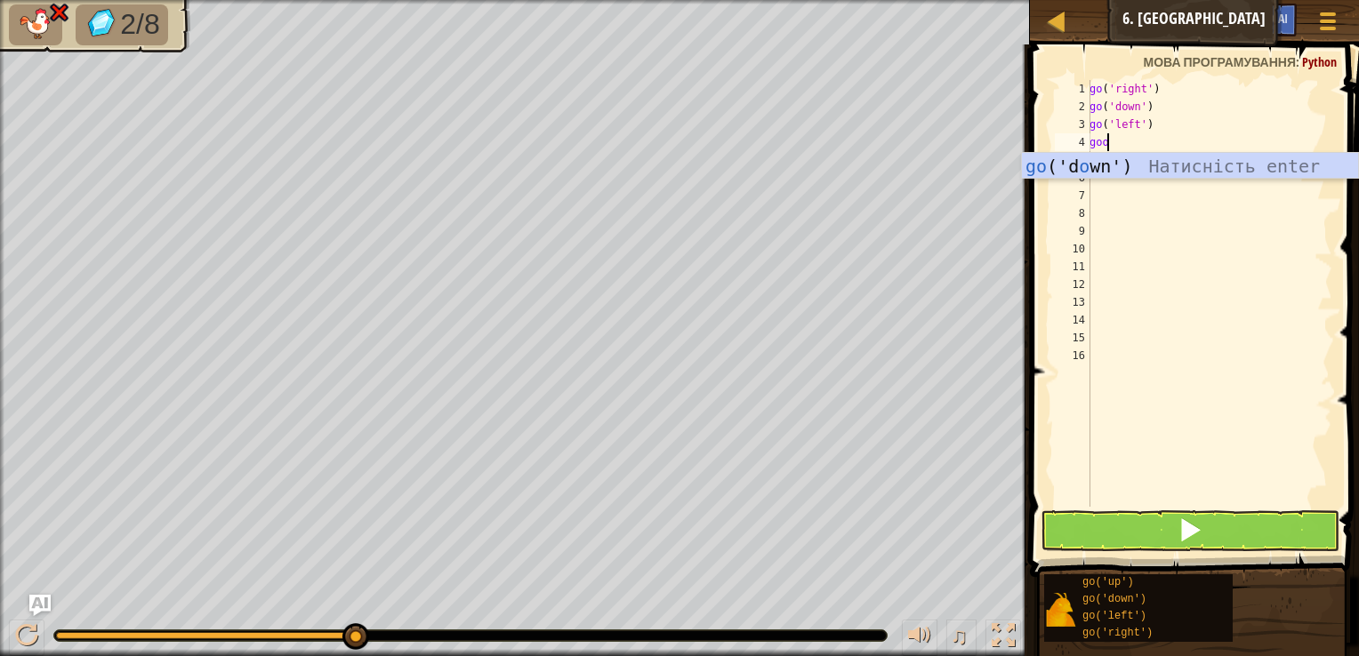
type textarea "go"
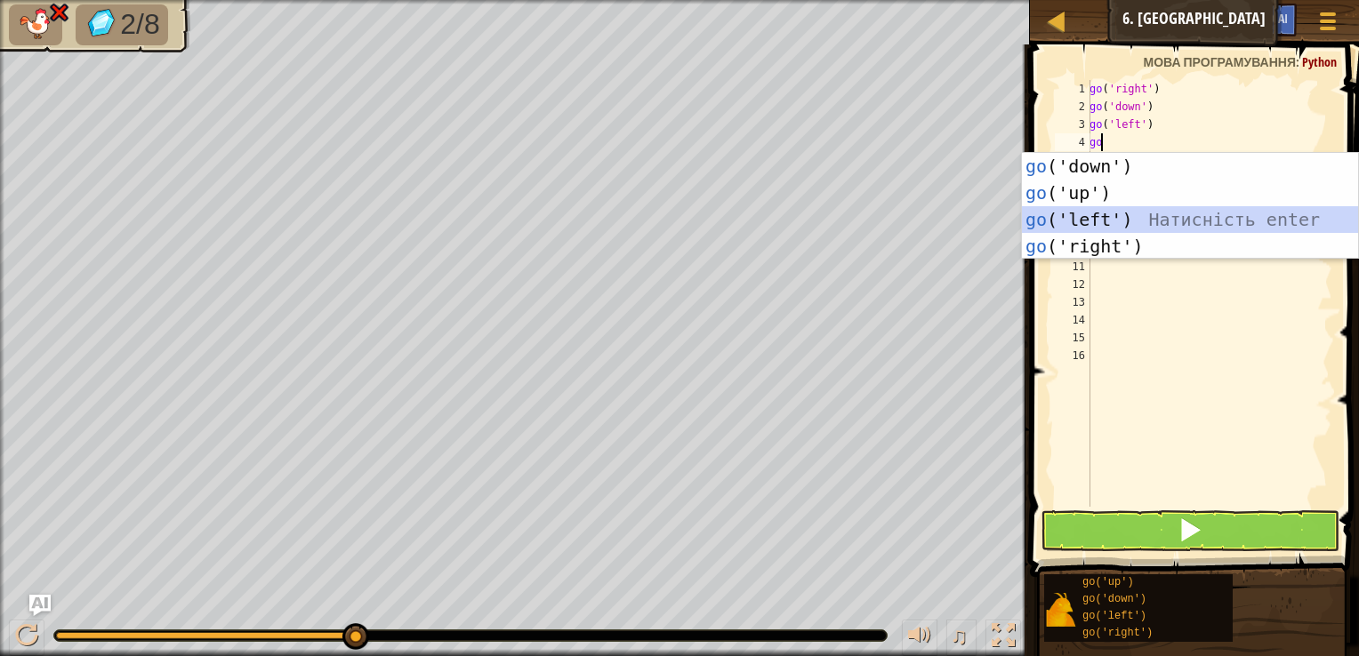
click at [1092, 216] on div "go ('down') Натисність enter go ('up') Натисність enter go ('left') Натисність …" at bounding box center [1190, 233] width 336 height 160
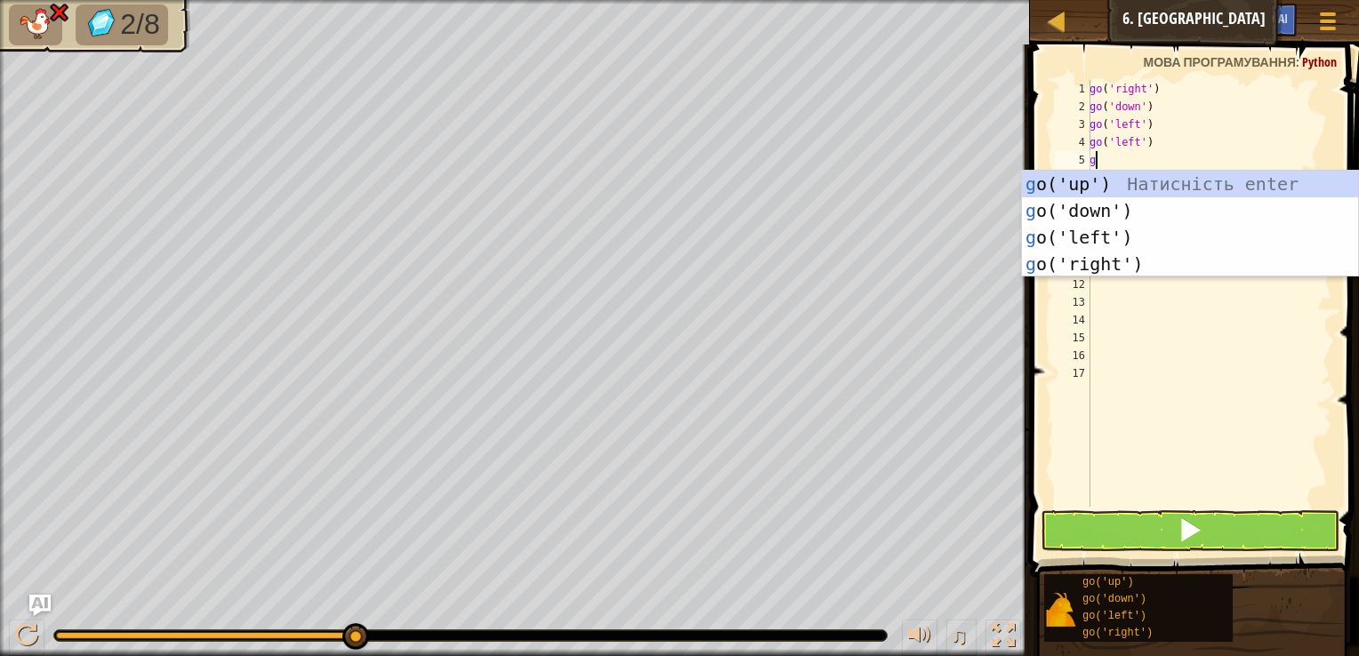
type textarea "go"
click at [1089, 184] on div "go ('up') Натисність enter go ('down') Натисність enter go ('left') Натисність …" at bounding box center [1190, 251] width 336 height 160
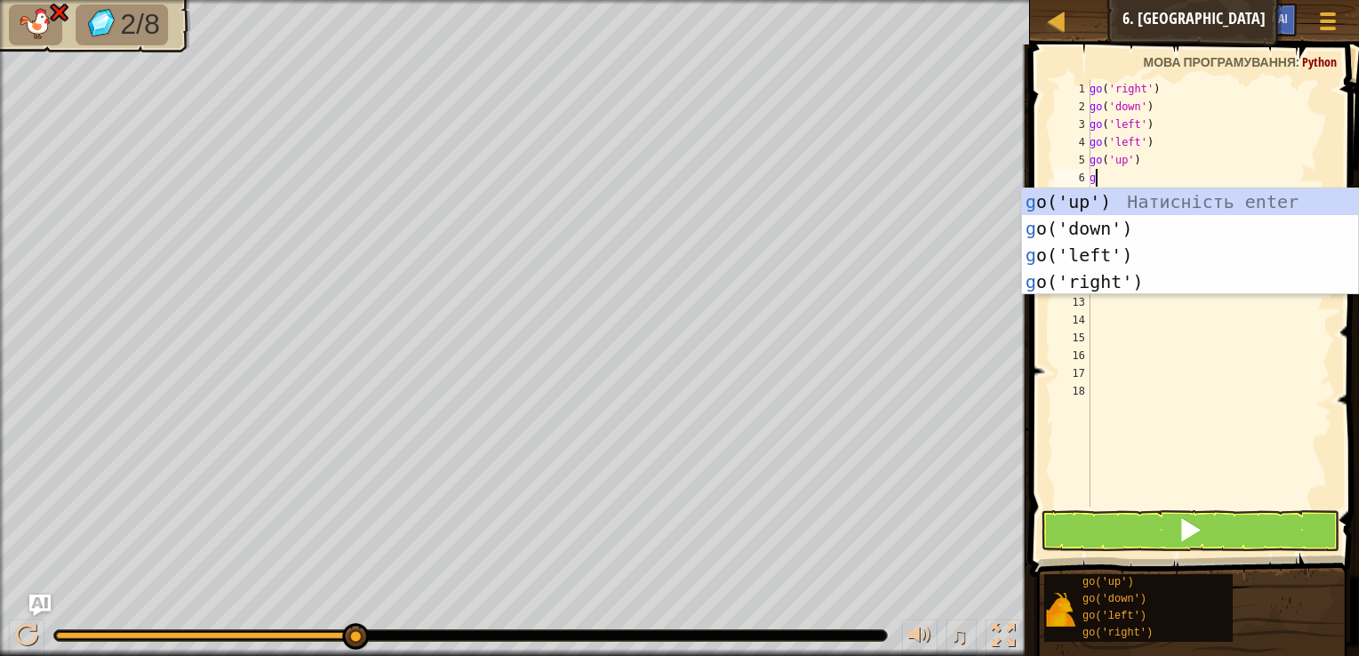
type textarea "go"
click at [1096, 197] on div "go ('up') Натисність enter go ('down') Натисність enter go ('left') Натисність …" at bounding box center [1190, 269] width 336 height 160
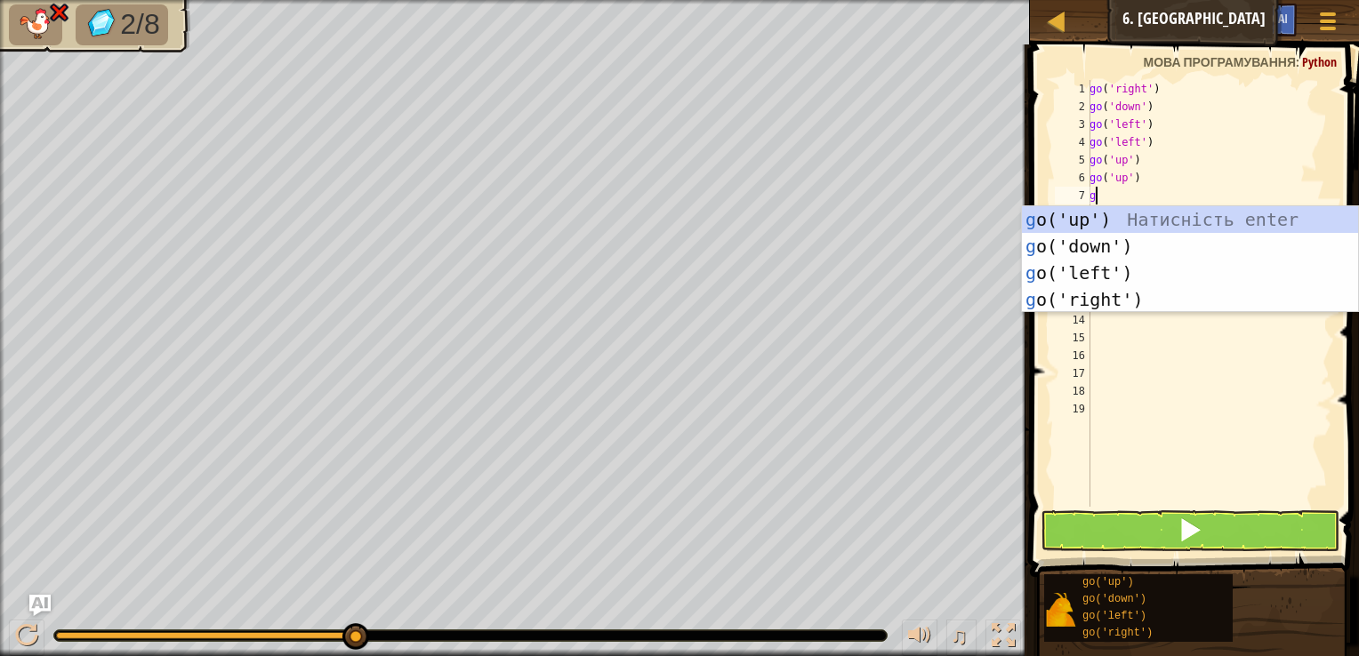
type textarea "go"
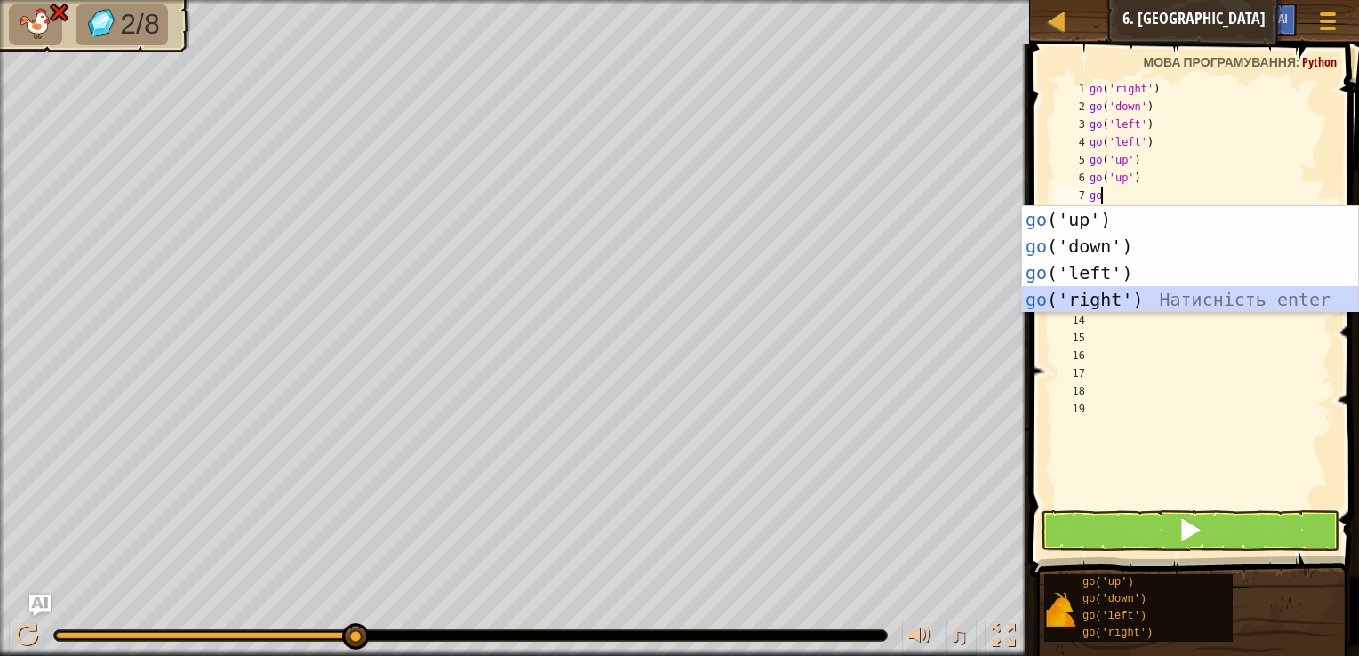
click at [1092, 297] on div "go ('up') Натисність enter go ('down') Натисність enter go ('left') Натисність …" at bounding box center [1190, 286] width 336 height 160
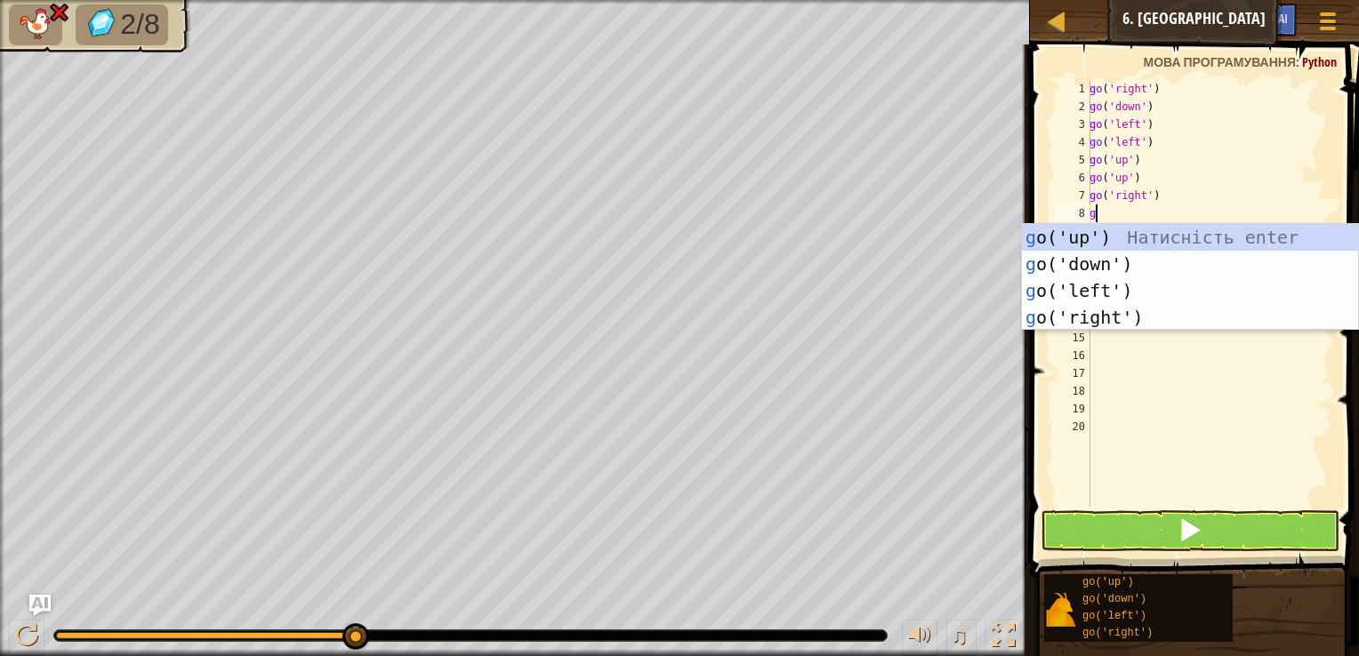
type textarea "go"
click at [1096, 311] on div "go ('up') Натисність enter go ('down') Натисність enter go ('left') Натисність …" at bounding box center [1190, 304] width 336 height 160
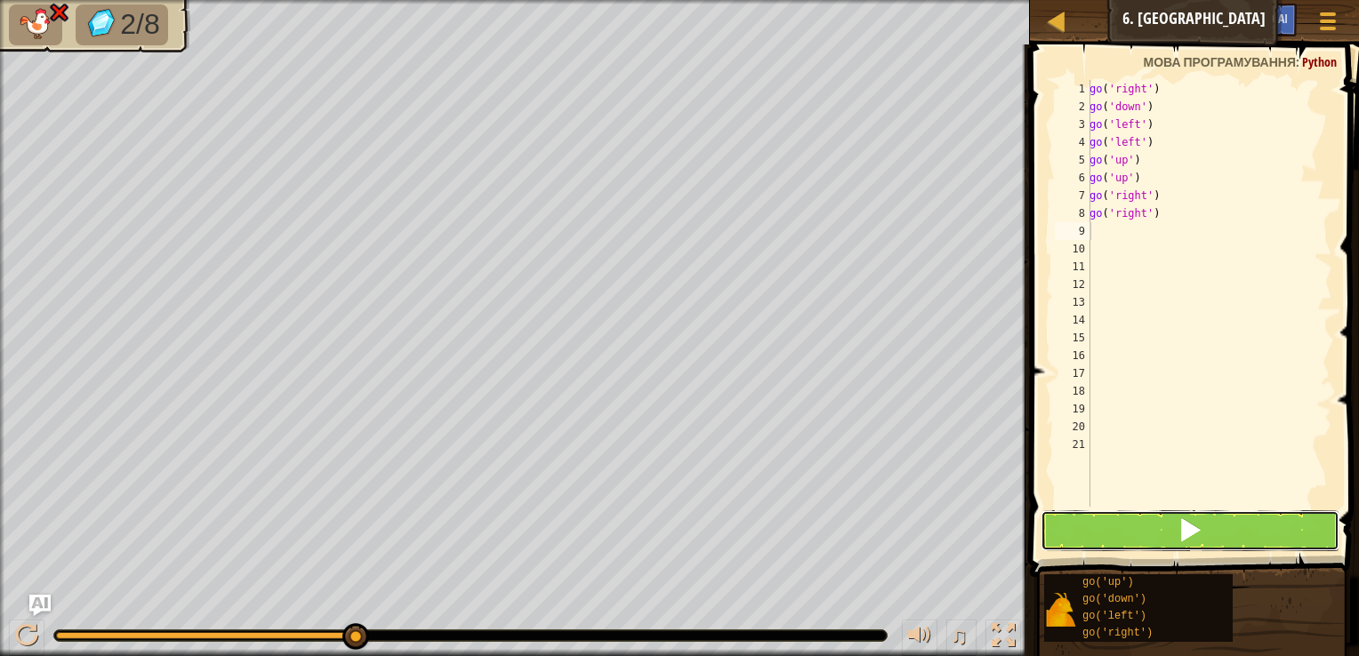
click at [1079, 524] on button at bounding box center [1190, 530] width 299 height 41
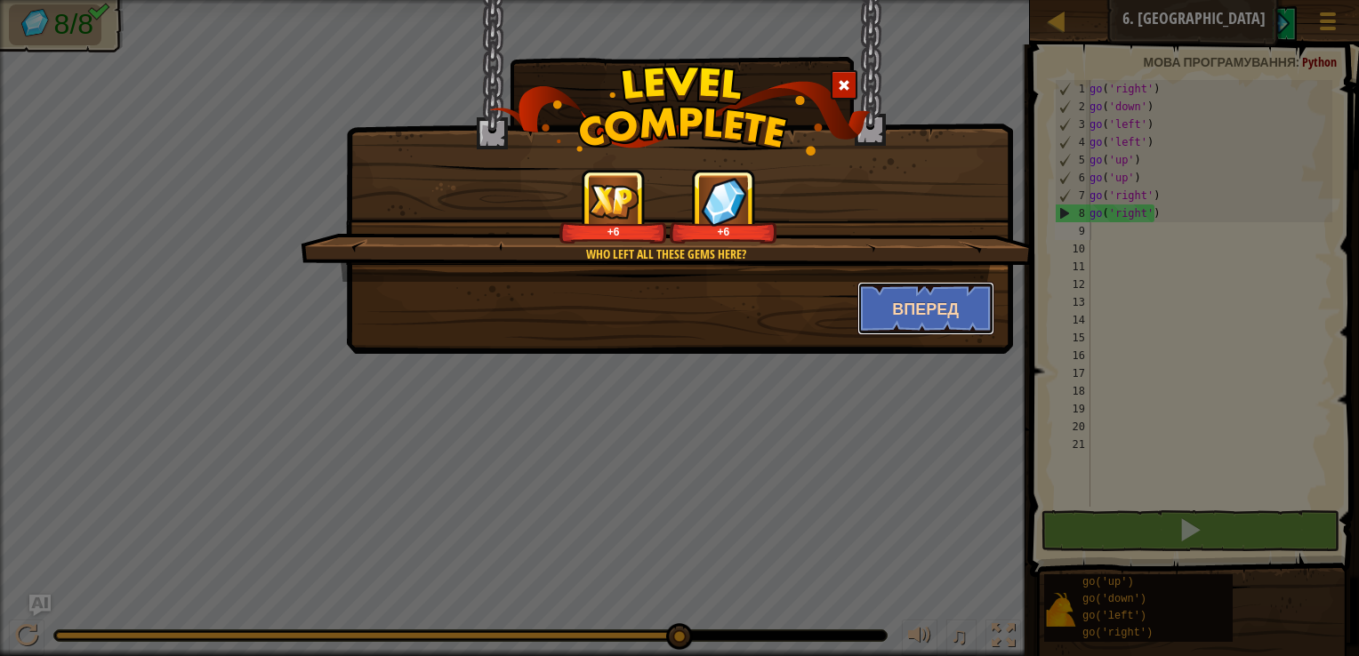
click at [977, 302] on button "Вперед" at bounding box center [926, 308] width 138 height 53
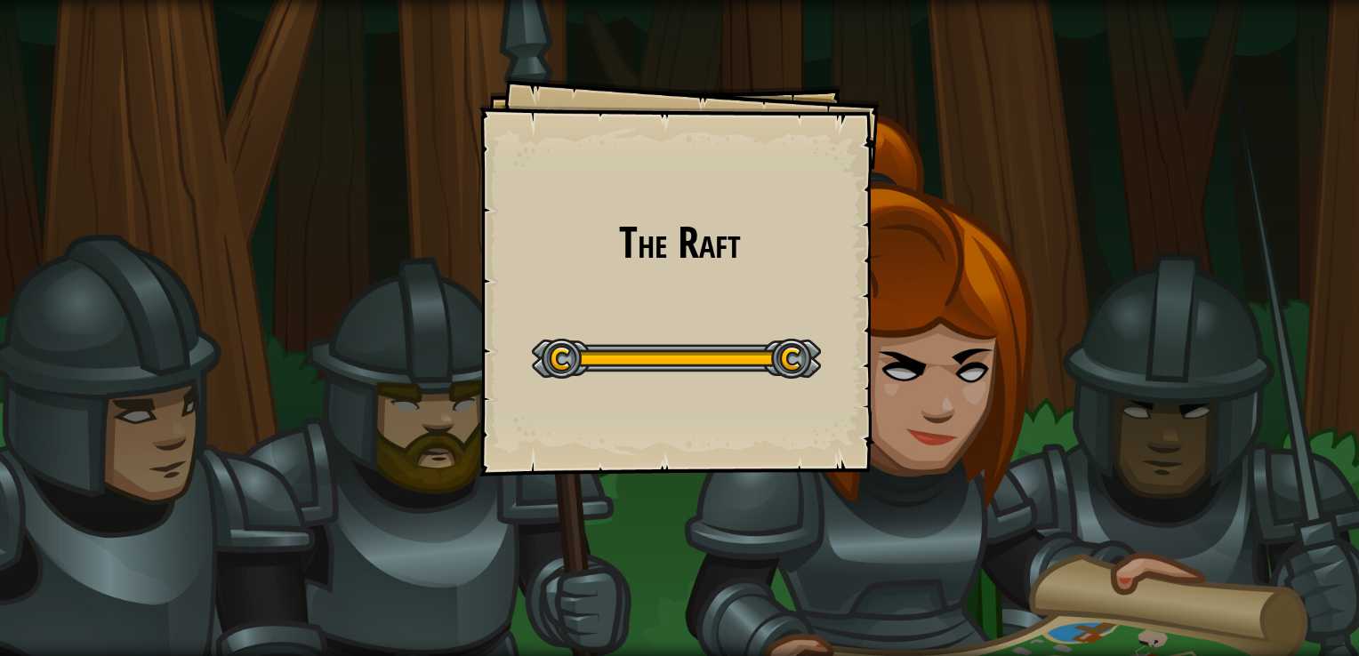
drag, startPoint x: 956, startPoint y: 155, endPoint x: 906, endPoint y: 229, distance: 89.8
click at [911, 215] on div "The Raft Goals Start Level Помилка завантаження з сервера Аби грати в цьому рів…" at bounding box center [679, 328] width 1359 height 656
click at [939, 239] on div "The Raft Goals Start Level Помилка завантаження з сервера Аби грати в цьому рів…" at bounding box center [679, 328] width 1359 height 656
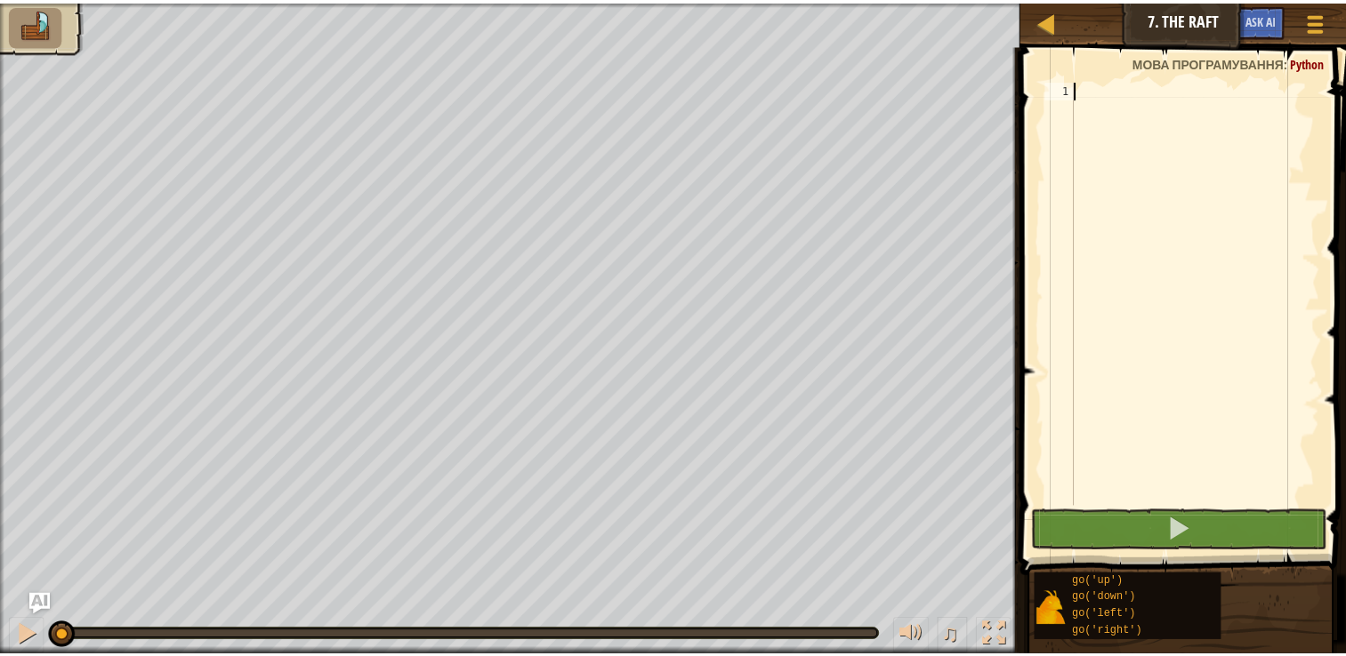
scroll to position [8, 0]
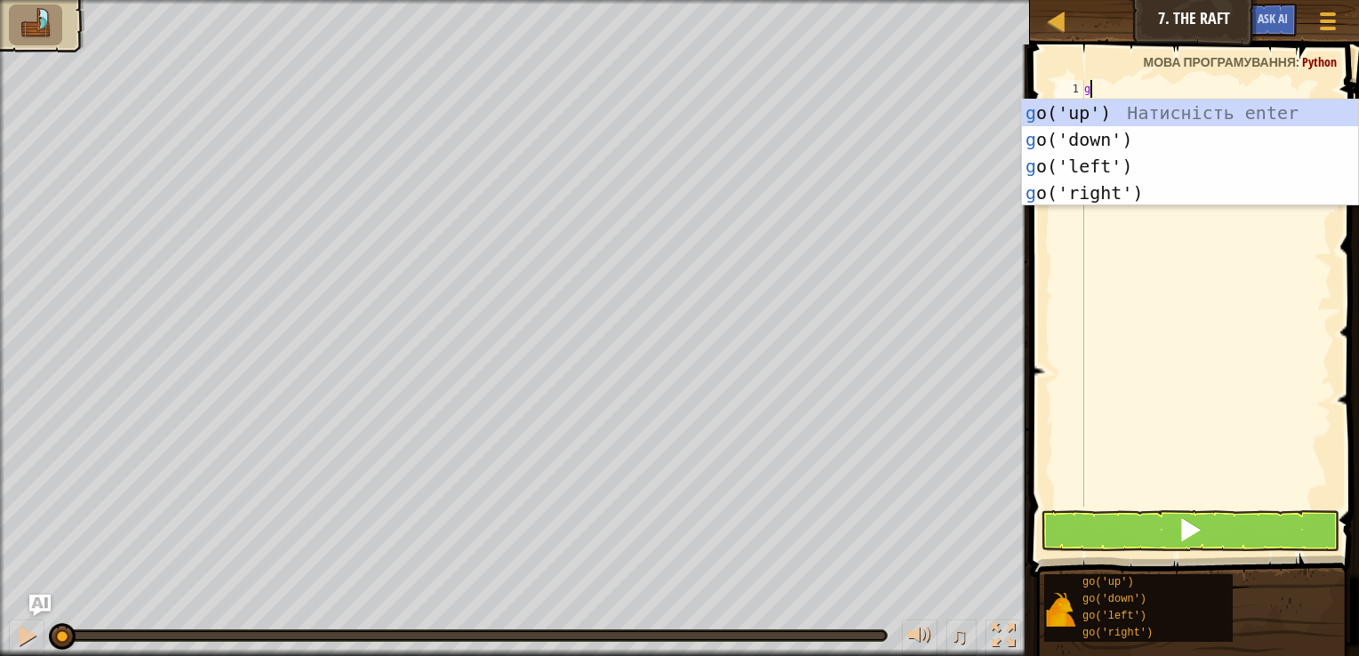
type textarea "go"
click at [1121, 111] on div "go ('up') Натисність enter go ('down') Натисність enter go ('left') Натисність …" at bounding box center [1190, 180] width 336 height 160
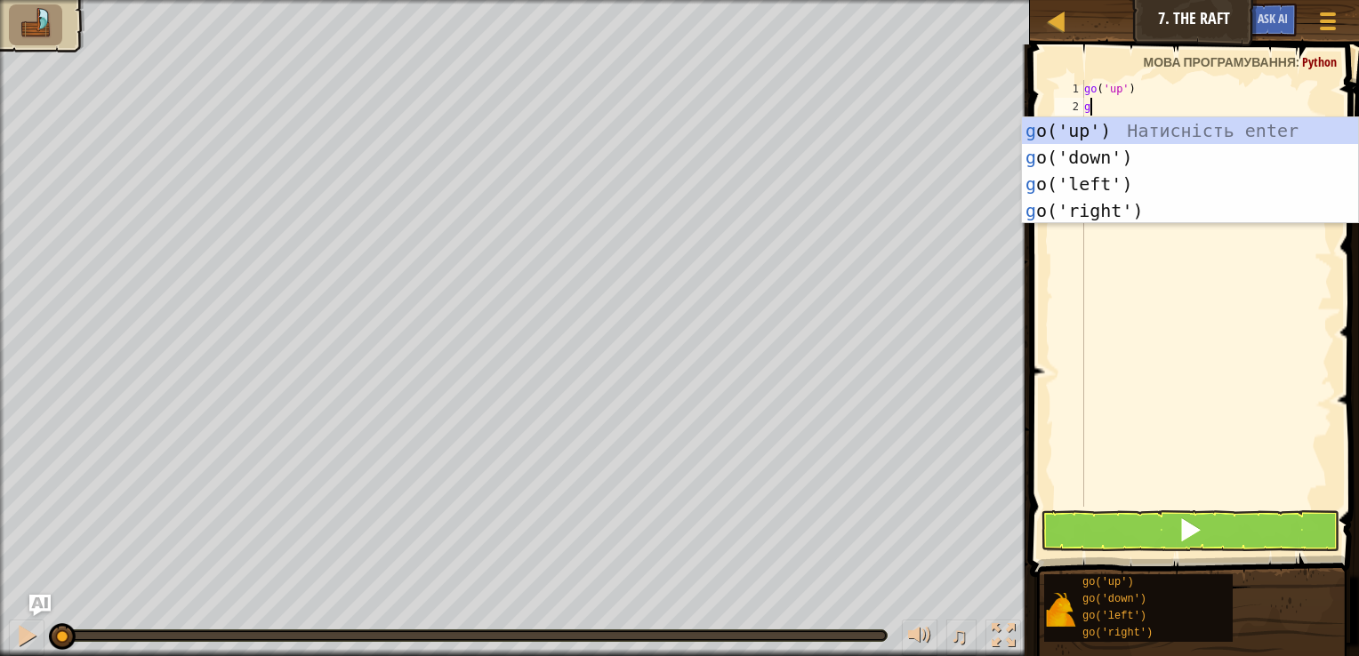
type textarea "go"
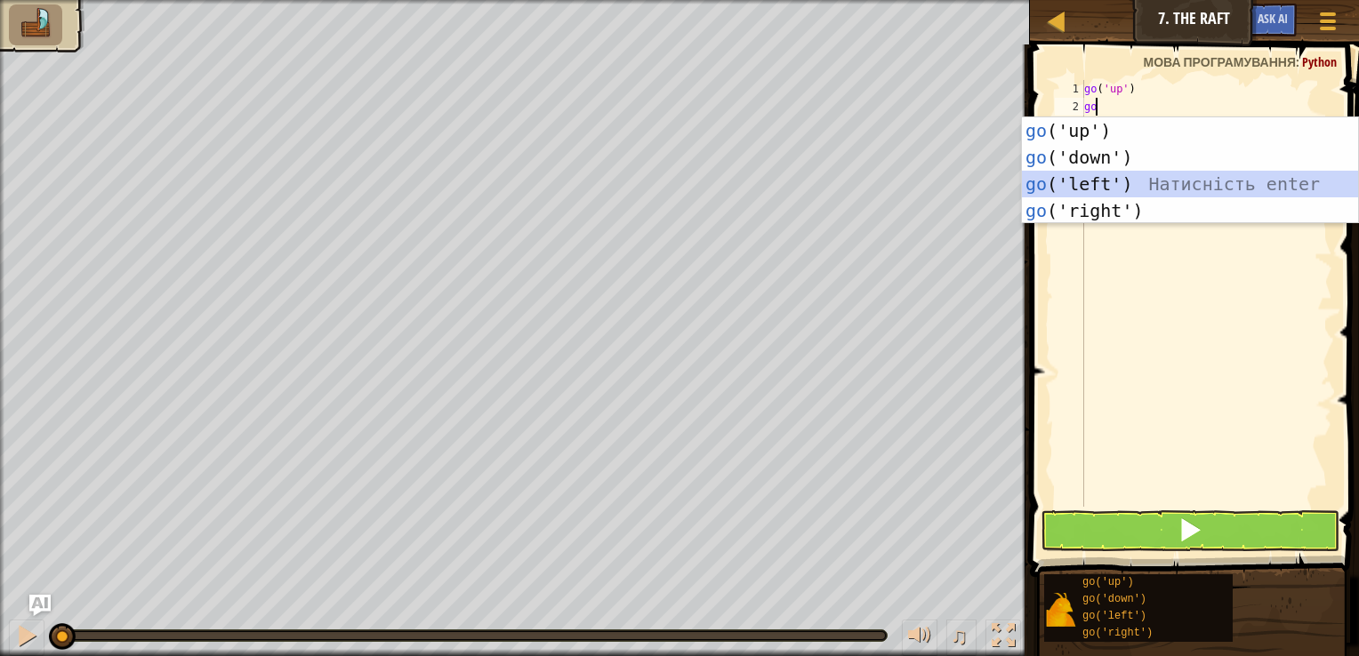
click at [1113, 190] on div "go ('up') Натисність enter go ('down') Натисність enter go ('left') Натисність …" at bounding box center [1190, 197] width 336 height 160
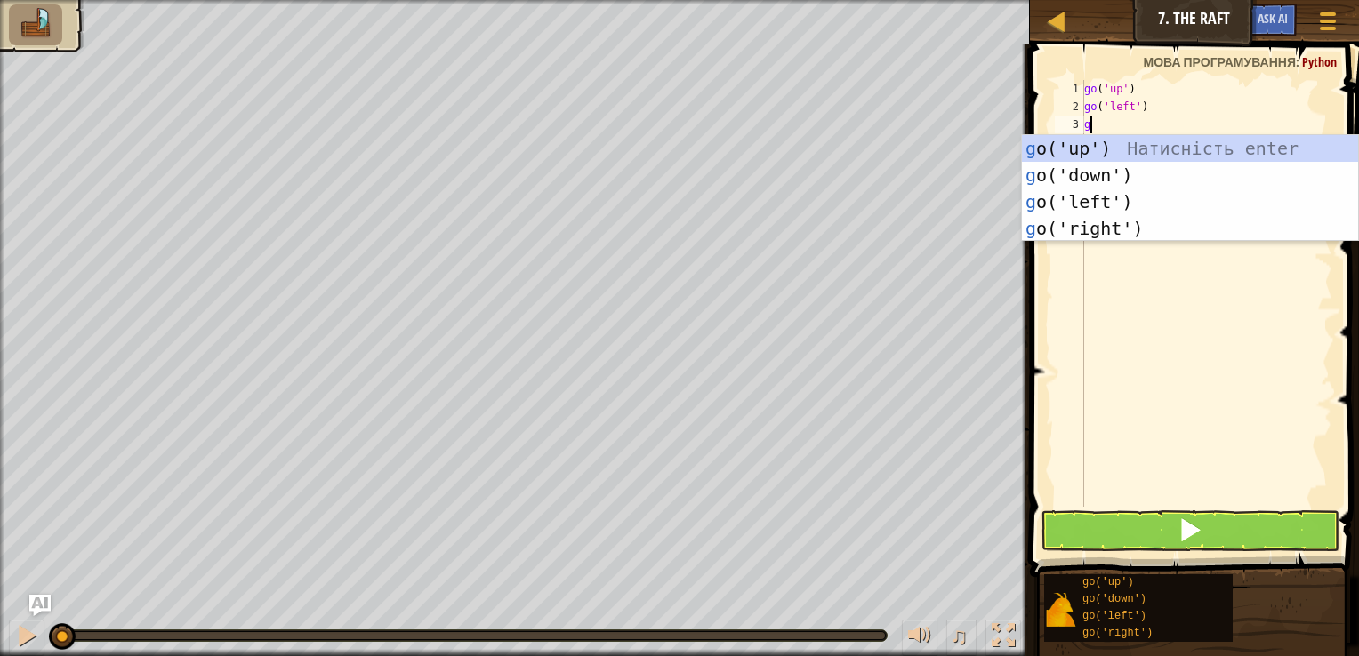
type textarea "go"
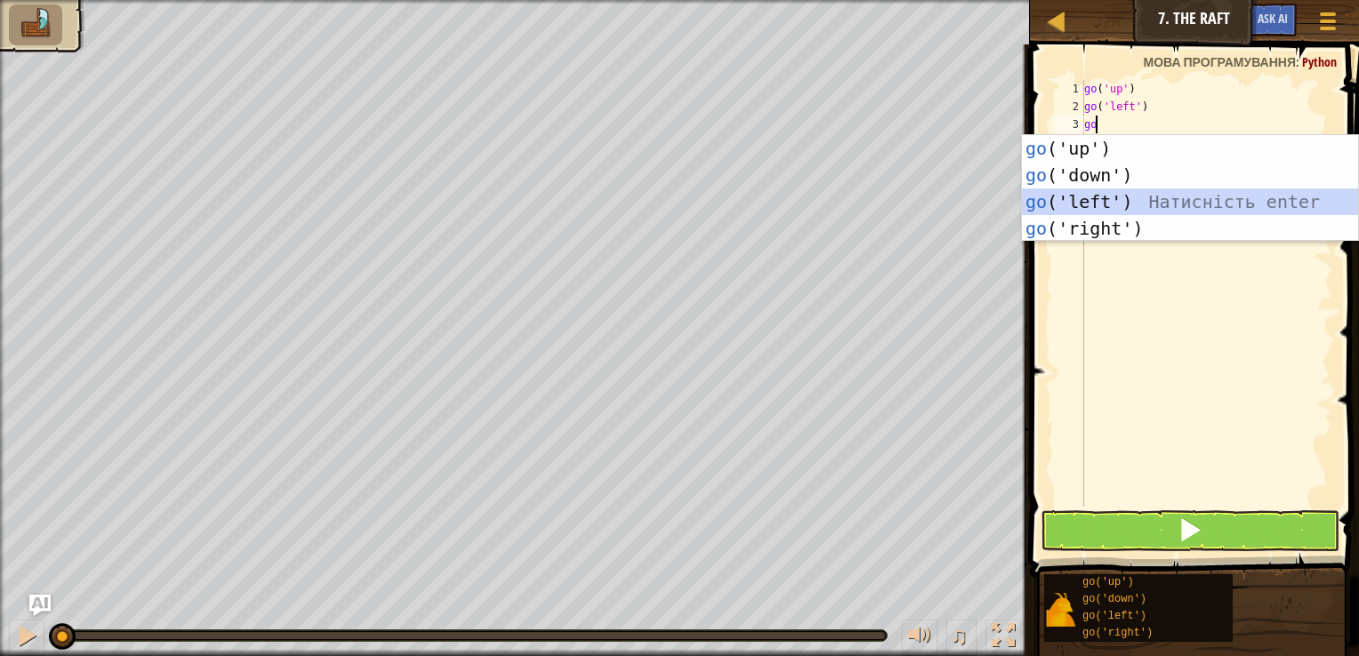
click at [1093, 213] on div "go ('up') Натисність enter go ('down') Натисність enter go ('left') Натисність …" at bounding box center [1190, 215] width 336 height 160
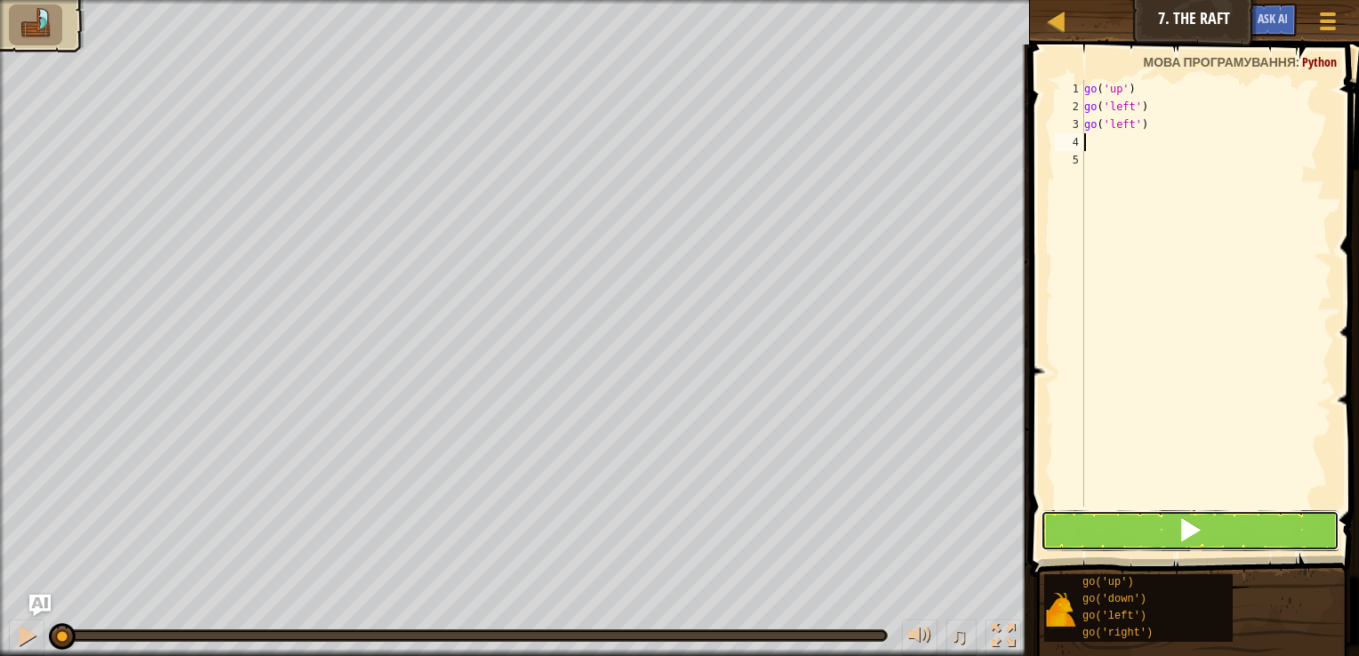
click at [1081, 516] on button at bounding box center [1190, 530] width 299 height 41
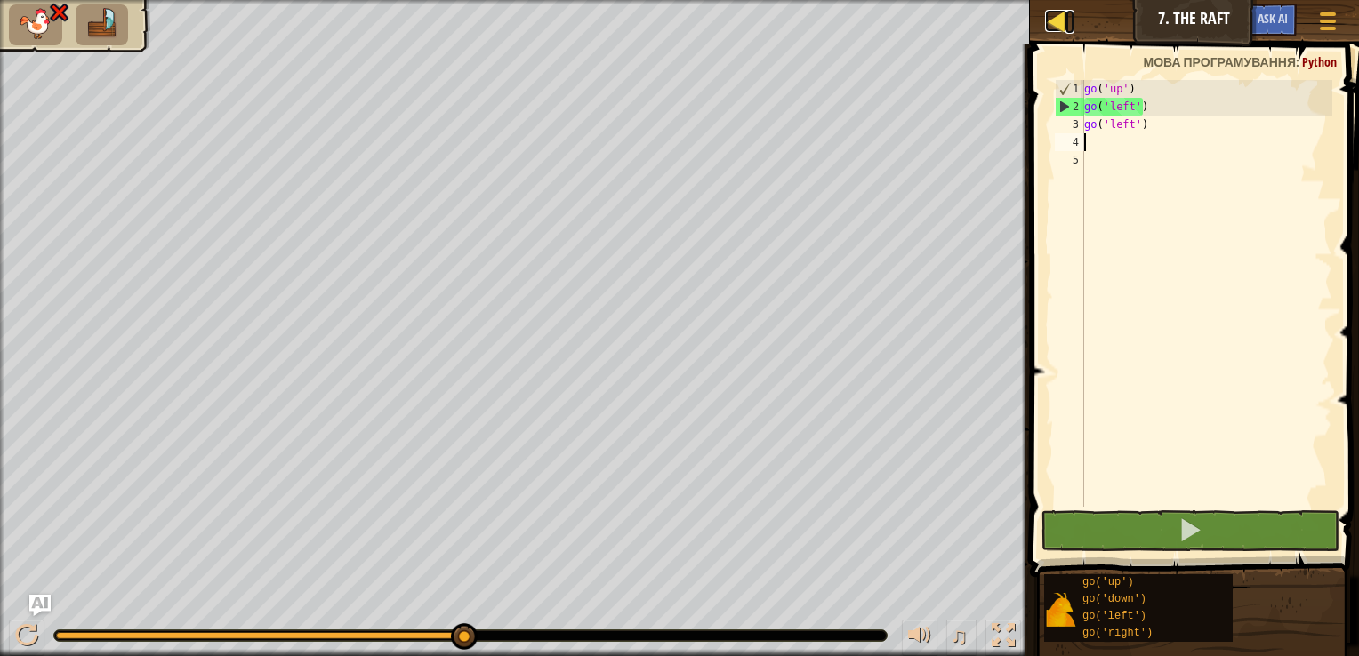
click at [1053, 21] on div at bounding box center [1056, 21] width 22 height 22
select select "uk"
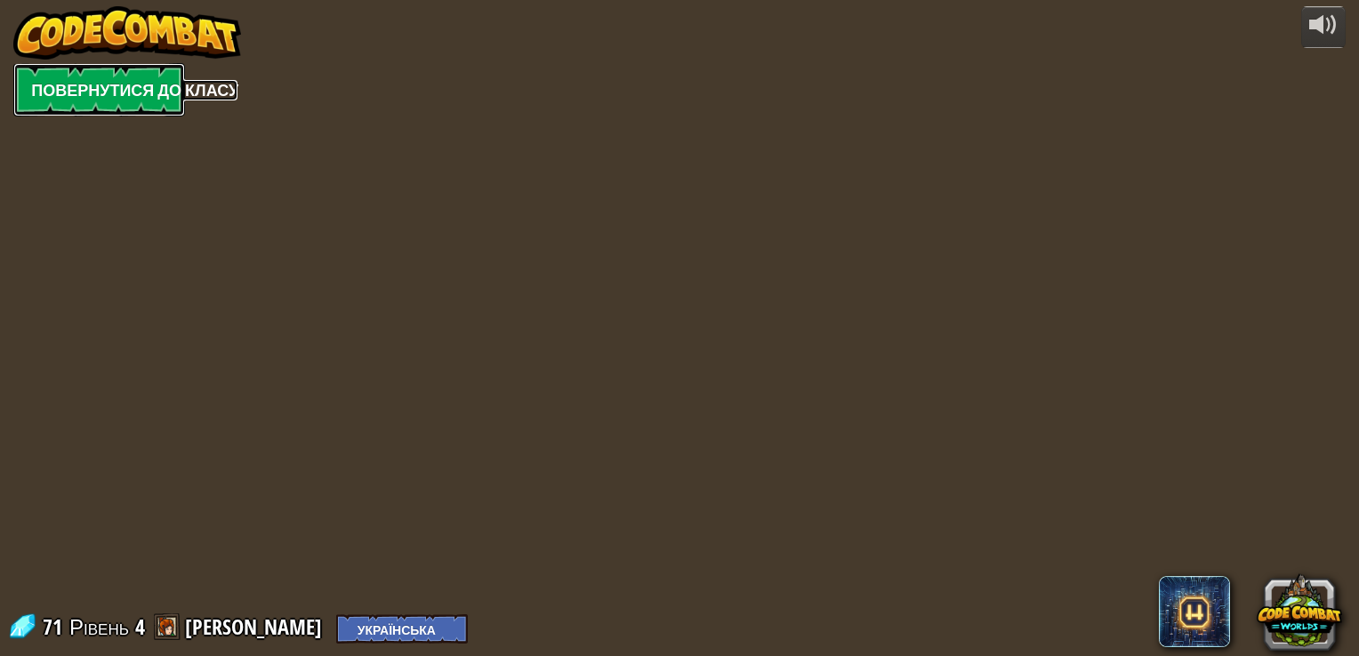
click at [107, 80] on link "Повернутися до класу" at bounding box center [99, 89] width 172 height 53
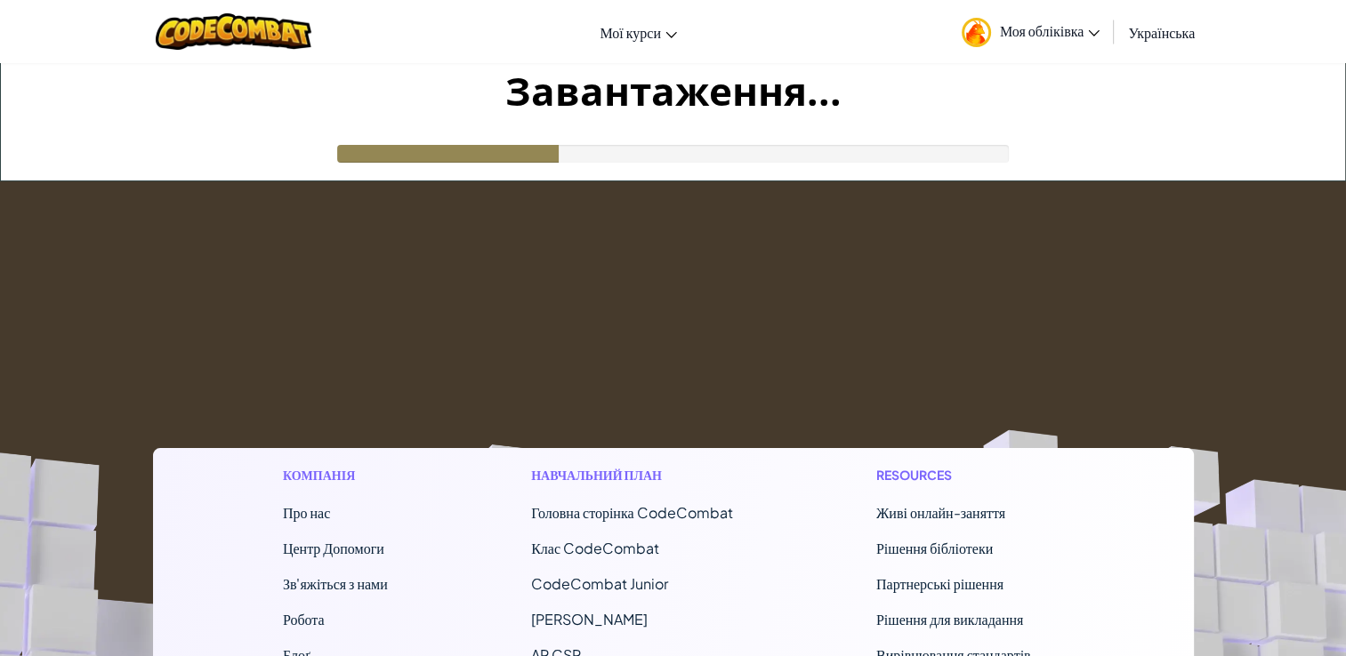
click at [1080, 36] on span "Моя обліківка" at bounding box center [1050, 30] width 100 height 19
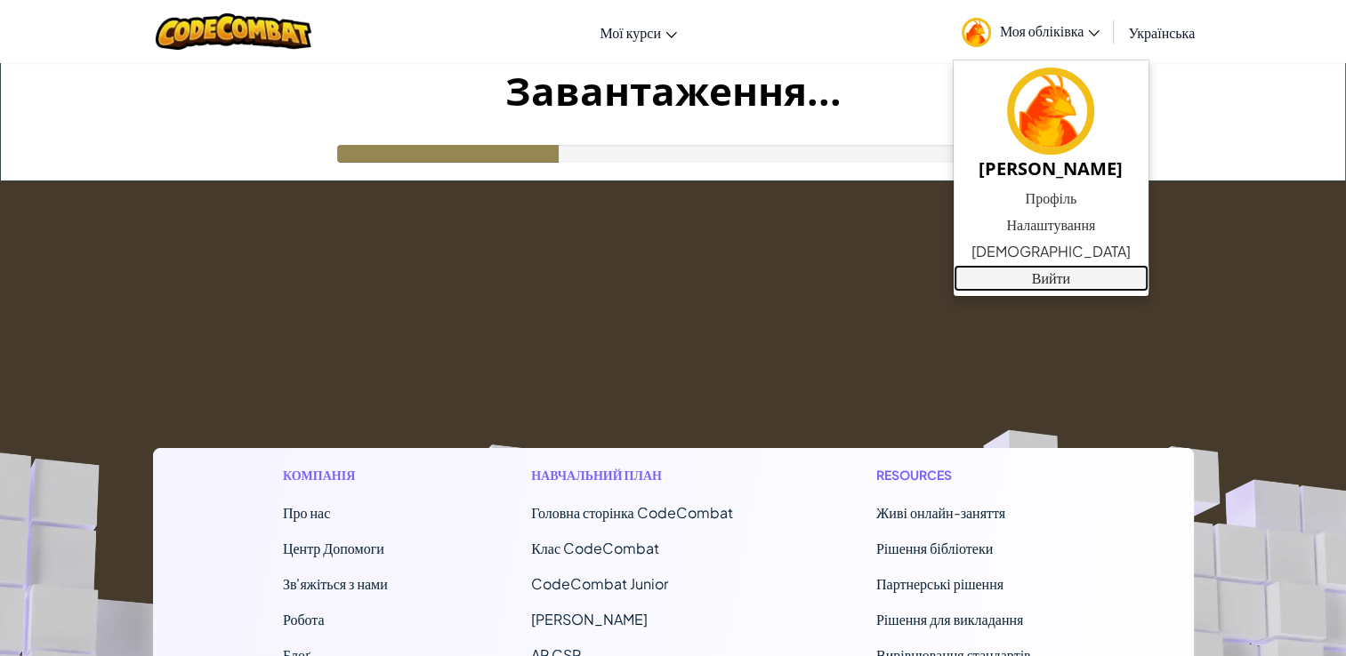
click at [1048, 286] on link "Вийти" at bounding box center [1050, 278] width 195 height 27
